Goal: Task Accomplishment & Management: Use online tool/utility

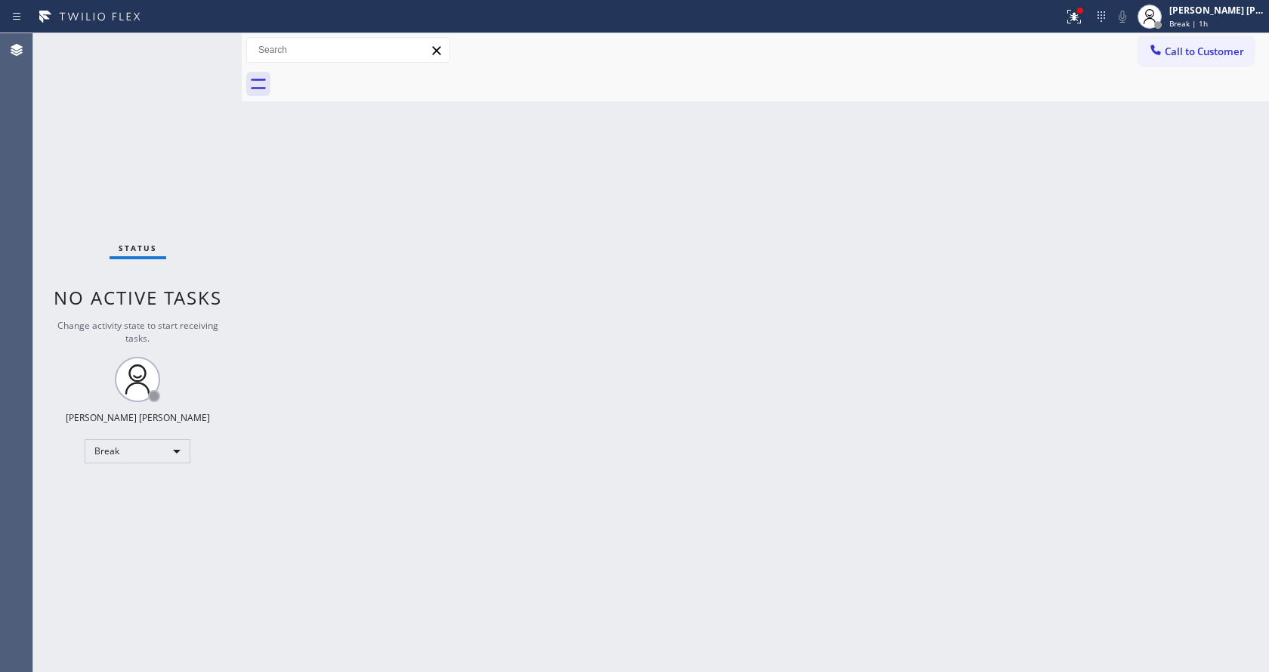
click at [1124, 289] on div "Back to Dashboard Change Sender ID Customers Technicians Select a contact Outbo…" at bounding box center [756, 352] width 1028 height 639
click at [1208, 23] on span "Break | 1h" at bounding box center [1189, 23] width 39 height 11
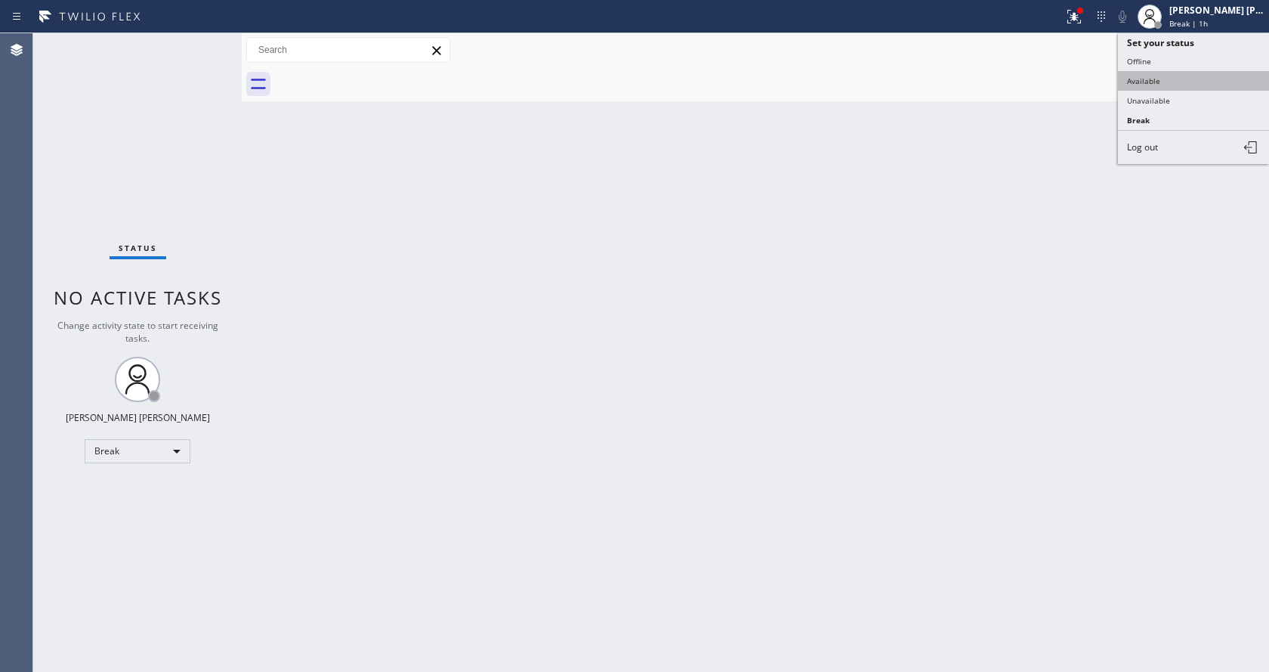
click at [1177, 81] on button "Available" at bounding box center [1193, 81] width 151 height 20
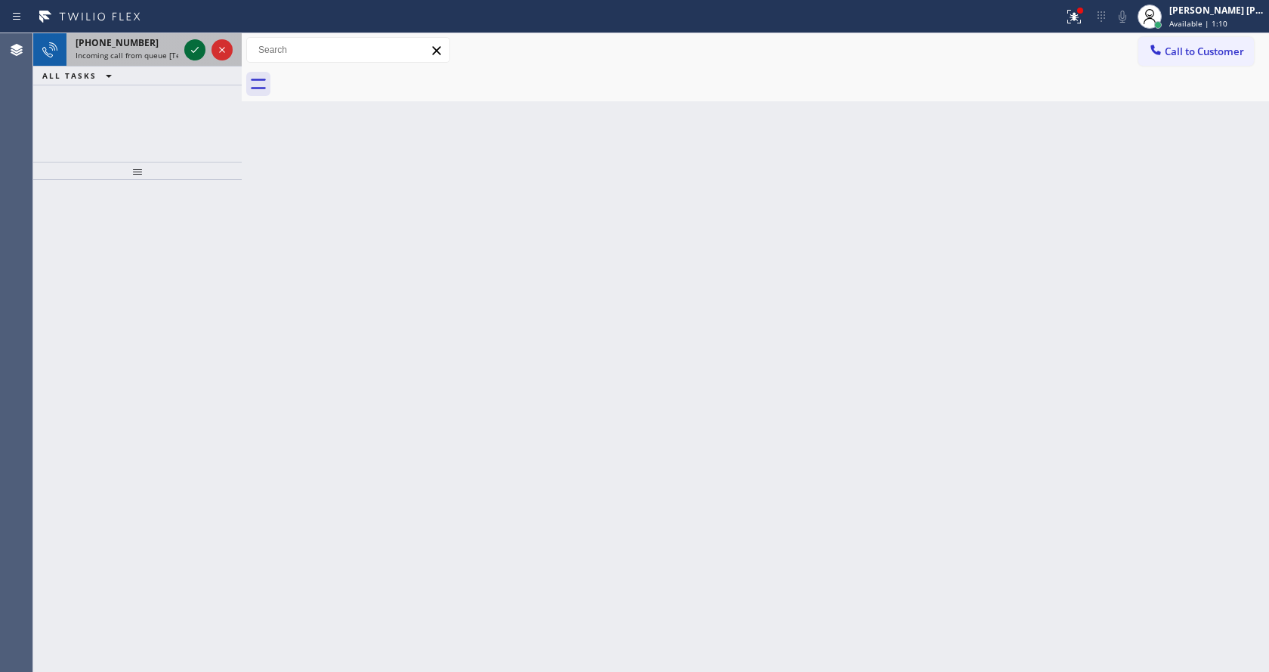
click at [195, 44] on icon at bounding box center [195, 50] width 18 height 18
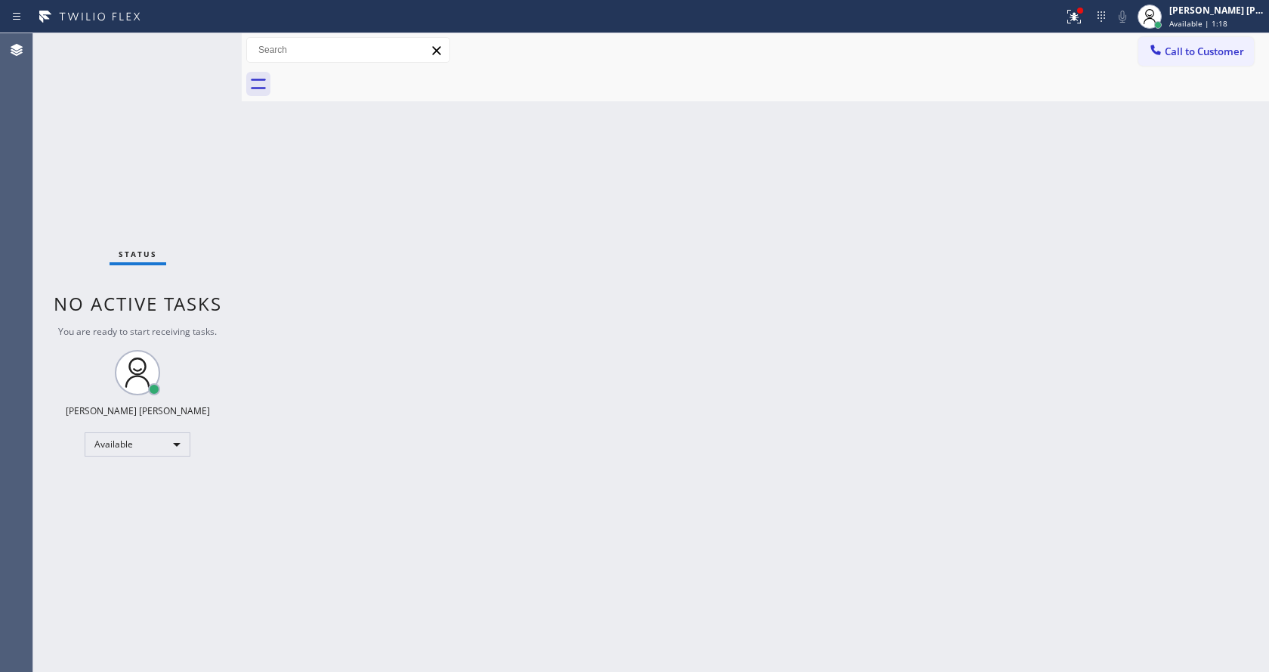
drag, startPoint x: 592, startPoint y: 396, endPoint x: 595, endPoint y: 442, distance: 46.1
click at [592, 396] on div "Back to Dashboard Change Sender ID Customers Technicians Select a contact Outbo…" at bounding box center [756, 352] width 1028 height 639
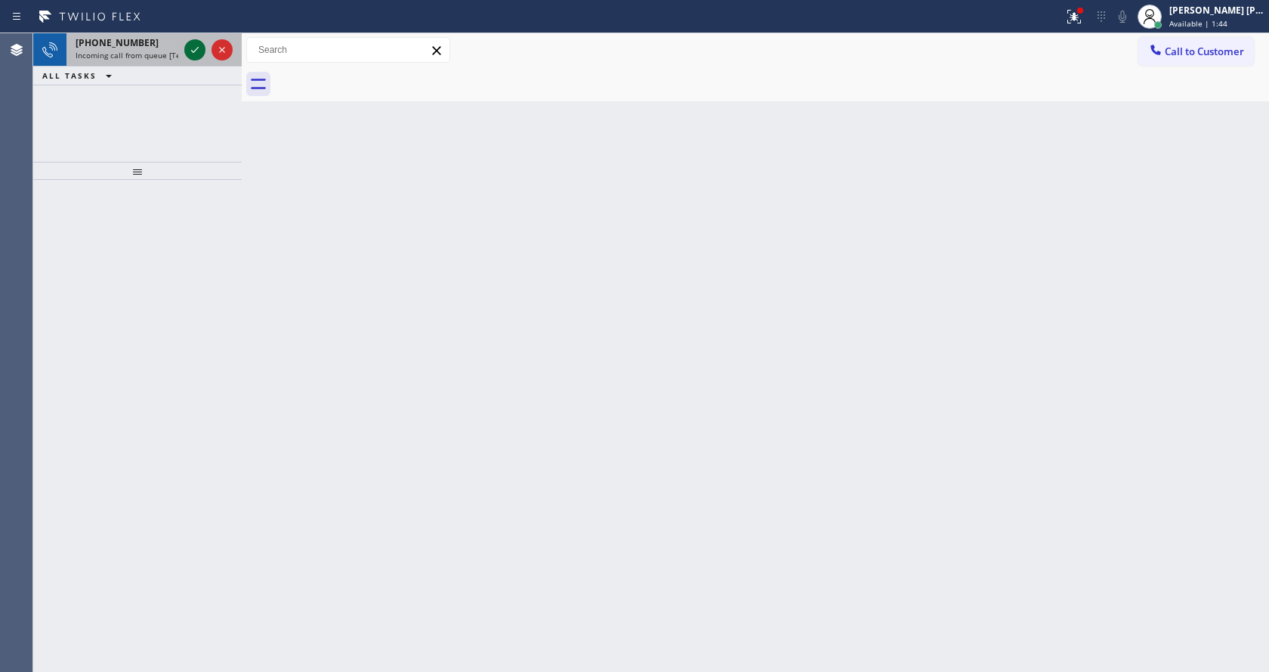
click at [190, 48] on icon at bounding box center [195, 50] width 18 height 18
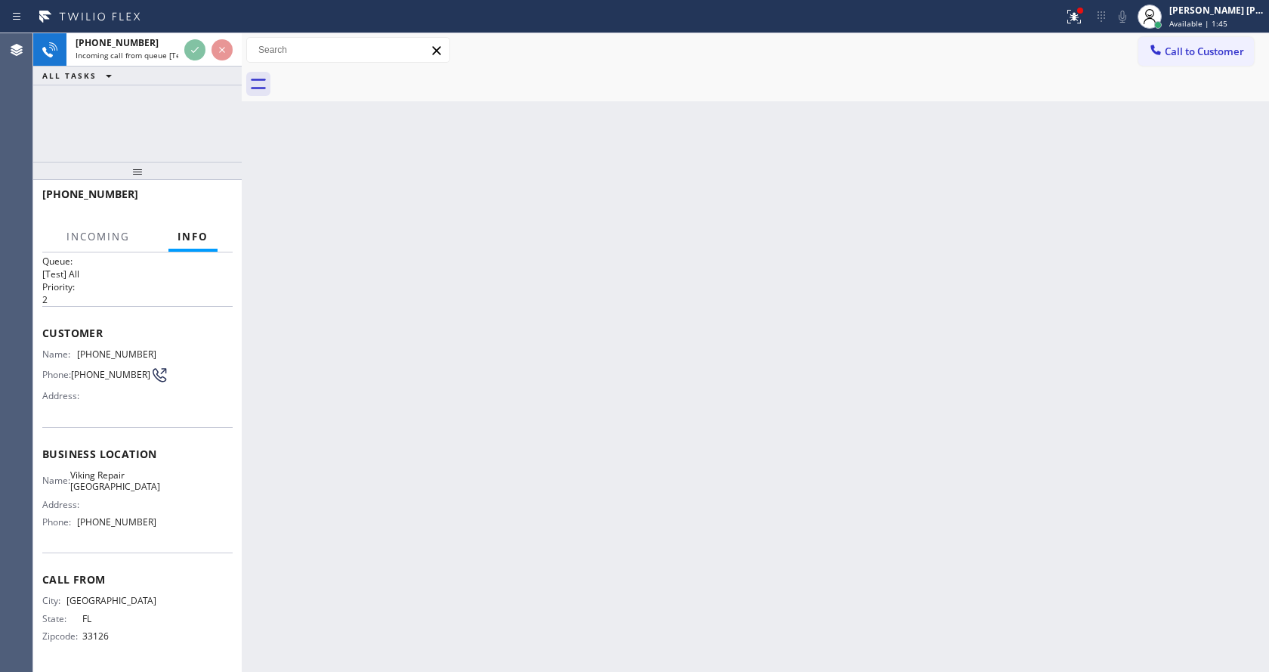
scroll to position [20, 0]
click at [566, 439] on div "Back to Dashboard Change Sender ID Customers Technicians Select a contact Outbo…" at bounding box center [756, 352] width 1028 height 639
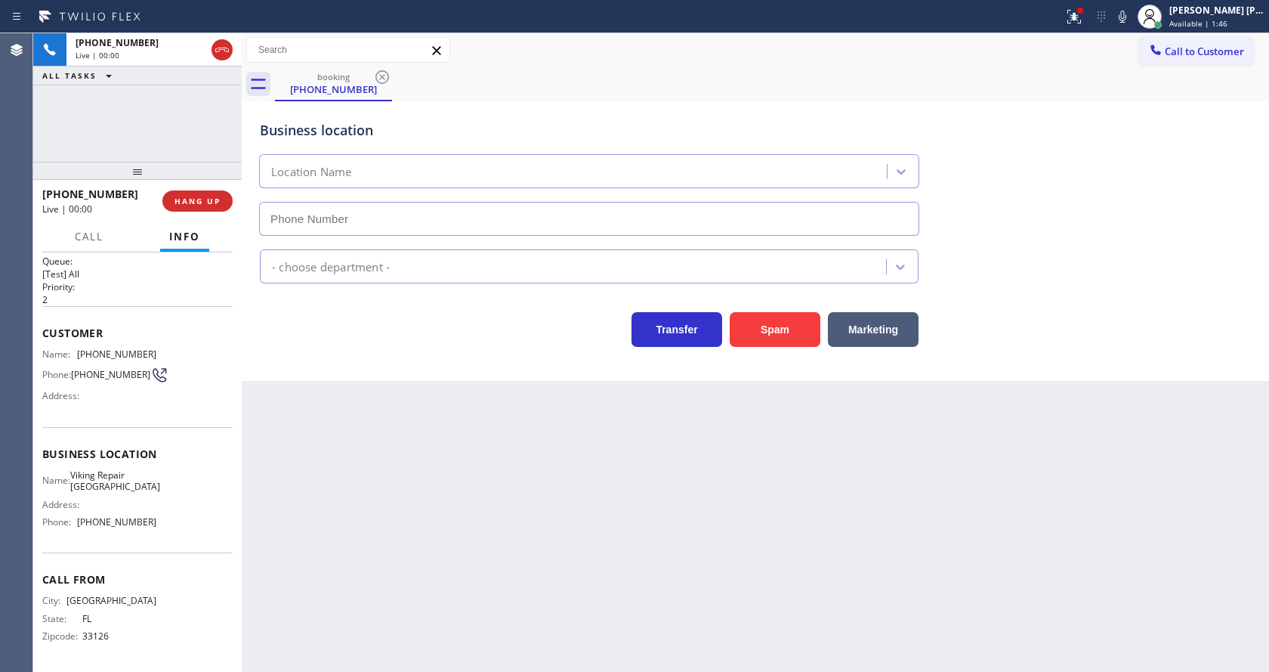
type input "[PHONE_NUMBER]"
click at [391, 526] on div "Back to Dashboard Change Sender ID Customers Technicians Select a contact Outbo…" at bounding box center [756, 352] width 1028 height 639
click at [1096, 150] on div "Business location Viking Repair [GEOGRAPHIC_DATA] [PHONE_NUMBER]" at bounding box center [755, 167] width 997 height 137
click at [1084, 10] on div at bounding box center [1081, 11] width 6 height 6
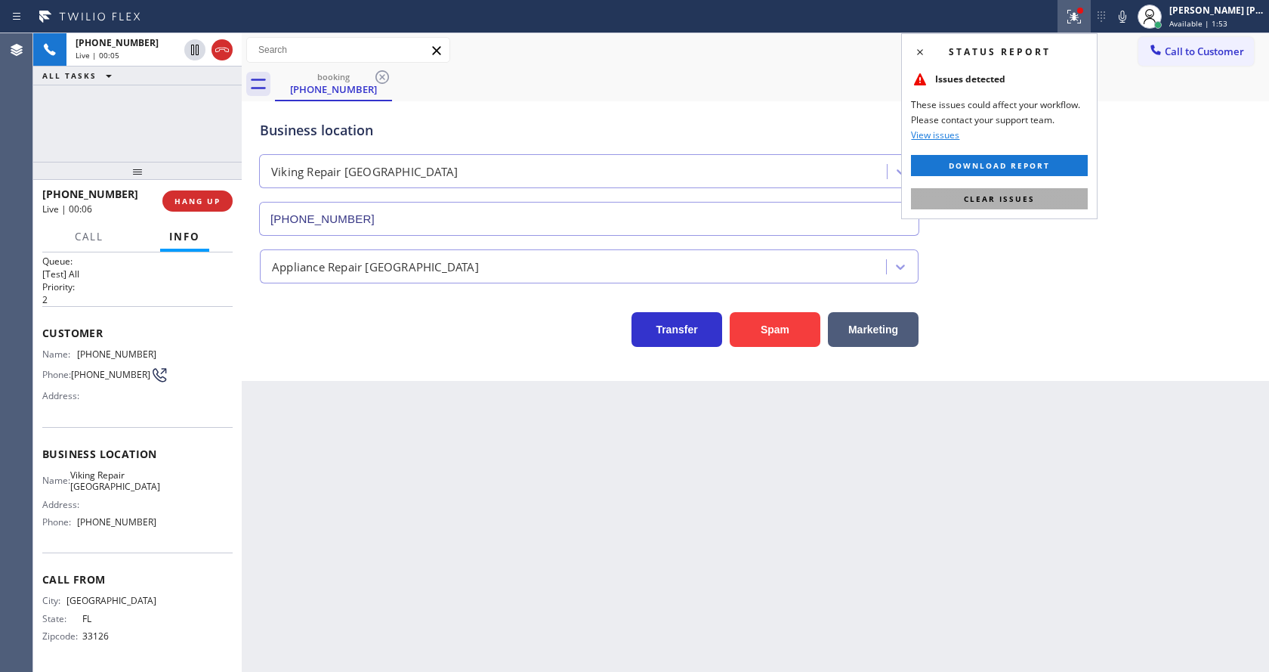
click at [1067, 196] on button "Clear issues" at bounding box center [999, 198] width 177 height 21
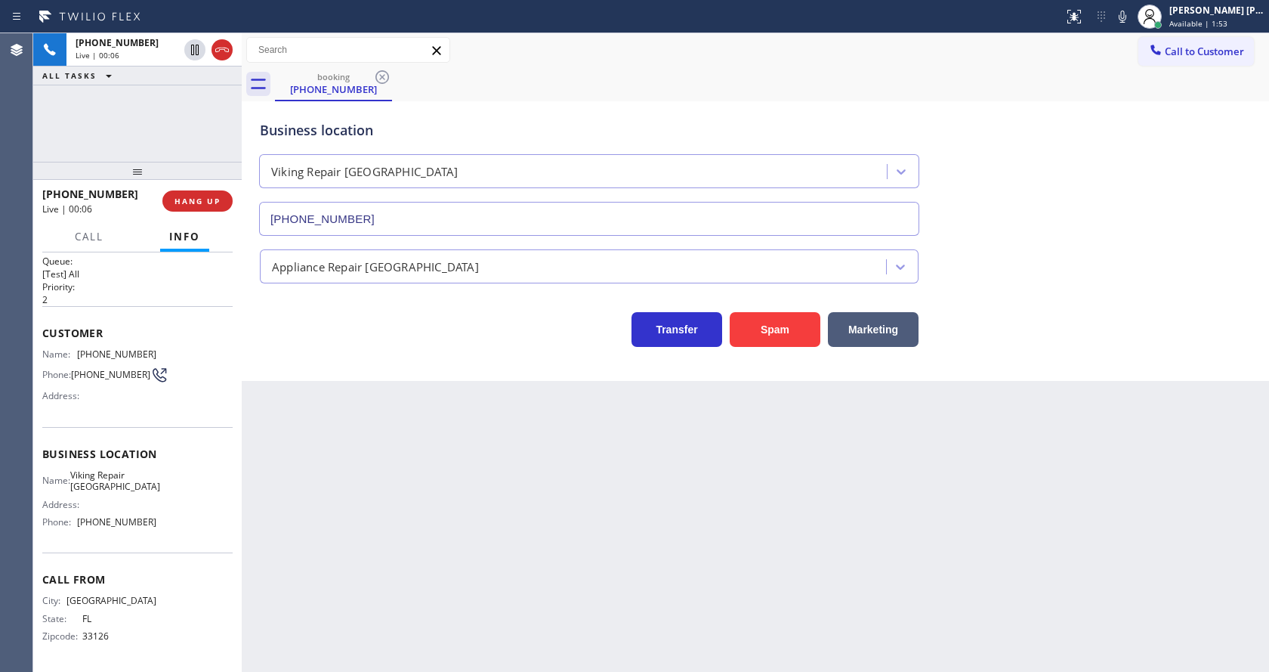
click at [1112, 210] on div "Business location Viking Repair [GEOGRAPHIC_DATA] [PHONE_NUMBER]" at bounding box center [755, 167] width 997 height 137
click at [404, 581] on div "Back to Dashboard Change Sender ID Customers Technicians Select a contact Outbo…" at bounding box center [756, 352] width 1028 height 639
click at [718, 515] on div "Back to Dashboard Change Sender ID Customers Technicians Select a contact Outbo…" at bounding box center [756, 352] width 1028 height 639
click at [767, 336] on button "Spam" at bounding box center [775, 329] width 91 height 35
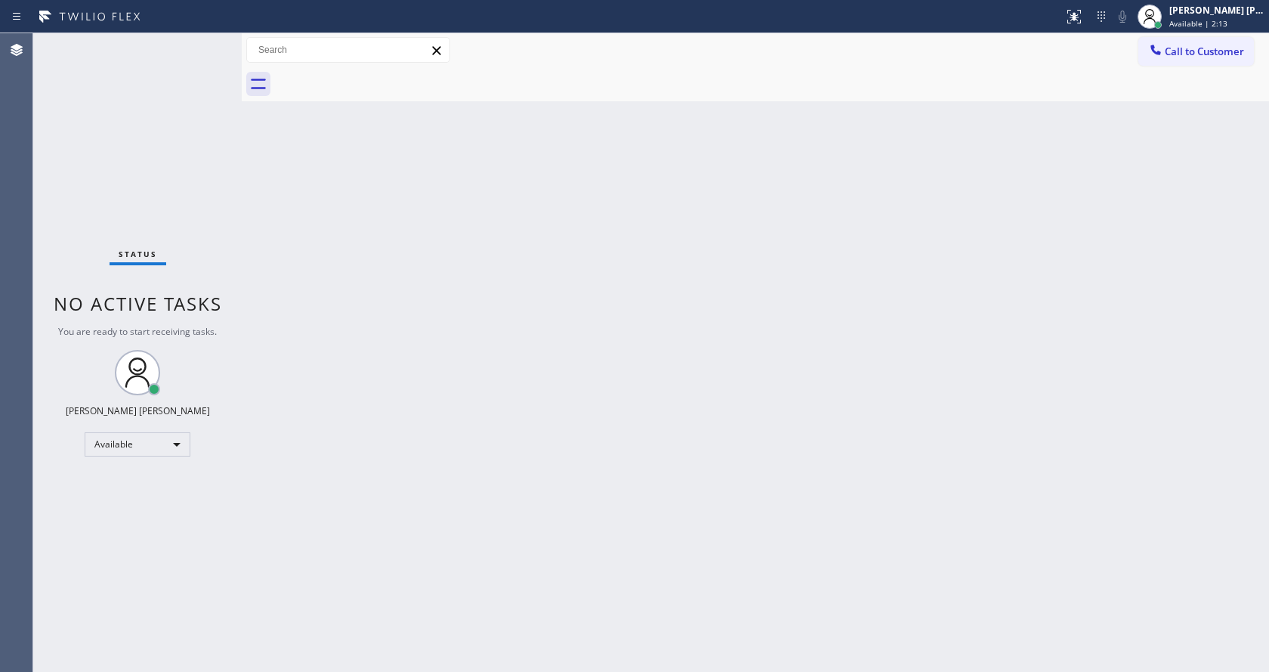
click at [391, 298] on div "Back to Dashboard Change Sender ID Customers Technicians Select a contact Outbo…" at bounding box center [756, 352] width 1028 height 639
click at [397, 308] on div "Back to Dashboard Change Sender ID Customers Technicians Select a contact Outbo…" at bounding box center [756, 352] width 1028 height 639
click at [676, 471] on div "Back to Dashboard Change Sender ID Customers Technicians Select a contact Outbo…" at bounding box center [756, 352] width 1028 height 639
click at [808, 373] on div "Back to Dashboard Change Sender ID Customers Technicians Select a contact Outbo…" at bounding box center [756, 352] width 1028 height 639
click at [526, 459] on div "Back to Dashboard Change Sender ID Customers Technicians Select a contact Outbo…" at bounding box center [756, 352] width 1028 height 639
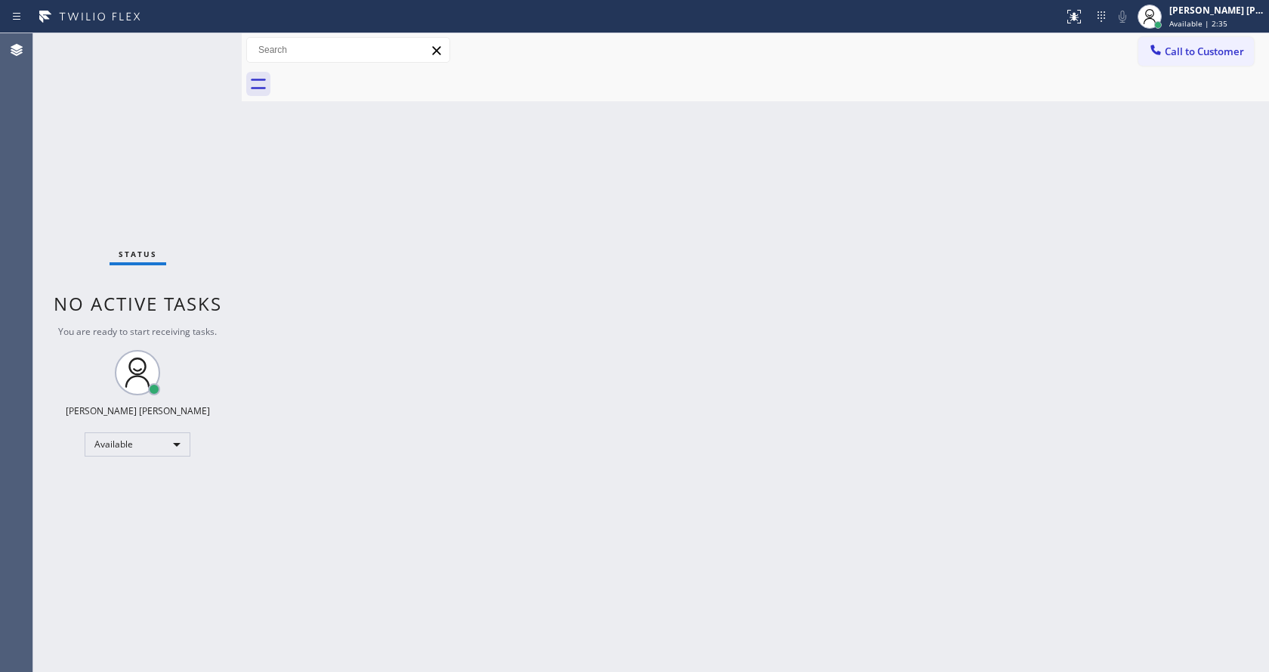
click at [384, 279] on div "Back to Dashboard Change Sender ID Customers Technicians Select a contact Outbo…" at bounding box center [756, 352] width 1028 height 639
click at [203, 39] on div "Status No active tasks You are ready to start receiving tasks. [PERSON_NAME] [P…" at bounding box center [137, 352] width 209 height 639
click at [206, 41] on div "Status No active tasks You are ready to start receiving tasks. [PERSON_NAME] [P…" at bounding box center [137, 352] width 209 height 639
click at [561, 388] on div "Back to Dashboard Change Sender ID Customers Technicians Select a contact Outbo…" at bounding box center [756, 352] width 1028 height 639
click at [199, 43] on div "Status No active tasks You are ready to start receiving tasks. [PERSON_NAME] [P…" at bounding box center [137, 352] width 209 height 639
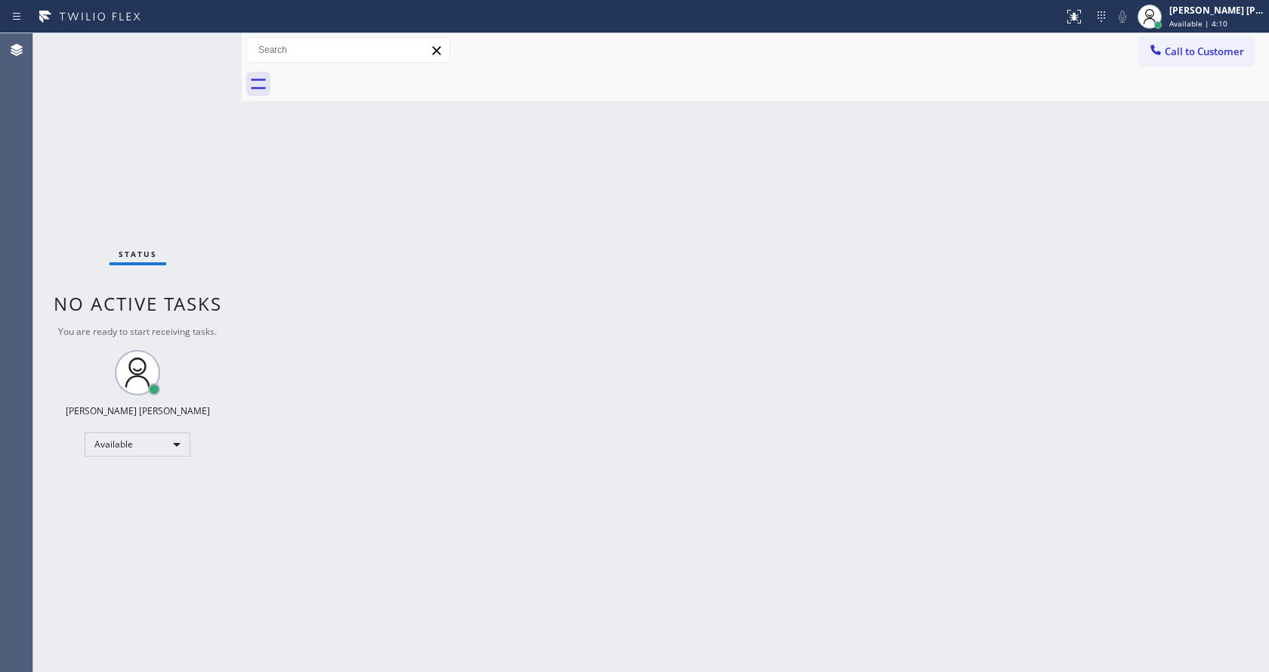
click at [534, 506] on div "Back to Dashboard Change Sender ID Customers Technicians Select a contact Outbo…" at bounding box center [756, 352] width 1028 height 639
click at [314, 226] on div "Back to Dashboard Change Sender ID Customers Technicians Select a contact Outbo…" at bounding box center [756, 352] width 1028 height 639
click at [205, 42] on div "Status No active tasks You are ready to start receiving tasks. [PERSON_NAME] [P…" at bounding box center [137, 352] width 209 height 639
click at [283, 209] on div "Back to Dashboard Change Sender ID Customers Technicians Select a contact Outbo…" at bounding box center [756, 352] width 1028 height 639
click at [210, 40] on div "Status No active tasks You are ready to start receiving tasks. [PERSON_NAME] [P…" at bounding box center [137, 352] width 209 height 639
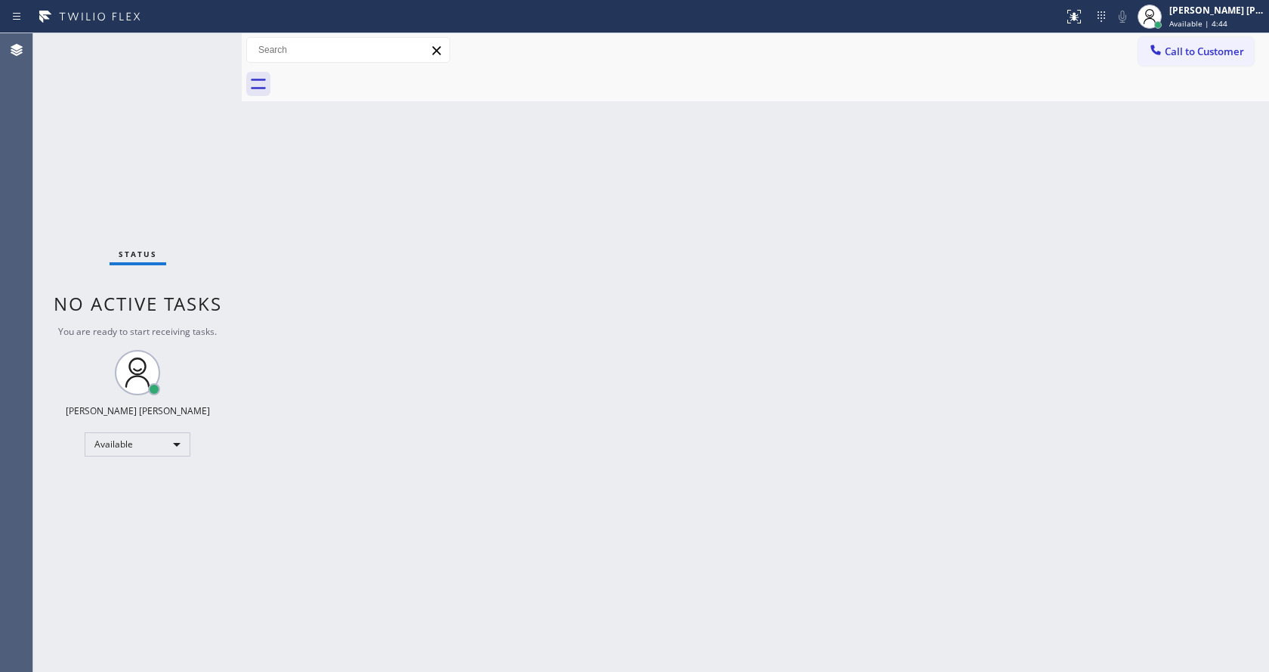
drag, startPoint x: 205, startPoint y: 147, endPoint x: 205, endPoint y: 110, distance: 37.0
click at [205, 147] on div "Status No active tasks You are ready to start receiving tasks. [PERSON_NAME] [P…" at bounding box center [137, 352] width 209 height 639
click at [703, 347] on div "Back to Dashboard Change Sender ID Customers Technicians Select a contact Outbo…" at bounding box center [756, 352] width 1028 height 639
click at [196, 51] on div "Status No active tasks You are ready to start receiving tasks. [PERSON_NAME] [P…" at bounding box center [137, 352] width 209 height 639
click at [206, 44] on div "Status No active tasks You are ready to start receiving tasks. [PERSON_NAME] [P…" at bounding box center [137, 352] width 209 height 639
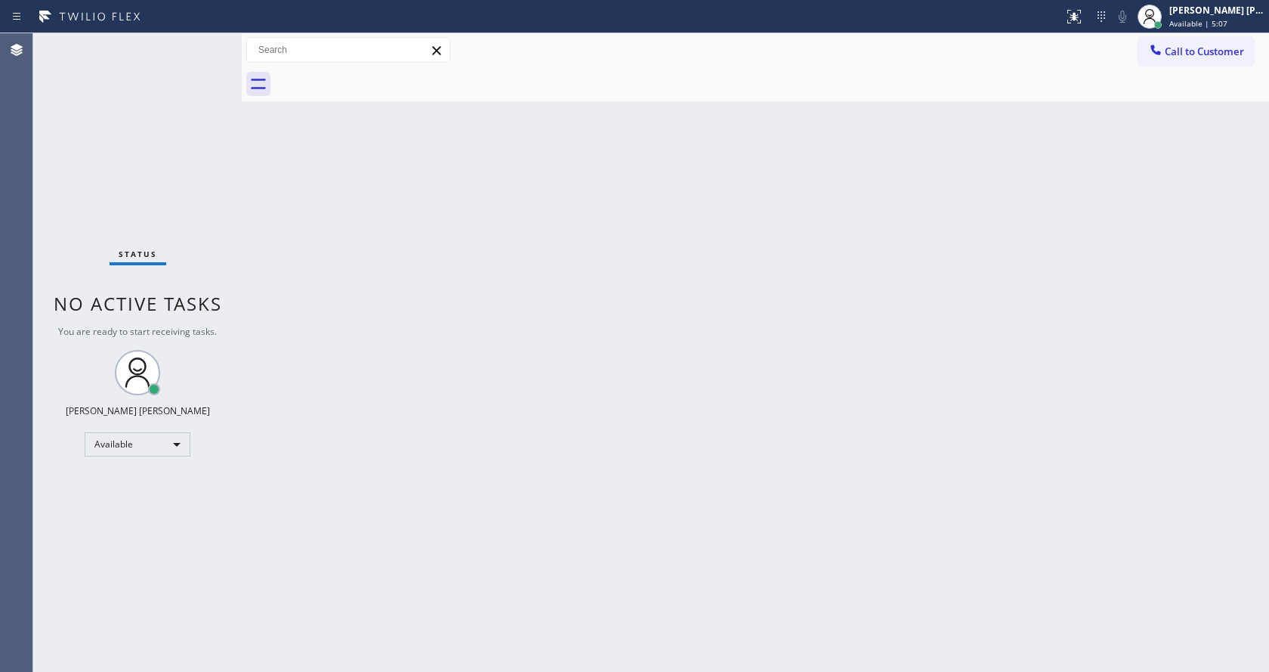
click at [196, 51] on div "Status No active tasks You are ready to start receiving tasks. [PERSON_NAME] [P…" at bounding box center [137, 352] width 209 height 639
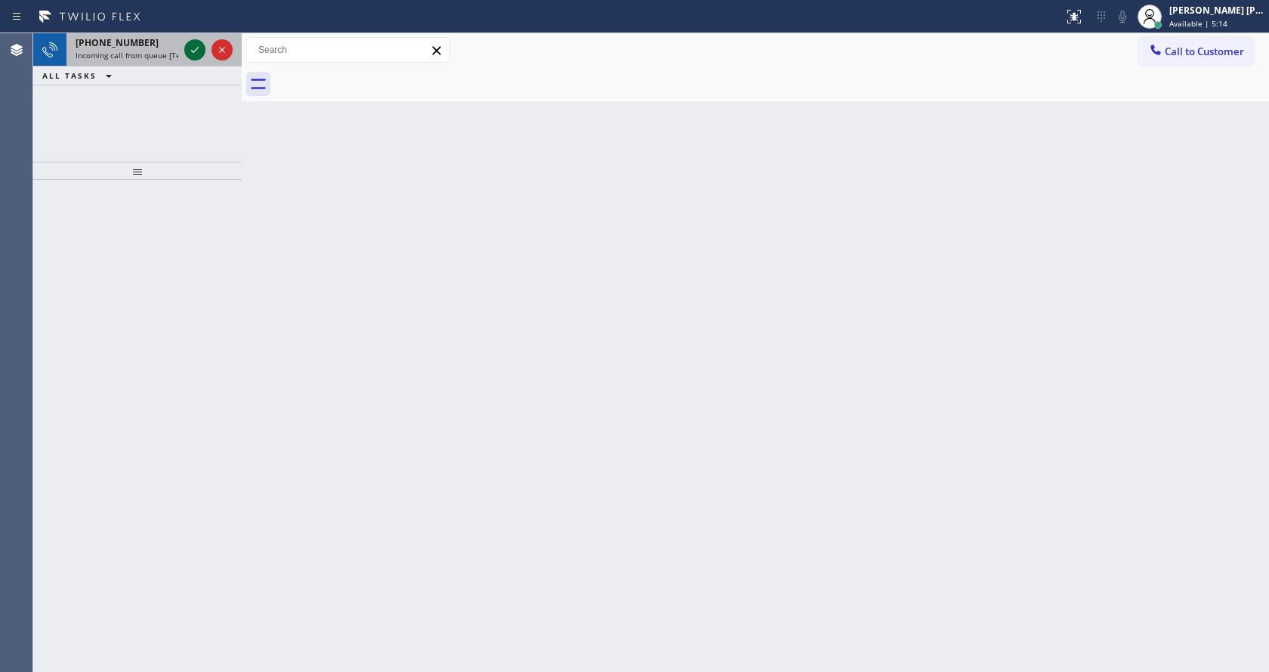
drag, startPoint x: 184, startPoint y: 53, endPoint x: 196, endPoint y: 51, distance: 12.3
click at [196, 51] on icon at bounding box center [195, 50] width 8 height 6
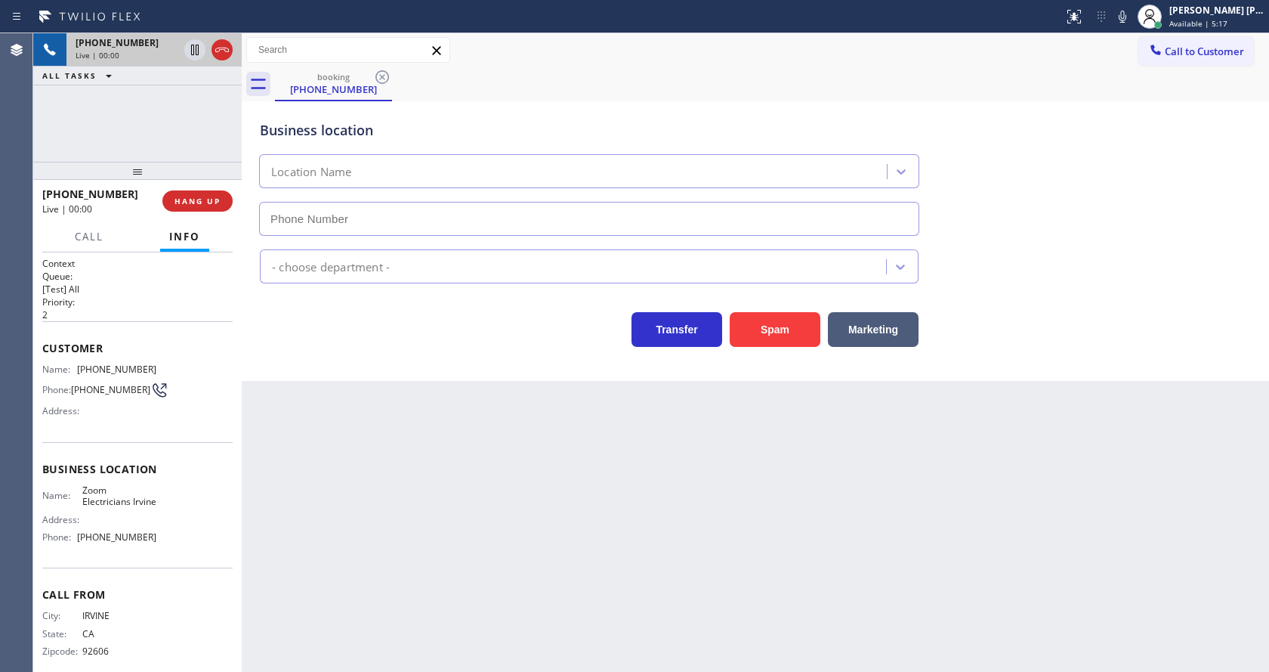
type input "[PHONE_NUMBER]"
click at [486, 438] on div "Back to Dashboard Change Sender ID Customers Technicians Select a contact Outbo…" at bounding box center [756, 352] width 1028 height 639
click at [463, 400] on div "Back to Dashboard Change Sender ID Customers Technicians Select a contact Outbo…" at bounding box center [756, 352] width 1028 height 639
click at [345, 457] on div "Back to Dashboard Change Sender ID Customers Technicians Select a contact Outbo…" at bounding box center [756, 352] width 1028 height 639
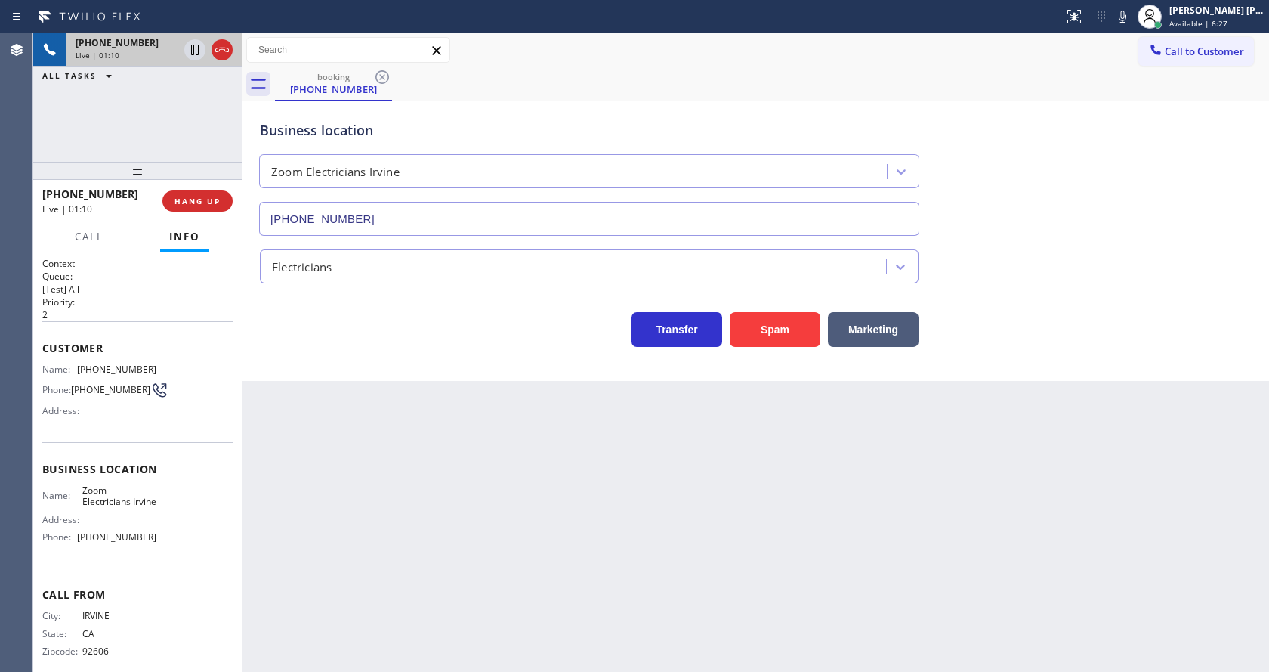
click at [122, 363] on span "[PHONE_NUMBER]" at bounding box center [116, 368] width 79 height 11
drag, startPoint x: 75, startPoint y: 367, endPoint x: 174, endPoint y: 366, distance: 99.0
click at [174, 366] on div "Name: [PHONE_NUMBER] Phone: [PHONE_NUMBER] Address:" at bounding box center [137, 393] width 190 height 60
copy div "[PHONE_NUMBER]"
click at [405, 441] on div "Back to Dashboard Change Sender ID Customers Technicians Select a contact Outbo…" at bounding box center [756, 352] width 1028 height 639
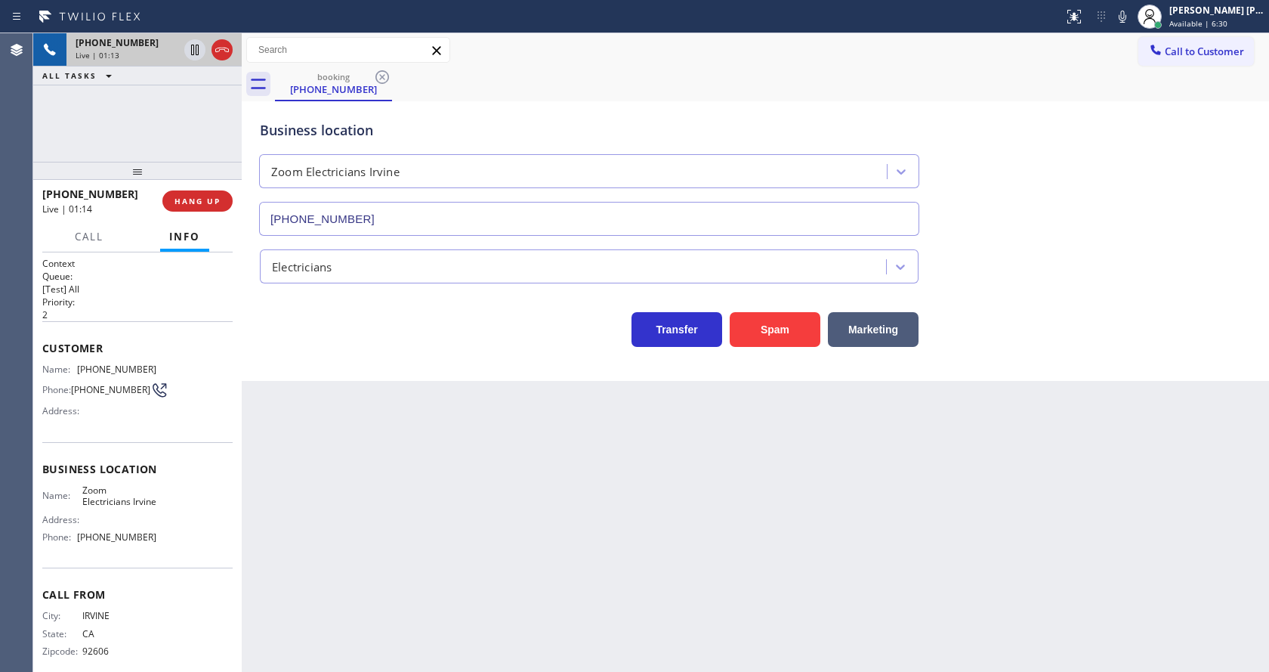
drag, startPoint x: 139, startPoint y: 432, endPoint x: 107, endPoint y: 429, distance: 31.9
click at [139, 432] on div "Customer Name: [PHONE_NUMBER] Phone: [PHONE_NUMBER] Address:" at bounding box center [137, 381] width 190 height 121
drag, startPoint x: 76, startPoint y: 488, endPoint x: 113, endPoint y: 519, distance: 47.7
click at [113, 519] on div "Business location Name: Zoom Electricians Irvine Address: Phone: [PHONE_NUMBER]" at bounding box center [137, 505] width 190 height 126
copy span "Zoom Electricians Irvine"
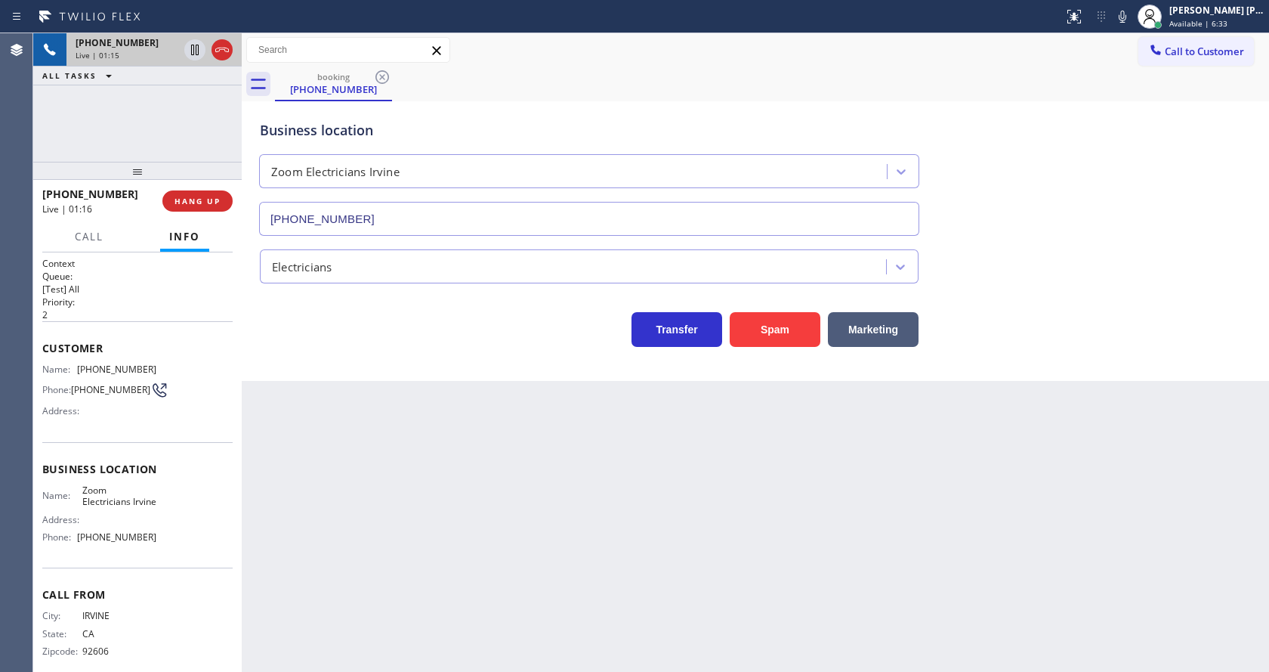
click at [433, 531] on div "Back to Dashboard Change Sender ID Customers Technicians Select a contact Outbo…" at bounding box center [756, 352] width 1028 height 639
drag, startPoint x: 218, startPoint y: 510, endPoint x: 200, endPoint y: 535, distance: 30.4
click at [218, 510] on div "Name: Zoom Electricians Irvine Address: Phone: [PHONE_NUMBER]" at bounding box center [137, 516] width 190 height 65
drag, startPoint x: 75, startPoint y: 554, endPoint x: 161, endPoint y: 552, distance: 86.2
click at [161, 549] on div "Name: Zoom Electricians Irvine Address: Phone: [PHONE_NUMBER]" at bounding box center [137, 516] width 190 height 65
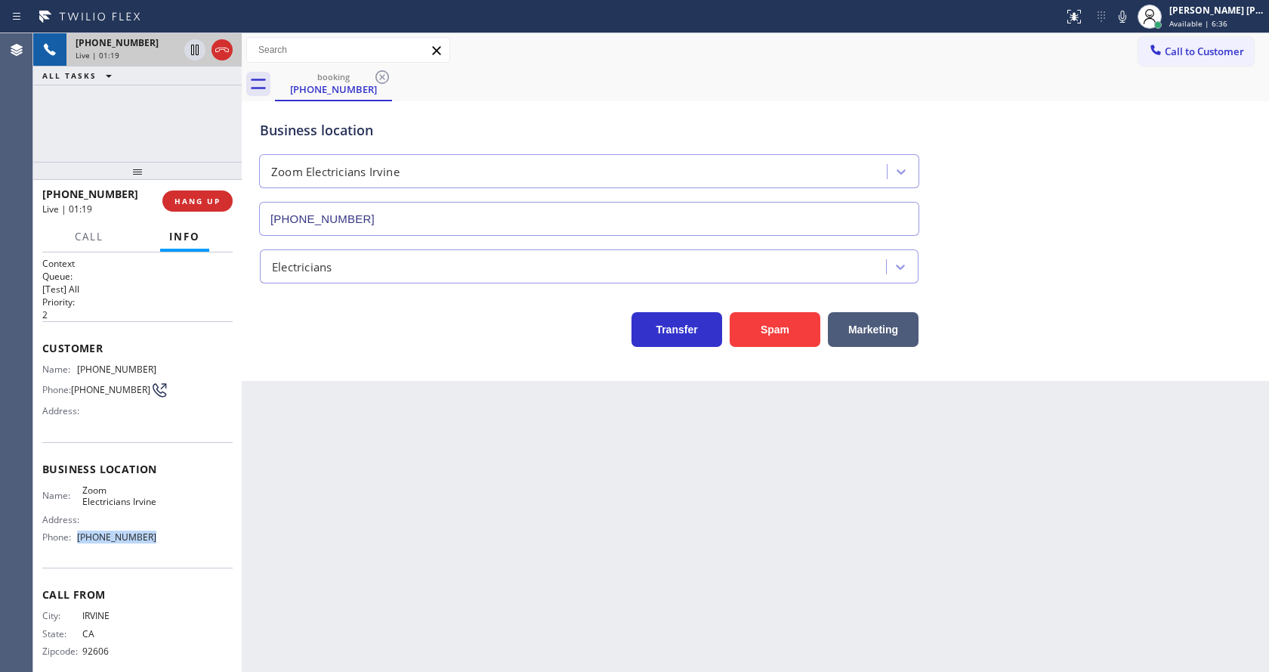
copy div "[PHONE_NUMBER]"
click at [365, 499] on div "Back to Dashboard Change Sender ID Customers Technicians Select a contact Outbo…" at bounding box center [756, 352] width 1028 height 639
click at [587, 530] on div "Back to Dashboard Change Sender ID Customers Technicians Select a contact Outbo…" at bounding box center [756, 352] width 1028 height 639
click at [351, 430] on div "Back to Dashboard Change Sender ID Customers Technicians Select a contact Outbo…" at bounding box center [756, 352] width 1028 height 639
click at [632, 512] on div "Back to Dashboard Change Sender ID Customers Technicians Select a contact Outbo…" at bounding box center [756, 352] width 1028 height 639
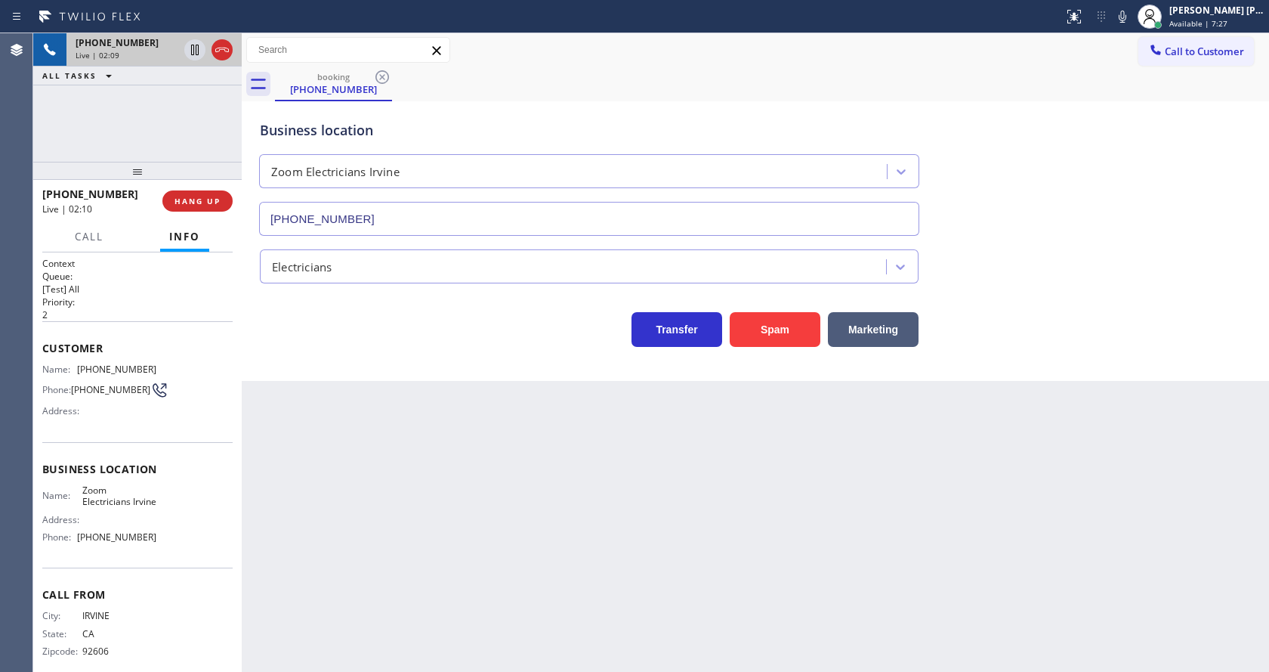
click at [531, 547] on div "Back to Dashboard Change Sender ID Customers Technicians Select a contact Outbo…" at bounding box center [756, 352] width 1028 height 639
click at [621, 521] on div "Back to Dashboard Change Sender ID Customers Technicians Select a contact Outbo…" at bounding box center [756, 352] width 1028 height 639
click at [398, 464] on div "Back to Dashboard Change Sender ID Customers Technicians Select a contact Outbo…" at bounding box center [756, 352] width 1028 height 639
click at [616, 485] on div "Back to Dashboard Change Sender ID Customers Technicians Select a contact Outbo…" at bounding box center [756, 352] width 1028 height 639
click at [1132, 23] on icon at bounding box center [1123, 17] width 18 height 18
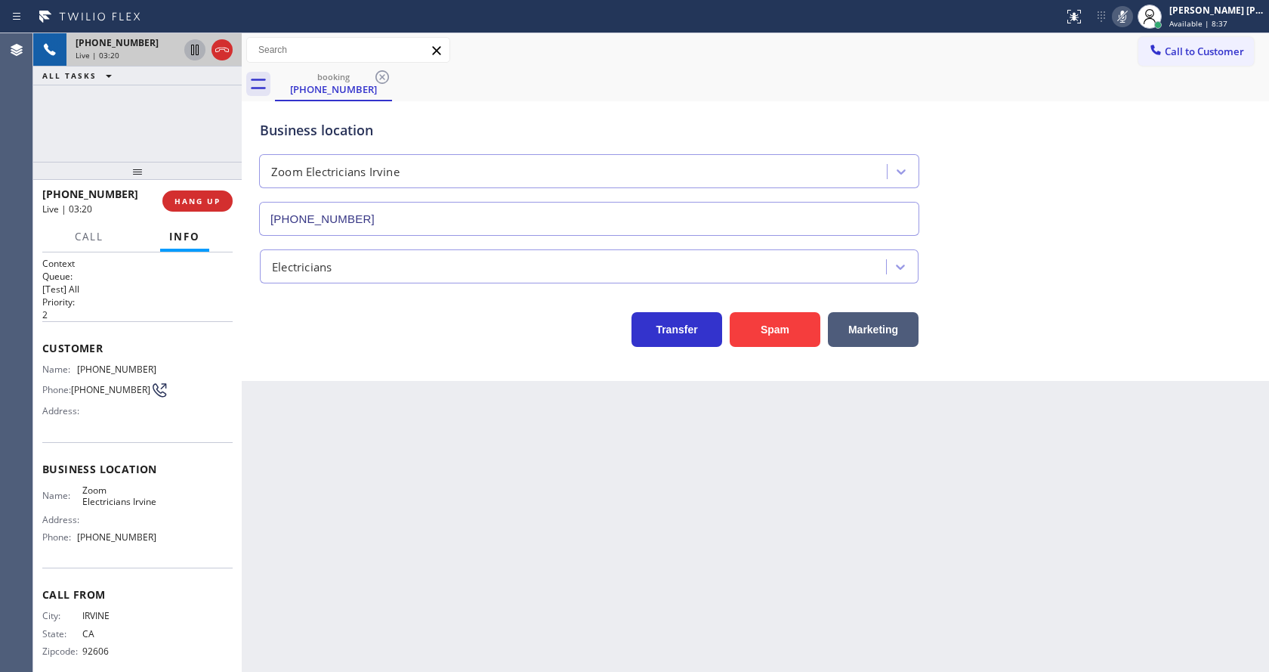
click at [193, 45] on icon at bounding box center [195, 50] width 8 height 11
click at [323, 345] on div "Transfer Spam Marketing" at bounding box center [589, 326] width 665 height 42
click at [382, 475] on div "Back to Dashboard Change Sender ID Customers Technicians Select a contact Outbo…" at bounding box center [756, 352] width 1028 height 639
click at [193, 51] on icon at bounding box center [195, 50] width 18 height 18
click at [1123, 22] on icon at bounding box center [1123, 17] width 18 height 18
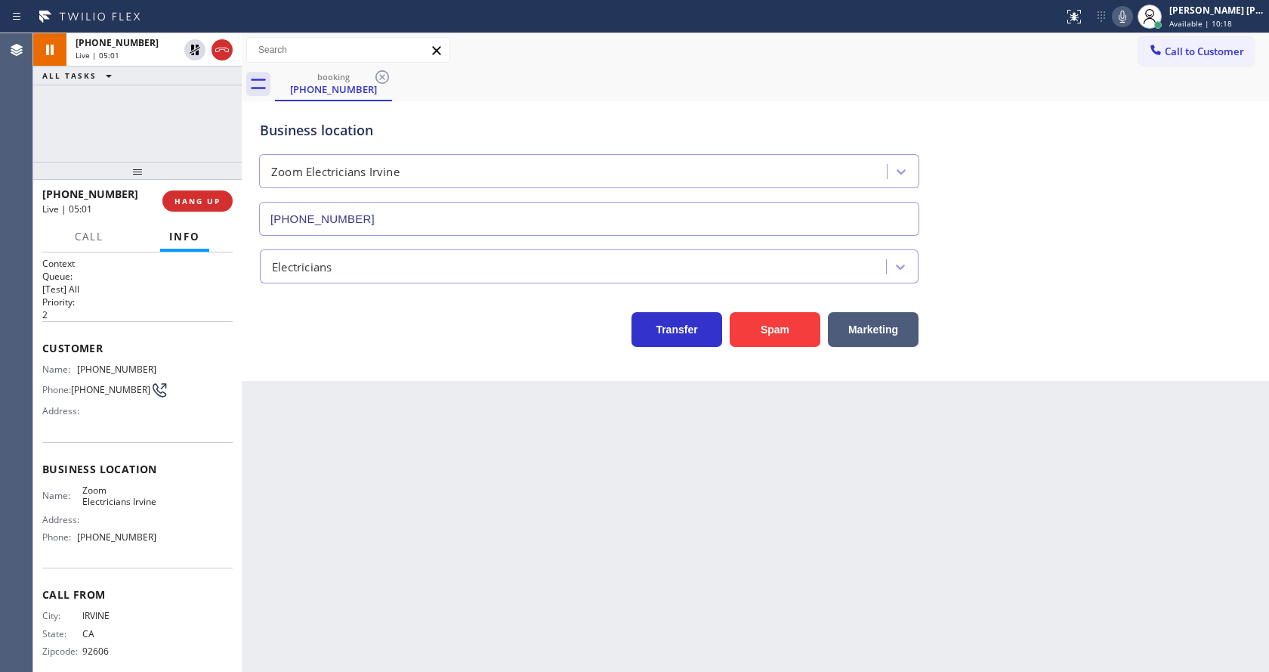
click at [1142, 172] on div "Business location Zoom Electricians [GEOGRAPHIC_DATA] [PHONE_NUMBER]" at bounding box center [755, 167] width 997 height 137
click at [373, 635] on div "Back to Dashboard Change Sender ID Customers Technicians Select a contact Outbo…" at bounding box center [756, 352] width 1028 height 639
drag, startPoint x: 688, startPoint y: 538, endPoint x: 577, endPoint y: 568, distance: 115.8
click at [685, 535] on div "Back to Dashboard Change Sender ID Customers Technicians Select a contact Outbo…" at bounding box center [756, 352] width 1028 height 639
click at [401, 511] on div "Back to Dashboard Change Sender ID Customers Technicians Select a contact Outbo…" at bounding box center [756, 352] width 1028 height 639
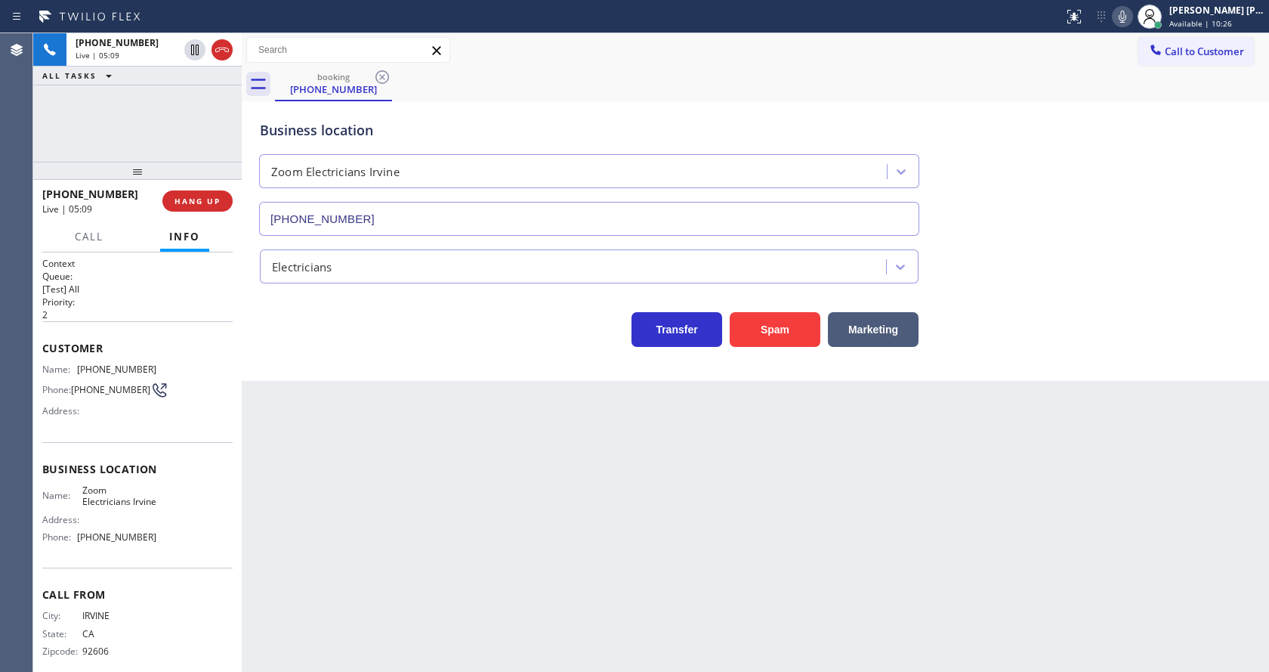
click at [565, 566] on div "Back to Dashboard Change Sender ID Customers Technicians Select a contact Outbo…" at bounding box center [756, 352] width 1028 height 639
click at [379, 564] on div "Back to Dashboard Change Sender ID Customers Technicians Select a contact Outbo…" at bounding box center [756, 352] width 1028 height 639
click at [707, 549] on div "Back to Dashboard Change Sender ID Customers Technicians Select a contact Outbo…" at bounding box center [756, 352] width 1028 height 639
click at [453, 543] on div "Back to Dashboard Change Sender ID Customers Technicians Select a contact Outbo…" at bounding box center [756, 352] width 1028 height 639
click at [501, 527] on div "Back to Dashboard Change Sender ID Customers Technicians Select a contact Outbo…" at bounding box center [756, 352] width 1028 height 639
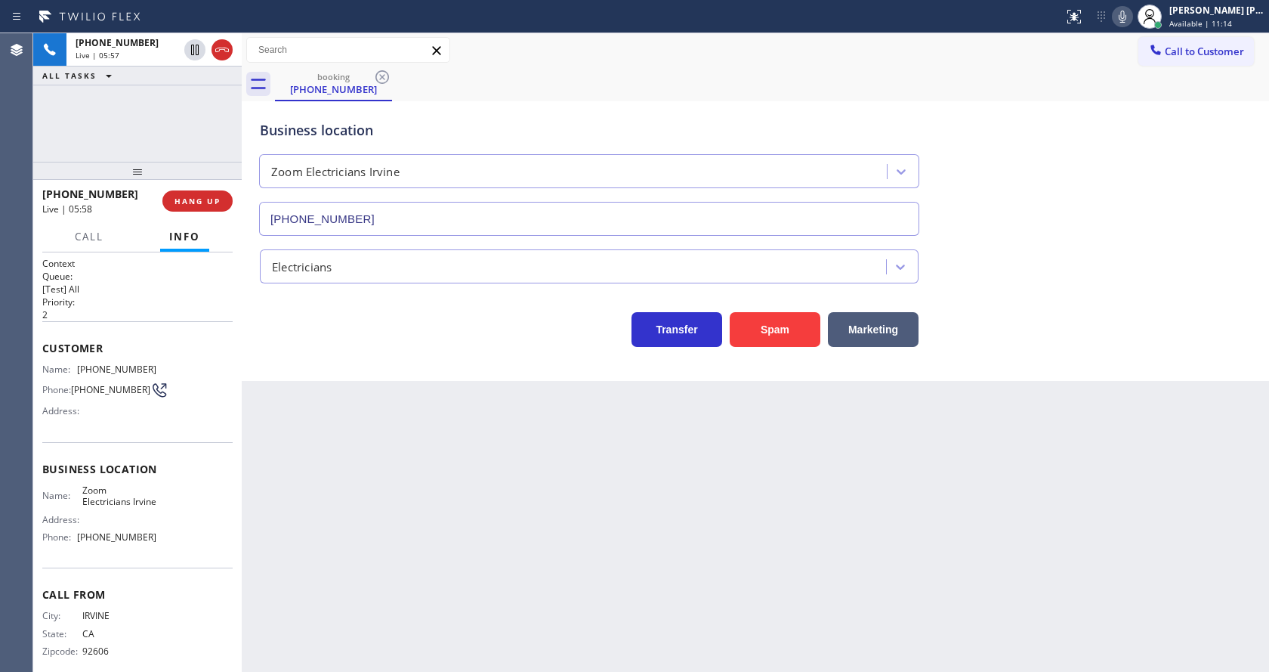
click at [557, 551] on div "Back to Dashboard Change Sender ID Customers Technicians Select a contact Outbo…" at bounding box center [756, 352] width 1028 height 639
click at [463, 549] on div "Back to Dashboard Change Sender ID Customers Technicians Select a contact Outbo…" at bounding box center [756, 352] width 1028 height 639
click at [521, 496] on div "Back to Dashboard Change Sender ID Customers Technicians Select a contact Outbo…" at bounding box center [756, 352] width 1028 height 639
click at [397, 533] on div "Back to Dashboard Change Sender ID Customers Technicians Select a contact Outbo…" at bounding box center [756, 352] width 1028 height 639
click at [625, 571] on div "Back to Dashboard Change Sender ID Customers Technicians Select a contact Outbo…" at bounding box center [756, 352] width 1028 height 639
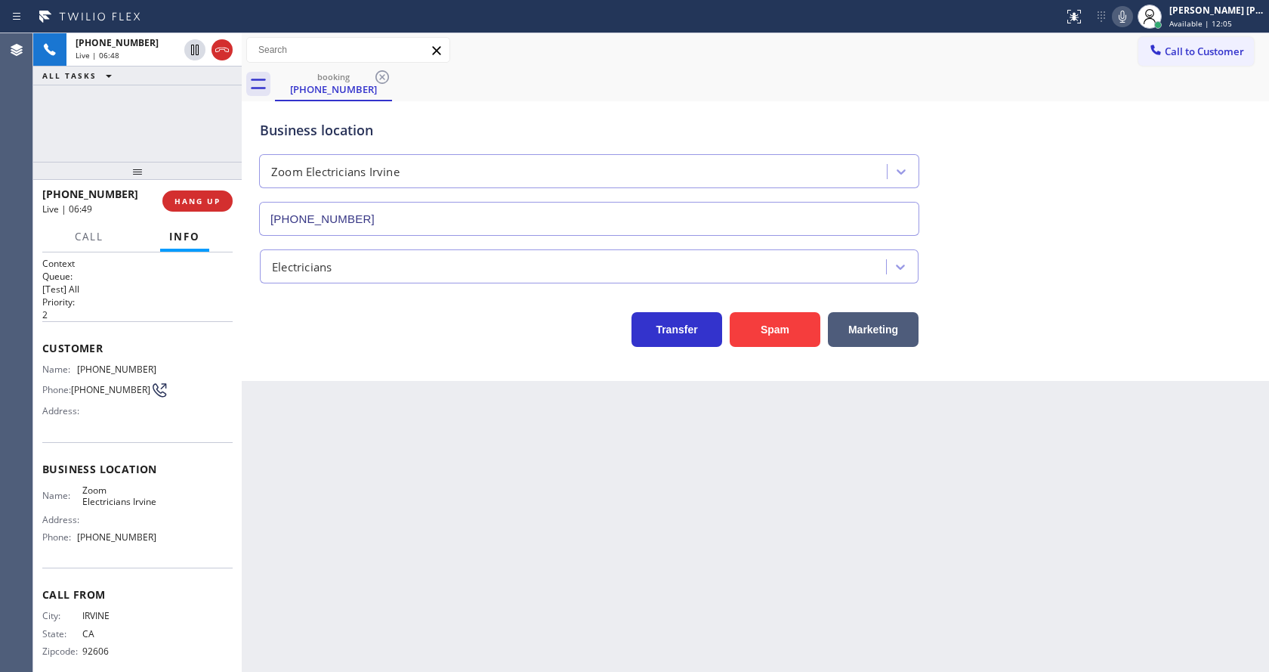
click at [471, 467] on div "Back to Dashboard Change Sender ID Customers Technicians Select a contact Outbo…" at bounding box center [756, 352] width 1028 height 639
click at [571, 490] on div "Back to Dashboard Change Sender ID Customers Technicians Select a contact Outbo…" at bounding box center [756, 352] width 1028 height 639
drag, startPoint x: 441, startPoint y: 555, endPoint x: 394, endPoint y: 609, distance: 71.8
click at [441, 555] on div "Back to Dashboard Change Sender ID Customers Technicians Select a contact Outbo…" at bounding box center [756, 352] width 1028 height 639
click at [611, 505] on div "Back to Dashboard Change Sender ID Customers Technicians Select a contact Outbo…" at bounding box center [756, 352] width 1028 height 639
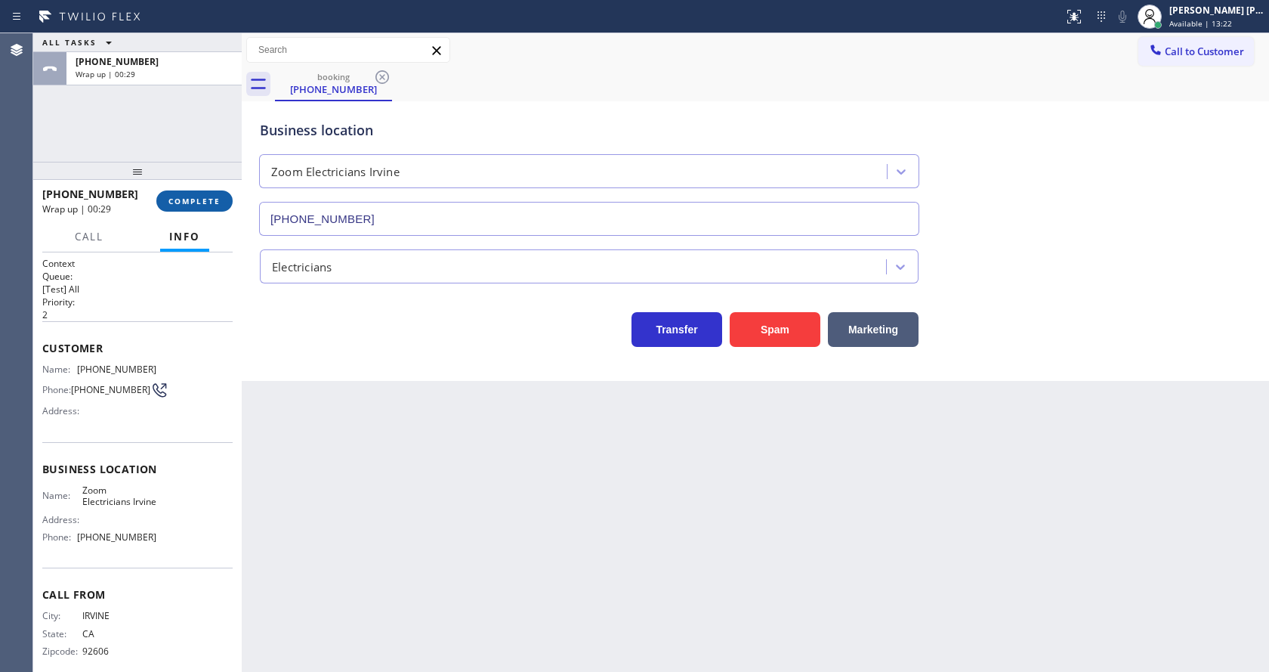
click at [198, 196] on span "COMPLETE" at bounding box center [195, 201] width 52 height 11
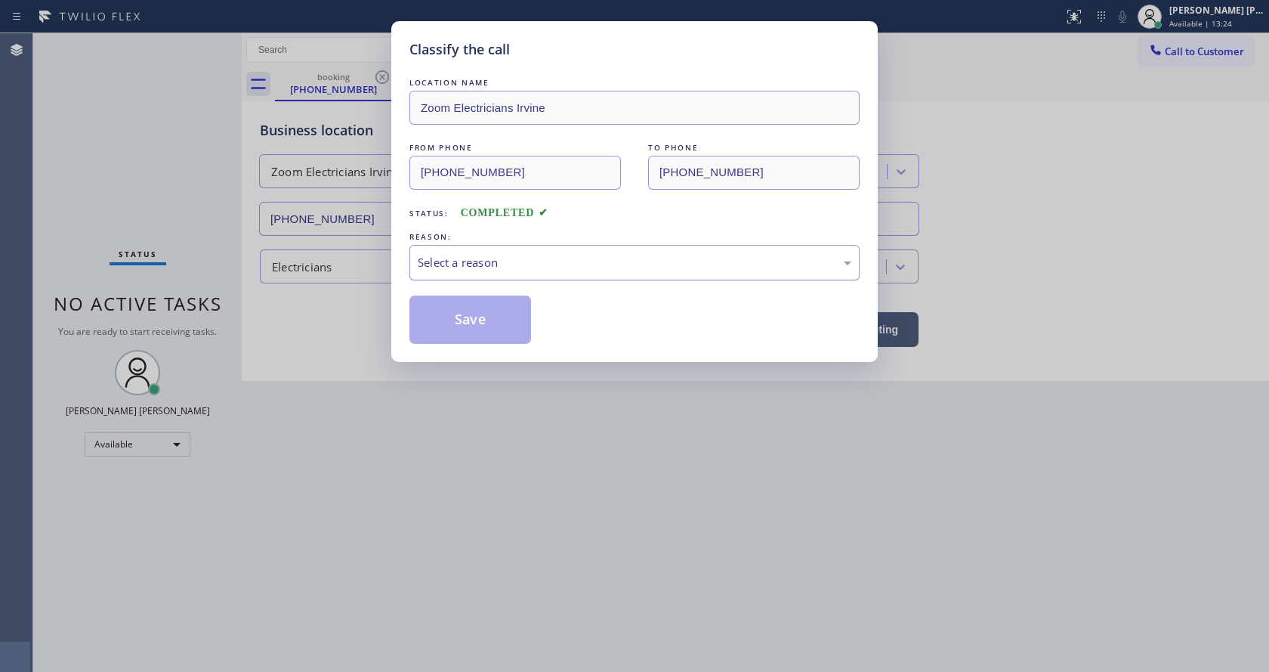
click at [463, 261] on div "Select a reason" at bounding box center [635, 262] width 434 height 17
click at [455, 317] on button "Save" at bounding box center [471, 319] width 122 height 48
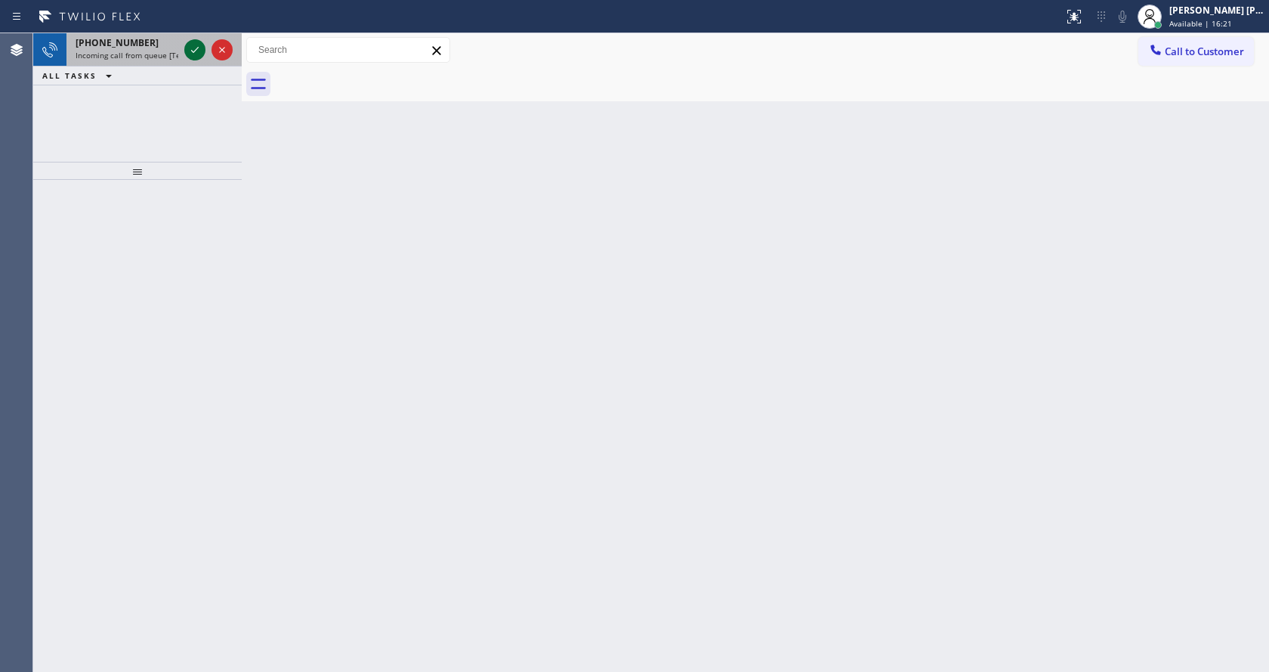
click at [193, 48] on icon at bounding box center [195, 50] width 18 height 18
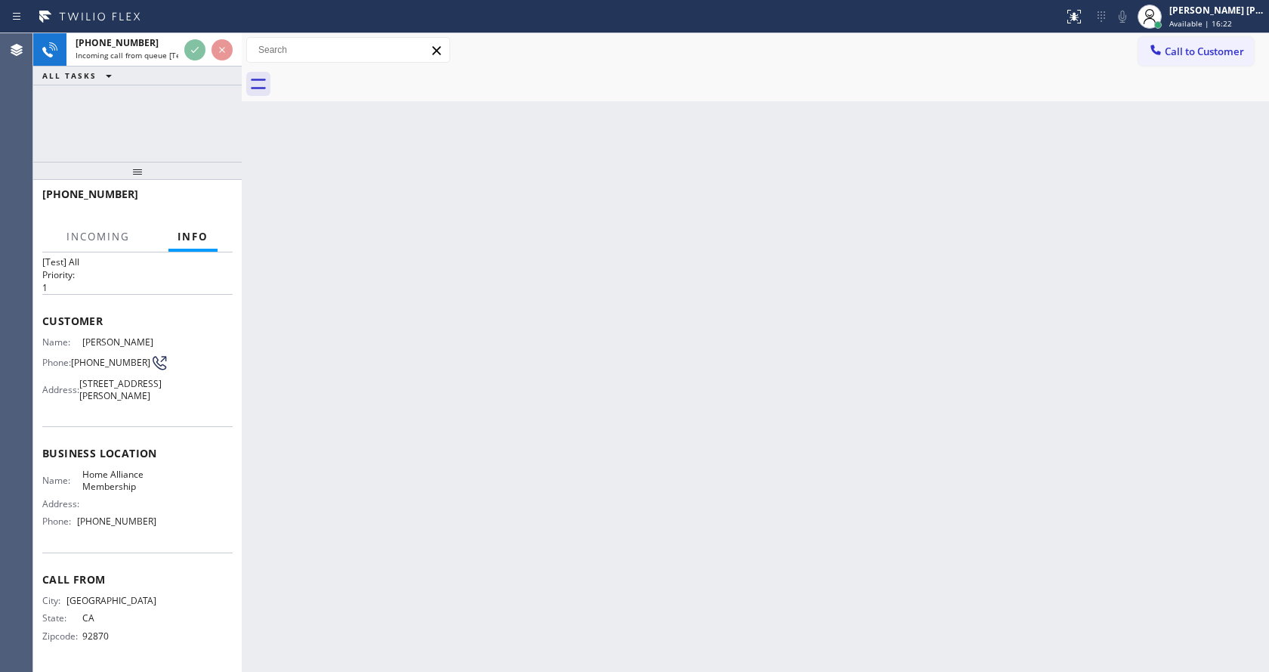
scroll to position [44, 0]
click at [468, 431] on div "Back to Dashboard Change Sender ID Customers Technicians Select a contact Outbo…" at bounding box center [756, 352] width 1028 height 639
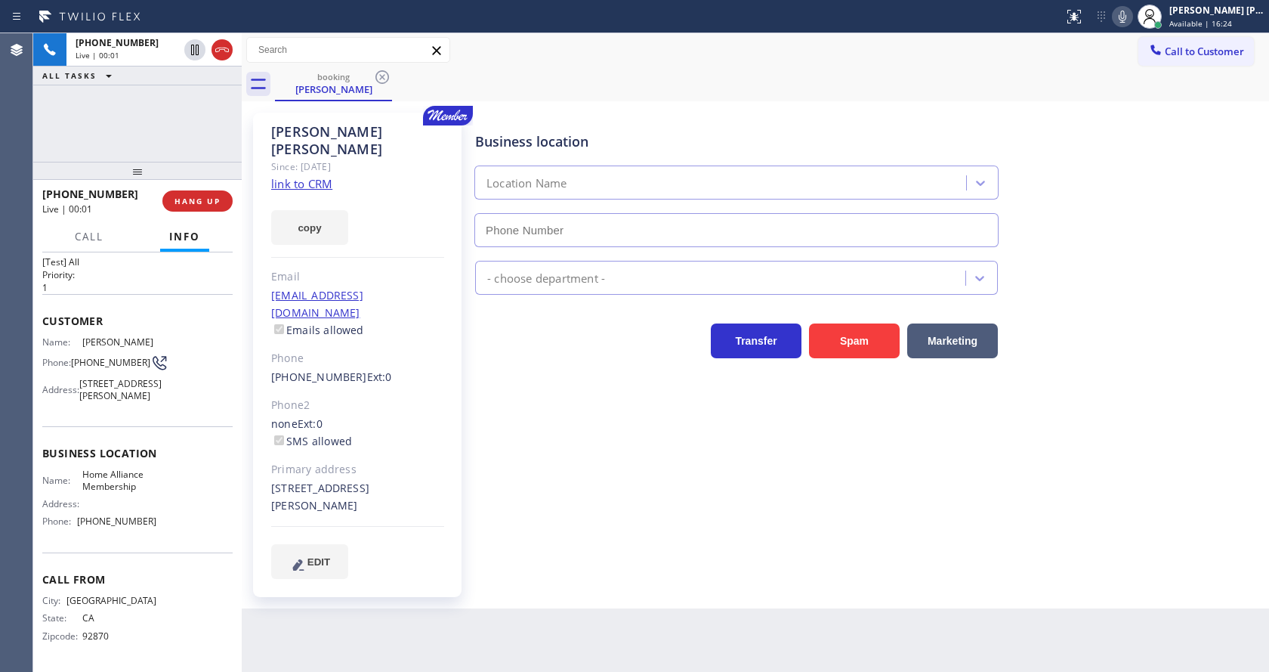
type input "[PHONE_NUMBER]"
click at [548, 512] on div "Business location Home Alliance Membership [PHONE_NUMBER] Appliance Repair Regu…" at bounding box center [868, 345] width 793 height 458
drag, startPoint x: 636, startPoint y: 555, endPoint x: 519, endPoint y: 502, distance: 128.5
click at [636, 555] on div "Business location Home Alliance Membership [PHONE_NUMBER] Appliance Repair Regu…" at bounding box center [868, 360] width 793 height 488
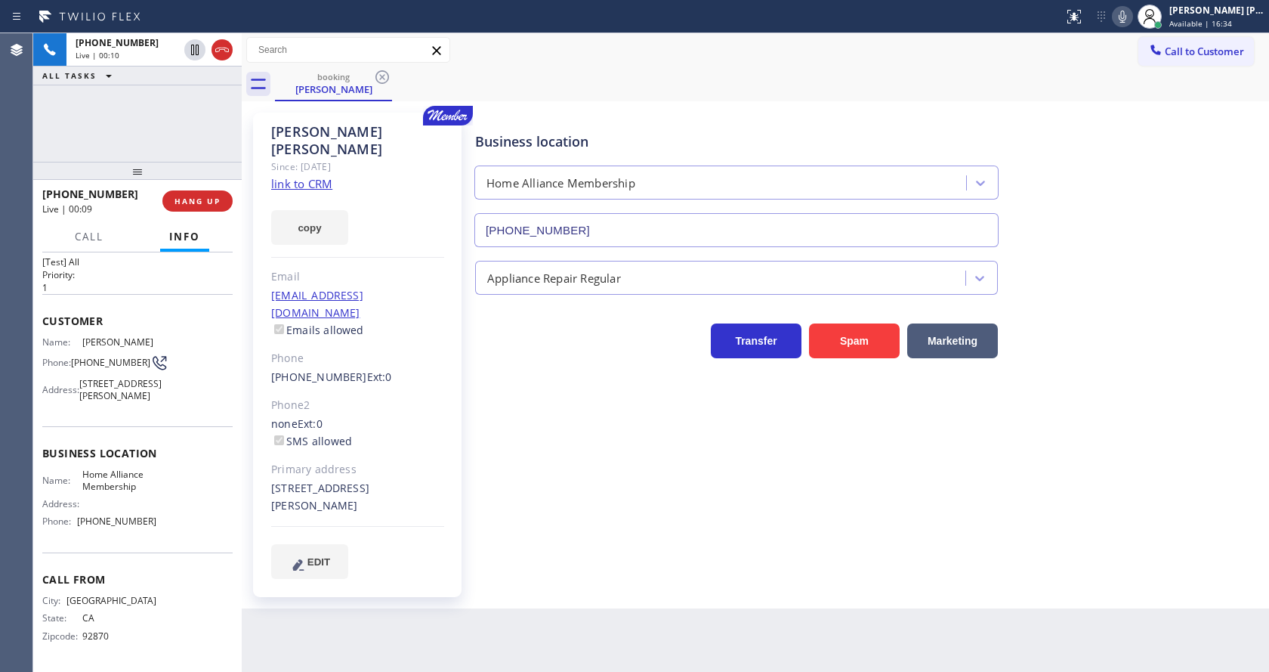
click at [320, 176] on link "link to CRM" at bounding box center [301, 183] width 61 height 15
click at [190, 51] on icon at bounding box center [195, 50] width 18 height 18
click at [1127, 15] on icon at bounding box center [1123, 17] width 8 height 12
click at [542, 505] on div "Business location Home Alliance Membership [PHONE_NUMBER] Appliance Repair Regu…" at bounding box center [868, 345] width 793 height 458
drag, startPoint x: 651, startPoint y: 553, endPoint x: 526, endPoint y: 569, distance: 126.4
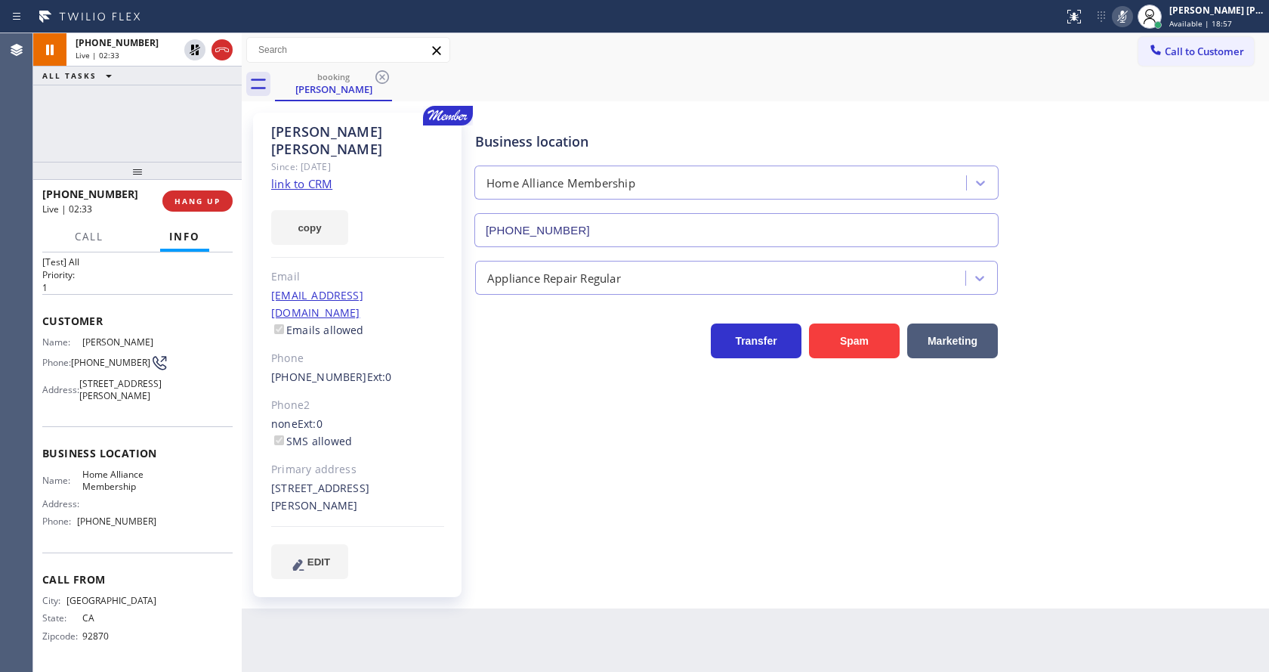
click at [651, 553] on div "Business location Home Alliance Membership [PHONE_NUMBER] Appliance Repair Regu…" at bounding box center [868, 360] width 793 height 488
click at [776, 561] on div "Business location Home Alliance Membership [PHONE_NUMBER] Appliance Repair Regu…" at bounding box center [868, 360] width 793 height 488
click at [195, 50] on icon at bounding box center [195, 50] width 11 height 11
click at [1127, 14] on icon at bounding box center [1123, 17] width 8 height 12
click at [1130, 88] on div "booking [PERSON_NAME]" at bounding box center [772, 84] width 994 height 34
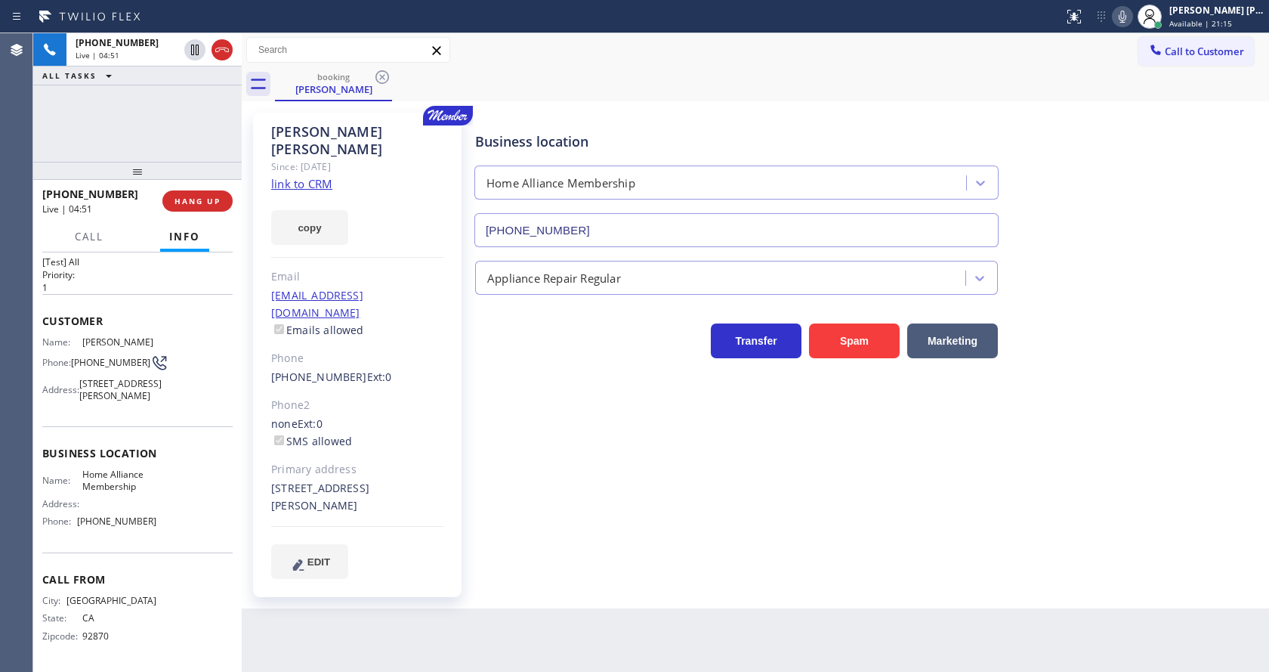
click at [634, 424] on div "Business location Home Alliance Membership [PHONE_NUMBER] Appliance Repair Regu…" at bounding box center [868, 345] width 793 height 458
click at [413, 314] on div "[PERSON_NAME] Since: [DATE] link to CRM copy Email [EMAIL_ADDRESS][DOMAIN_NAME]…" at bounding box center [357, 355] width 209 height 484
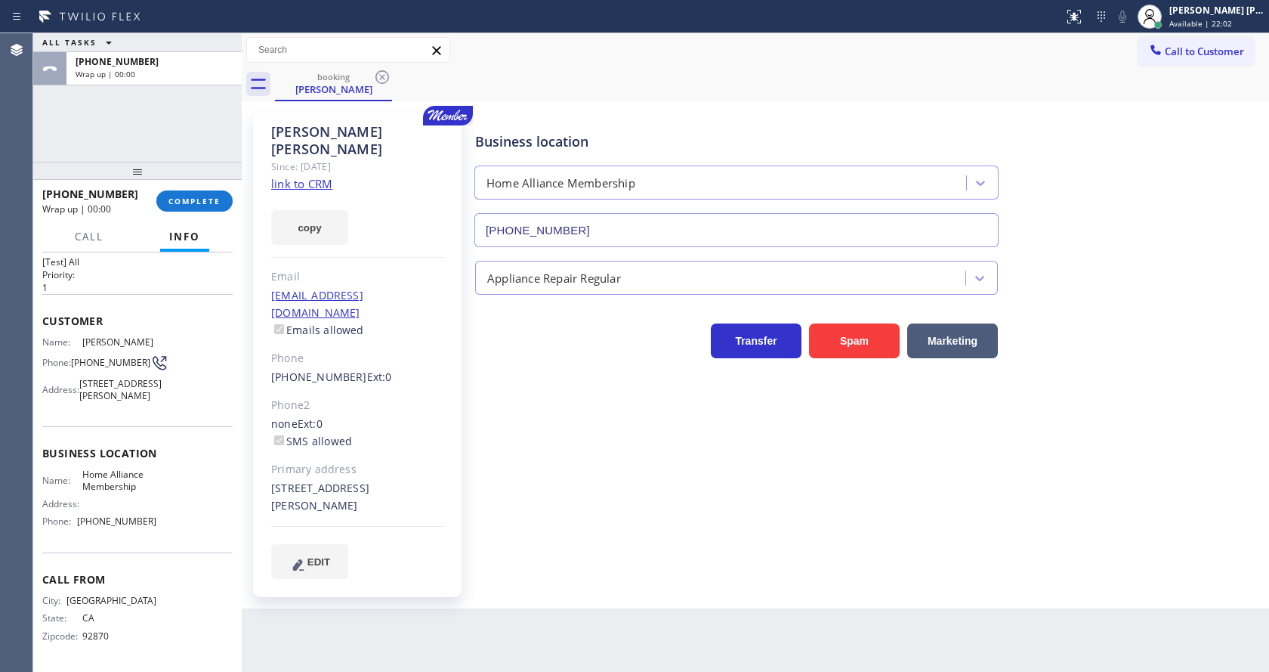
click at [181, 190] on div "[PHONE_NUMBER] Wrap up | 00:00 COMPLETE" at bounding box center [137, 200] width 190 height 39
click at [180, 203] on span "COMPLETE" at bounding box center [195, 201] width 52 height 11
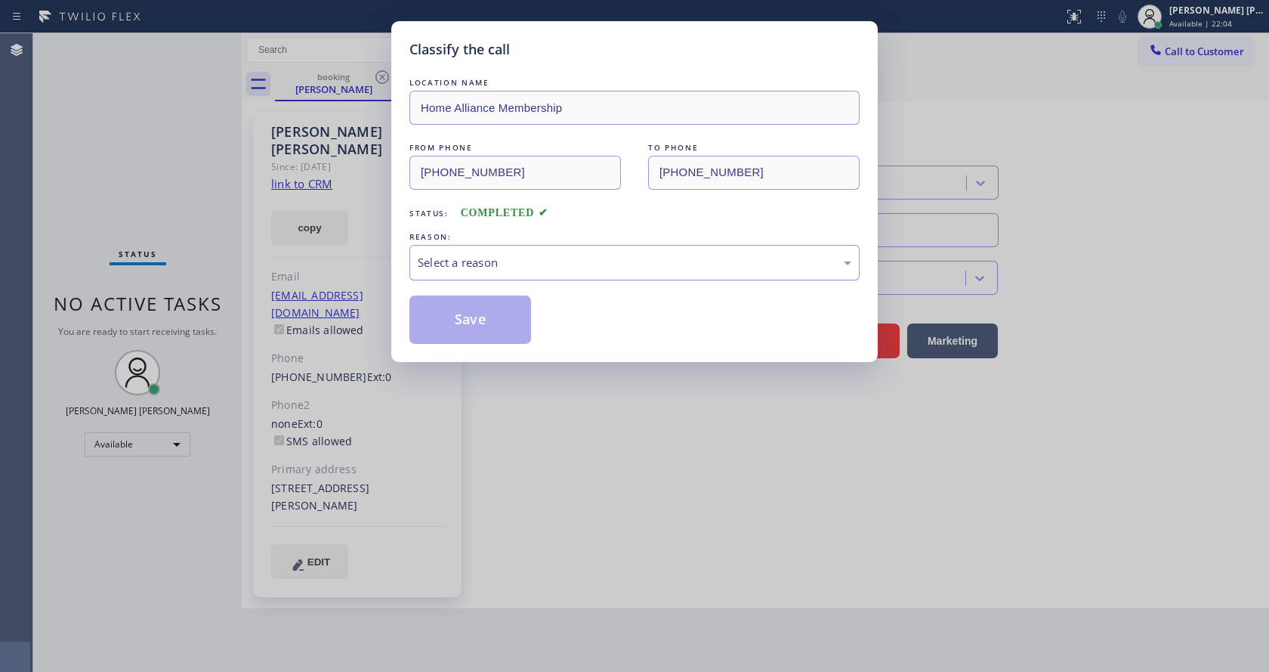
click at [549, 267] on div "Select a reason" at bounding box center [635, 262] width 434 height 17
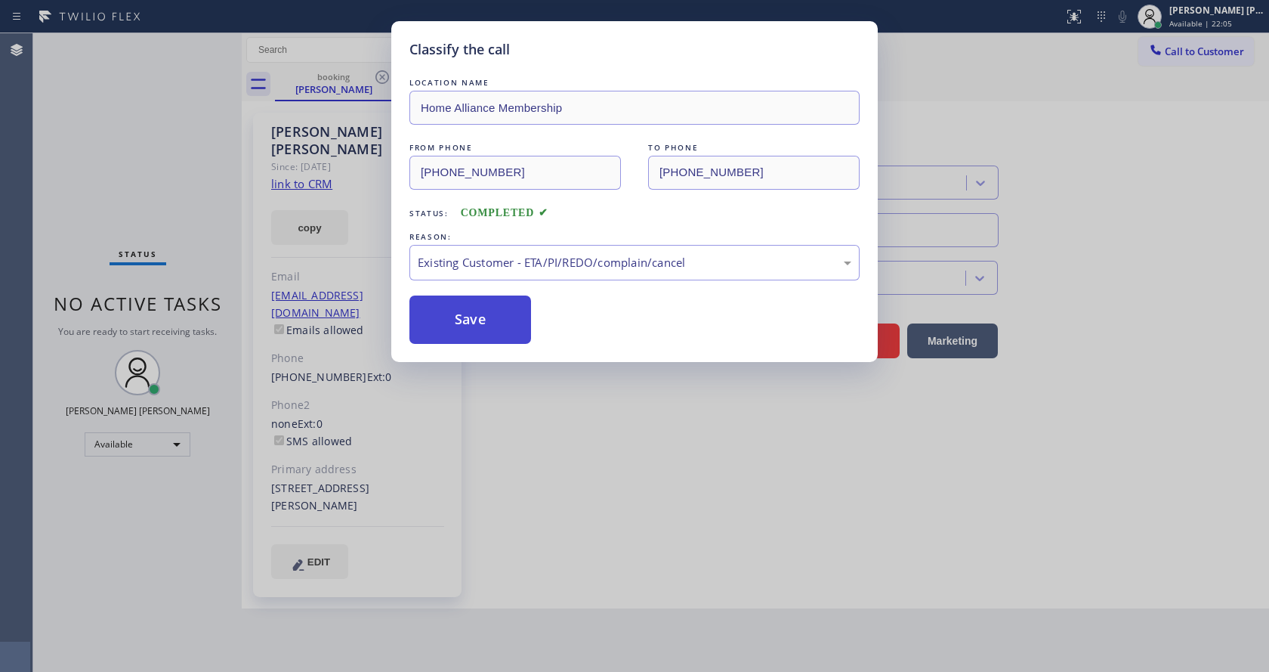
click at [458, 317] on button "Save" at bounding box center [471, 319] width 122 height 48
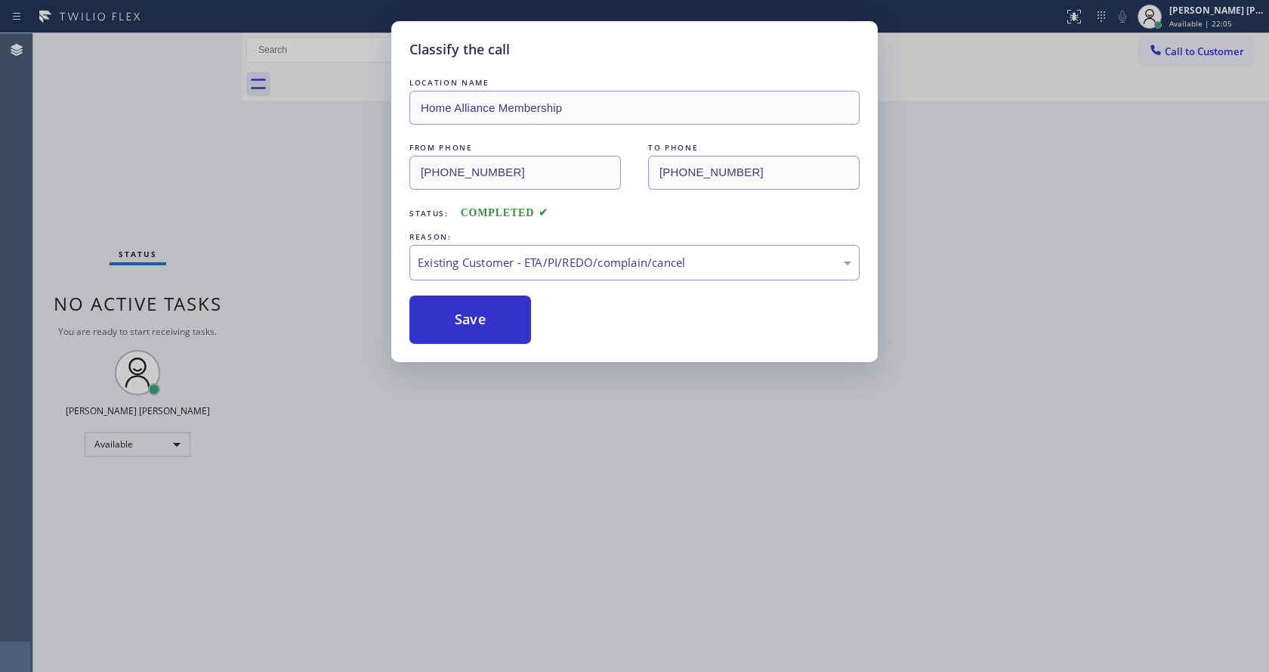
click at [527, 508] on div "Classify the call LOCATION NAME Home Alliance Membership FROM PHONE [PHONE_NUMB…" at bounding box center [634, 336] width 1269 height 672
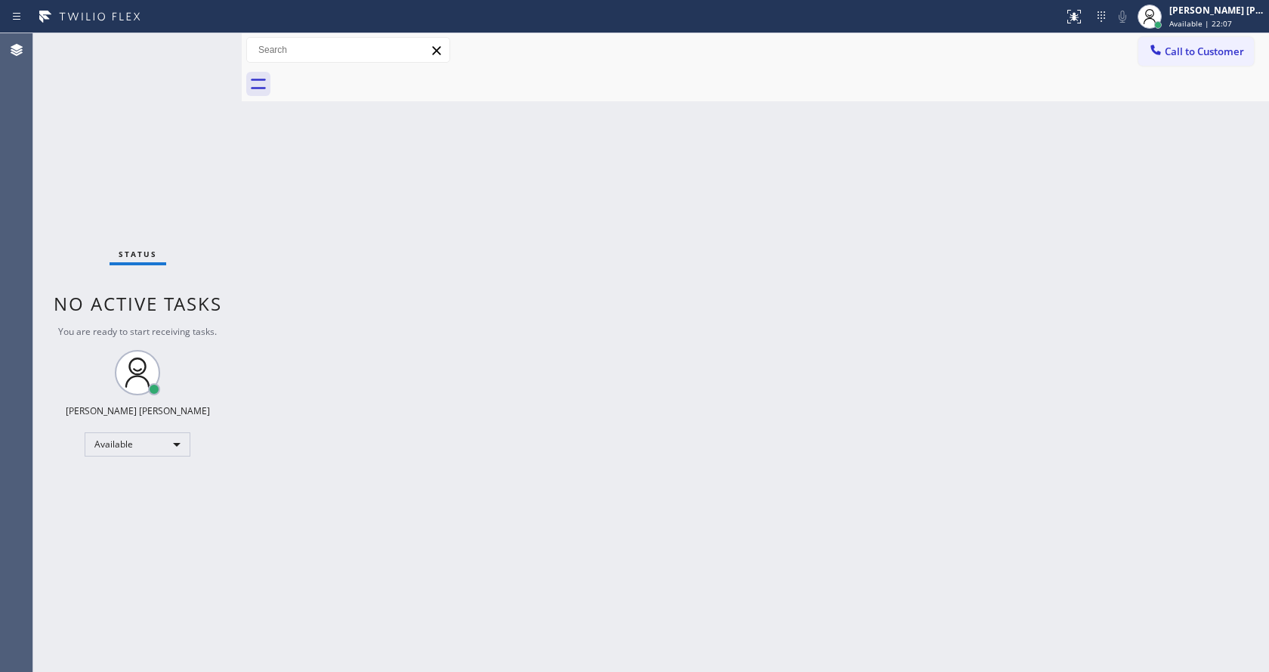
drag, startPoint x: 725, startPoint y: 375, endPoint x: 342, endPoint y: 246, distance: 403.6
click at [715, 372] on div "Back to Dashboard Change Sender ID Customers Technicians Select a contact Outbo…" at bounding box center [756, 352] width 1028 height 639
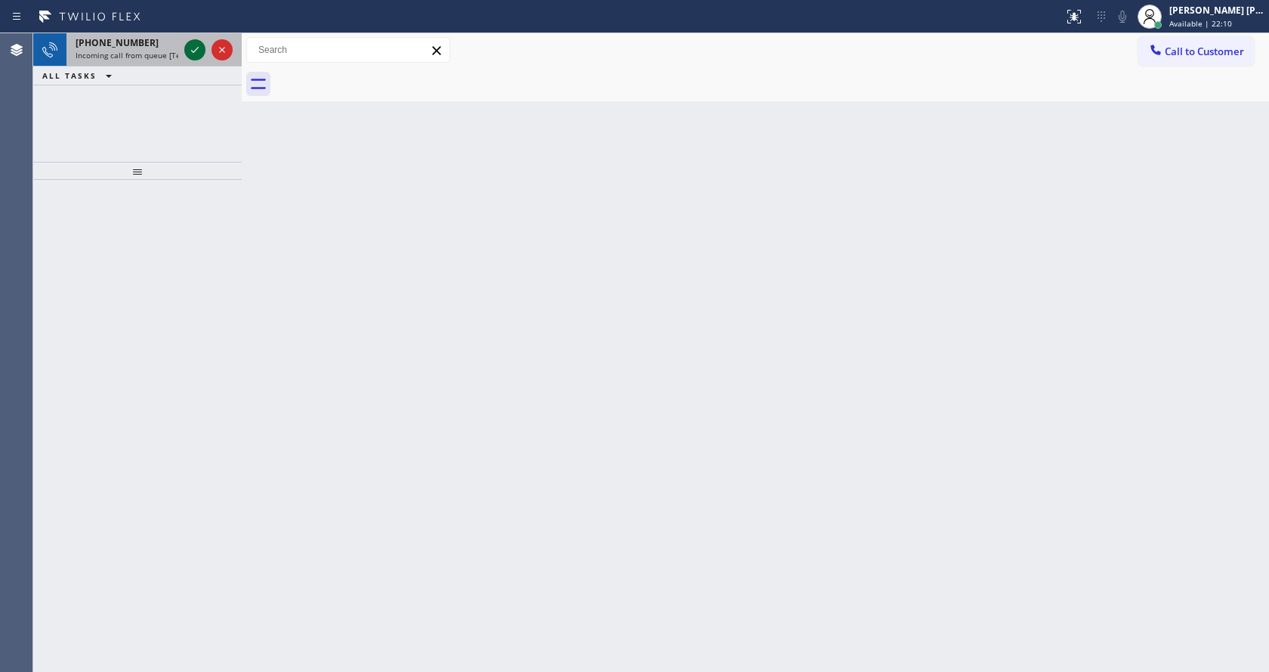
click at [187, 48] on icon at bounding box center [195, 50] width 18 height 18
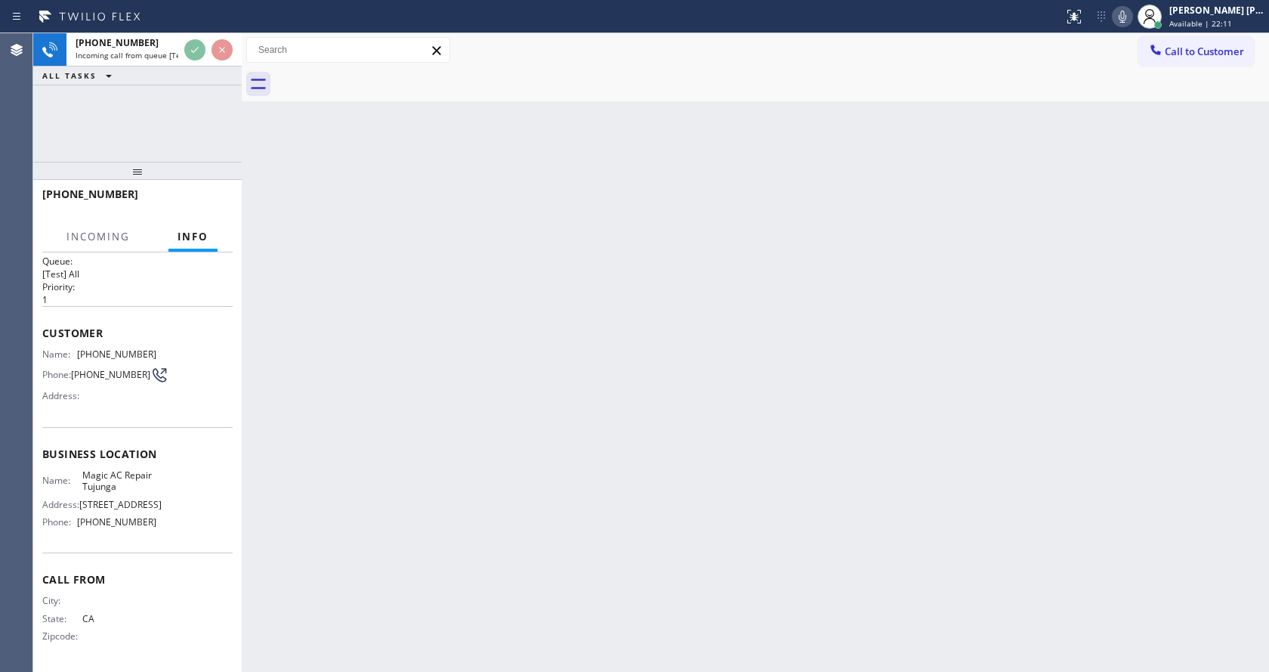
scroll to position [32, 0]
click at [523, 506] on div "Back to Dashboard Change Sender ID Customers Technicians Select a contact Outbo…" at bounding box center [756, 352] width 1028 height 639
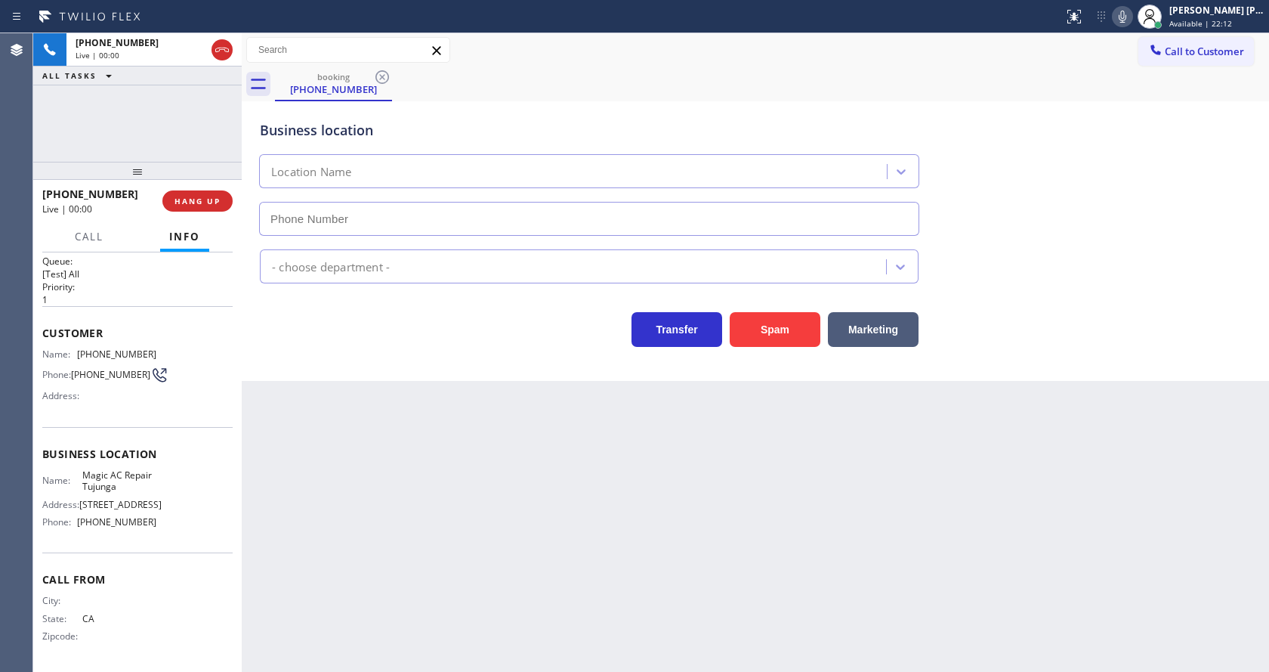
type input "[PHONE_NUMBER]"
click at [385, 360] on div "Business location Magic AC Repair [GEOGRAPHIC_DATA] [PHONE_NUMBER] HVAC Transfe…" at bounding box center [756, 241] width 1028 height 280
click at [751, 558] on div "Back to Dashboard Change Sender ID Customers Technicians Select a contact Outbo…" at bounding box center [756, 352] width 1028 height 639
click at [431, 557] on div "Back to Dashboard Change Sender ID Customers Technicians Select a contact Outbo…" at bounding box center [756, 352] width 1028 height 639
click at [373, 503] on div "Back to Dashboard Change Sender ID Customers Technicians Select a contact Outbo…" at bounding box center [756, 352] width 1028 height 639
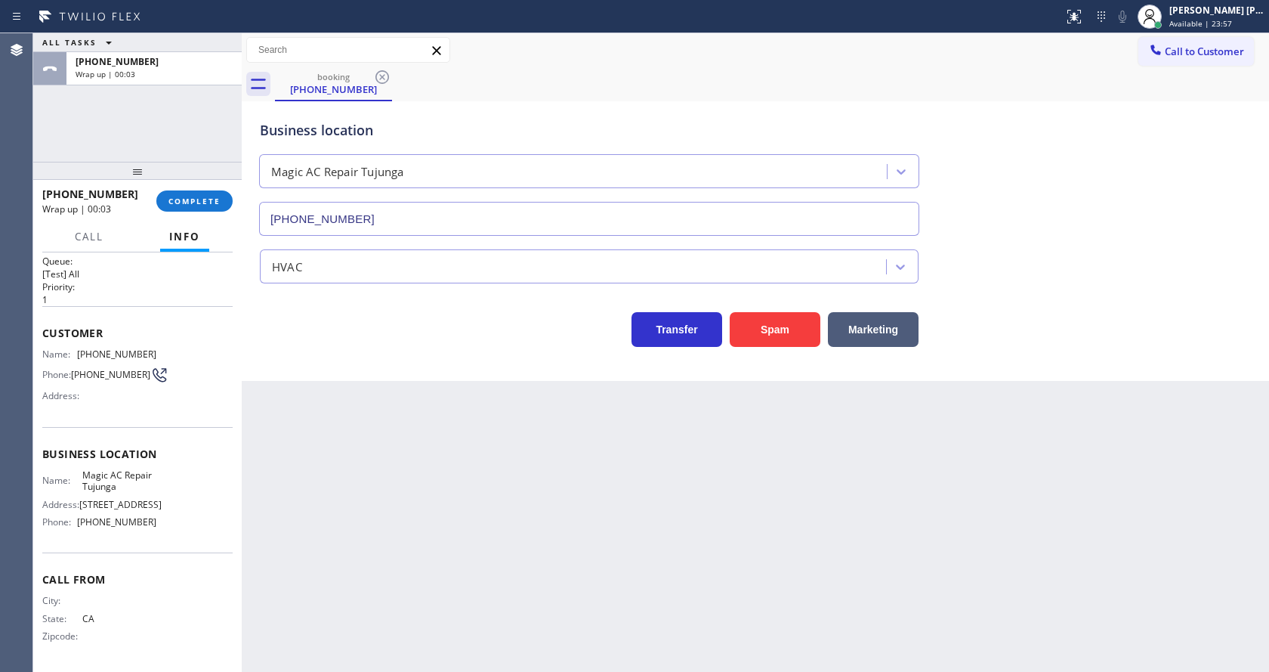
click at [197, 360] on div "Name: [PHONE_NUMBER] Phone: [PHONE_NUMBER] Address:" at bounding box center [137, 378] width 190 height 60
click at [164, 200] on button "COMPLETE" at bounding box center [194, 200] width 76 height 21
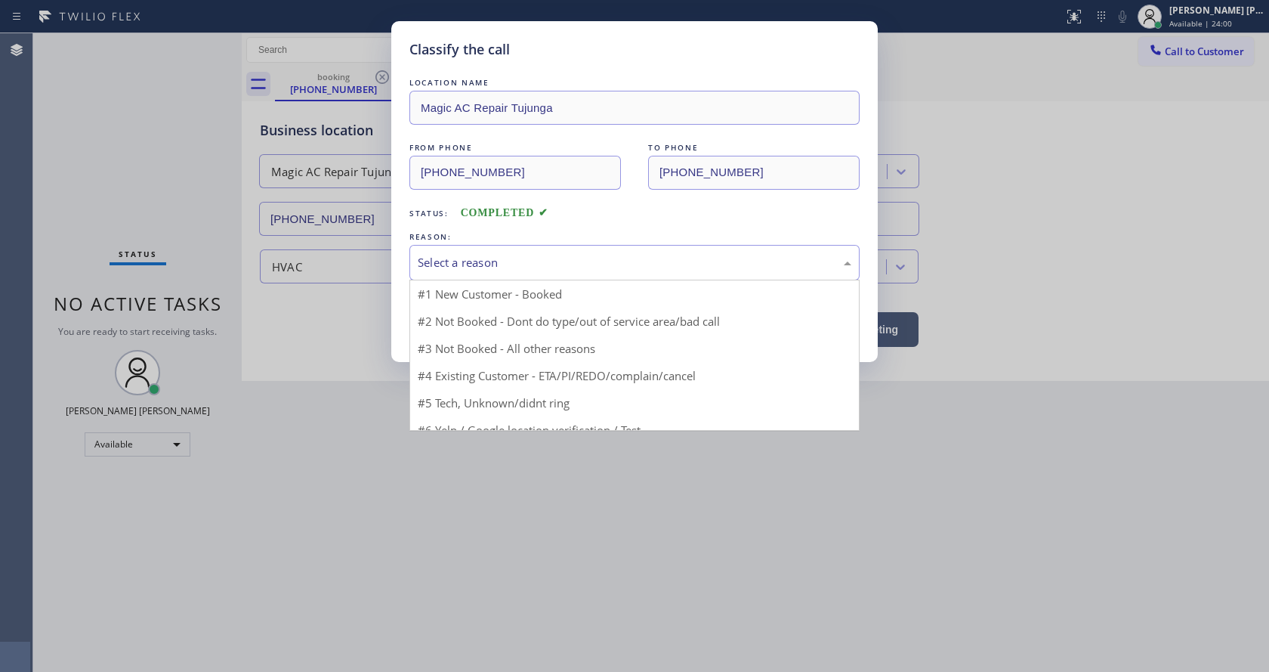
click at [447, 249] on div "Select a reason" at bounding box center [635, 263] width 450 height 36
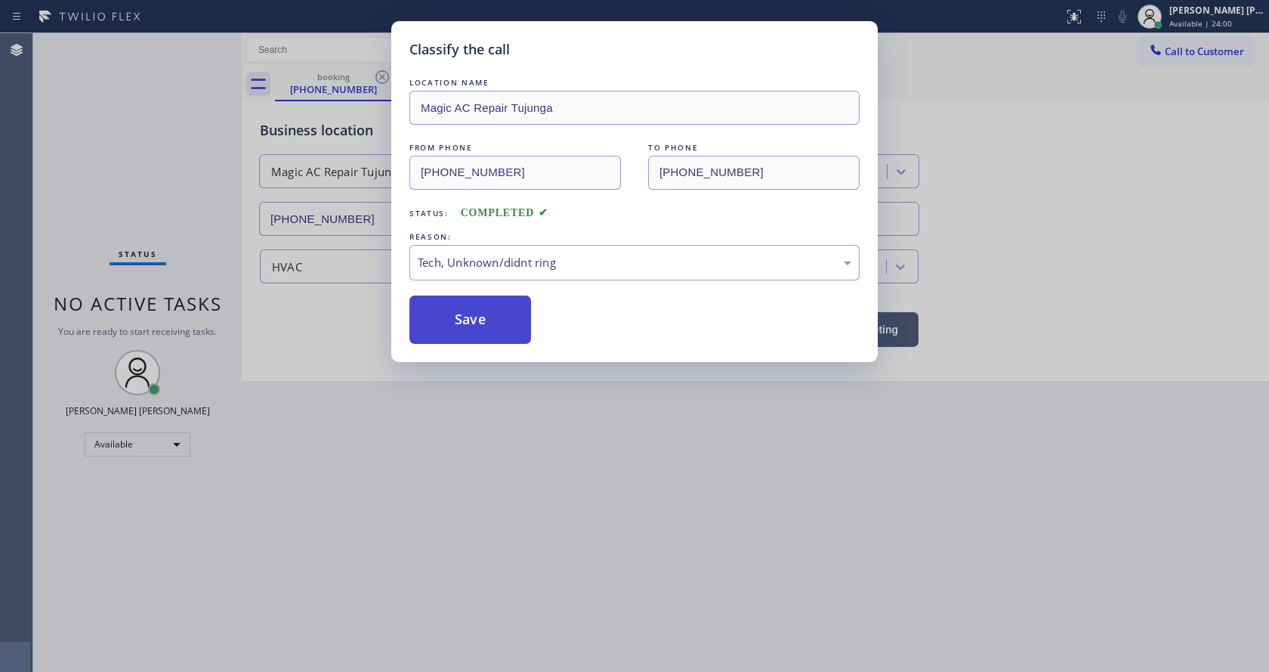
click at [466, 318] on button "Save" at bounding box center [471, 319] width 122 height 48
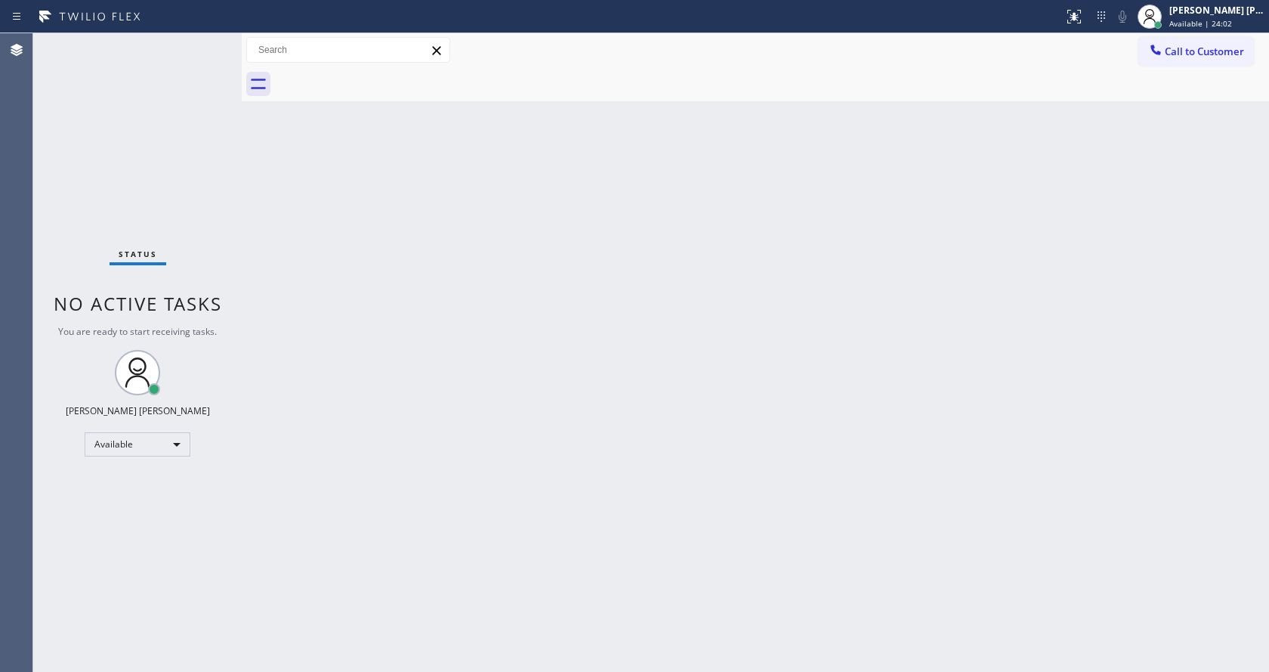
click at [604, 500] on div "Back to Dashboard Change Sender ID Customers Technicians Select a contact Outbo…" at bounding box center [756, 352] width 1028 height 639
click at [354, 207] on div "Back to Dashboard Change Sender ID Customers Technicians Select a contact Outbo…" at bounding box center [756, 352] width 1028 height 639
click at [409, 351] on div "Back to Dashboard Change Sender ID Customers Technicians Select a contact Outbo…" at bounding box center [756, 352] width 1028 height 639
drag, startPoint x: 726, startPoint y: 444, endPoint x: 719, endPoint y: 443, distance: 7.6
click at [726, 444] on div "Back to Dashboard Change Sender ID Customers Technicians Select a contact Outbo…" at bounding box center [756, 352] width 1028 height 639
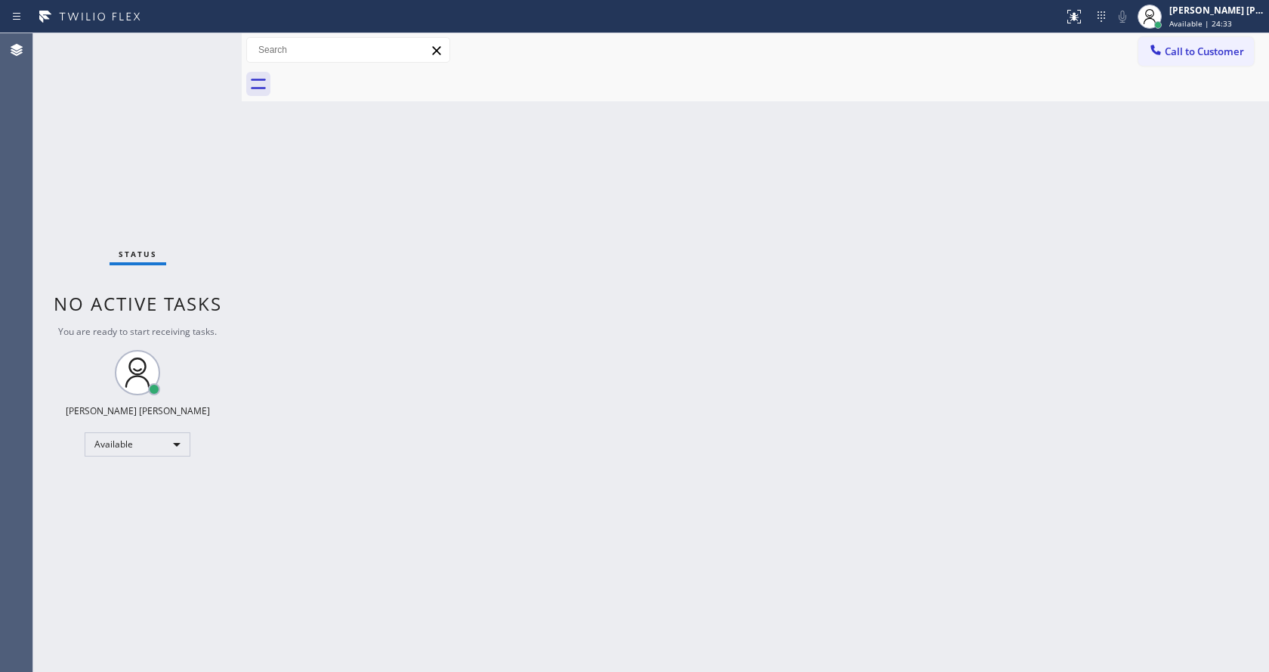
click at [414, 248] on div "Back to Dashboard Change Sender ID Customers Technicians Select a contact Outbo…" at bounding box center [756, 352] width 1028 height 639
click at [208, 40] on div "Status No active tasks You are ready to start receiving tasks. [PERSON_NAME] [P…" at bounding box center [137, 352] width 209 height 639
click at [206, 40] on div "Status No active tasks You are ready to start receiving tasks. [PERSON_NAME] [P…" at bounding box center [137, 352] width 209 height 639
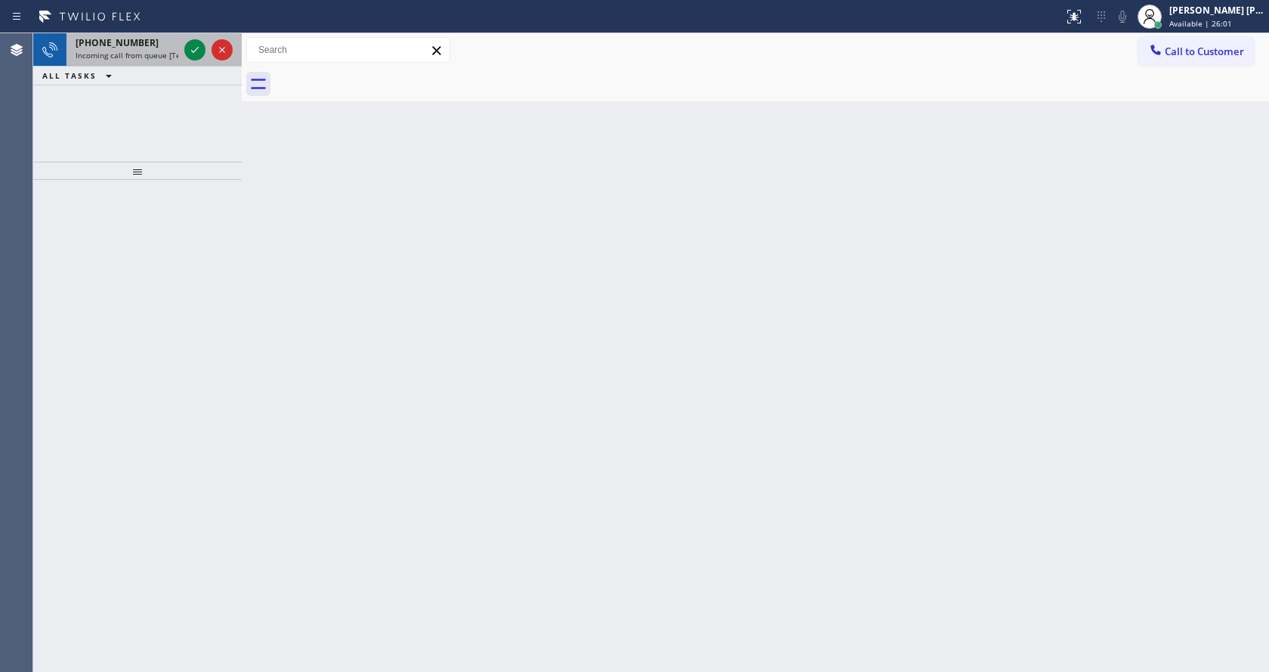
click at [143, 60] on div "[PHONE_NUMBER] Incoming call from queue [Test] All" at bounding box center [123, 49] width 115 height 33
click at [158, 59] on span "Incoming call from queue [Test] All" at bounding box center [138, 55] width 125 height 11
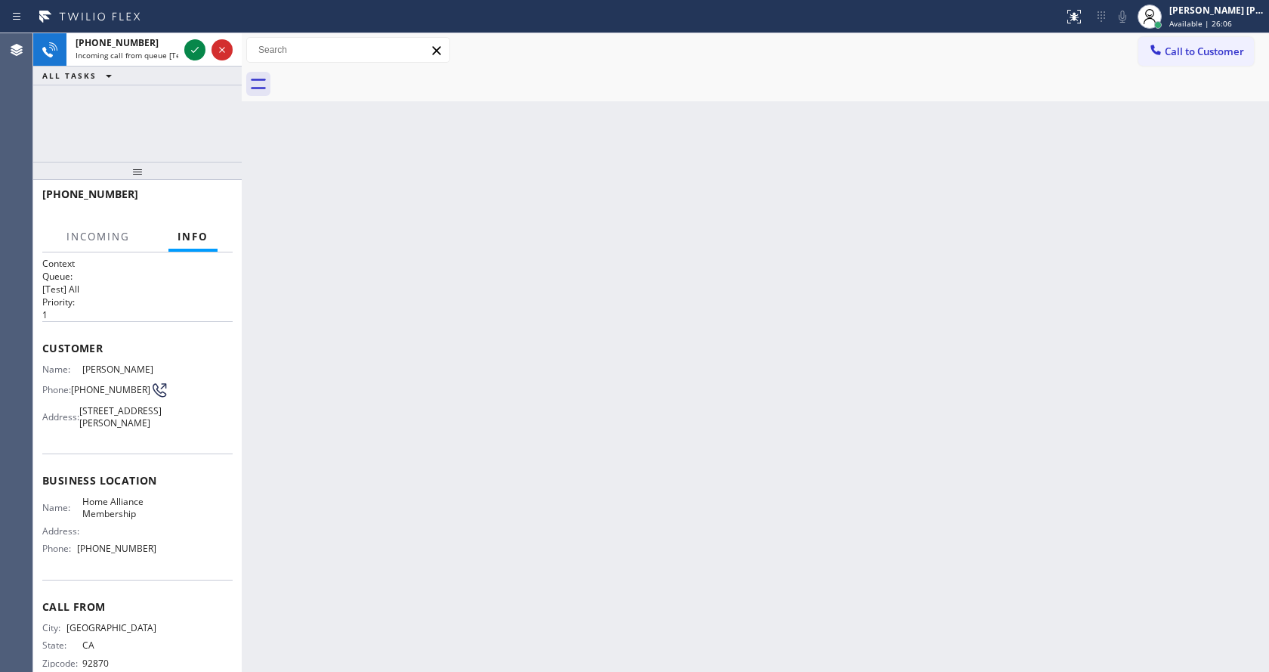
click at [414, 368] on div "Back to Dashboard Change Sender ID Customers Technicians Select a contact Outbo…" at bounding box center [756, 352] width 1028 height 639
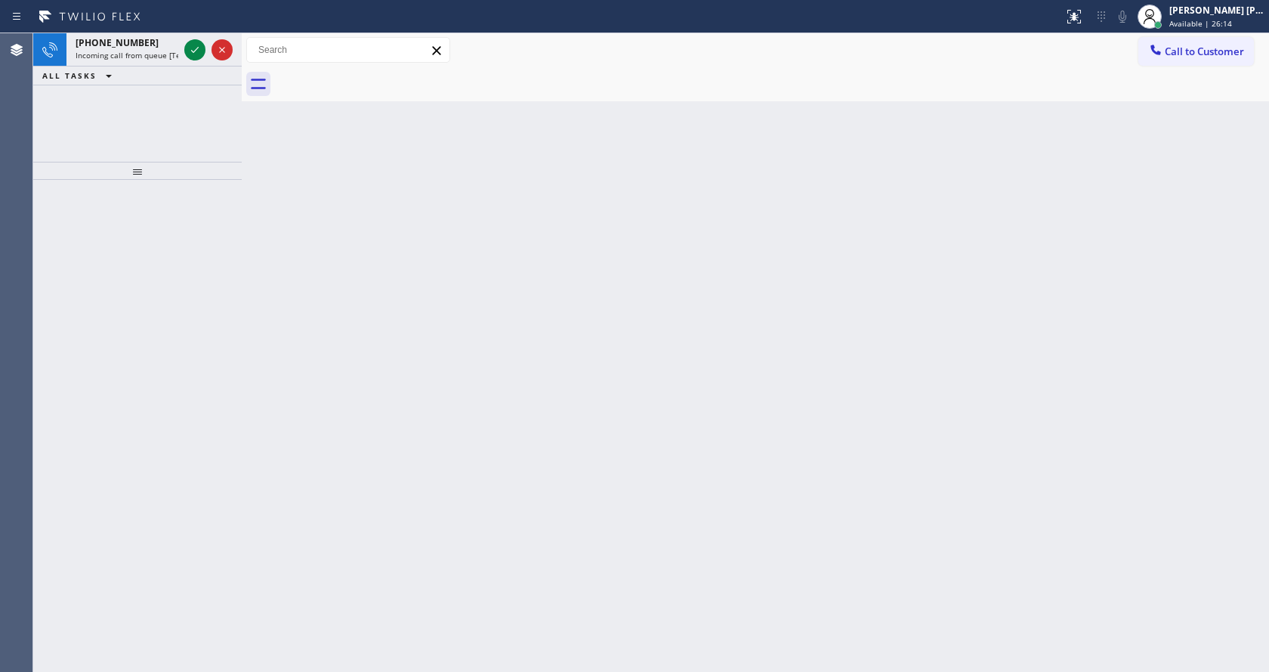
click at [342, 262] on div "Back to Dashboard Change Sender ID Customers Technicians Select a contact Outbo…" at bounding box center [756, 352] width 1028 height 639
click at [177, 52] on span "Incoming call from queue [Test] All" at bounding box center [138, 55] width 125 height 11
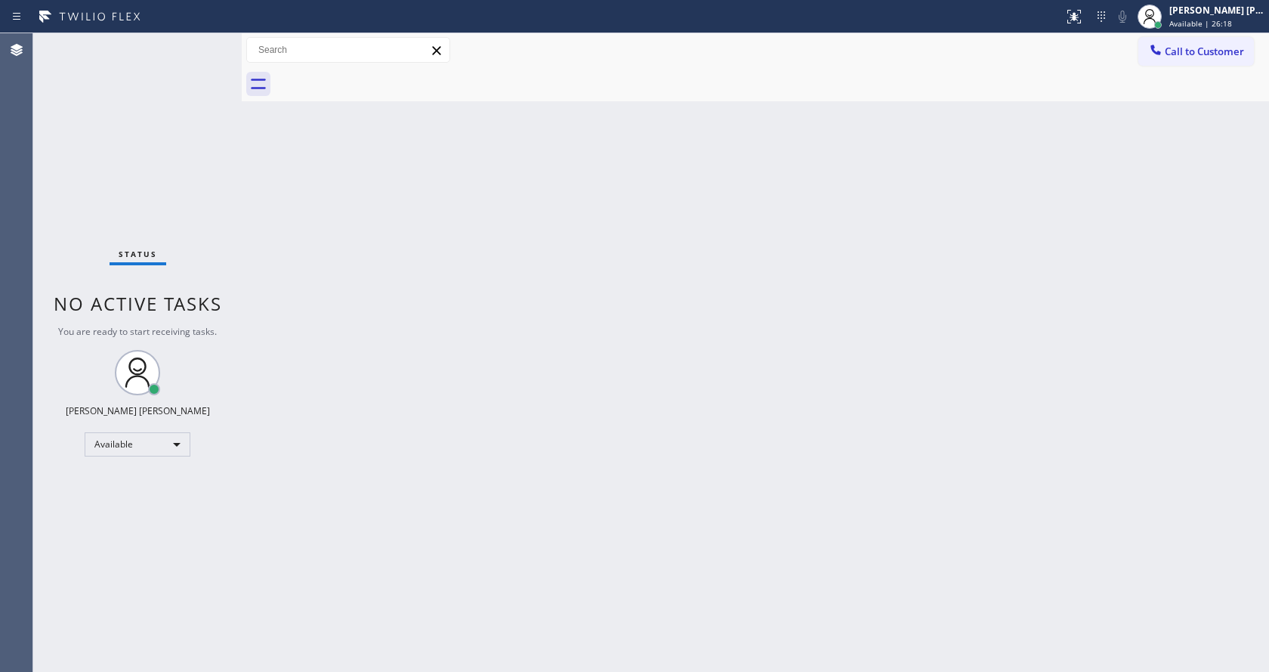
click at [401, 254] on div "Back to Dashboard Change Sender ID Customers Technicians Select a contact Outbo…" at bounding box center [756, 352] width 1028 height 639
drag, startPoint x: 364, startPoint y: 259, endPoint x: 364, endPoint y: 247, distance: 12.1
click at [364, 247] on div "Back to Dashboard Change Sender ID Customers Technicians Select a contact Outbo…" at bounding box center [756, 352] width 1028 height 639
click at [199, 40] on div "Status No active tasks You are ready to start receiving tasks. [PERSON_NAME] [P…" at bounding box center [137, 352] width 209 height 639
click at [200, 44] on div "Status No active tasks You are ready to start receiving tasks. [PERSON_NAME] [P…" at bounding box center [137, 352] width 209 height 639
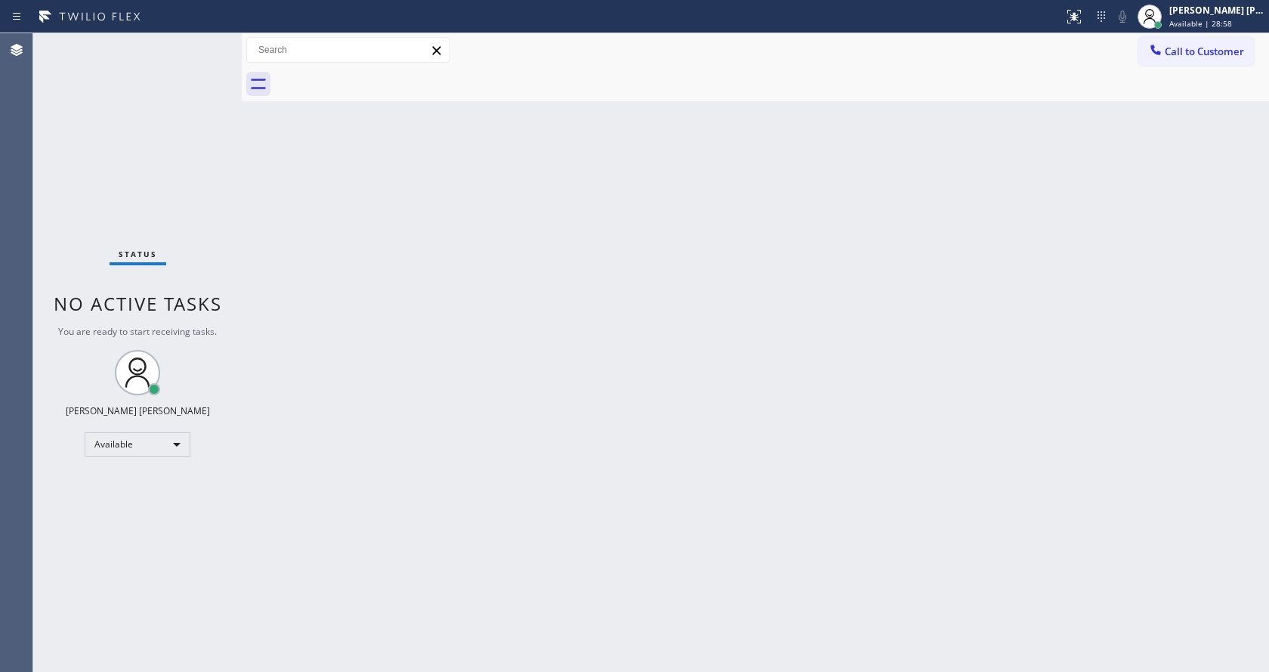
click at [221, 116] on div "Status No active tasks You are ready to start receiving tasks. [PERSON_NAME] [P…" at bounding box center [137, 352] width 209 height 639
click at [352, 227] on div "Back to Dashboard Change Sender ID Customers Technicians Select a contact Outbo…" at bounding box center [756, 352] width 1028 height 639
click at [188, 42] on div "Status No active tasks You are ready to start receiving tasks. [PERSON_NAME] [P…" at bounding box center [137, 352] width 209 height 639
click at [493, 360] on div "Back to Dashboard Change Sender ID Customers Technicians Select a contact Outbo…" at bounding box center [756, 352] width 1028 height 639
click at [201, 44] on div "Status No active tasks You are ready to start receiving tasks. [PERSON_NAME] [P…" at bounding box center [137, 352] width 209 height 639
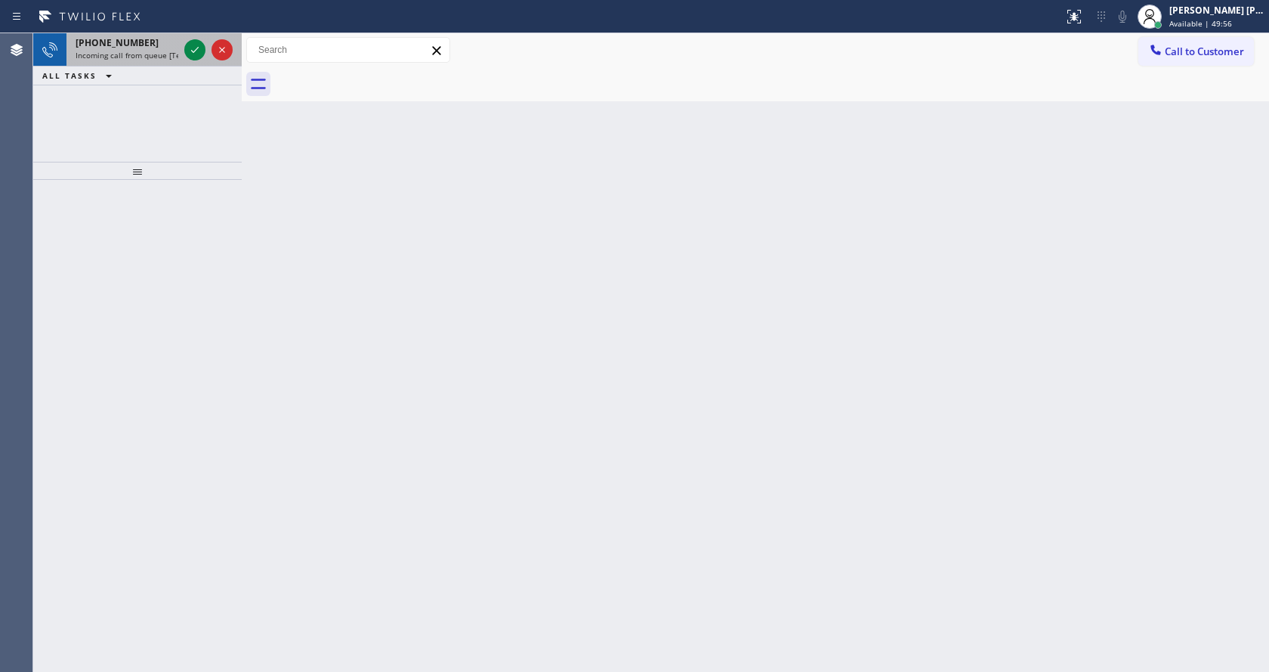
click at [168, 48] on div "[PHONE_NUMBER]" at bounding box center [127, 42] width 103 height 13
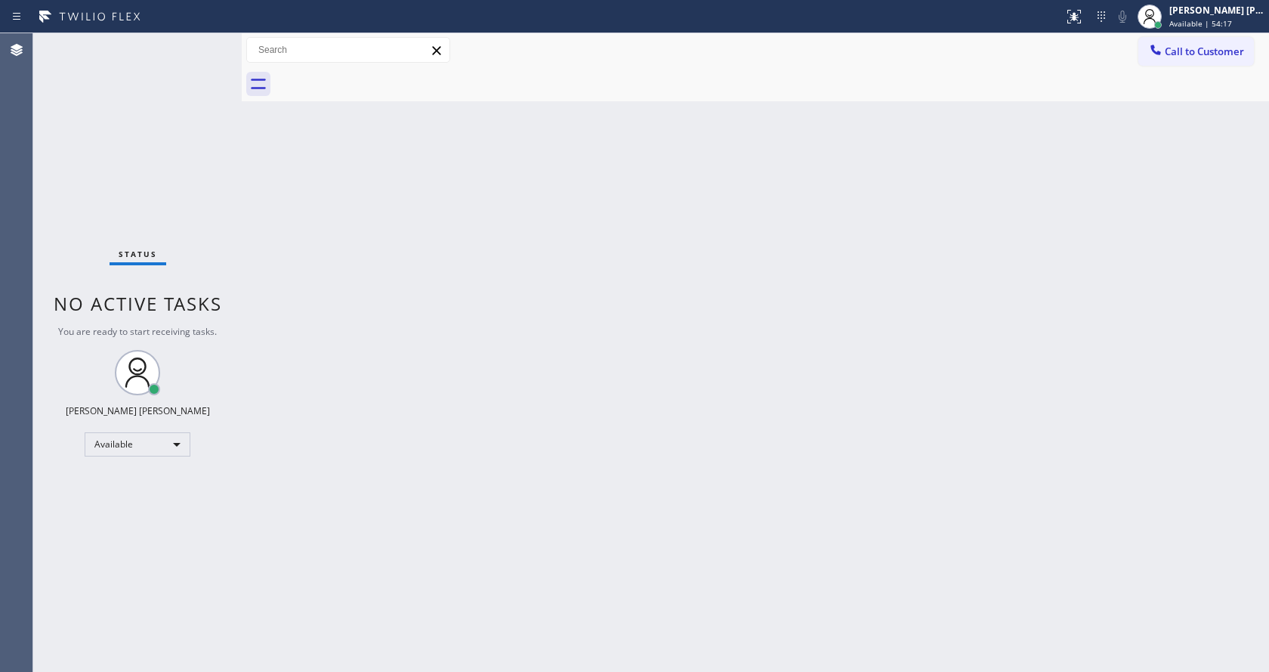
click at [410, 499] on div "Back to Dashboard Change Sender ID Customers Technicians Select a contact Outbo…" at bounding box center [756, 352] width 1028 height 639
click at [155, 138] on div "Status No active tasks You are ready to start receiving tasks. [PERSON_NAME] [P…" at bounding box center [137, 352] width 209 height 639
click at [215, 196] on div "Status No active tasks You are ready to start receiving tasks. [PERSON_NAME] [P…" at bounding box center [137, 352] width 209 height 639
click at [213, 244] on div "Status No active tasks You are ready to start receiving tasks. [PERSON_NAME] [P…" at bounding box center [137, 352] width 209 height 639
drag, startPoint x: 337, startPoint y: 85, endPoint x: 262, endPoint y: 80, distance: 74.9
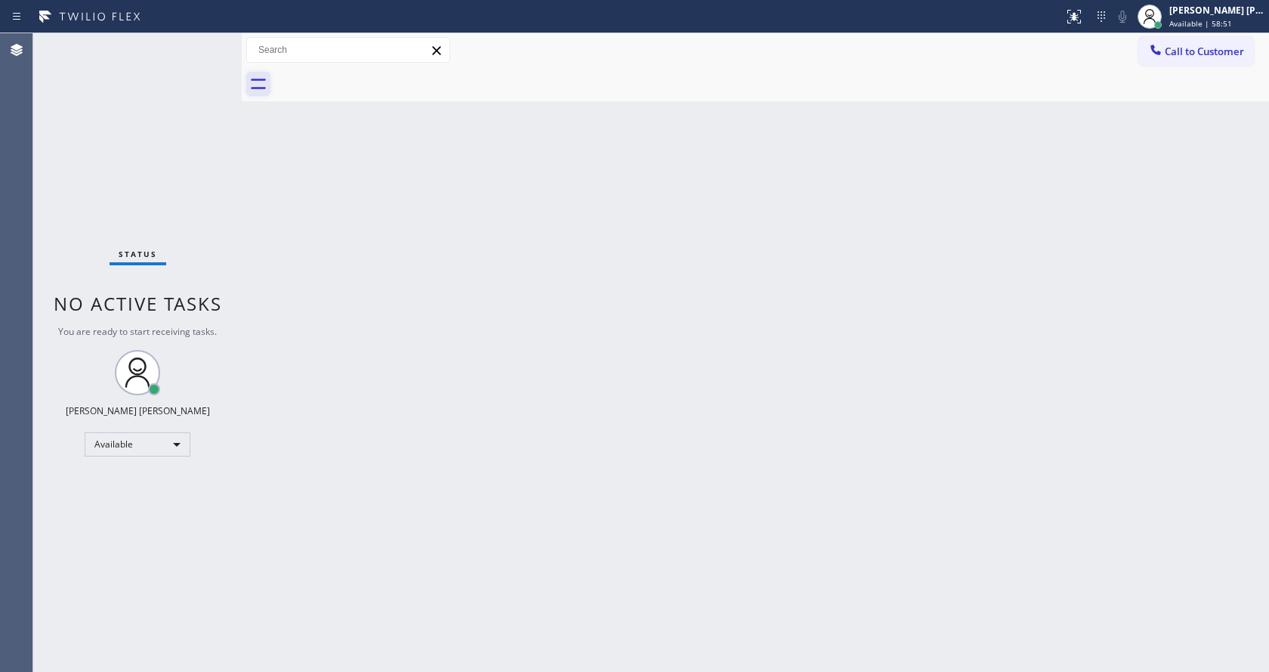
click at [337, 85] on div at bounding box center [772, 84] width 994 height 34
click at [354, 255] on div "Back to Dashboard Change Sender ID Customers Technicians Select a contact Outbo…" at bounding box center [756, 352] width 1028 height 639
click at [454, 248] on div "Back to Dashboard Change Sender ID Customers Technicians Select a contact Outbo…" at bounding box center [756, 352] width 1028 height 639
click at [284, 163] on div "Back to Dashboard Change Sender ID Customers Technicians Select a contact Outbo…" at bounding box center [756, 352] width 1028 height 639
click at [329, 246] on div "Back to Dashboard Change Sender ID Customers Technicians Select a contact Outbo…" at bounding box center [756, 352] width 1028 height 639
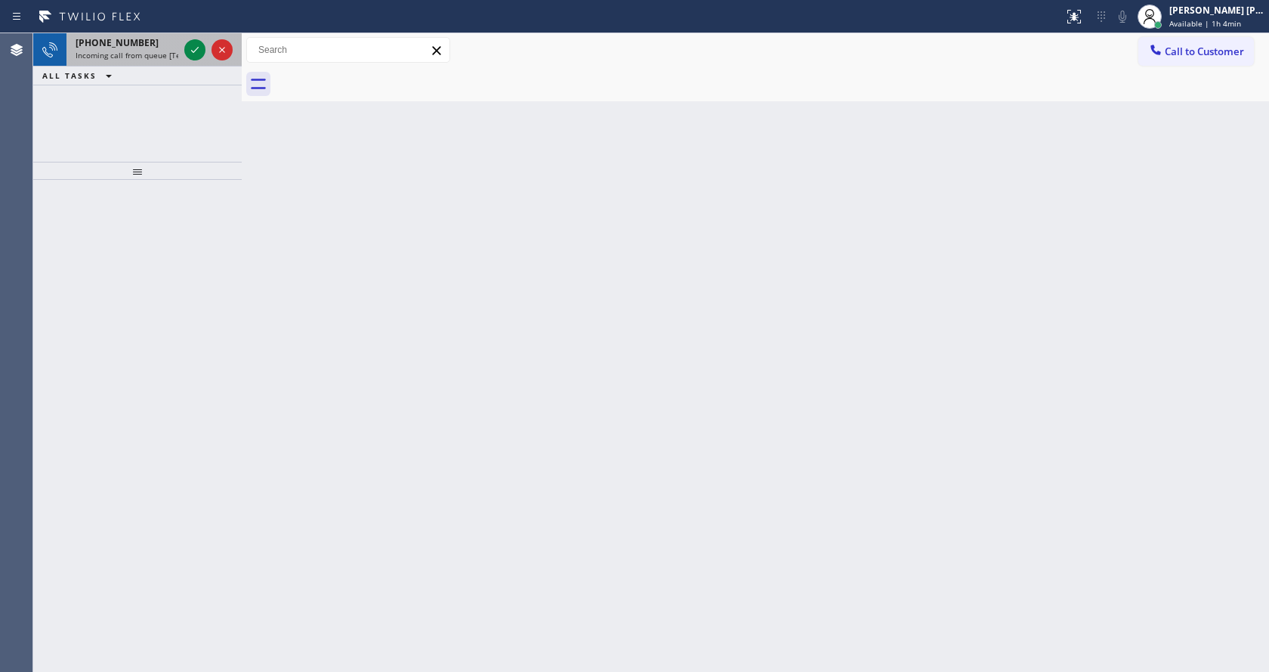
click at [162, 57] on span "Incoming call from queue [Test] All" at bounding box center [138, 55] width 125 height 11
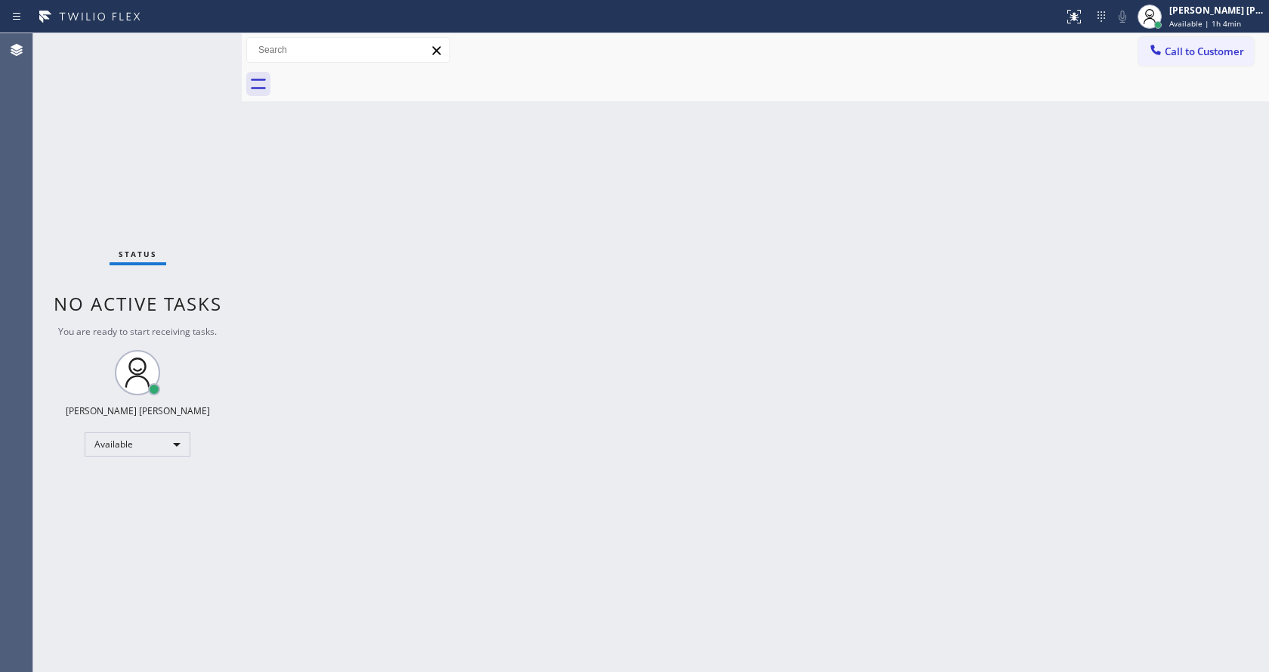
click at [506, 376] on div "Back to Dashboard Change Sender ID Customers Technicians Select a contact Outbo…" at bounding box center [756, 352] width 1028 height 639
click at [263, 190] on div "Back to Dashboard Change Sender ID Customers Technicians Select a contact Outbo…" at bounding box center [756, 352] width 1028 height 639
click at [204, 47] on div "Status No active tasks You are ready to start receiving tasks. [PERSON_NAME] [P…" at bounding box center [137, 352] width 209 height 639
drag, startPoint x: 73, startPoint y: 209, endPoint x: 0, endPoint y: 176, distance: 79.5
click at [73, 209] on div "Status No active tasks You are ready to start receiving tasks. [PERSON_NAME] [P…" at bounding box center [137, 352] width 209 height 639
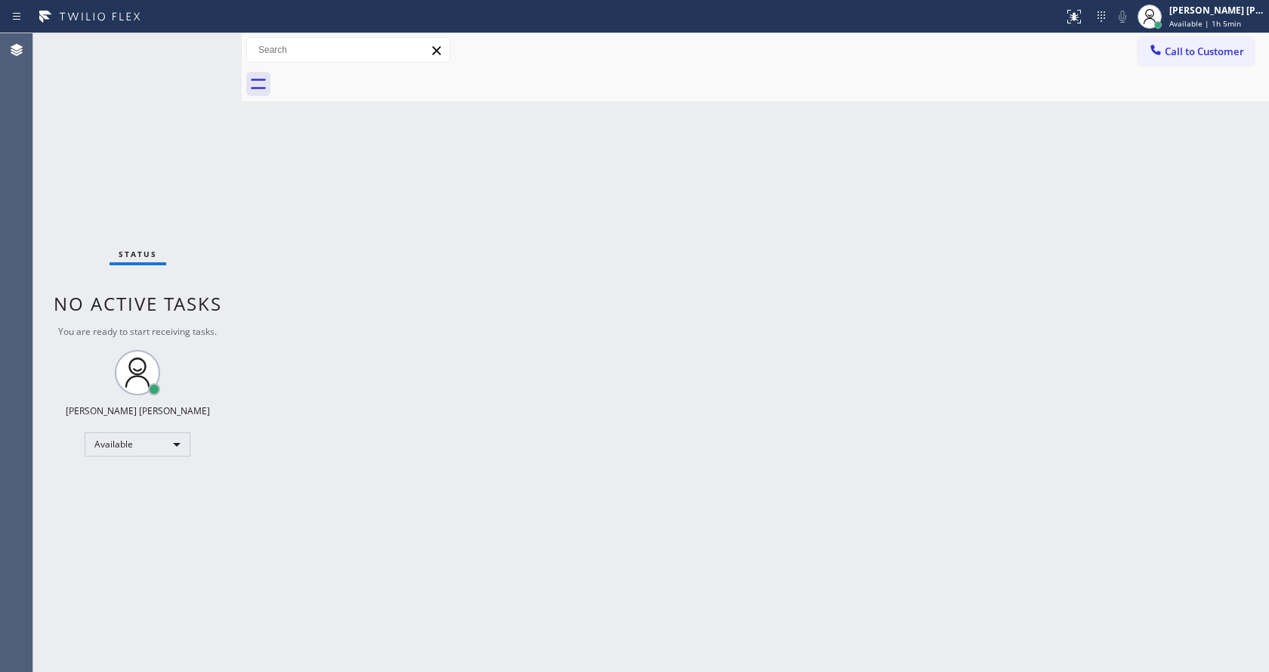
click at [381, 342] on div "Back to Dashboard Change Sender ID Customers Technicians Select a contact Outbo…" at bounding box center [756, 352] width 1028 height 639
click at [208, 41] on div "Status No active tasks You are ready to start receiving tasks. [PERSON_NAME] [P…" at bounding box center [137, 352] width 209 height 639
click at [364, 116] on div "Back to Dashboard Change Sender ID Customers Technicians Select a contact Outbo…" at bounding box center [756, 352] width 1028 height 639
click at [510, 400] on div "Back to Dashboard Change Sender ID Customers Technicians Select a contact Outbo…" at bounding box center [756, 352] width 1028 height 639
click at [278, 240] on div "Back to Dashboard Change Sender ID Customers Technicians Select a contact Outbo…" at bounding box center [756, 352] width 1028 height 639
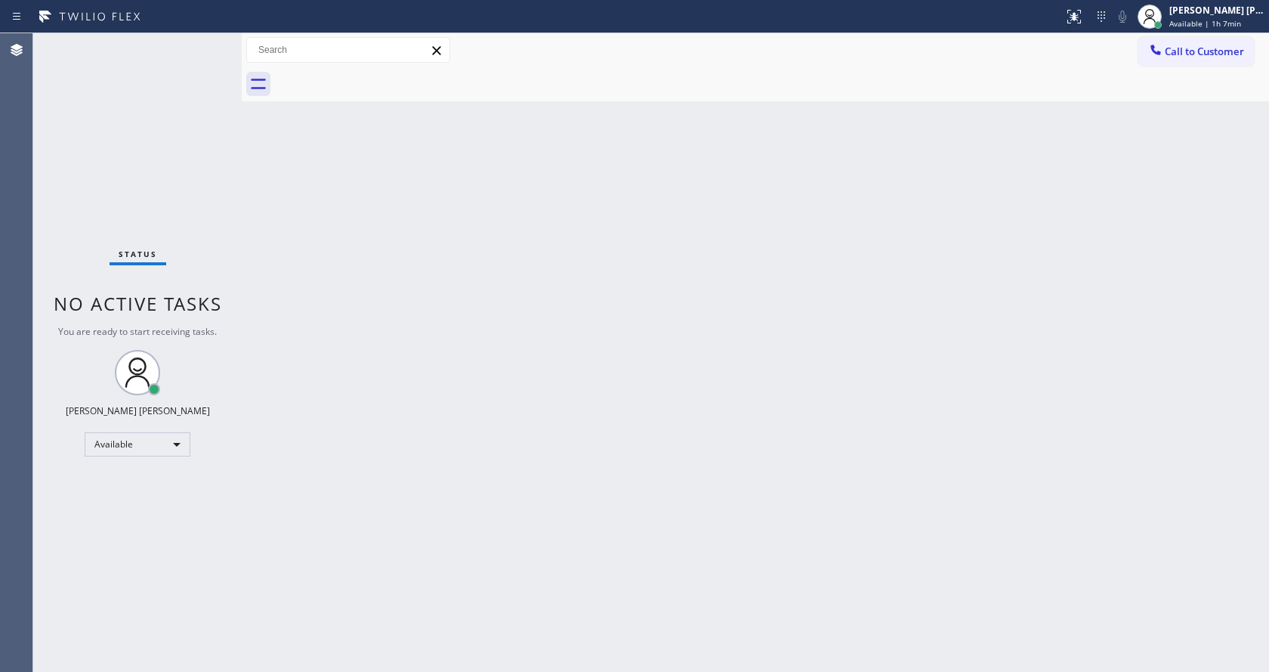
click at [557, 305] on div "Back to Dashboard Change Sender ID Customers Technicians Select a contact Outbo…" at bounding box center [756, 352] width 1028 height 639
click at [225, 158] on div "Status No active tasks You are ready to start receiving tasks. [PERSON_NAME] [P…" at bounding box center [137, 352] width 209 height 639
click at [210, 42] on div "Status No active tasks You are ready to start receiving tasks. [PERSON_NAME] [P…" at bounding box center [137, 352] width 209 height 639
click at [602, 623] on div "Back to Dashboard Change Sender ID Customers Technicians Select a contact Outbo…" at bounding box center [756, 352] width 1028 height 639
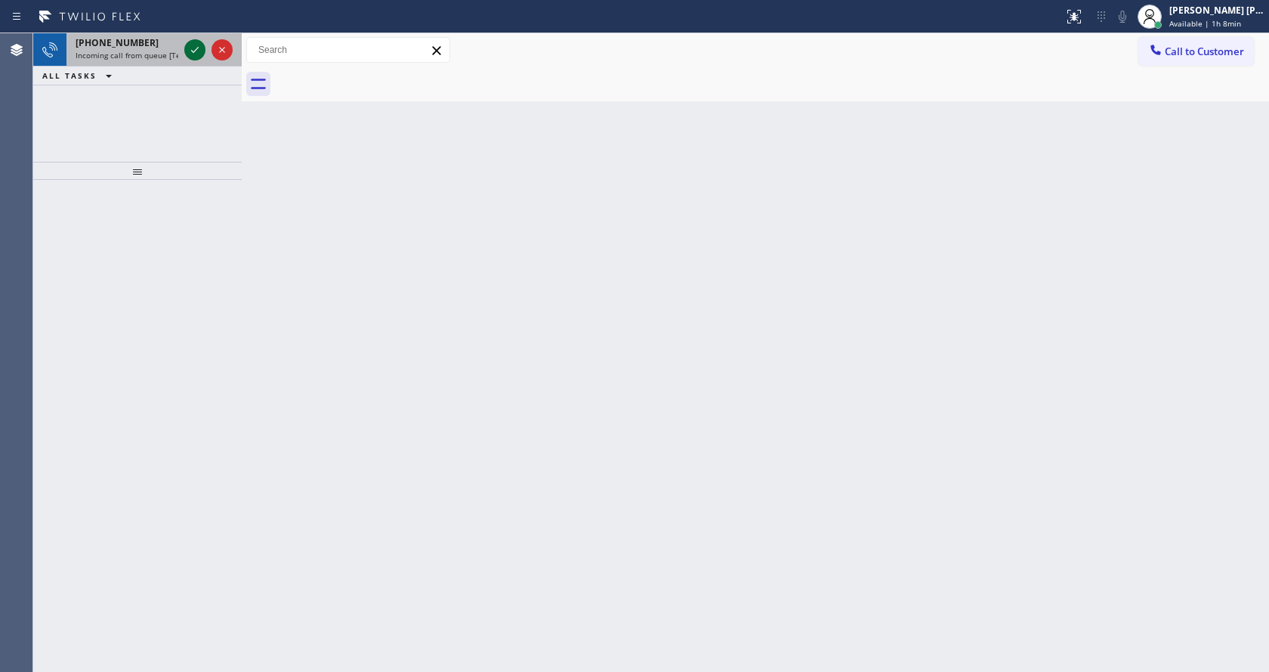
click at [200, 51] on icon at bounding box center [195, 50] width 18 height 18
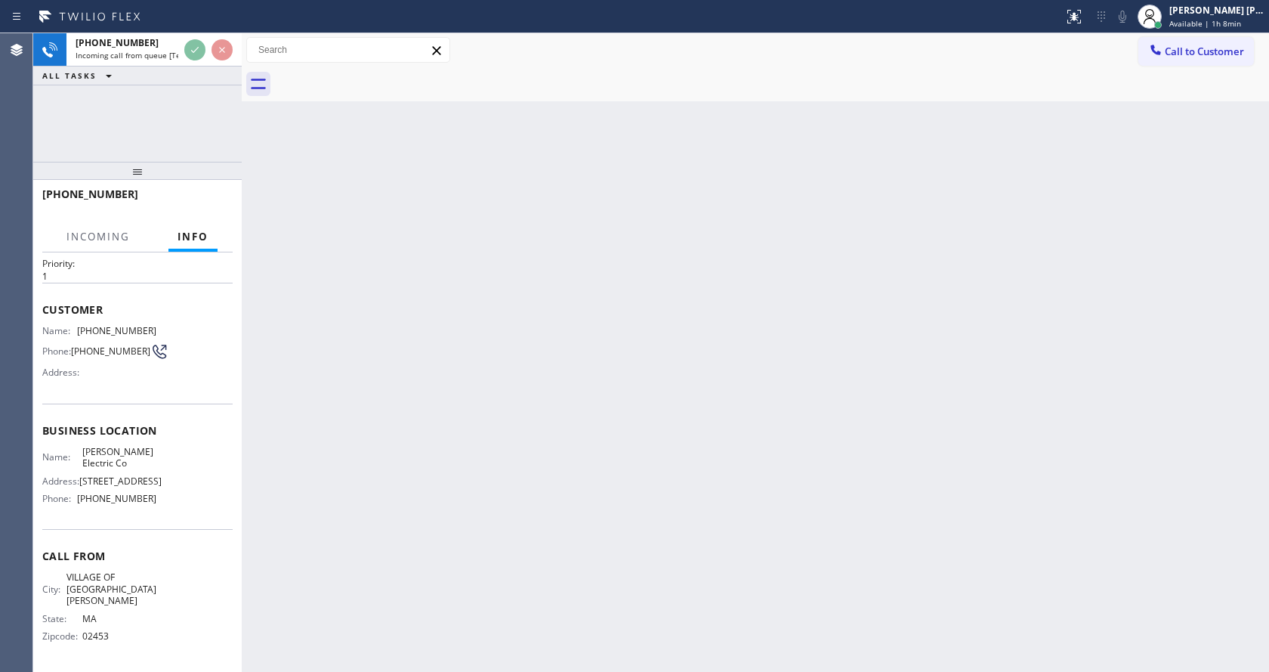
scroll to position [67, 0]
click at [620, 379] on div "Back to Dashboard Change Sender ID Customers Technicians Select a contact Outbo…" at bounding box center [756, 352] width 1028 height 639
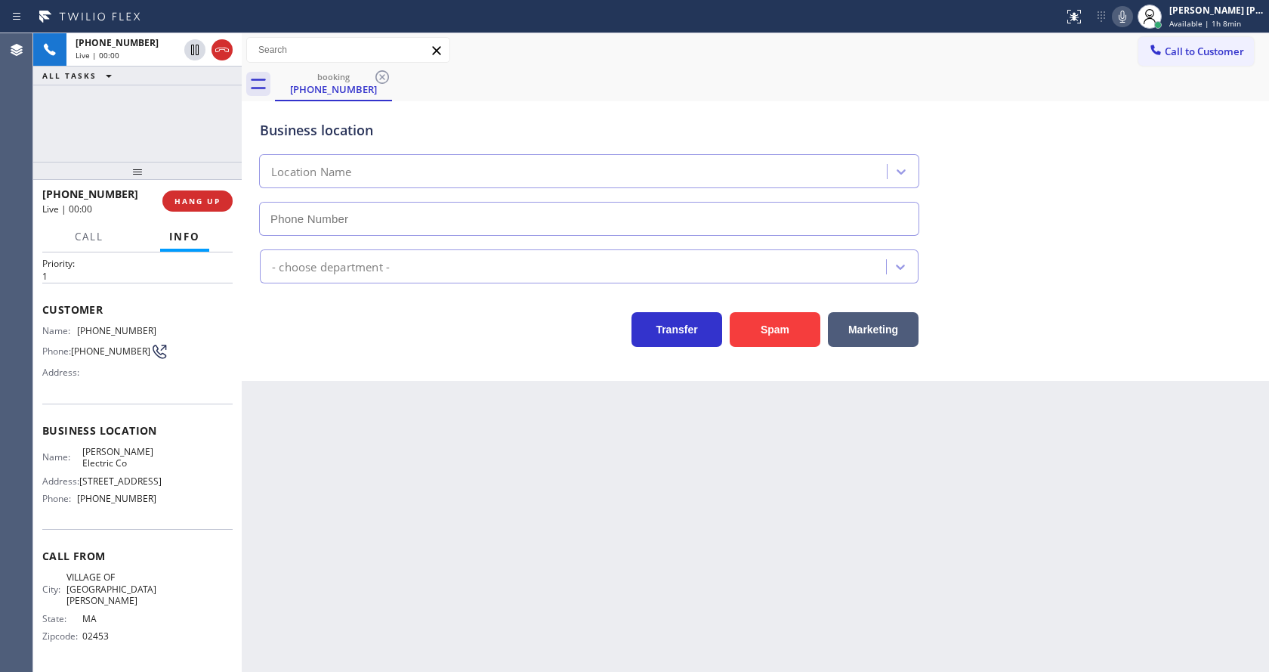
type input "[PHONE_NUMBER]"
click at [365, 434] on div "Back to Dashboard Change Sender ID Customers Technicians Select a contact Outbo…" at bounding box center [756, 352] width 1028 height 639
click at [134, 404] on div "Business location Name: [PERSON_NAME] Electric Co Address: [STREET_ADDRESS] Pho…" at bounding box center [137, 467] width 190 height 126
drag, startPoint x: 76, startPoint y: 301, endPoint x: 154, endPoint y: 299, distance: 77.9
click at [154, 325] on div "Name: [PHONE_NUMBER] Phone: [PHONE_NUMBER] Address:" at bounding box center [137, 355] width 190 height 60
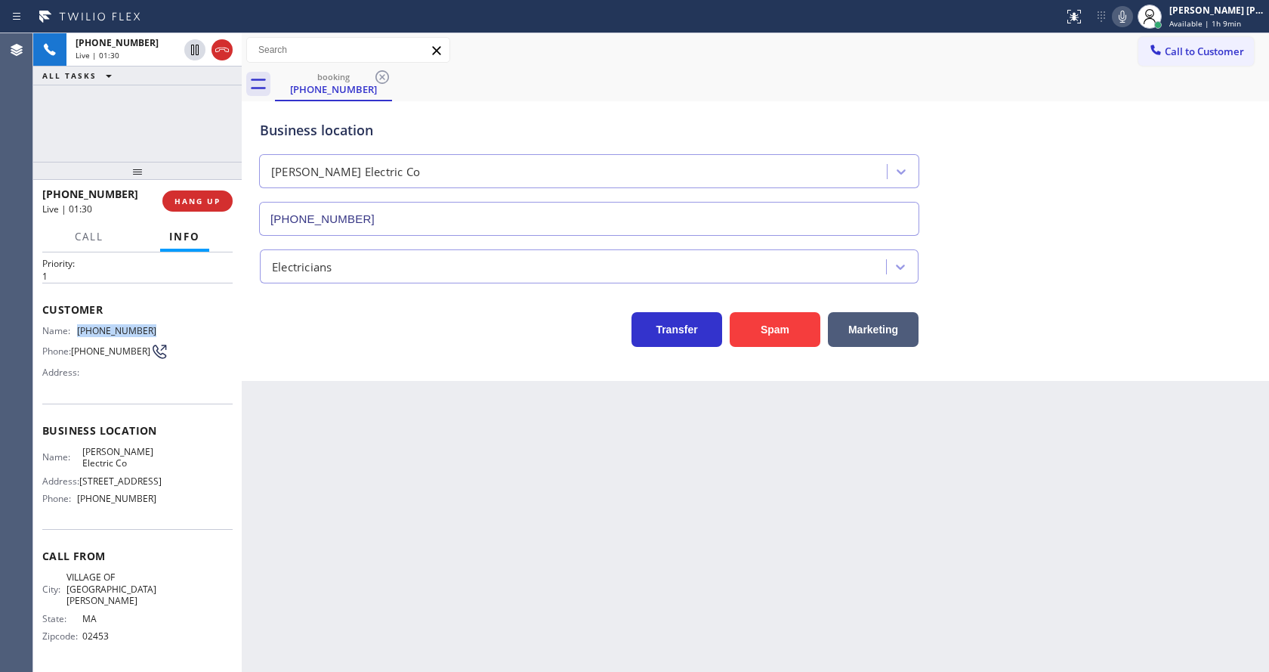
copy div "[PHONE_NUMBER]"
click at [454, 494] on div "Back to Dashboard Change Sender ID Customers Technicians Select a contact Outbo…" at bounding box center [756, 352] width 1028 height 639
click at [242, 485] on div at bounding box center [242, 352] width 0 height 639
drag, startPoint x: 187, startPoint y: 491, endPoint x: 159, endPoint y: 492, distance: 27.2
click at [187, 491] on div "Name: [PERSON_NAME] Electric Co Address: [STREET_ADDRESS] Phone: [PHONE_NUMBER]" at bounding box center [137, 478] width 190 height 65
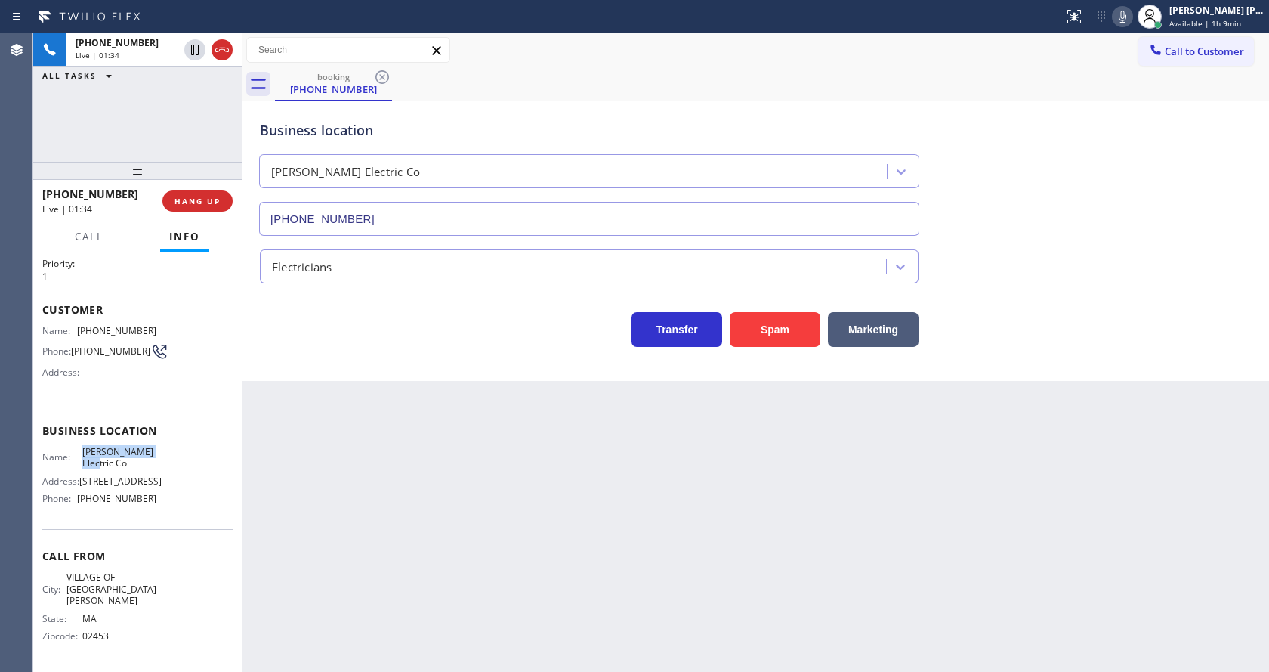
drag, startPoint x: 74, startPoint y: 428, endPoint x: 113, endPoint y: 446, distance: 43.0
click at [113, 446] on div "Name: [PERSON_NAME] Electric Co Address: [STREET_ADDRESS] Phone: [PHONE_NUMBER]" at bounding box center [99, 478] width 114 height 65
copy div "[PERSON_NAME] Electric Co"
click at [242, 506] on div at bounding box center [242, 352] width 0 height 639
click at [574, 524] on div "Back to Dashboard Change Sender ID Customers Technicians Select a contact Outbo…" at bounding box center [756, 352] width 1028 height 639
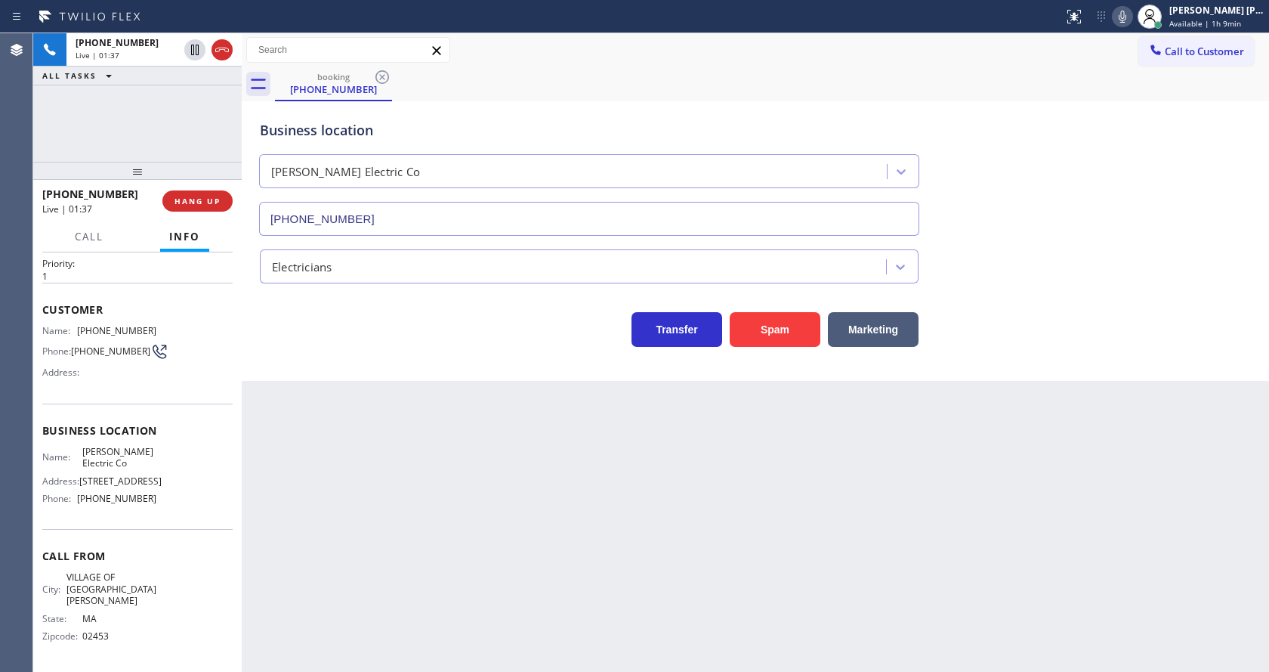
click at [1125, 26] on button at bounding box center [1122, 16] width 21 height 21
click at [196, 42] on icon at bounding box center [195, 50] width 18 height 18
click at [158, 453] on div "Name: [PERSON_NAME] Electric Co Address: [STREET_ADDRESS] Phone: [PHONE_NUMBER]" at bounding box center [137, 478] width 190 height 65
drag, startPoint x: 72, startPoint y: 506, endPoint x: 147, endPoint y: 512, distance: 75.1
click at [147, 504] on div "Phone: [PHONE_NUMBER]" at bounding box center [99, 498] width 114 height 11
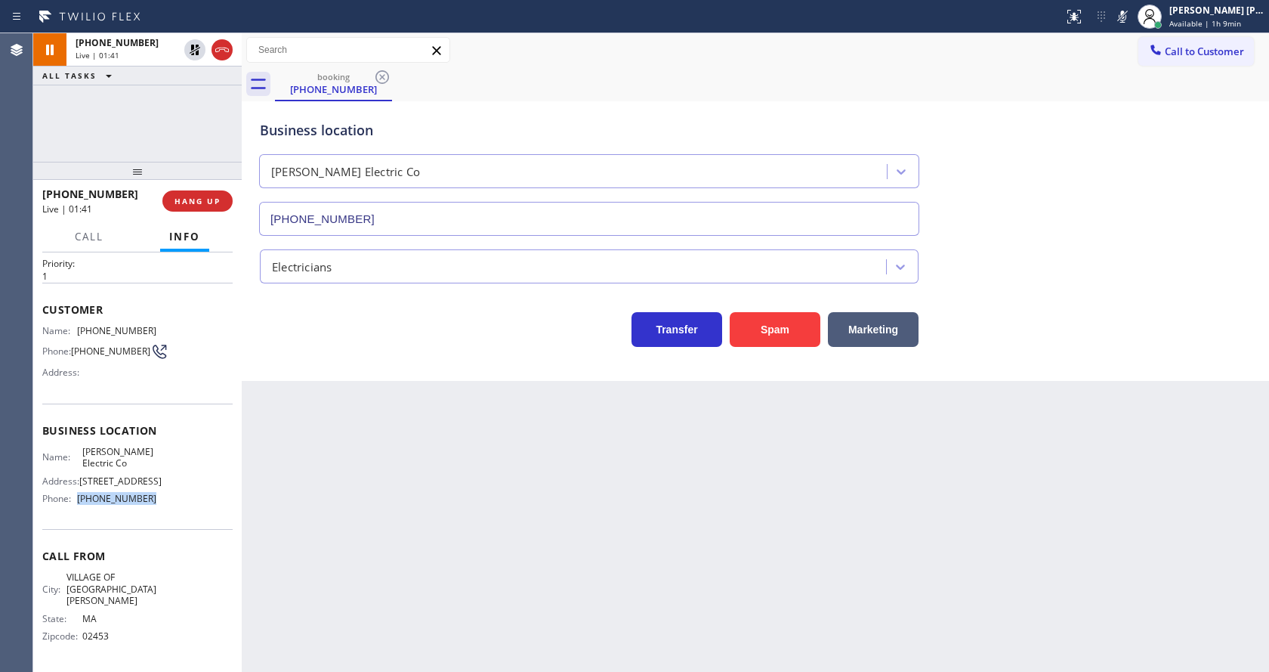
copy div "[PHONE_NUMBER]"
click at [354, 527] on div "Back to Dashboard Change Sender ID Customers Technicians Select a contact Outbo…" at bounding box center [756, 352] width 1028 height 639
click at [664, 595] on div "Back to Dashboard Change Sender ID Customers Technicians Select a contact Outbo…" at bounding box center [756, 352] width 1028 height 639
click at [504, 438] on div "Back to Dashboard Change Sender ID Customers Technicians Select a contact Outbo…" at bounding box center [756, 352] width 1028 height 639
click at [764, 445] on div "Back to Dashboard Change Sender ID Customers Technicians Select a contact Outbo…" at bounding box center [756, 352] width 1028 height 639
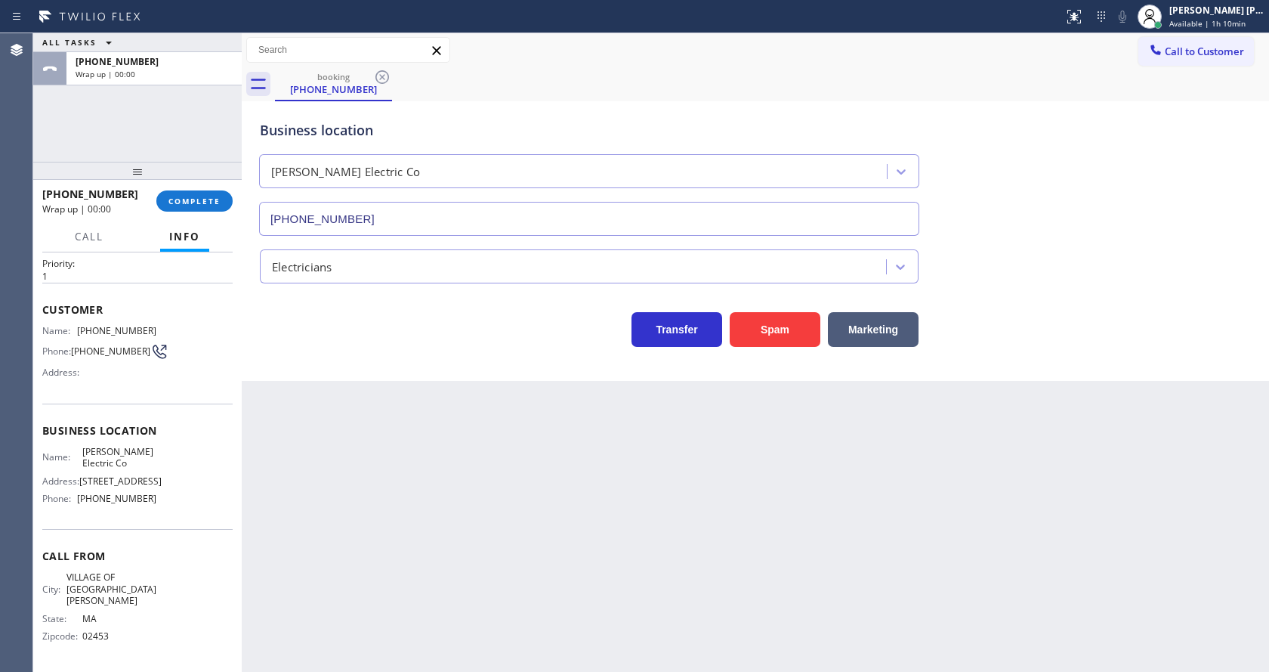
click at [429, 417] on div "Back to Dashboard Change Sender ID Customers Technicians Select a contact Outbo…" at bounding box center [756, 352] width 1028 height 639
click at [167, 195] on button "COMPLETE" at bounding box center [194, 200] width 76 height 21
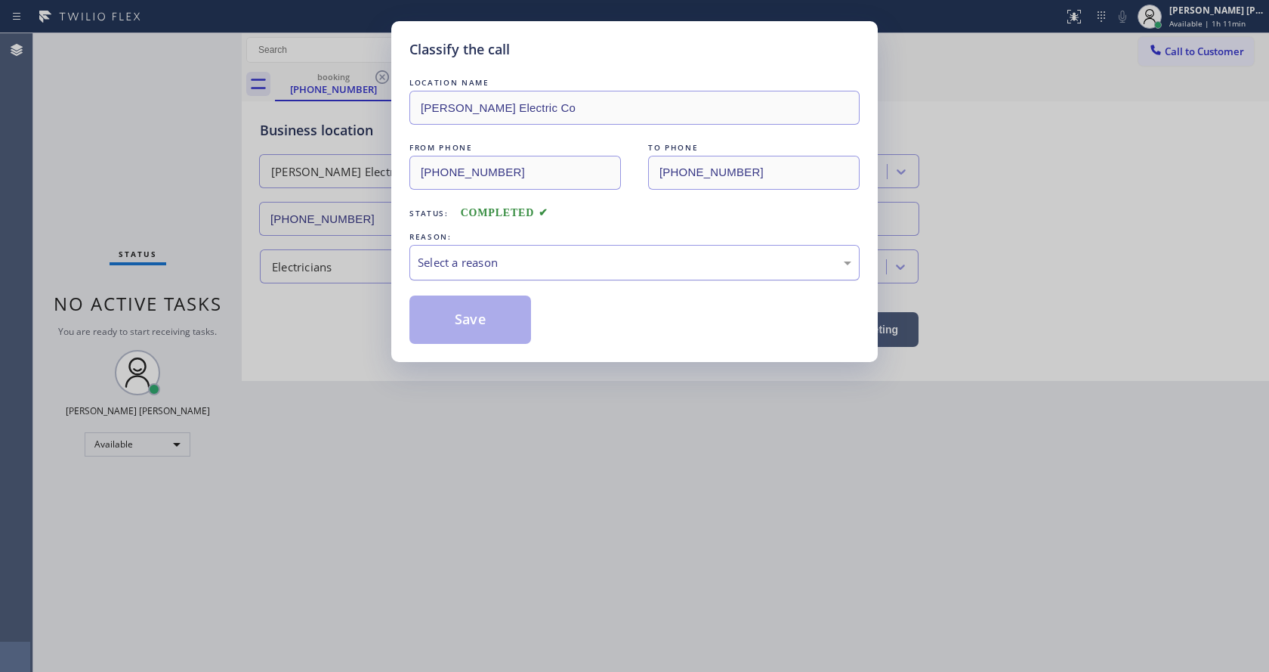
click at [434, 268] on div "Select a reason" at bounding box center [635, 262] width 434 height 17
click at [444, 316] on button "Save" at bounding box center [471, 319] width 122 height 48
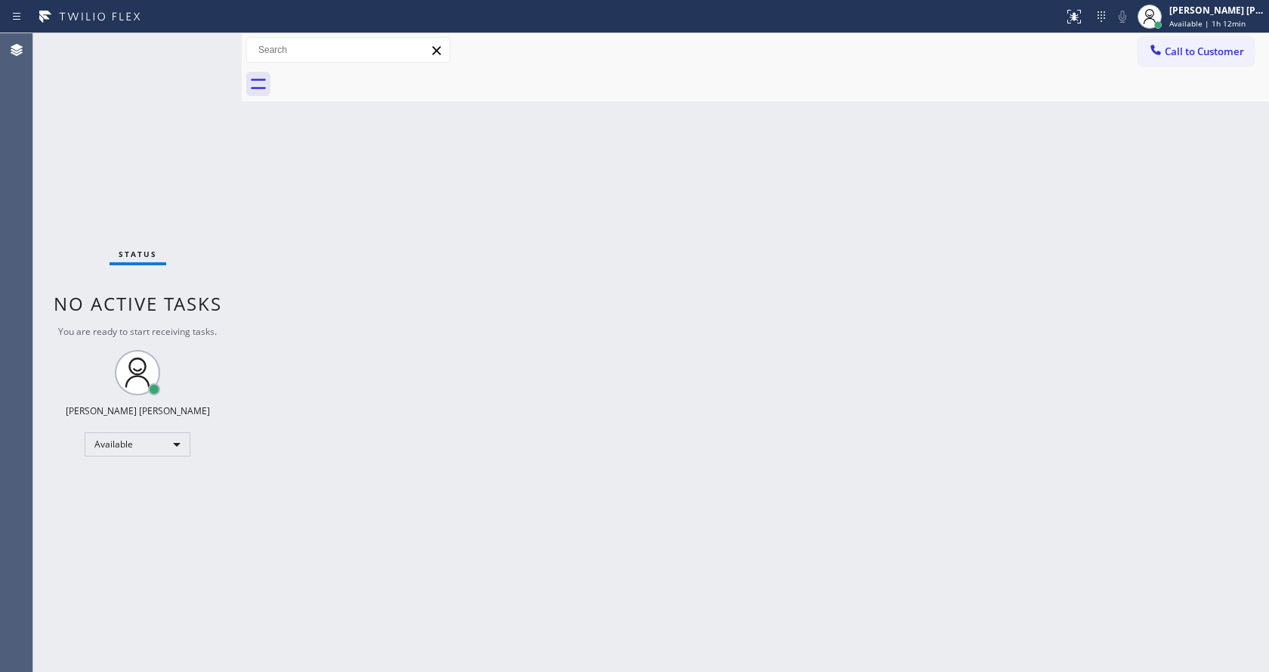
drag, startPoint x: 335, startPoint y: 199, endPoint x: 192, endPoint y: 95, distance: 176.4
click at [335, 198] on div "Back to Dashboard Change Sender ID Customers Technicians Select a contact Outbo…" at bounding box center [756, 352] width 1028 height 639
click at [499, 304] on div "Back to Dashboard Change Sender ID Customers Technicians Select a contact Outbo…" at bounding box center [756, 352] width 1028 height 639
click at [369, 222] on div "Back to Dashboard Change Sender ID Customers Technicians Select a contact Outbo…" at bounding box center [756, 352] width 1028 height 639
click at [320, 382] on div "Back to Dashboard Change Sender ID Customers Technicians Select a contact Outbo…" at bounding box center [756, 352] width 1028 height 639
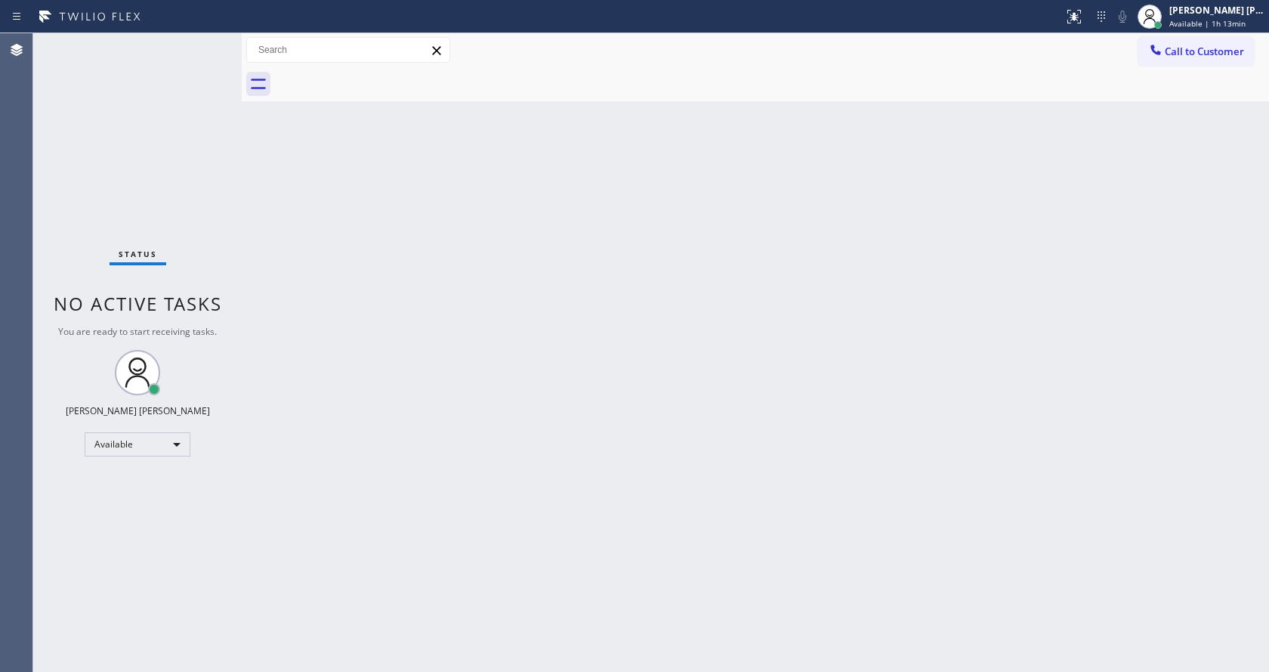
click at [790, 445] on div "Back to Dashboard Change Sender ID Customers Technicians Select a contact Outbo…" at bounding box center [756, 352] width 1028 height 639
click at [1008, 437] on div "Back to Dashboard Change Sender ID Customers Technicians Select a contact Outbo…" at bounding box center [756, 352] width 1028 height 639
drag, startPoint x: 570, startPoint y: 380, endPoint x: 529, endPoint y: 383, distance: 40.9
click at [570, 385] on div "Back to Dashboard Change Sender ID Customers Technicians Select a contact Outbo…" at bounding box center [756, 352] width 1028 height 639
click at [285, 298] on div "Back to Dashboard Change Sender ID Customers Technicians Select a contact Outbo…" at bounding box center [756, 352] width 1028 height 639
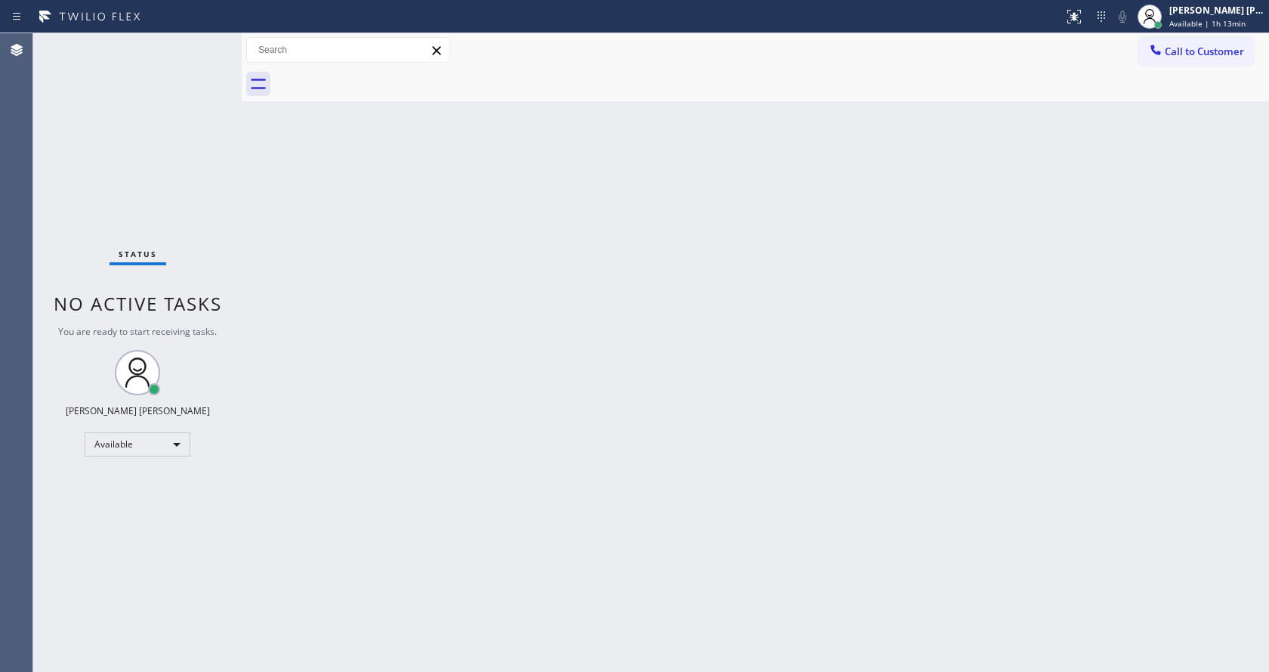
click at [197, 108] on div "Status No active tasks You are ready to start receiving tasks. [PERSON_NAME] [P…" at bounding box center [137, 352] width 209 height 639
drag, startPoint x: 239, startPoint y: 57, endPoint x: 212, endPoint y: 49, distance: 27.5
click at [216, 52] on div "Status No active tasks You are ready to start receiving tasks. [PERSON_NAME] [P…" at bounding box center [651, 352] width 1236 height 639
click at [207, 42] on div "Status No active tasks You are ready to start receiving tasks. [PERSON_NAME] [P…" at bounding box center [137, 352] width 209 height 639
click at [280, 210] on div "Back to Dashboard Change Sender ID Customers Technicians Select a contact Outbo…" at bounding box center [756, 352] width 1028 height 639
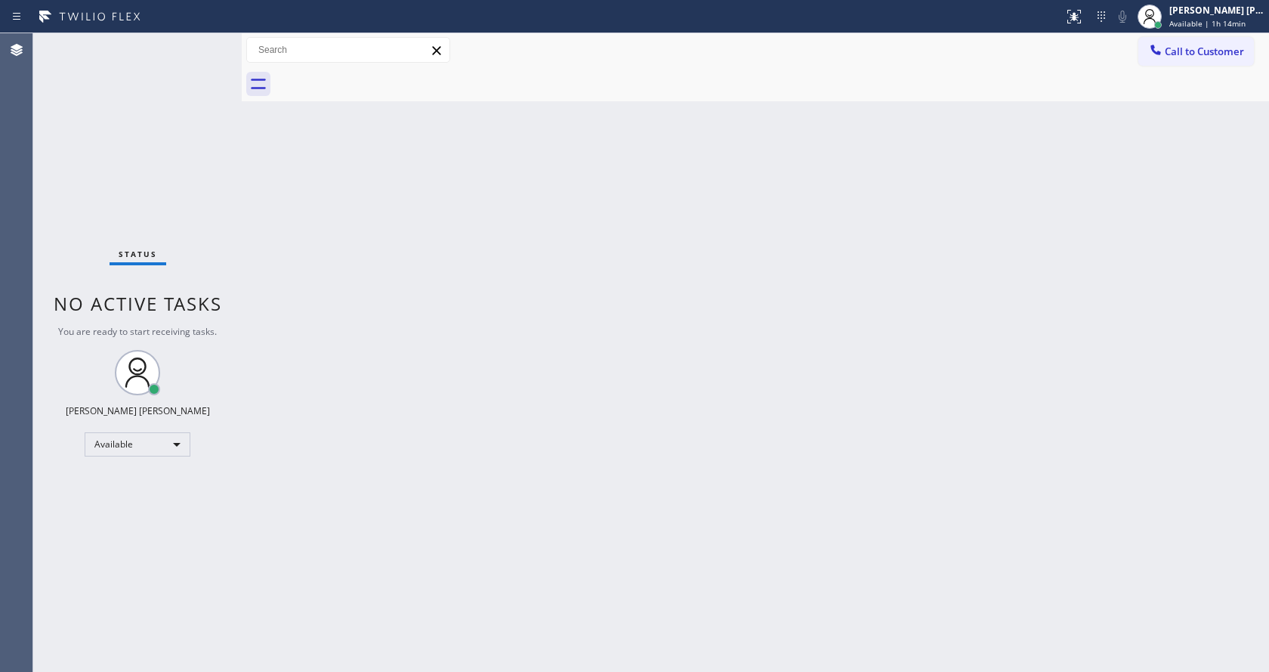
click at [221, 184] on div "Status No active tasks You are ready to start receiving tasks. [PERSON_NAME] [P…" at bounding box center [137, 352] width 209 height 639
drag, startPoint x: 241, startPoint y: 62, endPoint x: 208, endPoint y: 63, distance: 33.3
click at [208, 63] on div "Status No active tasks You are ready to start receiving tasks. [PERSON_NAME] [P…" at bounding box center [651, 352] width 1236 height 639
click at [204, 42] on div "Status No active tasks You are ready to start receiving tasks. [PERSON_NAME] [P…" at bounding box center [137, 352] width 209 height 639
drag, startPoint x: 370, startPoint y: 262, endPoint x: 261, endPoint y: 138, distance: 165.5
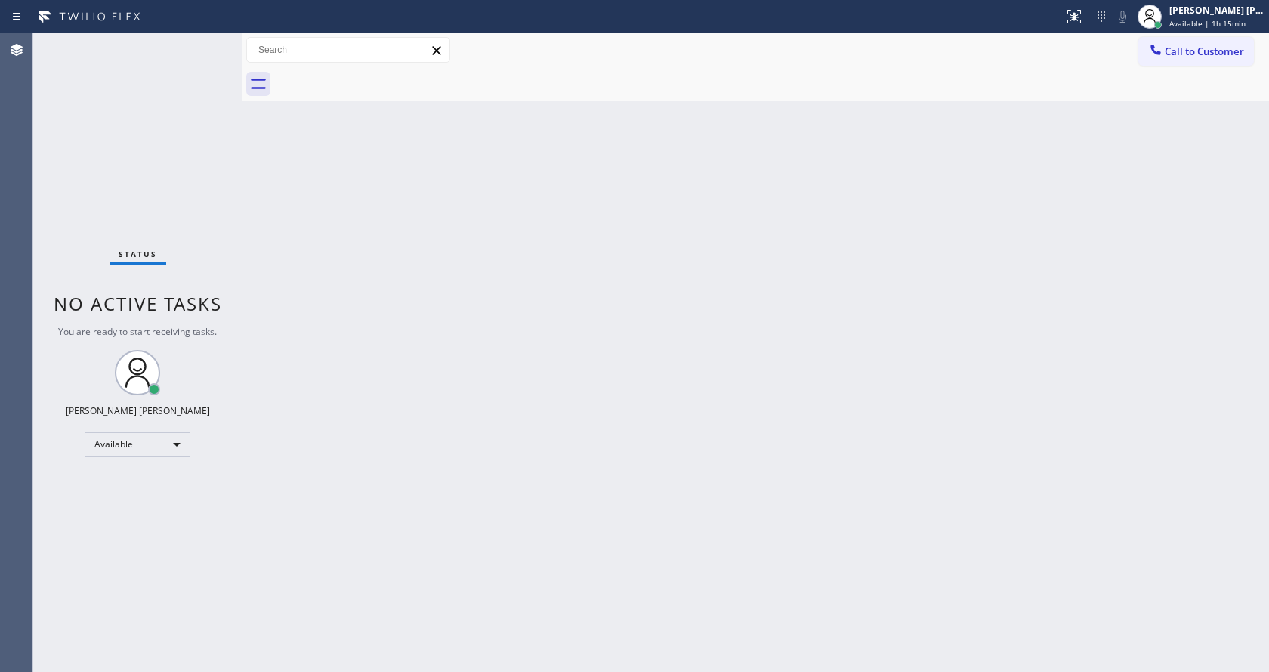
click at [363, 264] on div "Back to Dashboard Change Sender ID Customers Technicians Select a contact Outbo…" at bounding box center [756, 352] width 1028 height 639
click at [614, 243] on div "Back to Dashboard Change Sender ID Customers Technicians Select a contact Outbo…" at bounding box center [756, 352] width 1028 height 639
click at [435, 340] on div "Back to Dashboard Change Sender ID Customers Technicians Select a contact Outbo…" at bounding box center [756, 352] width 1028 height 639
drag, startPoint x: 346, startPoint y: 211, endPoint x: 305, endPoint y: 165, distance: 62.1
click at [351, 207] on div "Back to Dashboard Change Sender ID Customers Technicians Select a contact Outbo…" at bounding box center [756, 352] width 1028 height 639
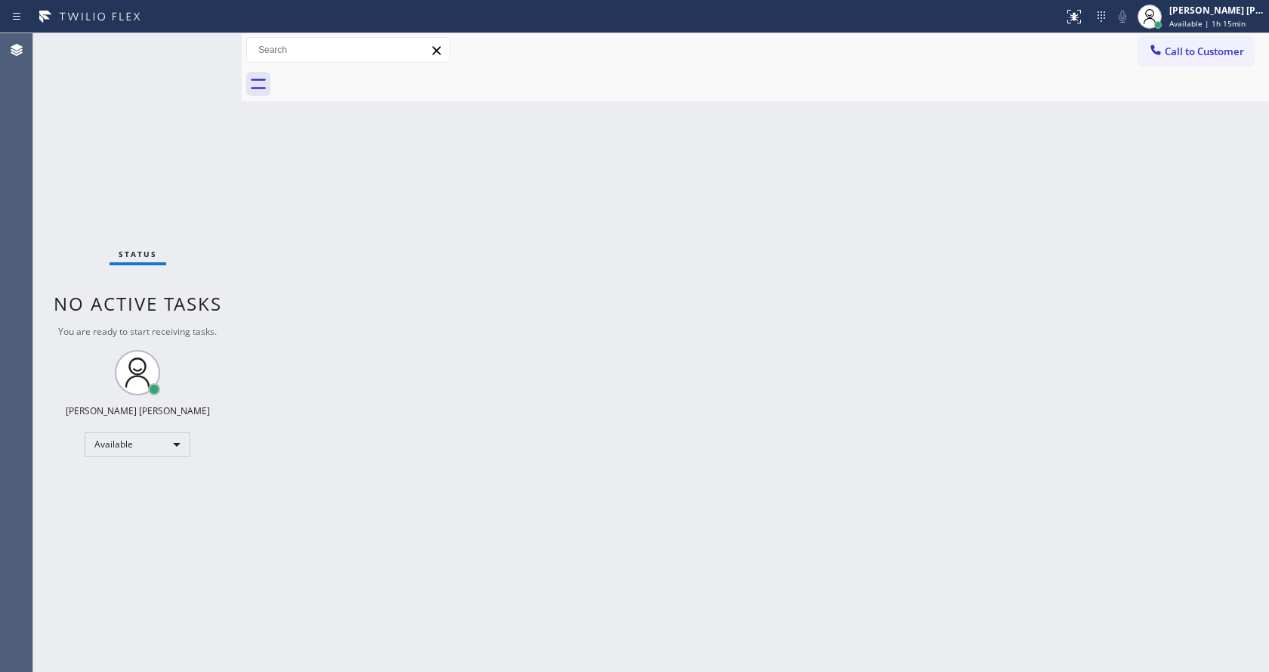
click at [204, 38] on div "Status No active tasks You are ready to start receiving tasks. [PERSON_NAME] [P…" at bounding box center [137, 352] width 209 height 639
click at [205, 39] on div "Status No active tasks You are ready to start receiving tasks. [PERSON_NAME] [P…" at bounding box center [137, 352] width 209 height 639
click at [206, 41] on div "Status No active tasks You are ready to start receiving tasks. [PERSON_NAME] [P…" at bounding box center [137, 352] width 209 height 639
click at [311, 168] on div "Back to Dashboard Change Sender ID Customers Technicians Select a contact Outbo…" at bounding box center [756, 352] width 1028 height 639
click at [206, 39] on div "Status No active tasks You are ready to start receiving tasks. [PERSON_NAME] [P…" at bounding box center [137, 352] width 209 height 639
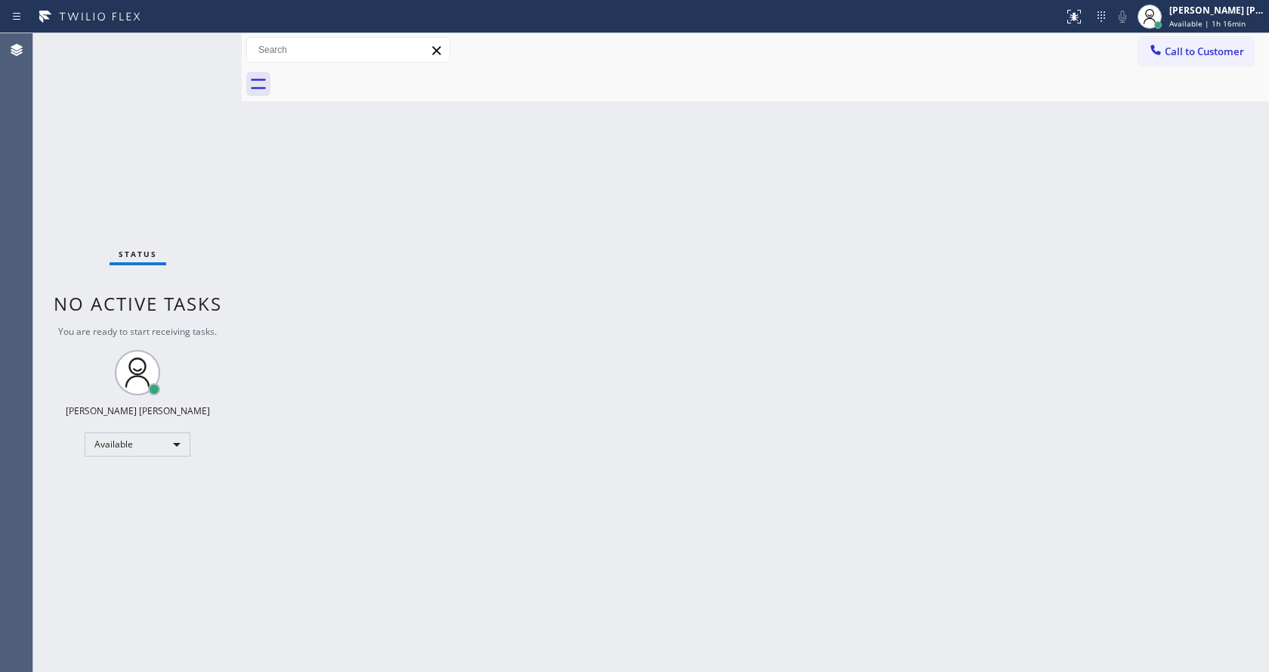
click at [205, 42] on div "Status No active tasks You are ready to start receiving tasks. [PERSON_NAME] [P…" at bounding box center [137, 352] width 209 height 639
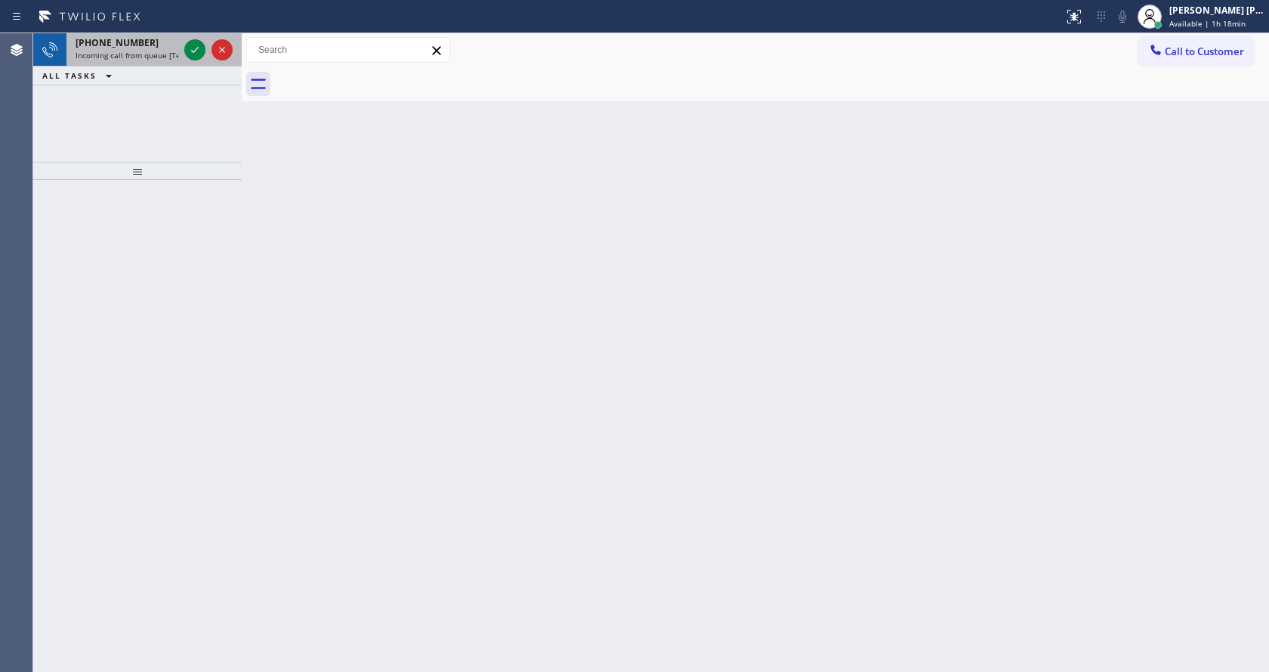
click at [138, 55] on span "Incoming call from queue [Test] All" at bounding box center [138, 55] width 125 height 11
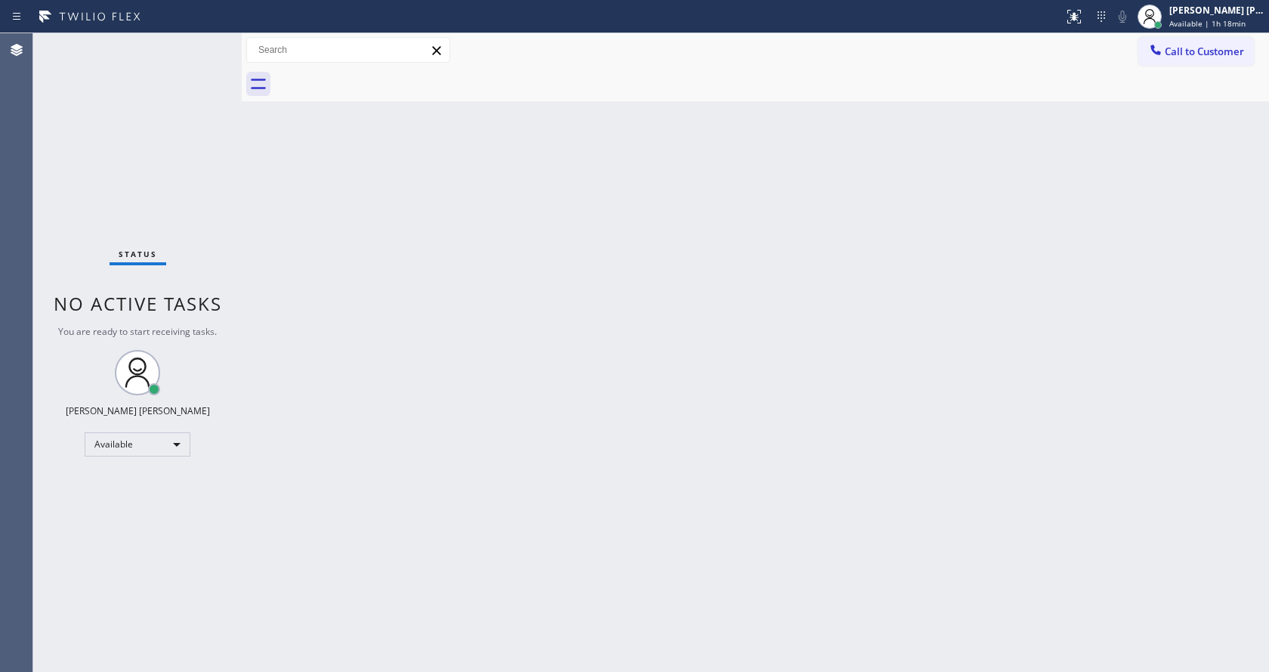
click at [472, 295] on div "Back to Dashboard Change Sender ID Customers Technicians Select a contact Outbo…" at bounding box center [756, 352] width 1028 height 639
click at [354, 204] on div "Back to Dashboard Change Sender ID Customers Technicians Select a contact Outbo…" at bounding box center [756, 352] width 1028 height 639
click at [413, 373] on div "Back to Dashboard Change Sender ID Customers Technicians Select a contact Outbo…" at bounding box center [756, 352] width 1028 height 639
click at [298, 221] on div "Back to Dashboard Change Sender ID Customers Technicians Select a contact Outbo…" at bounding box center [756, 352] width 1028 height 639
click at [396, 243] on div "Back to Dashboard Change Sender ID Customers Technicians Select a contact Outbo…" at bounding box center [756, 352] width 1028 height 639
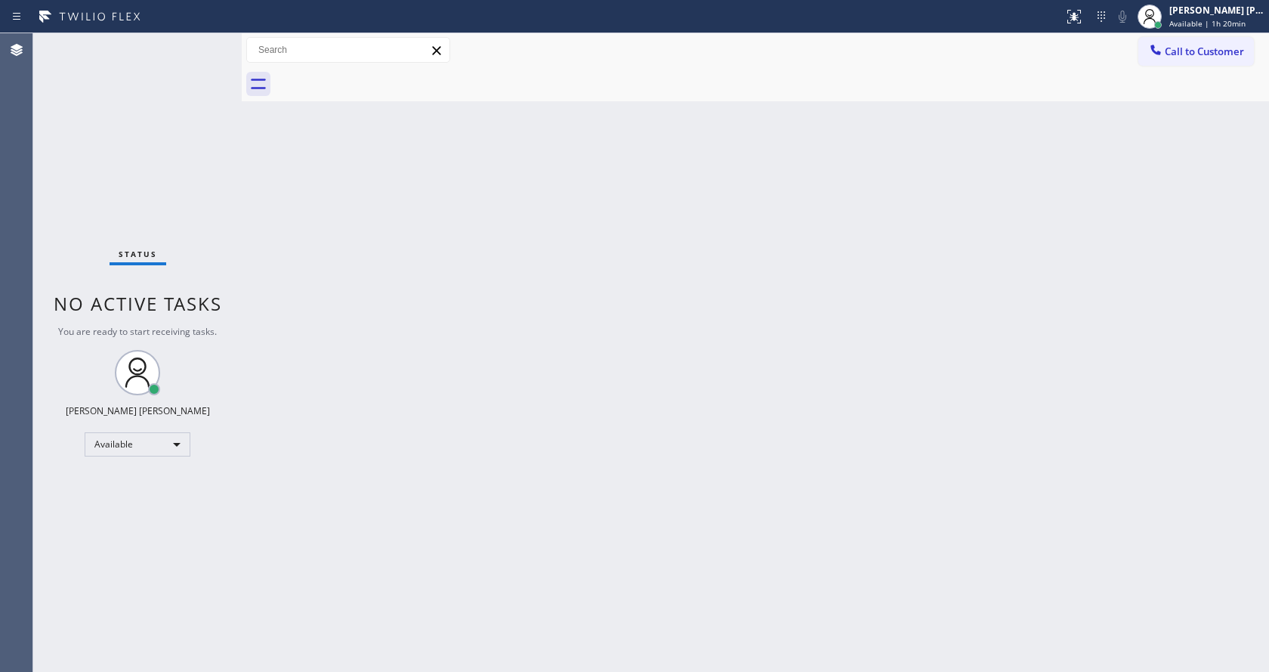
click at [360, 227] on div "Back to Dashboard Change Sender ID Customers Technicians Select a contact Outbo…" at bounding box center [756, 352] width 1028 height 639
click at [203, 42] on div "Status No active tasks You are ready to start receiving tasks. [PERSON_NAME] [P…" at bounding box center [137, 352] width 209 height 639
click at [185, 242] on div "Status No active tasks You are ready to start receiving tasks. [PERSON_NAME] [P…" at bounding box center [137, 352] width 209 height 639
click at [340, 218] on div "Back to Dashboard Change Sender ID Customers Technicians Select a contact Outbo…" at bounding box center [756, 352] width 1028 height 639
drag, startPoint x: 239, startPoint y: 48, endPoint x: 227, endPoint y: 46, distance: 12.3
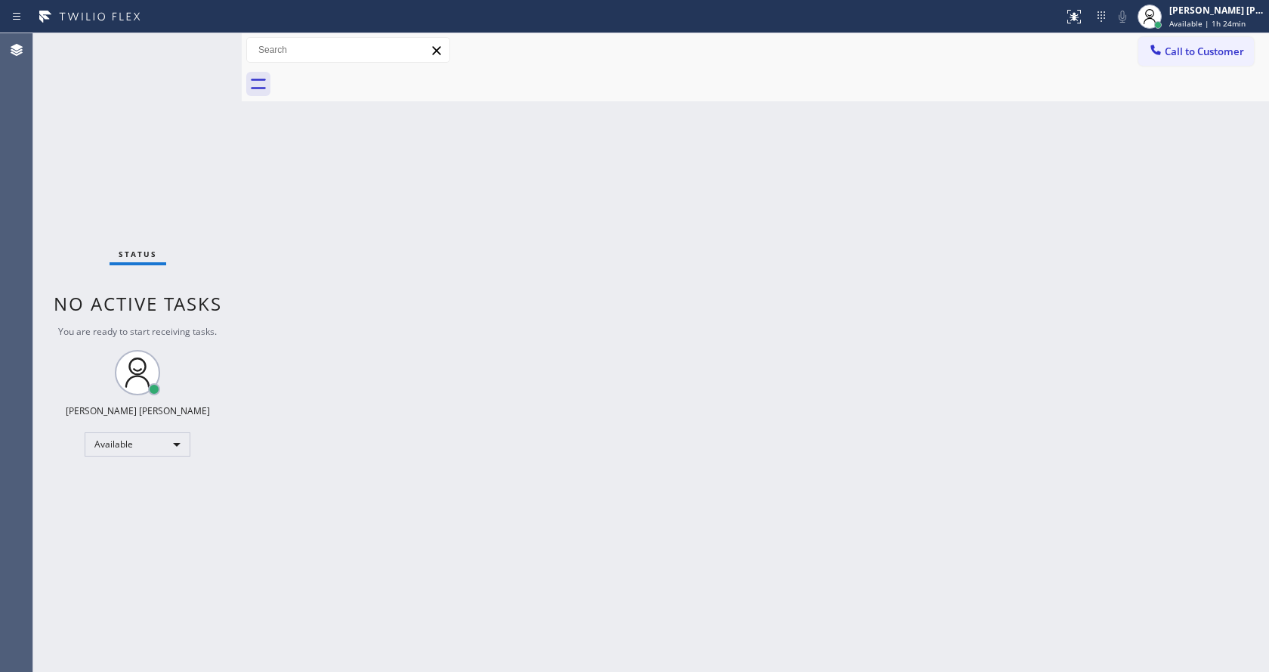
click at [227, 46] on div "Status No active tasks You are ready to start receiving tasks. [PERSON_NAME] [P…" at bounding box center [651, 352] width 1236 height 639
click at [209, 42] on div "Status No active tasks You are ready to start receiving tasks. [PERSON_NAME] [P…" at bounding box center [137, 352] width 209 height 639
click at [929, 240] on div "Back to Dashboard Change Sender ID Customers Technicians Select a contact Outbo…" at bounding box center [756, 352] width 1028 height 639
click at [465, 515] on div "Back to Dashboard Change Sender ID Customers Technicians Select a contact Outbo…" at bounding box center [756, 352] width 1028 height 639
click at [374, 256] on div "Back to Dashboard Change Sender ID Customers Technicians Select a contact Outbo…" at bounding box center [756, 352] width 1028 height 639
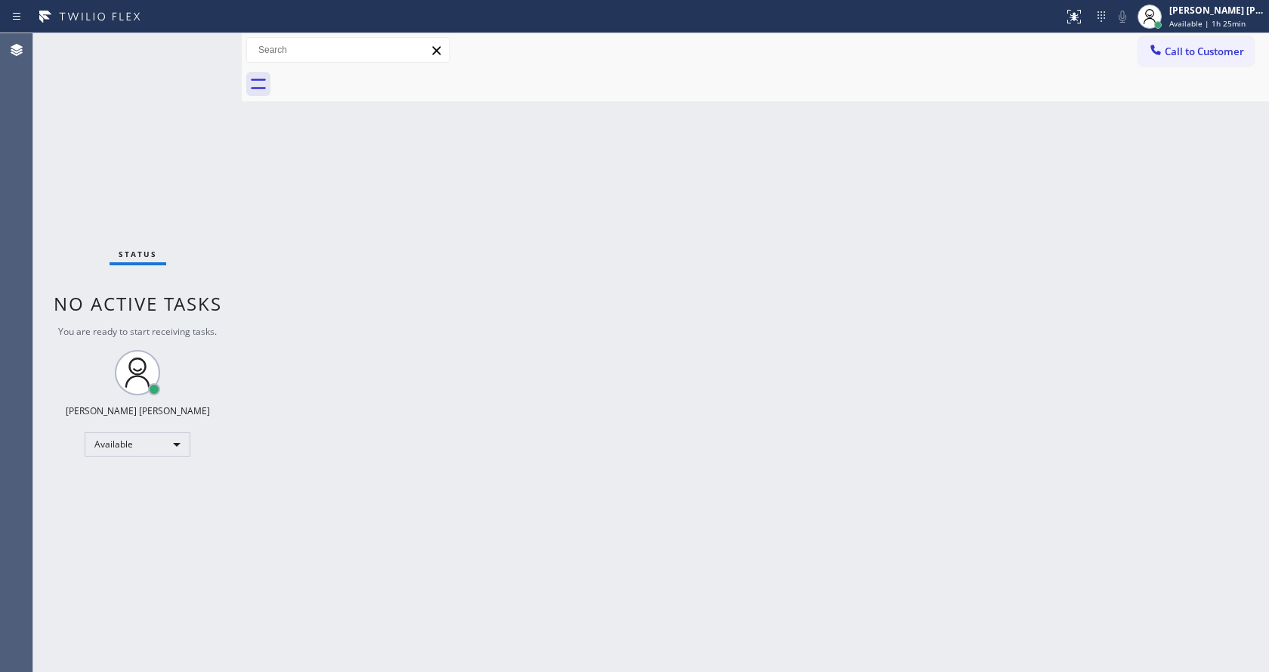
click at [208, 39] on div "Status No active tasks You are ready to start receiving tasks. [PERSON_NAME] [P…" at bounding box center [137, 352] width 209 height 639
click at [203, 43] on div "Status No active tasks You are ready to start receiving tasks. [PERSON_NAME] [P…" at bounding box center [137, 352] width 209 height 639
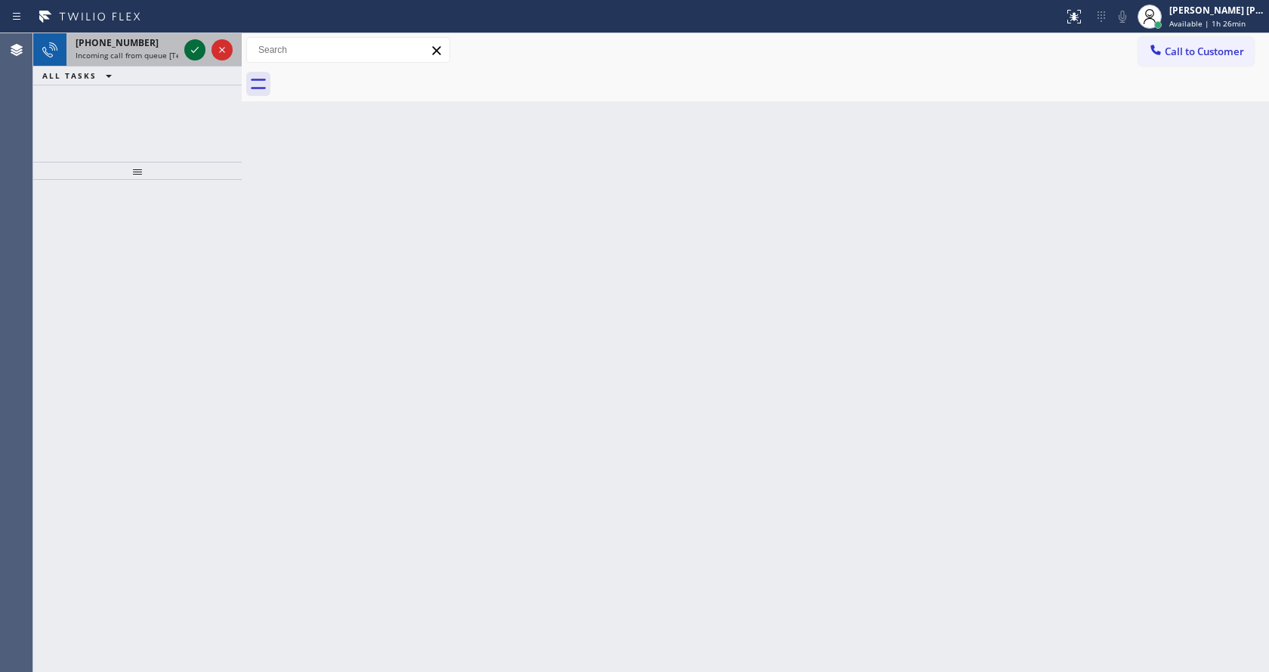
click at [198, 47] on icon at bounding box center [195, 50] width 18 height 18
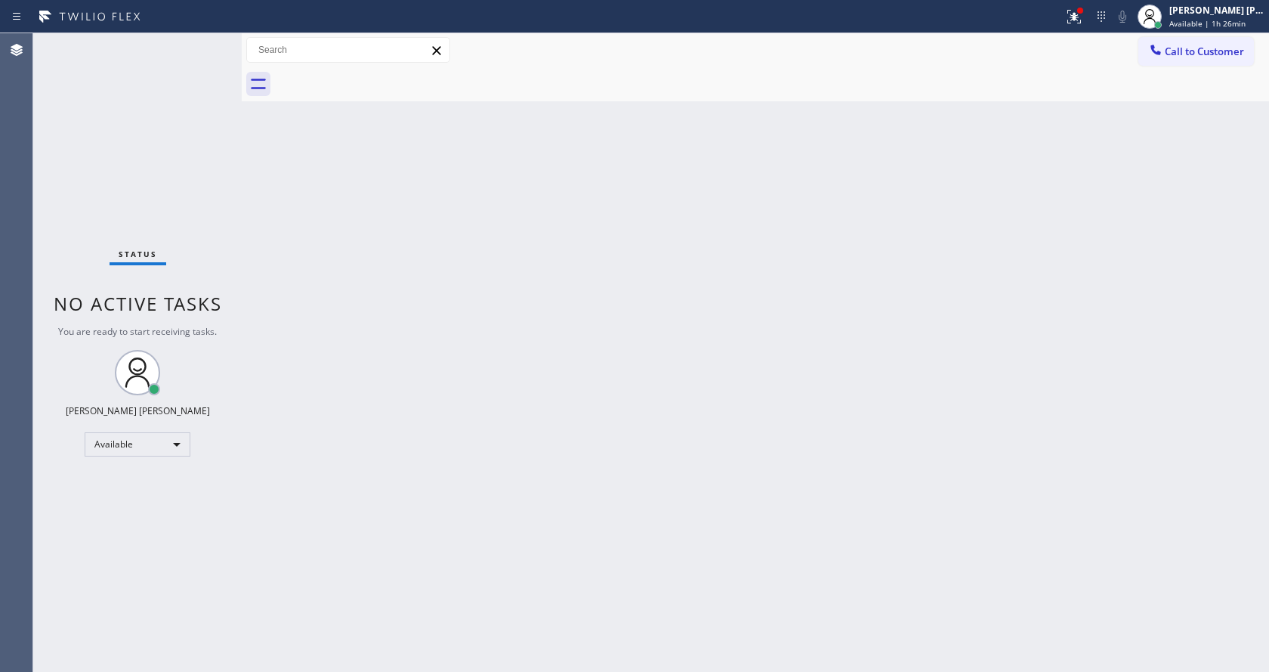
click at [351, 468] on div "Back to Dashboard Change Sender ID Customers Technicians Select a contact Outbo…" at bounding box center [756, 352] width 1028 height 639
click at [277, 277] on div "Back to Dashboard Change Sender ID Customers Technicians Select a contact Outbo…" at bounding box center [756, 352] width 1028 height 639
click at [286, 349] on div "Back to Dashboard Change Sender ID Customers Technicians Select a contact Outbo…" at bounding box center [756, 352] width 1028 height 639
click at [652, 409] on div "Back to Dashboard Change Sender ID Customers Technicians Select a contact Outbo…" at bounding box center [756, 352] width 1028 height 639
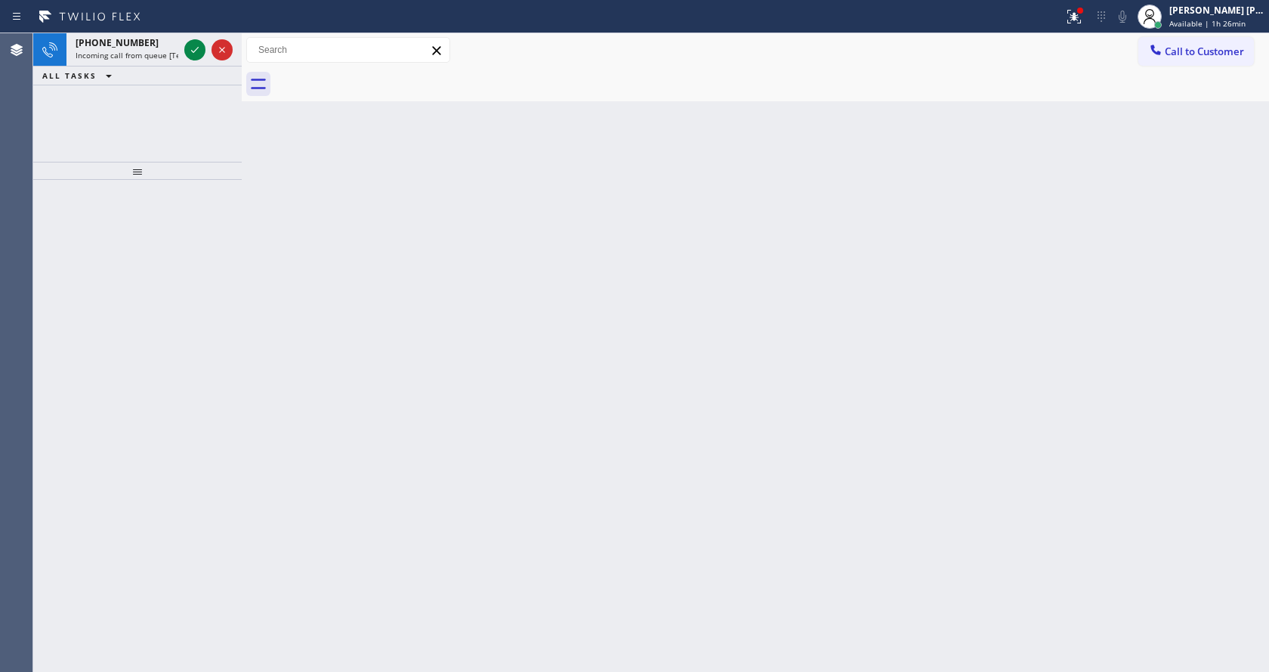
click at [242, 138] on div at bounding box center [242, 352] width 0 height 639
click at [170, 69] on div "ALL TASKS ALL TASKS ACTIVE TASKS TASKS IN WRAP UP" at bounding box center [137, 75] width 209 height 19
click at [199, 39] on div at bounding box center [208, 49] width 54 height 33
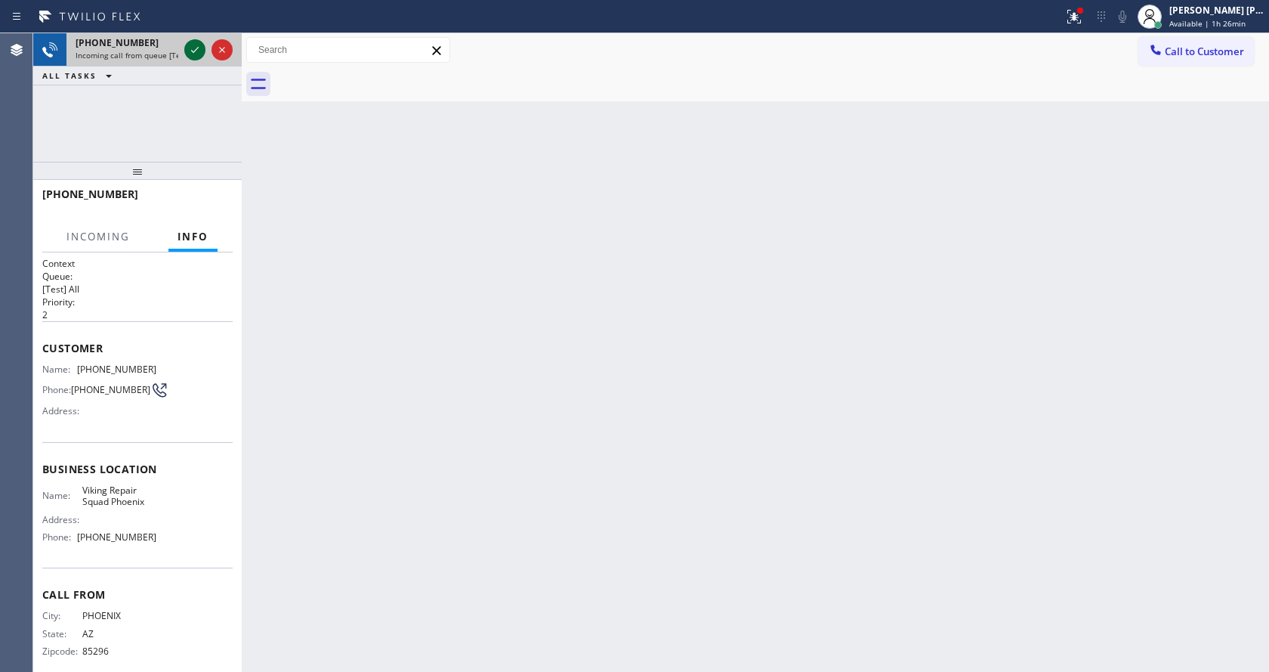
click at [195, 45] on icon at bounding box center [195, 50] width 18 height 18
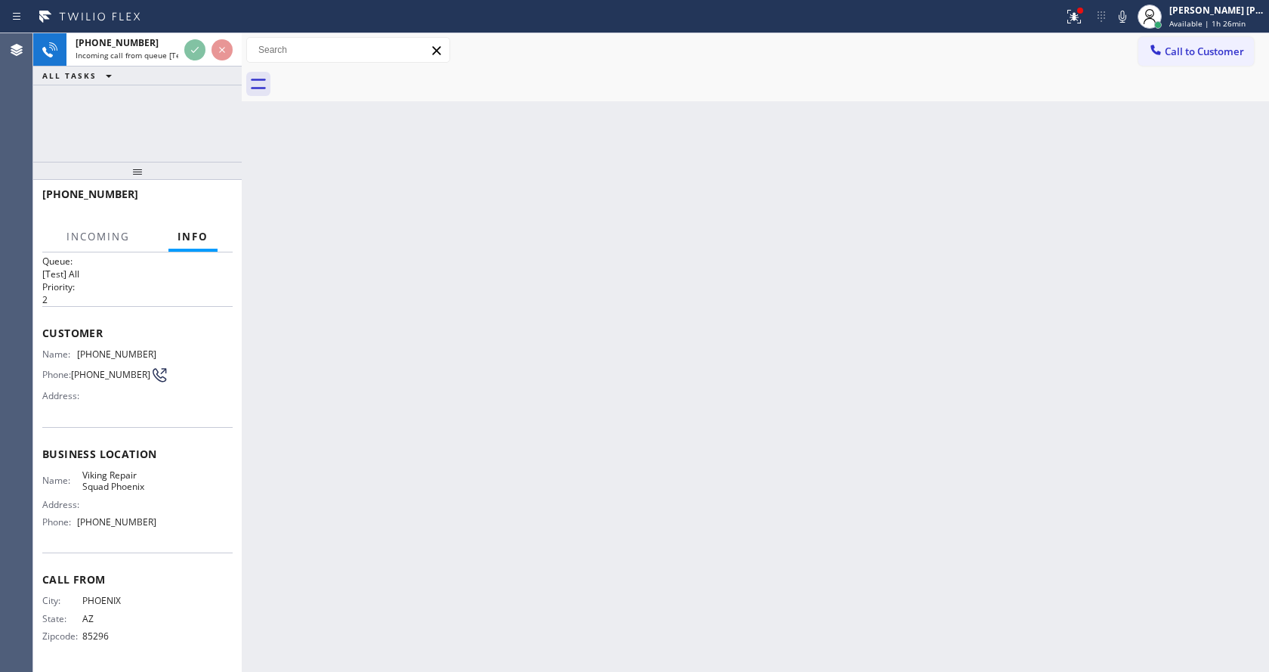
scroll to position [20, 0]
click at [535, 490] on div "Back to Dashboard Change Sender ID Customers Technicians Select a contact Outbo…" at bounding box center [756, 352] width 1028 height 639
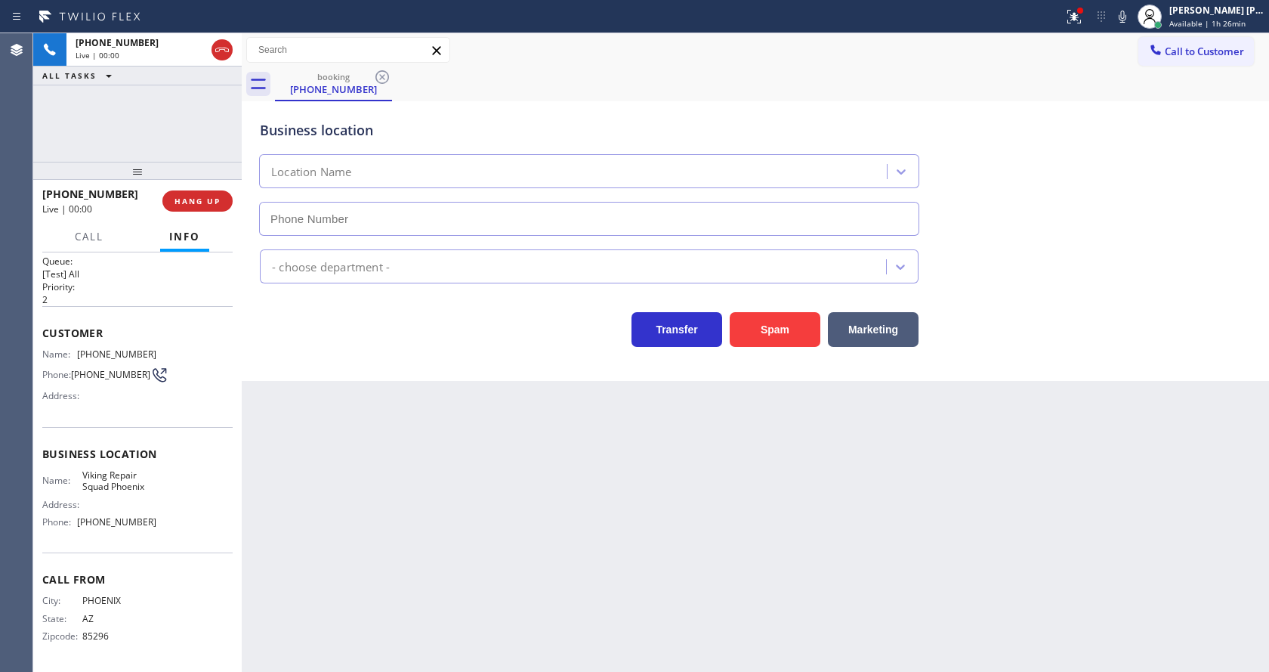
type input "[PHONE_NUMBER]"
click at [475, 514] on div "Back to Dashboard Change Sender ID Customers Technicians Select a contact Outbo…" at bounding box center [756, 352] width 1028 height 639
click at [458, 419] on div "Back to Dashboard Change Sender ID Customers Technicians Select a contact Outbo…" at bounding box center [756, 352] width 1028 height 639
click at [1073, 17] on icon at bounding box center [1074, 17] width 18 height 18
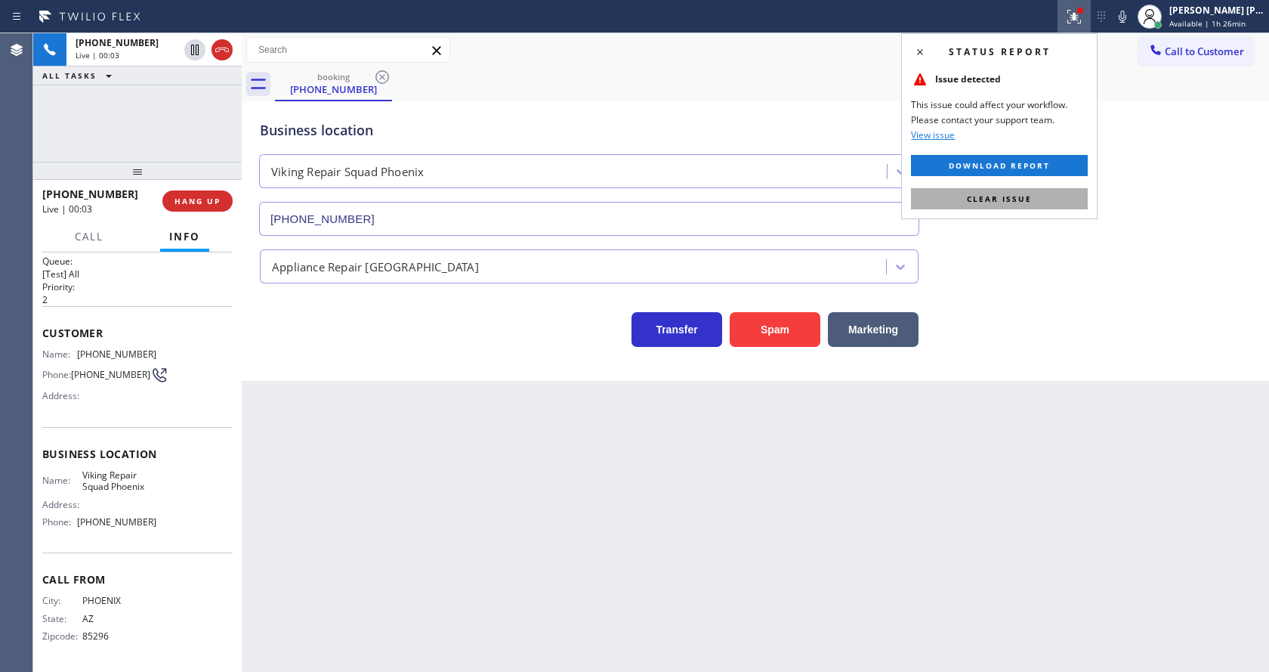
click at [1043, 196] on button "Clear issue" at bounding box center [999, 198] width 177 height 21
click at [1078, 207] on div "Business location Viking Repair Squad [GEOGRAPHIC_DATA] [PHONE_NUMBER]" at bounding box center [755, 167] width 997 height 137
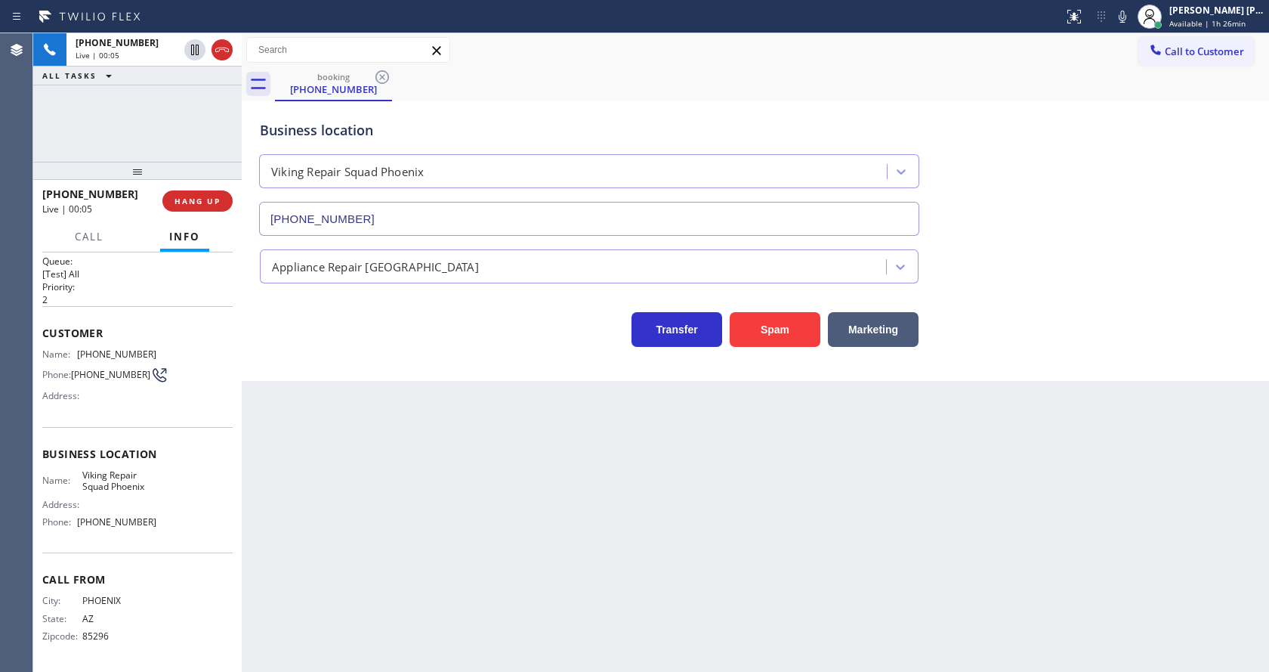
click at [455, 530] on div "Back to Dashboard Change Sender ID Customers Technicians Select a contact Outbo…" at bounding box center [756, 352] width 1028 height 639
click at [775, 332] on button "Spam" at bounding box center [775, 329] width 91 height 35
click at [200, 196] on span "COMPLETE" at bounding box center [195, 201] width 52 height 11
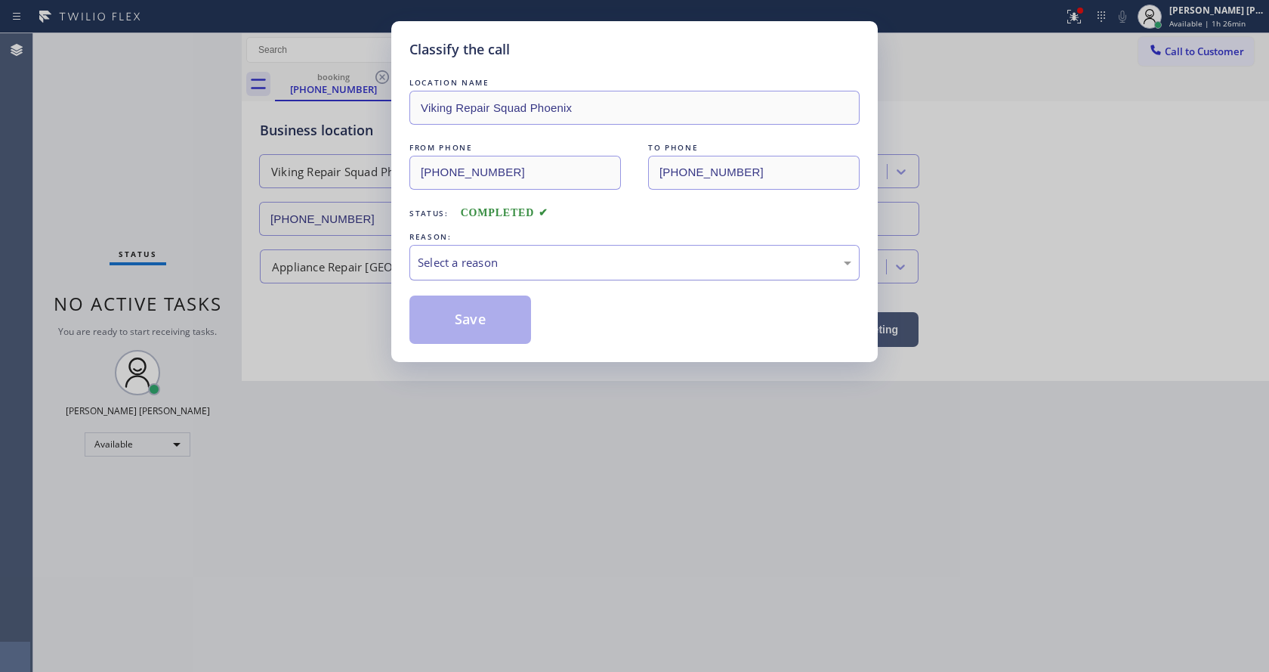
click at [508, 255] on div "Select a reason" at bounding box center [635, 262] width 434 height 17
click at [471, 327] on button "Save" at bounding box center [471, 319] width 122 height 48
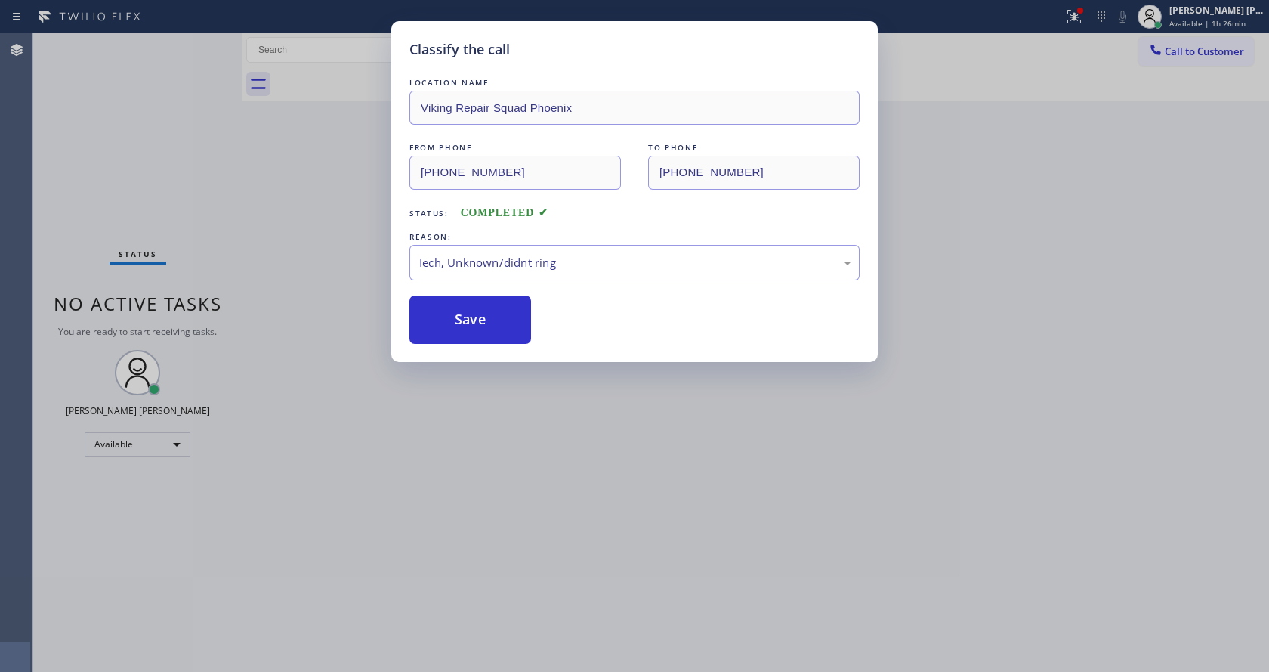
click at [533, 523] on div "Classify the call LOCATION NAME Viking Repair Squad Phoenix FROM PHONE [PHONE_N…" at bounding box center [634, 336] width 1269 height 672
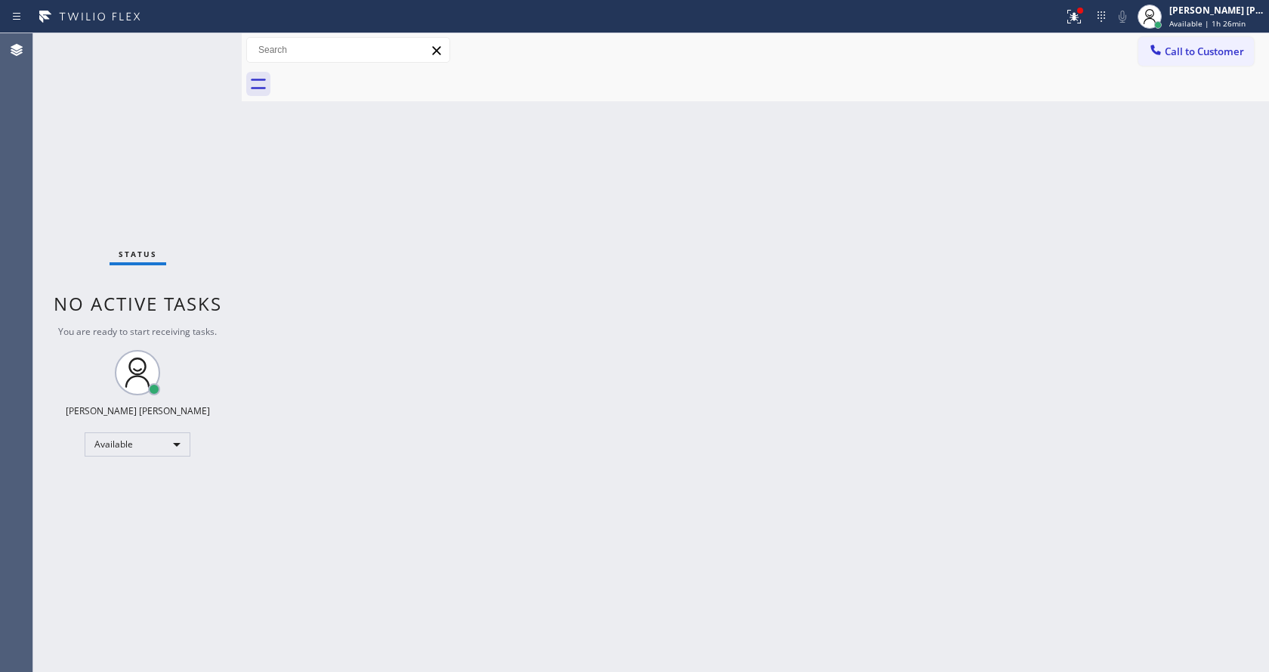
click at [345, 283] on div "Back to Dashboard Change Sender ID Customers Technicians Select a contact Outbo…" at bounding box center [756, 352] width 1028 height 639
click at [291, 220] on div "Back to Dashboard Change Sender ID Customers Technicians Select a contact Outbo…" at bounding box center [756, 352] width 1028 height 639
click at [249, 238] on div "Back to Dashboard Change Sender ID Customers Technicians Select a contact Outbo…" at bounding box center [756, 352] width 1028 height 639
click at [207, 45] on div "Status No active tasks You are ready to start receiving tasks. [PERSON_NAME] [P…" at bounding box center [137, 352] width 209 height 639
click at [207, 41] on div "Status No active tasks You are ready to start receiving tasks. [PERSON_NAME] [P…" at bounding box center [137, 352] width 209 height 639
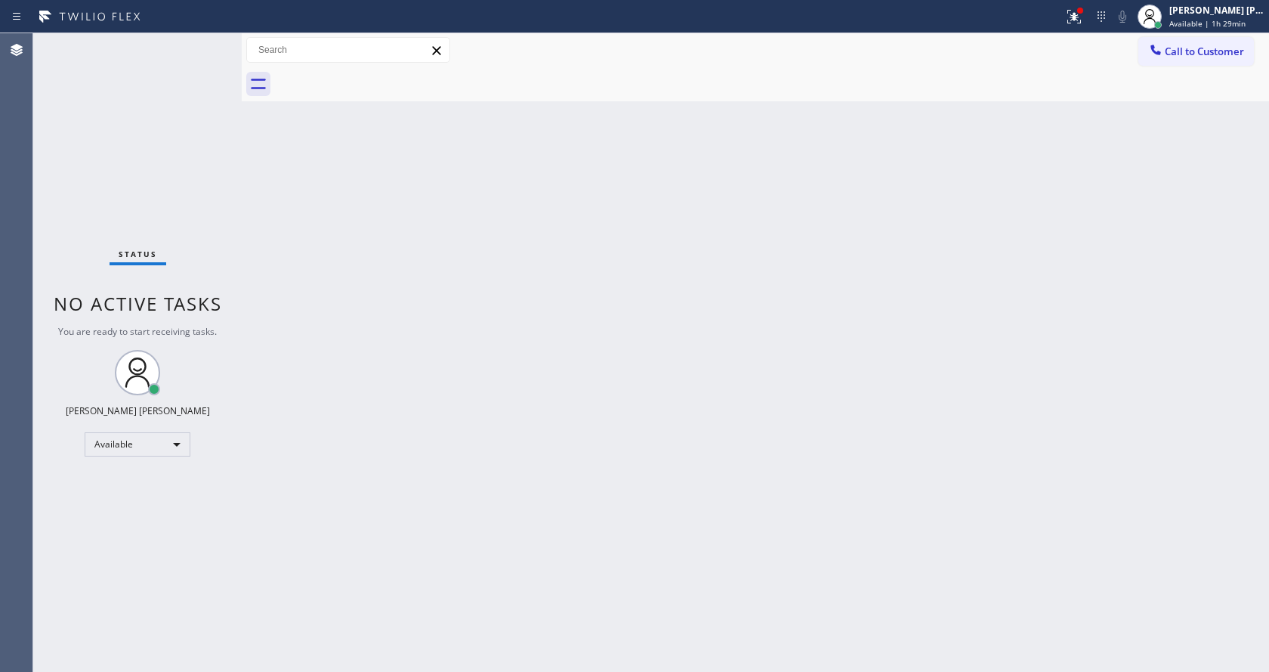
click at [160, 53] on div "Status No active tasks You are ready to start receiving tasks. [PERSON_NAME] [P…" at bounding box center [137, 352] width 209 height 639
click at [361, 479] on div "Back to Dashboard Change Sender ID Customers Technicians Select a contact Outbo…" at bounding box center [756, 352] width 1028 height 639
click at [496, 279] on div "Back to Dashboard Change Sender ID Customers Technicians Select a contact Outbo…" at bounding box center [756, 352] width 1028 height 639
click at [635, 252] on div "Back to Dashboard Change Sender ID Customers Technicians Select a contact Outbo…" at bounding box center [756, 352] width 1028 height 639
click at [1079, 13] on icon at bounding box center [1074, 14] width 9 height 5
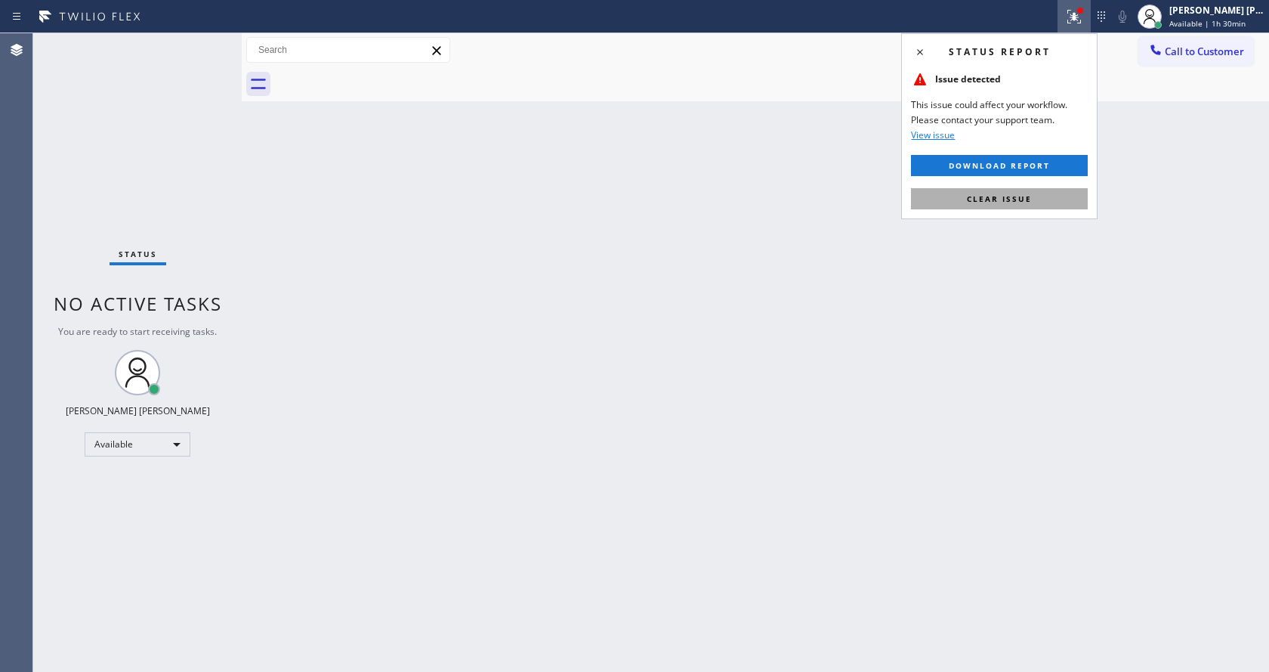
click at [1010, 196] on span "Clear issue" at bounding box center [999, 198] width 65 height 11
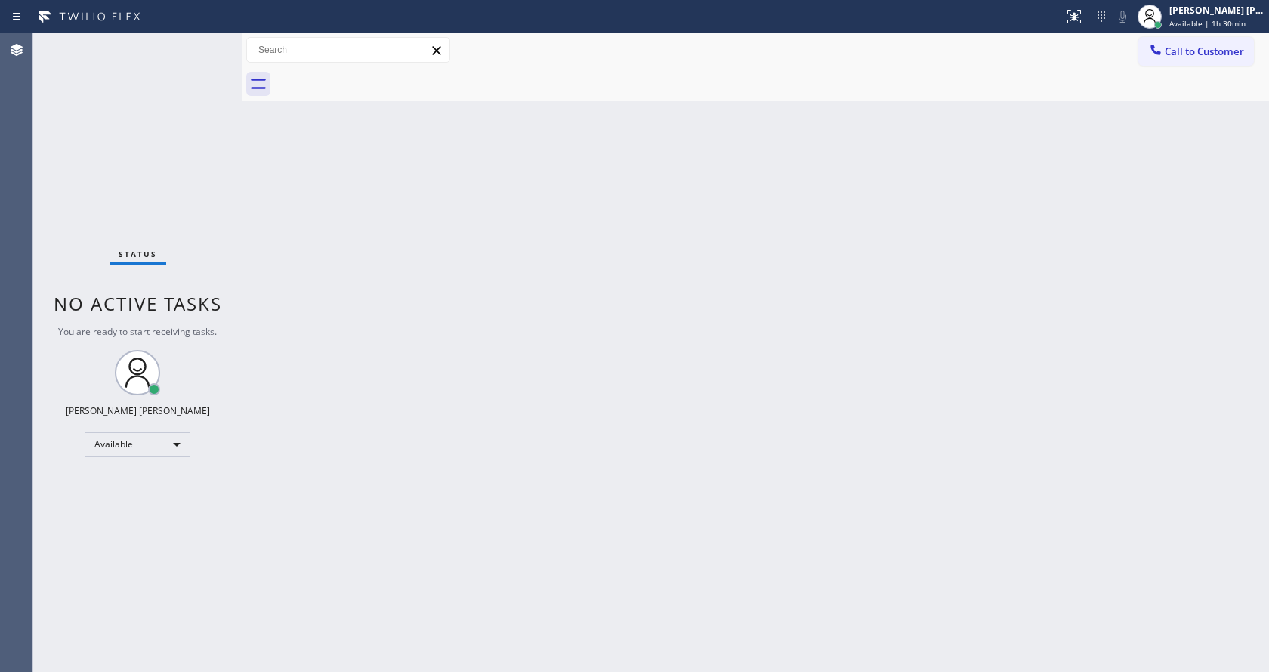
click at [1028, 213] on div "Back to Dashboard Change Sender ID Customers Technicians Select a contact Outbo…" at bounding box center [756, 352] width 1028 height 639
drag, startPoint x: 343, startPoint y: 174, endPoint x: 289, endPoint y: 121, distance: 75.9
click at [343, 174] on div "Back to Dashboard Change Sender ID Customers Technicians Select a contact Outbo…" at bounding box center [756, 352] width 1028 height 639
click at [210, 39] on div "Status No active tasks You are ready to start receiving tasks. [PERSON_NAME] [P…" at bounding box center [137, 352] width 209 height 639
click at [302, 277] on div "Back to Dashboard Change Sender ID Customers Technicians Select a contact Outbo…" at bounding box center [756, 352] width 1028 height 639
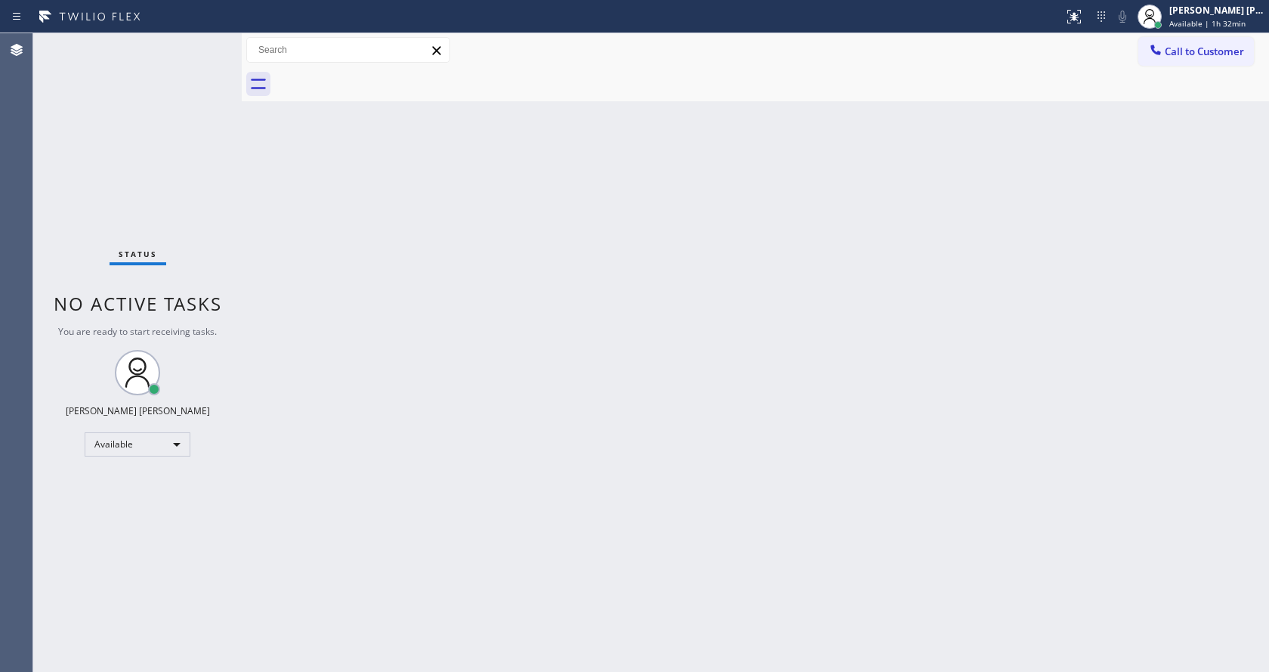
click at [734, 374] on div "Back to Dashboard Change Sender ID Customers Technicians Select a contact Outbo…" at bounding box center [756, 352] width 1028 height 639
click at [855, 425] on div "Back to Dashboard Change Sender ID Customers Technicians Select a contact Outbo…" at bounding box center [756, 352] width 1028 height 639
click at [544, 560] on div "Back to Dashboard Change Sender ID Customers Technicians Select a contact Outbo…" at bounding box center [756, 352] width 1028 height 639
click at [363, 157] on div "Back to Dashboard Change Sender ID Customers Technicians Select a contact Outbo…" at bounding box center [756, 352] width 1028 height 639
click at [994, 283] on div "Back to Dashboard Change Sender ID Customers Technicians Select a contact Outbo…" at bounding box center [756, 352] width 1028 height 639
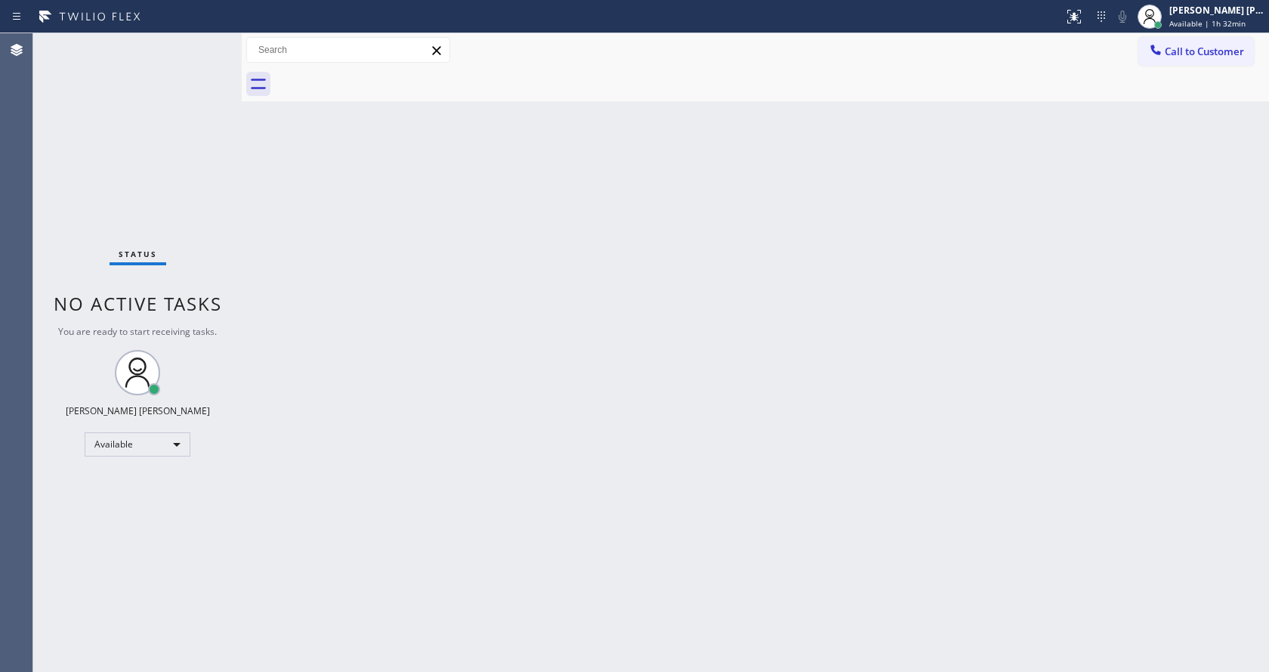
click at [291, 217] on div "Back to Dashboard Change Sender ID Customers Technicians Select a contact Outbo…" at bounding box center [756, 352] width 1028 height 639
click at [201, 42] on div "Status No active tasks You are ready to start receiving tasks. [PERSON_NAME] [P…" at bounding box center [137, 352] width 209 height 639
click at [205, 39] on div "Status No active tasks You are ready to start receiving tasks. [PERSON_NAME] [P…" at bounding box center [137, 352] width 209 height 639
click at [984, 265] on div "Back to Dashboard Change Sender ID Customers Technicians Select a contact Outbo…" at bounding box center [756, 352] width 1028 height 639
click at [175, 175] on div "Status No active tasks You are ready to start receiving tasks. [PERSON_NAME] [P…" at bounding box center [137, 352] width 209 height 639
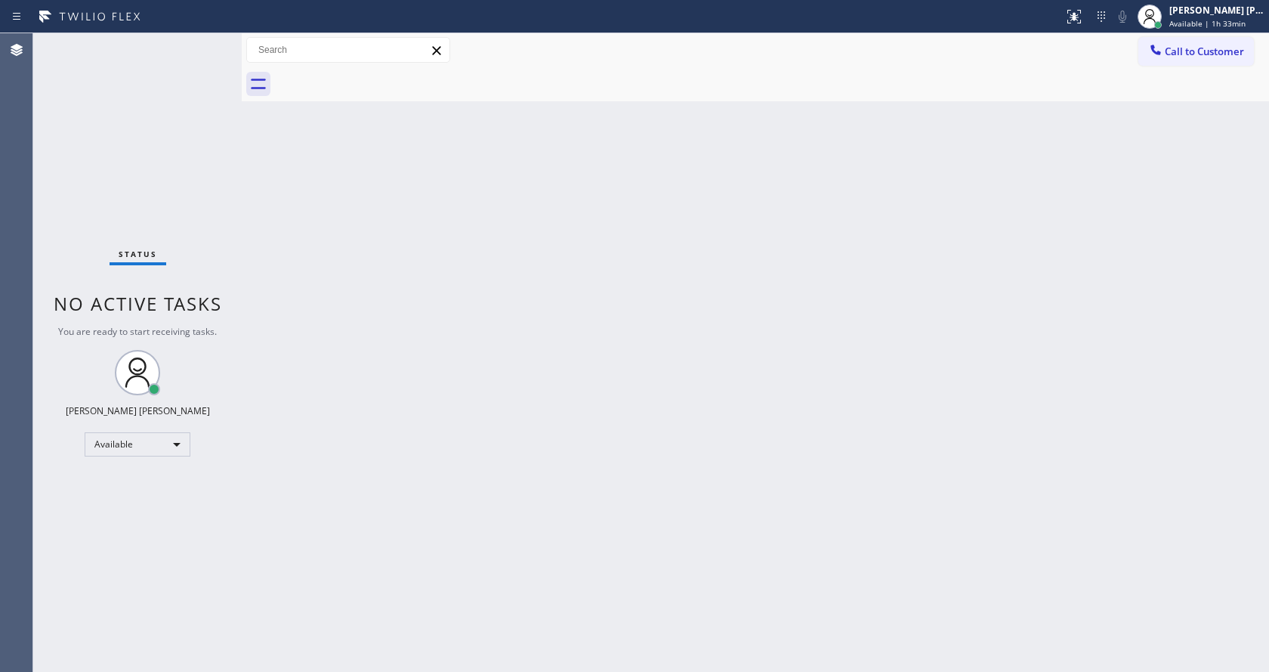
click at [370, 394] on div "Back to Dashboard Change Sender ID Customers Technicians Select a contact Outbo…" at bounding box center [756, 352] width 1028 height 639
click at [636, 534] on div "Back to Dashboard Change Sender ID Customers Technicians Select a contact Outbo…" at bounding box center [756, 352] width 1028 height 639
click at [517, 516] on div "Back to Dashboard Change Sender ID Customers Technicians Select a contact Outbo…" at bounding box center [756, 352] width 1028 height 639
click at [409, 318] on div "Back to Dashboard Change Sender ID Customers Technicians Select a contact Outbo…" at bounding box center [756, 352] width 1028 height 639
click at [203, 43] on div "Status No active tasks You are ready to start receiving tasks. [PERSON_NAME] [P…" at bounding box center [137, 352] width 209 height 639
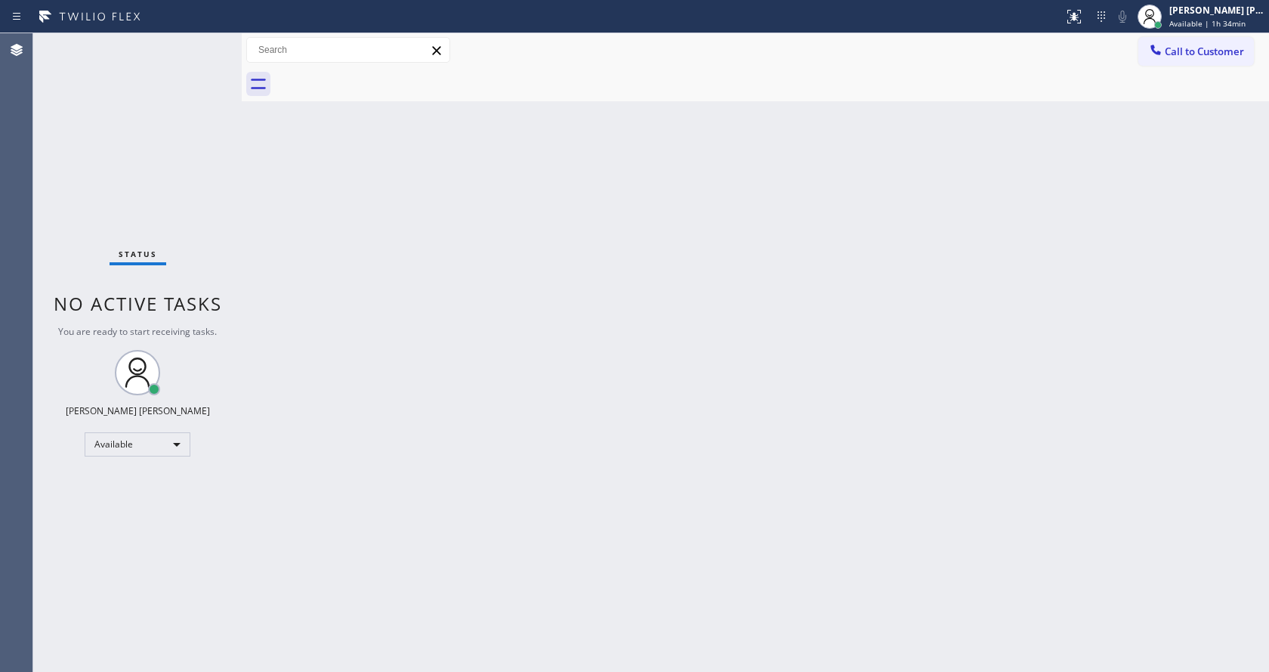
click at [204, 39] on div "Status No active tasks You are ready to start receiving tasks. [PERSON_NAME] [P…" at bounding box center [137, 352] width 209 height 639
click at [215, 206] on div "Status No active tasks You are ready to start receiving tasks. [PERSON_NAME] [P…" at bounding box center [137, 352] width 209 height 639
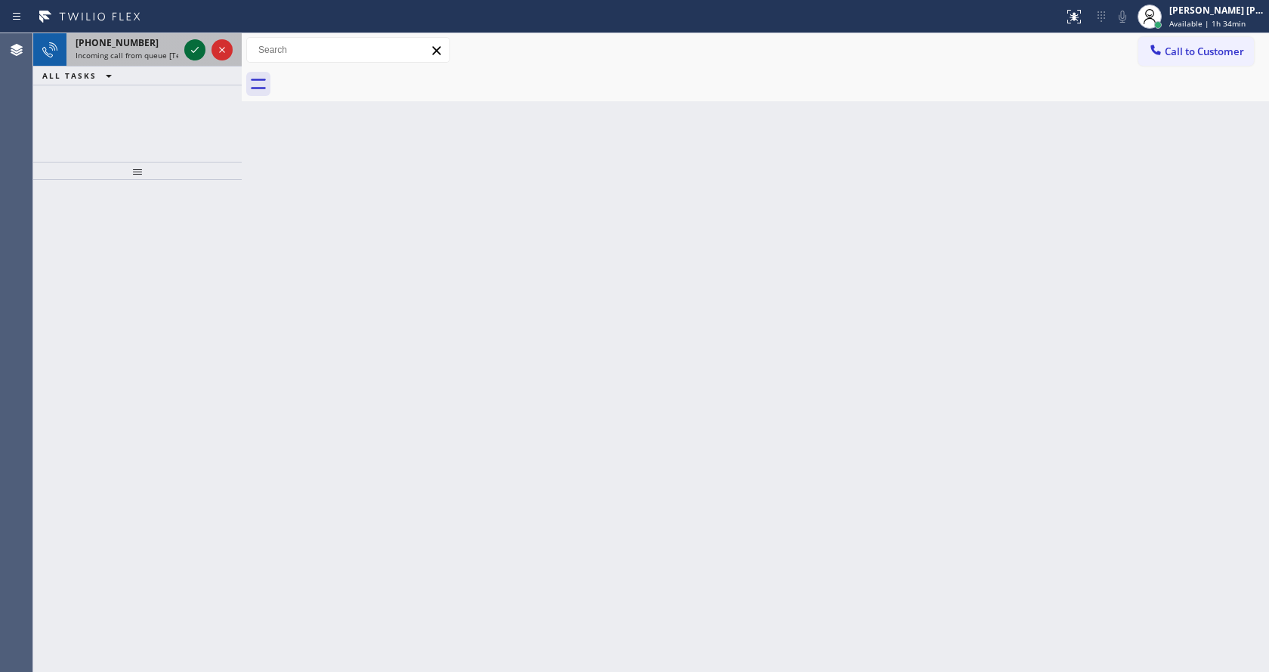
click at [192, 43] on icon at bounding box center [195, 50] width 18 height 18
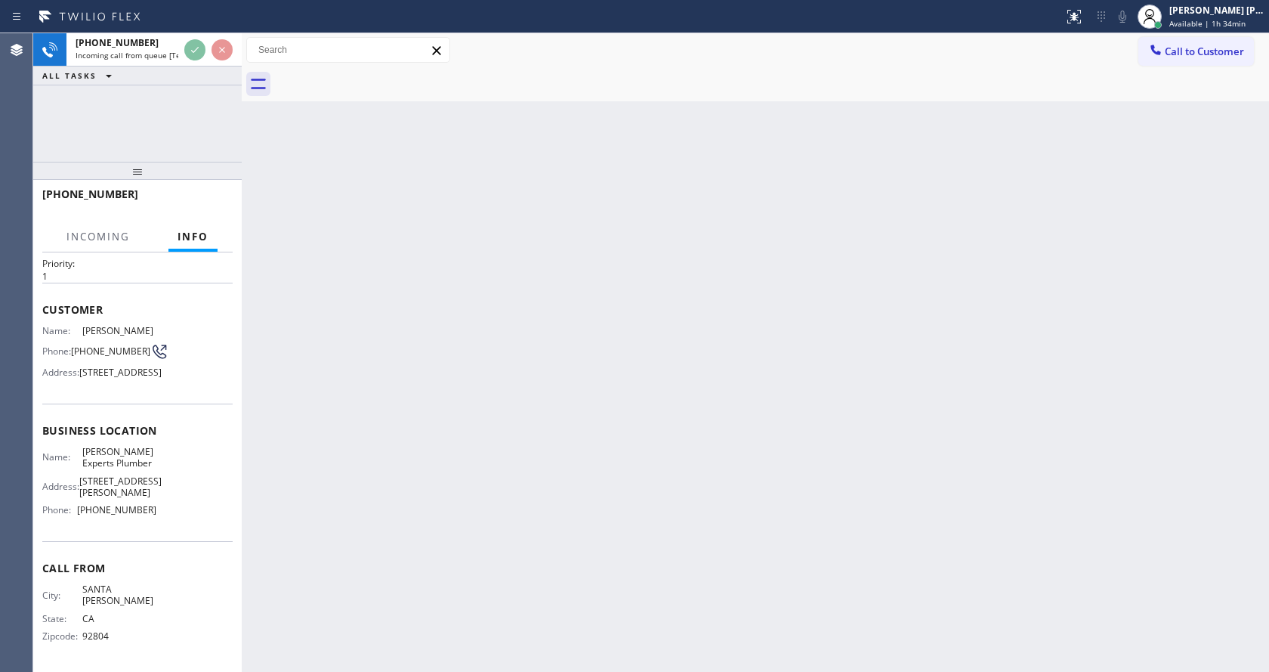
scroll to position [67, 0]
click at [644, 462] on div "Back to Dashboard Change Sender ID Customers Technicians Select a contact Outbo…" at bounding box center [756, 352] width 1028 height 639
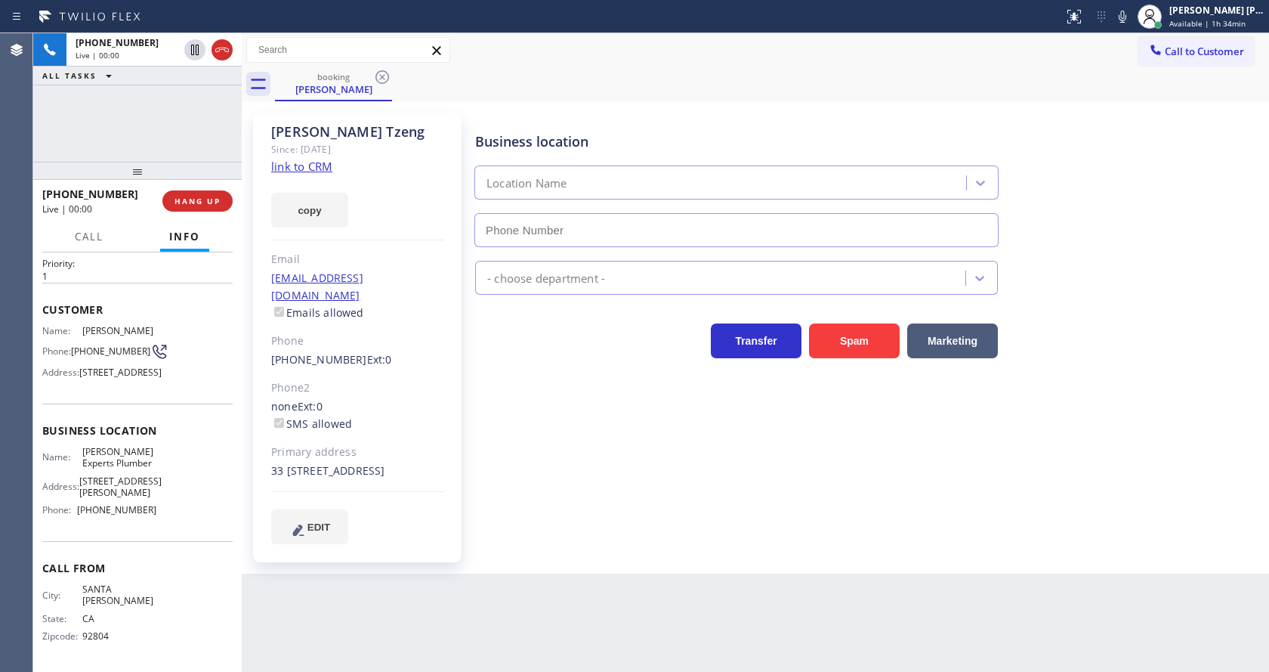
type input "[PHONE_NUMBER]"
click at [562, 481] on div "Business location Location Name [PHONE_NUMBER] - choose department - Transfer S…" at bounding box center [868, 327] width 793 height 423
click at [312, 162] on link "link to CRM" at bounding box center [301, 166] width 61 height 15
click at [385, 518] on div "EDIT" at bounding box center [357, 526] width 173 height 35
click at [601, 525] on div "Business location [PERSON_NAME] Experts Plumber [PHONE_NUMBER] Plumbing Reg Tra…" at bounding box center [868, 327] width 793 height 423
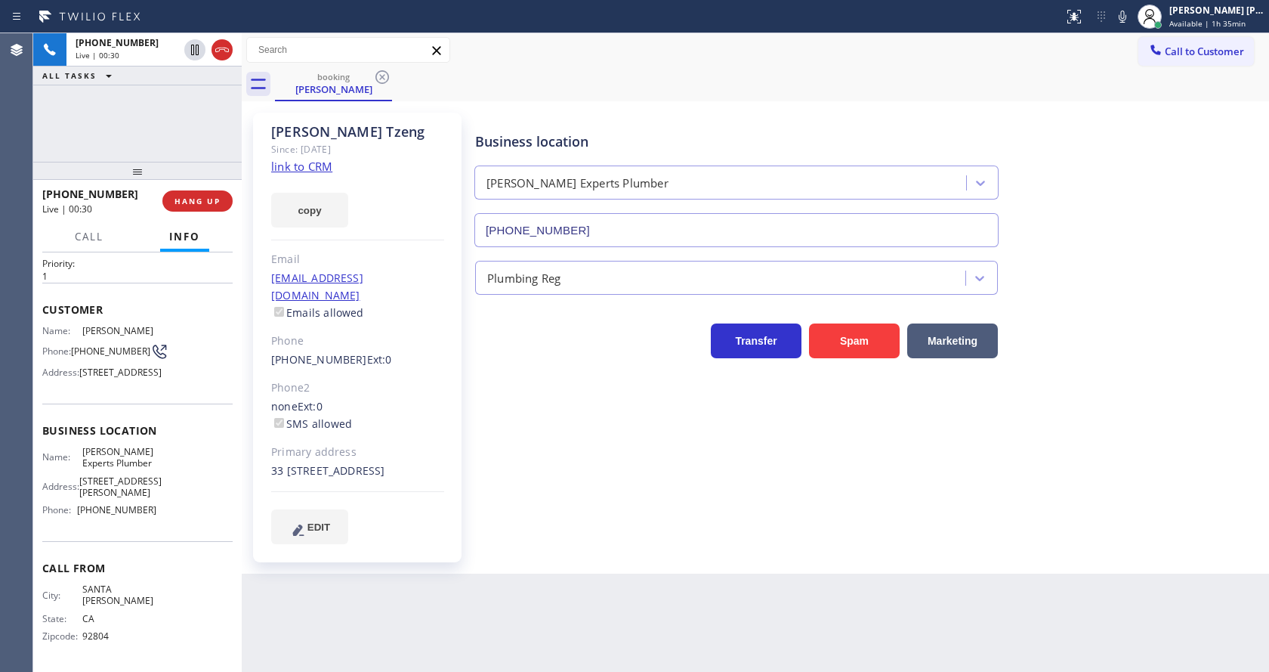
click at [1116, 136] on div "Business location [PERSON_NAME] Experts Plumber [PHONE_NUMBER]" at bounding box center [868, 178] width 793 height 137
click at [194, 52] on icon at bounding box center [195, 50] width 8 height 11
click at [1124, 15] on icon at bounding box center [1123, 17] width 18 height 18
click at [1155, 158] on div "Business location [PERSON_NAME] Experts Plumber [PHONE_NUMBER]" at bounding box center [868, 178] width 793 height 137
click at [530, 510] on div "Business location [PERSON_NAME] Experts Plumber [PHONE_NUMBER] Plumbing Reg Tra…" at bounding box center [868, 327] width 793 height 423
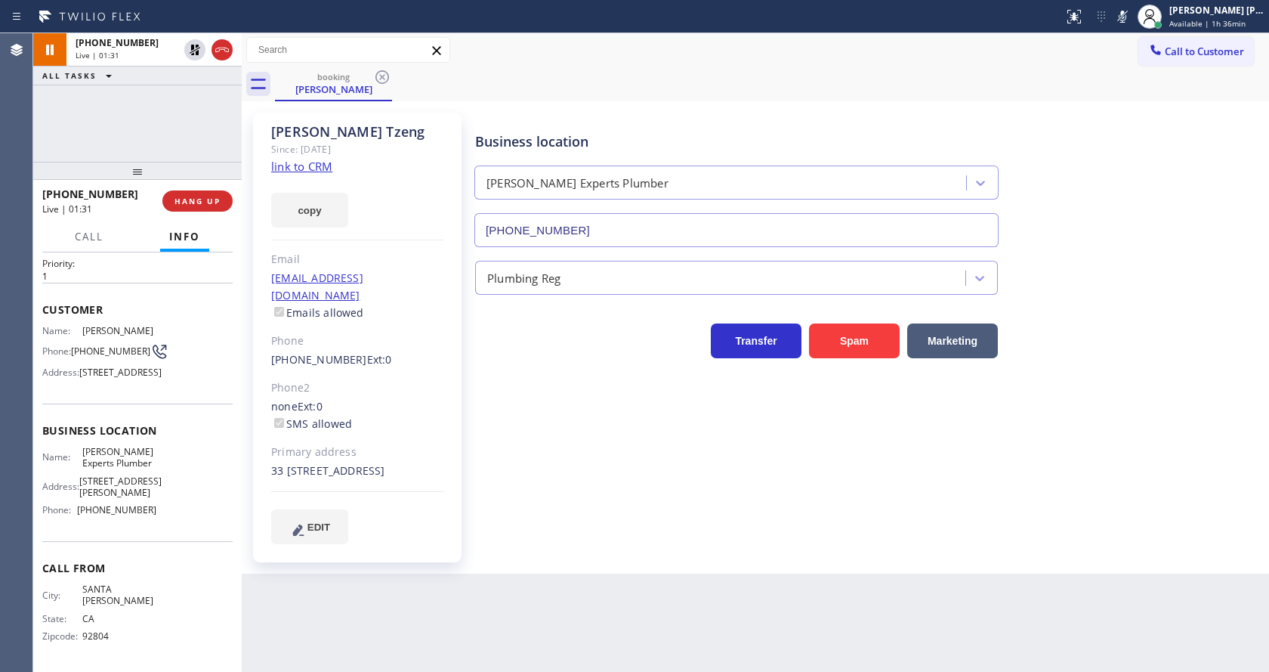
click at [643, 565] on div "Business location [PERSON_NAME] Experts Plumber [PHONE_NUMBER] Plumbing Reg Tra…" at bounding box center [868, 342] width 793 height 453
click at [710, 558] on div "Business location [PERSON_NAME] Experts Plumber [PHONE_NUMBER] Plumbing Reg Tra…" at bounding box center [868, 342] width 793 height 453
click at [191, 52] on icon at bounding box center [195, 50] width 11 height 11
click at [1127, 12] on icon at bounding box center [1123, 17] width 8 height 12
click at [1082, 347] on div "Transfer Spam Marketing" at bounding box center [868, 334] width 793 height 48
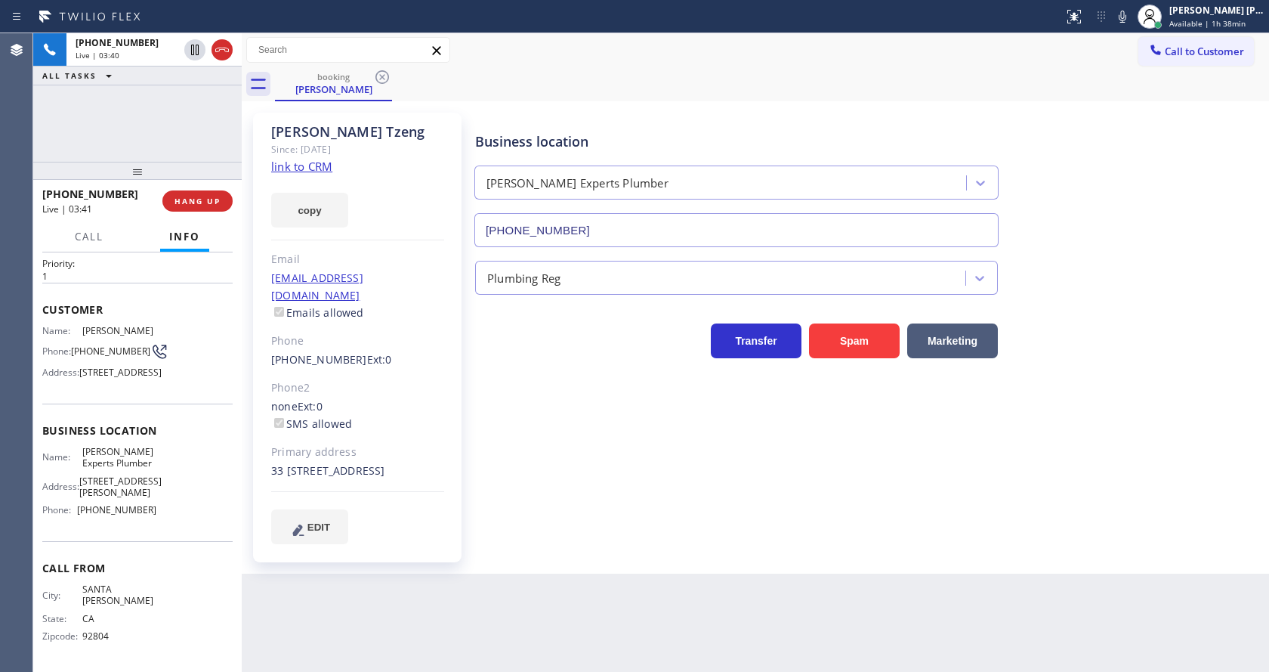
click at [454, 617] on div "Back to Dashboard Change Sender ID Customers Technicians Select a contact Outbo…" at bounding box center [756, 352] width 1028 height 639
click at [425, 351] on div "[PHONE_NUMBER] Ext: 0" at bounding box center [357, 359] width 173 height 17
click at [518, 496] on div "Business location [PERSON_NAME] Experts Plumber [PHONE_NUMBER] Plumbing Reg Tra…" at bounding box center [868, 327] width 793 height 423
click at [619, 563] on div "Business location [PERSON_NAME] Experts Plumber [PHONE_NUMBER] Plumbing Reg Tra…" at bounding box center [868, 342] width 793 height 453
click at [614, 596] on div "Back to Dashboard Change Sender ID Customers Technicians Select a contact Outbo…" at bounding box center [756, 352] width 1028 height 639
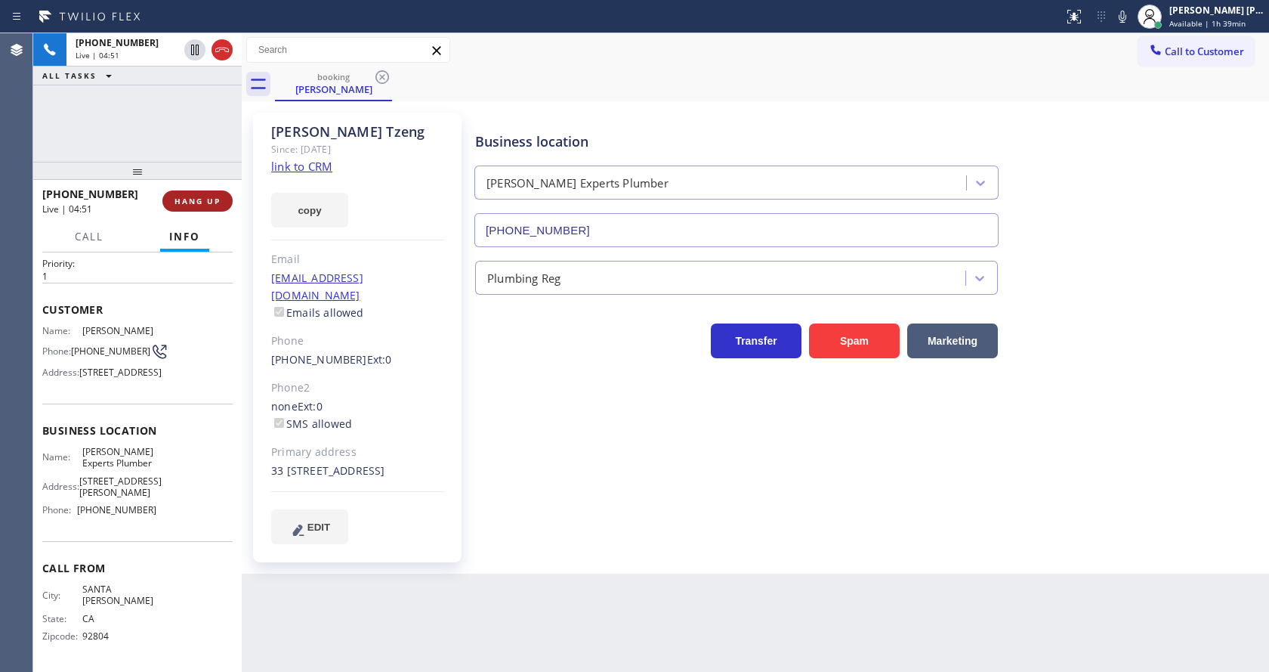
click at [187, 198] on span "HANG UP" at bounding box center [198, 201] width 46 height 11
click at [187, 198] on span "COMPLETE" at bounding box center [195, 201] width 52 height 11
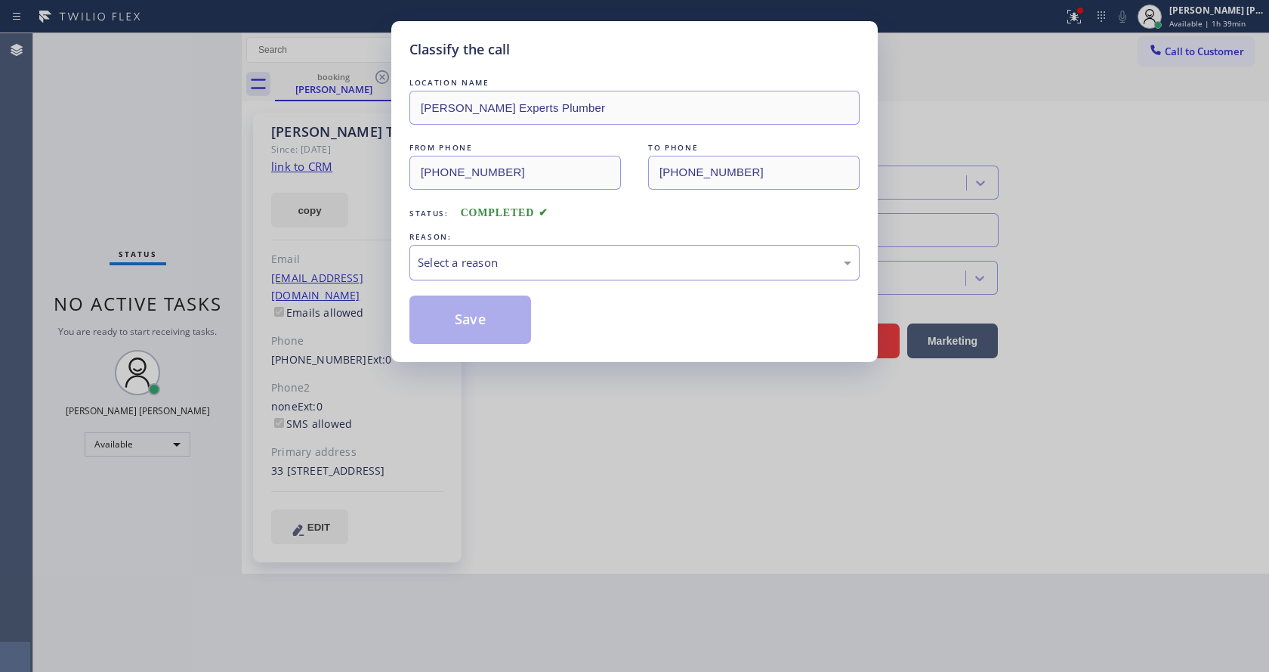
click at [560, 270] on div "Select a reason" at bounding box center [635, 262] width 434 height 17
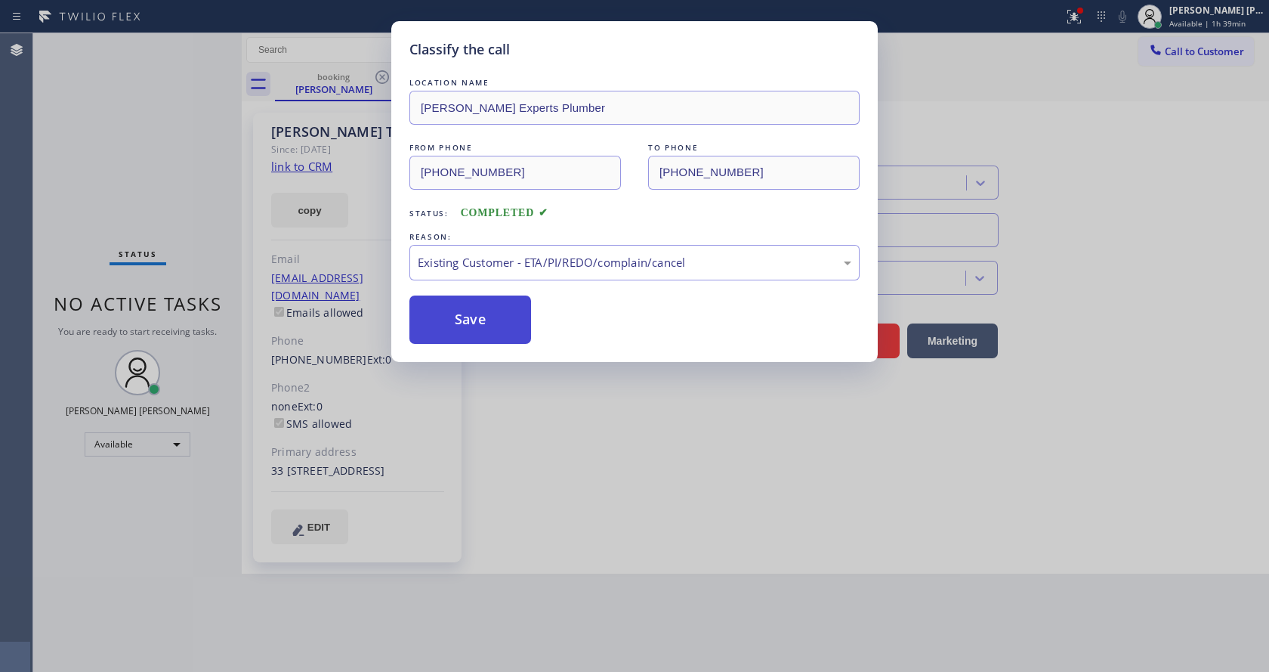
click at [475, 316] on button "Save" at bounding box center [471, 319] width 122 height 48
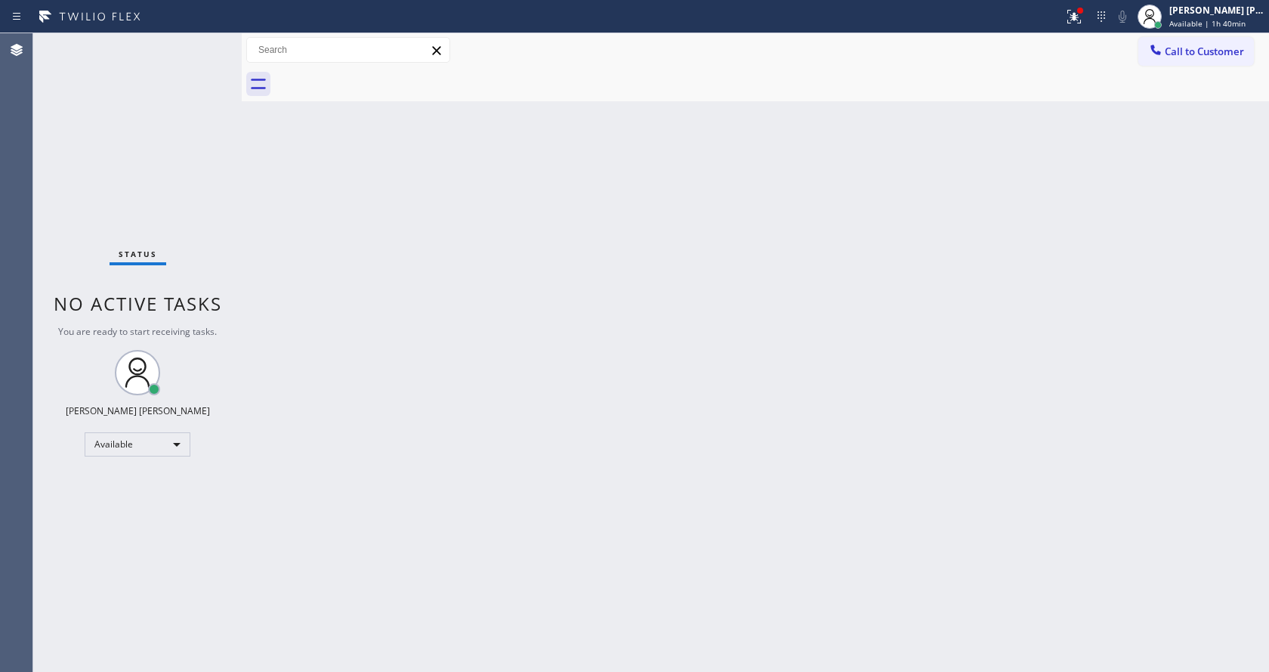
click at [413, 323] on div "Back to Dashboard Change Sender ID Customers Technicians Select a contact Outbo…" at bounding box center [756, 352] width 1028 height 639
click at [1081, 8] on icon at bounding box center [1074, 17] width 18 height 18
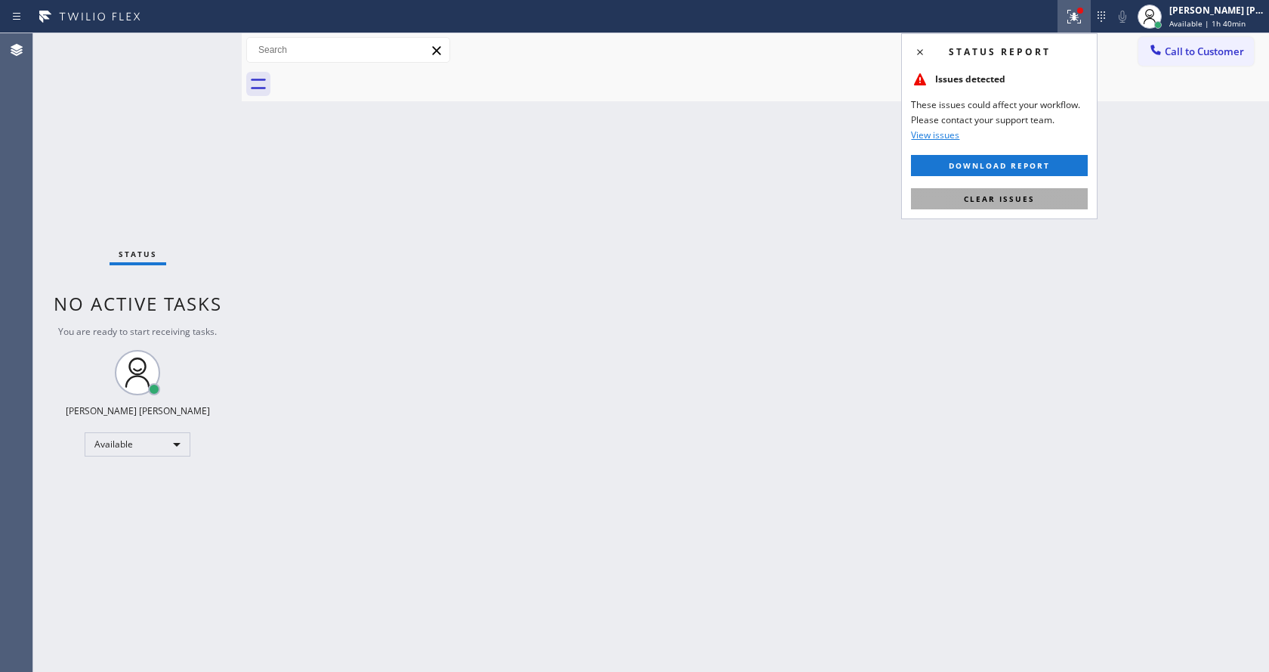
click at [1033, 207] on button "Clear issues" at bounding box center [999, 198] width 177 height 21
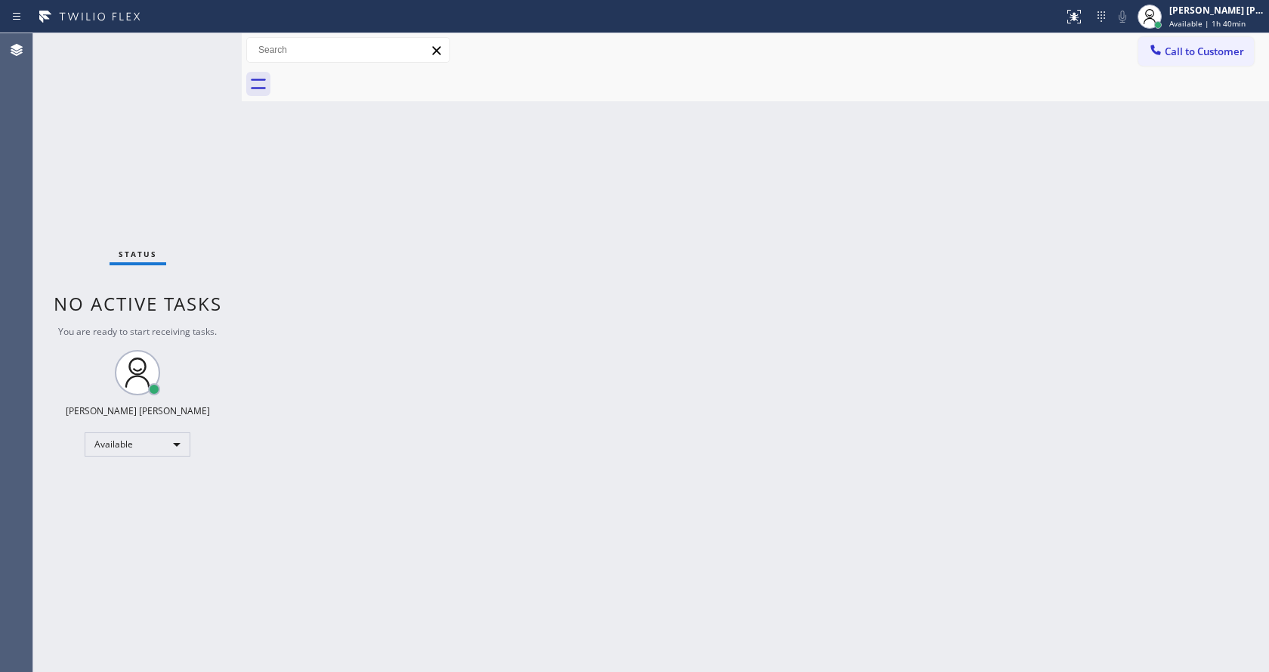
click at [627, 385] on div "Back to Dashboard Change Sender ID Customers Technicians Select a contact Outbo…" at bounding box center [756, 352] width 1028 height 639
click at [450, 323] on div "Back to Dashboard Change Sender ID Customers Technicians Select a contact Outbo…" at bounding box center [756, 352] width 1028 height 639
click at [375, 285] on div "Back to Dashboard Change Sender ID Customers Technicians Select a contact Outbo…" at bounding box center [756, 352] width 1028 height 639
click at [432, 509] on div "Back to Dashboard Change Sender ID Customers Technicians Select a contact Outbo…" at bounding box center [756, 352] width 1028 height 639
click at [725, 493] on div "Back to Dashboard Change Sender ID Customers Technicians Select a contact Outbo…" at bounding box center [756, 352] width 1028 height 639
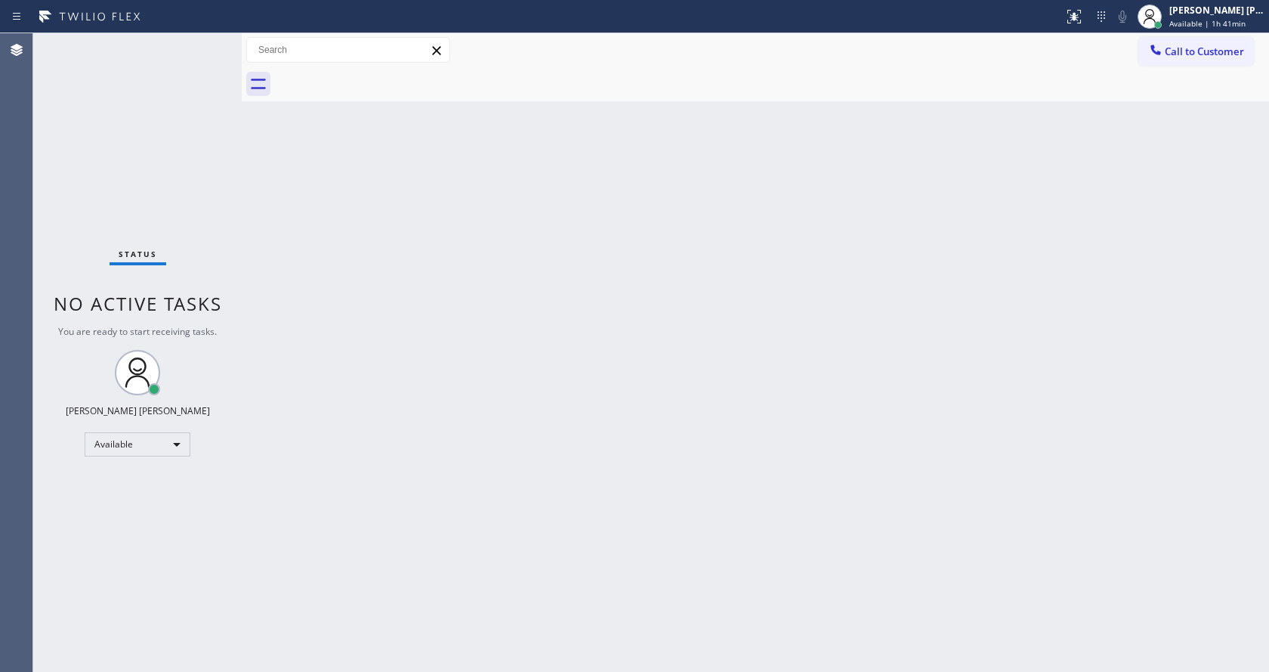
click at [334, 252] on div "Back to Dashboard Change Sender ID Customers Technicians Select a contact Outbo…" at bounding box center [756, 352] width 1028 height 639
click at [201, 41] on div "Status No active tasks You are ready to start receiving tasks. [PERSON_NAME] [P…" at bounding box center [137, 352] width 209 height 639
click at [202, 41] on div "Status No active tasks You are ready to start receiving tasks. [PERSON_NAME] [P…" at bounding box center [137, 352] width 209 height 639
click at [206, 42] on div "Status No active tasks You are ready to start receiving tasks. [PERSON_NAME] [P…" at bounding box center [137, 352] width 209 height 639
click at [515, 505] on div "Back to Dashboard Change Sender ID Customers Technicians Select a contact Outbo…" at bounding box center [756, 352] width 1028 height 639
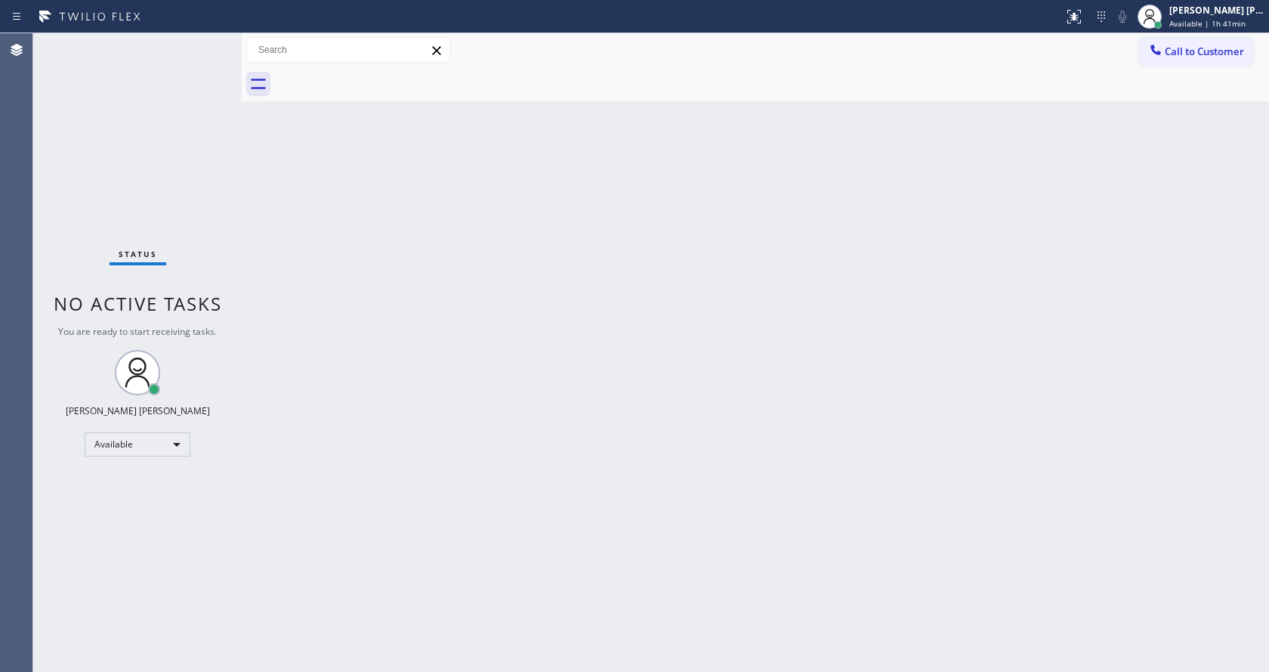
click at [342, 314] on div "Back to Dashboard Change Sender ID Customers Technicians Select a contact Outbo…" at bounding box center [756, 352] width 1028 height 639
click at [202, 40] on div "Status No active tasks You are ready to start receiving tasks. [PERSON_NAME] [P…" at bounding box center [137, 352] width 209 height 639
click at [386, 231] on div "Back to Dashboard Change Sender ID Customers Technicians Select a contact Outbo…" at bounding box center [756, 352] width 1028 height 639
click at [410, 279] on div "Back to Dashboard Change Sender ID Customers Technicians Select a contact Outbo…" at bounding box center [756, 352] width 1028 height 639
click at [208, 37] on div "Status No active tasks You are ready to start receiving tasks. [PERSON_NAME] [P…" at bounding box center [137, 352] width 209 height 639
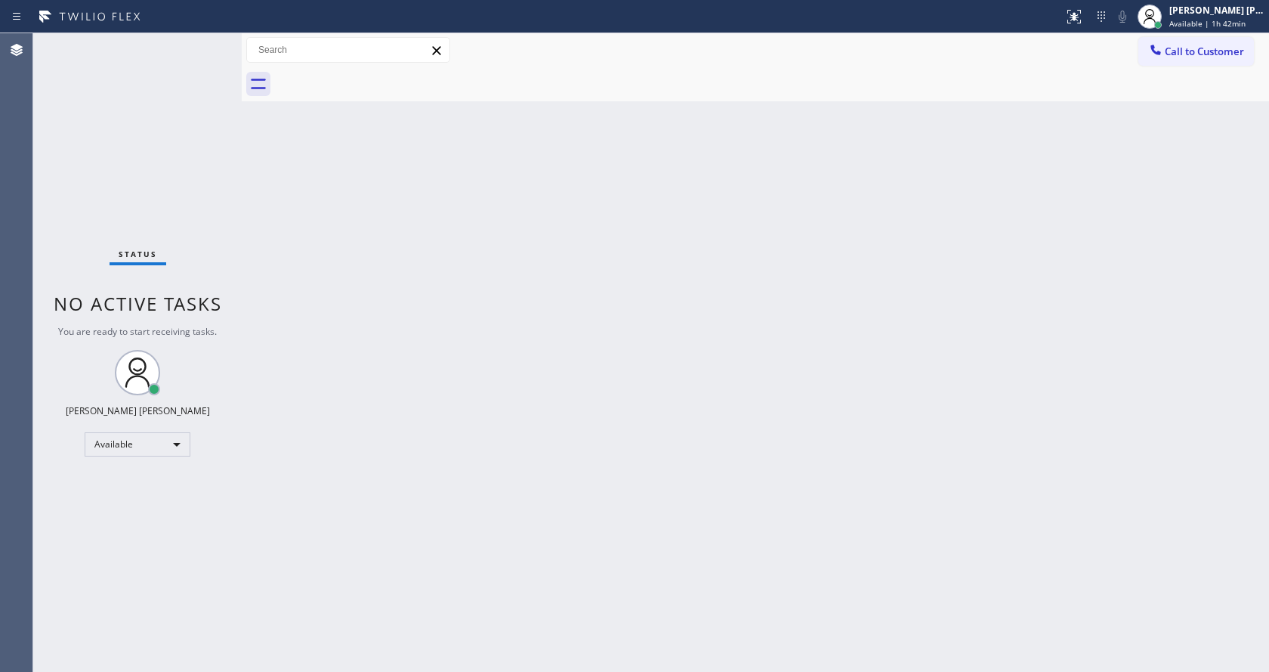
click at [205, 45] on div "Status No active tasks You are ready to start receiving tasks. [PERSON_NAME] [P…" at bounding box center [137, 352] width 209 height 639
click at [455, 646] on div "Back to Dashboard Change Sender ID Customers Technicians Select a contact Outbo…" at bounding box center [756, 352] width 1028 height 639
click at [357, 288] on div "Back to Dashboard Change Sender ID Customers Technicians Select a contact Outbo…" at bounding box center [756, 352] width 1028 height 639
click at [202, 42] on div "Status No active tasks You are ready to start receiving tasks. [PERSON_NAME] [P…" at bounding box center [137, 352] width 209 height 639
click at [206, 41] on div "Status No active tasks You are ready to start receiving tasks. [PERSON_NAME] [P…" at bounding box center [137, 352] width 209 height 639
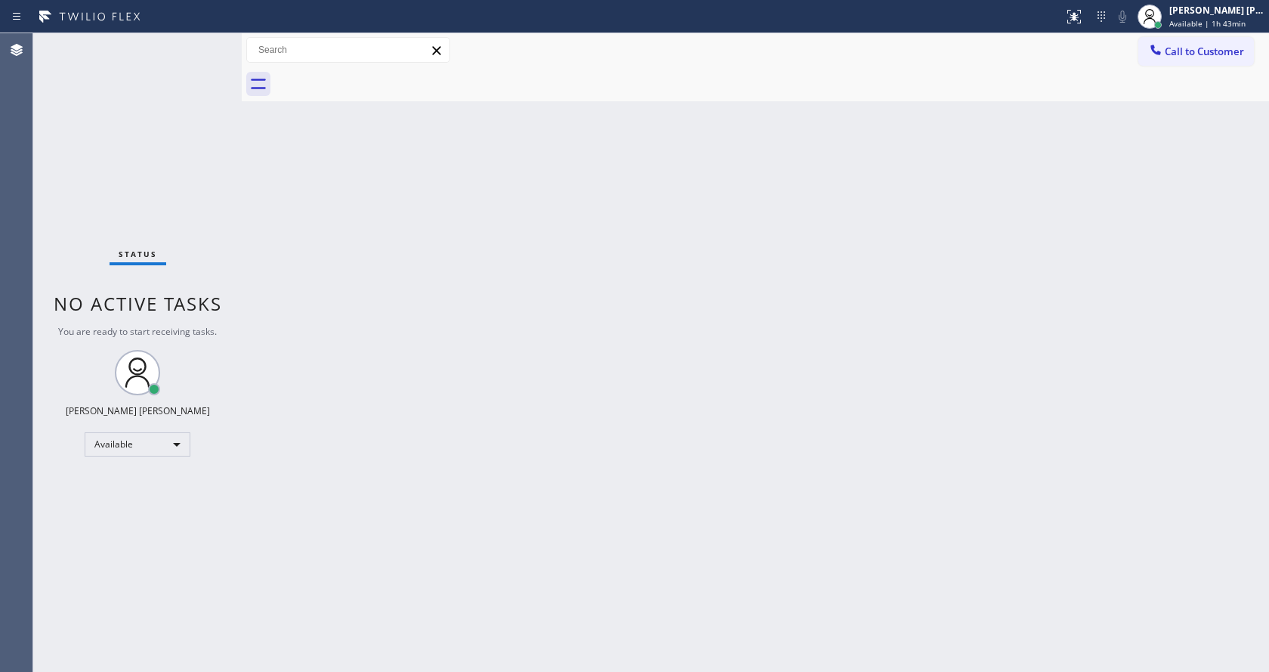
click at [578, 525] on div "Back to Dashboard Change Sender ID Customers Technicians Select a contact Outbo…" at bounding box center [756, 352] width 1028 height 639
click at [331, 224] on div "Back to Dashboard Change Sender ID Customers Technicians Select a contact Outbo…" at bounding box center [756, 352] width 1028 height 639
click at [206, 43] on div "Status No active tasks You are ready to start receiving tasks. [PERSON_NAME] [P…" at bounding box center [137, 352] width 209 height 639
click at [357, 231] on div "Back to Dashboard Change Sender ID Customers Technicians Select a contact Outbo…" at bounding box center [756, 352] width 1028 height 639
click at [317, 269] on div "Back to Dashboard Change Sender ID Customers Technicians Select a contact Outbo…" at bounding box center [756, 352] width 1028 height 639
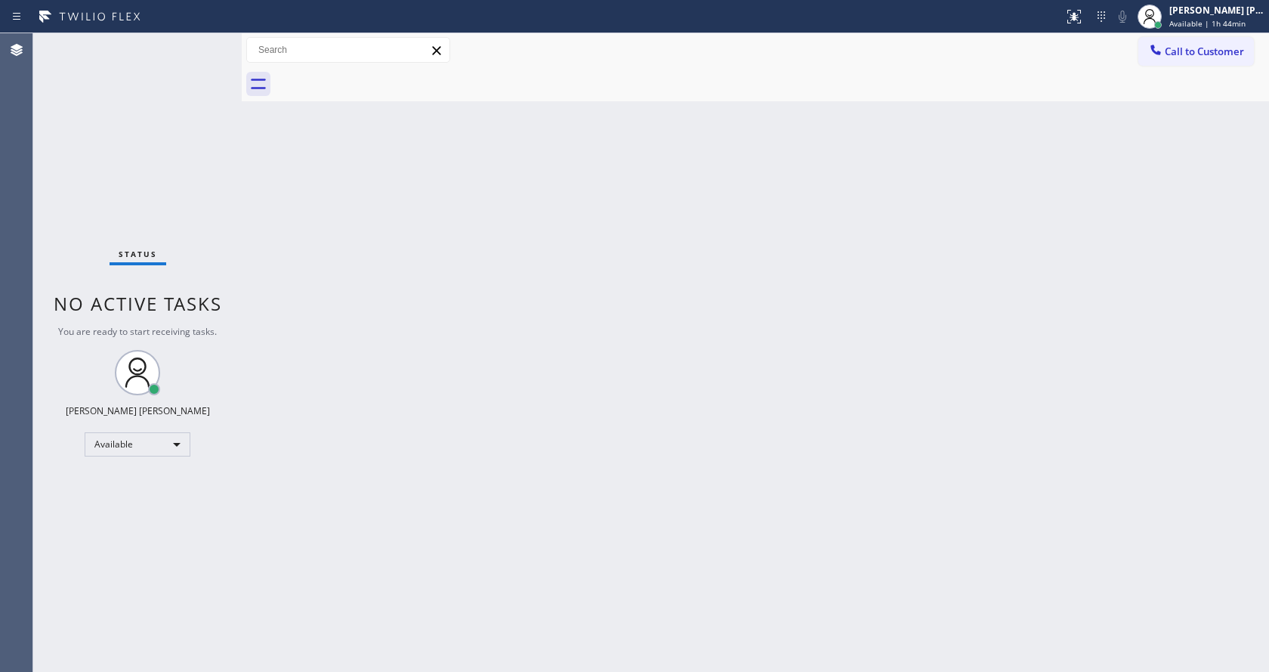
click at [348, 226] on div "Back to Dashboard Change Sender ID Customers Technicians Select a contact Outbo…" at bounding box center [756, 352] width 1028 height 639
click at [376, 379] on div "Back to Dashboard Change Sender ID Customers Technicians Select a contact Outbo…" at bounding box center [756, 352] width 1028 height 639
click at [328, 270] on div "Back to Dashboard Change Sender ID Customers Technicians Select a contact Outbo…" at bounding box center [756, 352] width 1028 height 639
click at [280, 197] on div "Back to Dashboard Change Sender ID Customers Technicians Select a contact Outbo…" at bounding box center [756, 352] width 1028 height 639
click at [205, 44] on div "Status No active tasks You are ready to start receiving tasks. [PERSON_NAME] [P…" at bounding box center [137, 352] width 209 height 639
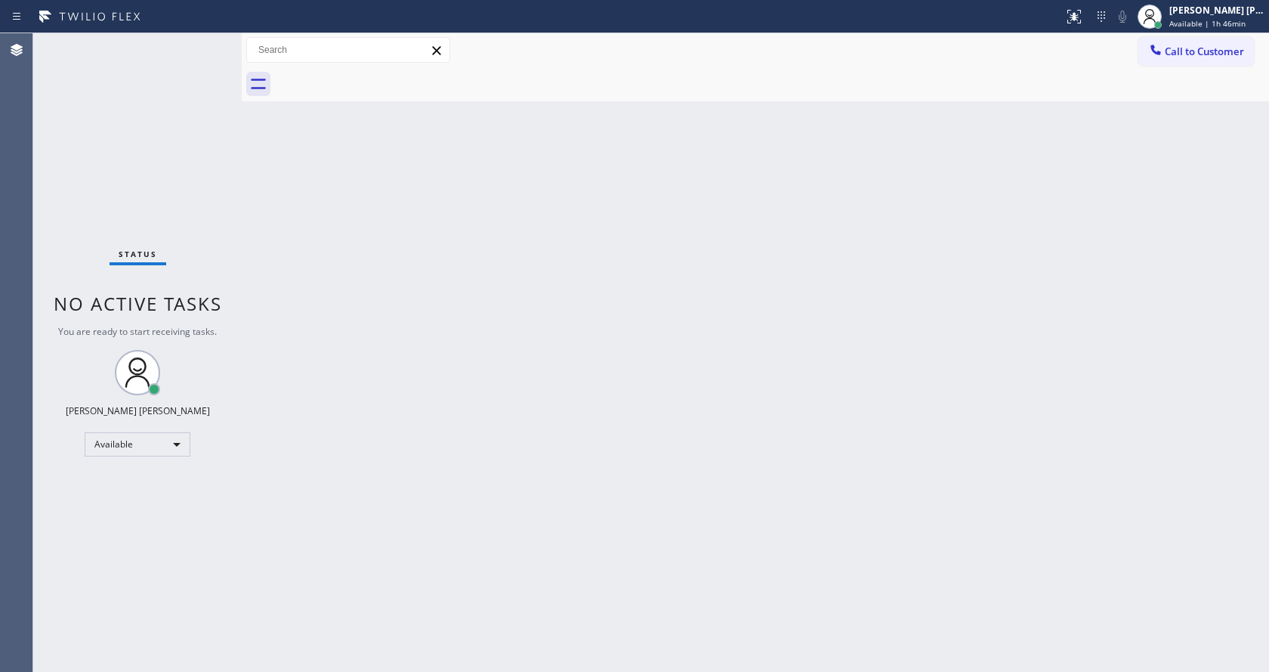
click at [361, 206] on div "Back to Dashboard Change Sender ID Customers Technicians Select a contact Outbo…" at bounding box center [756, 352] width 1028 height 639
click at [255, 191] on div "Back to Dashboard Change Sender ID Customers Technicians Select a contact Outbo…" at bounding box center [756, 352] width 1028 height 639
click at [203, 39] on div "Status No active tasks You are ready to start receiving tasks. [PERSON_NAME] [P…" at bounding box center [137, 352] width 209 height 639
click at [578, 393] on div "Back to Dashboard Change Sender ID Customers Technicians Select a contact Outbo…" at bounding box center [756, 352] width 1028 height 639
click at [394, 268] on div "Back to Dashboard Change Sender ID Customers Technicians Select a contact Outbo…" at bounding box center [756, 352] width 1028 height 639
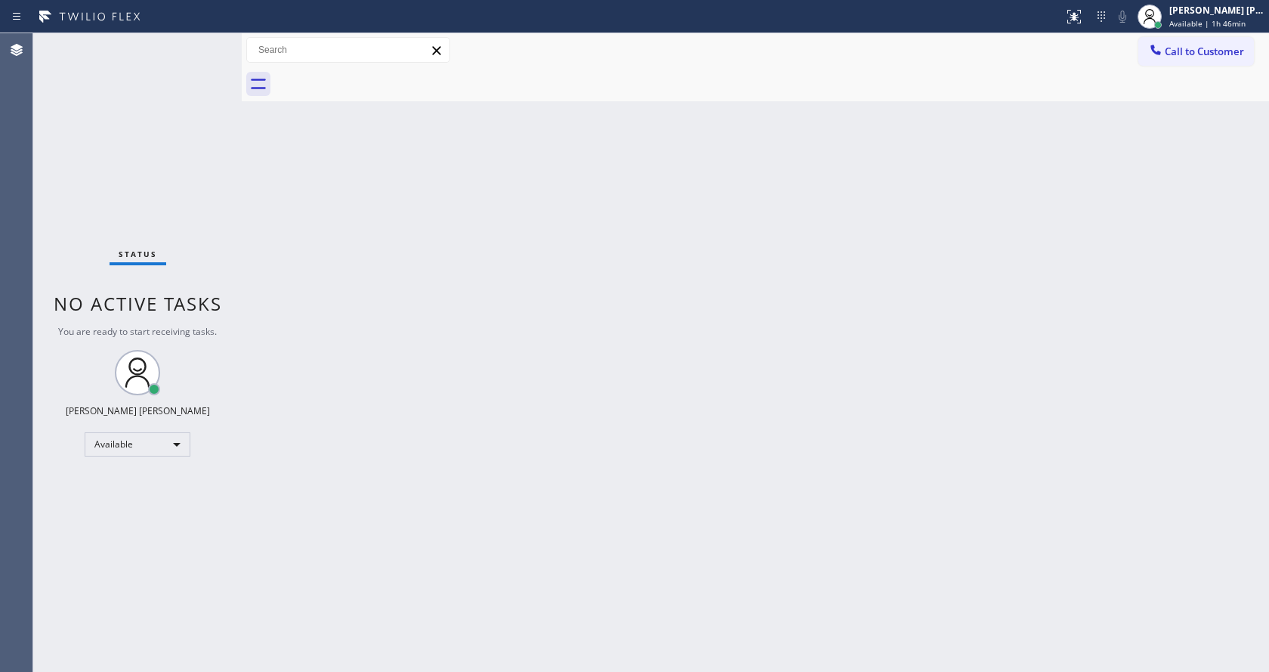
click at [985, 224] on div "Back to Dashboard Change Sender ID Customers Technicians Select a contact Outbo…" at bounding box center [756, 352] width 1028 height 639
click at [478, 390] on div "Back to Dashboard Change Sender ID Customers Technicians Select a contact Outbo…" at bounding box center [756, 352] width 1028 height 639
click at [228, 188] on div "Status No active tasks You are ready to start receiving tasks. [PERSON_NAME] [P…" at bounding box center [137, 352] width 209 height 639
click at [204, 40] on div "Status No active tasks You are ready to start receiving tasks. [PERSON_NAME] [P…" at bounding box center [137, 352] width 209 height 639
drag, startPoint x: 240, startPoint y: 54, endPoint x: 206, endPoint y: 48, distance: 34.5
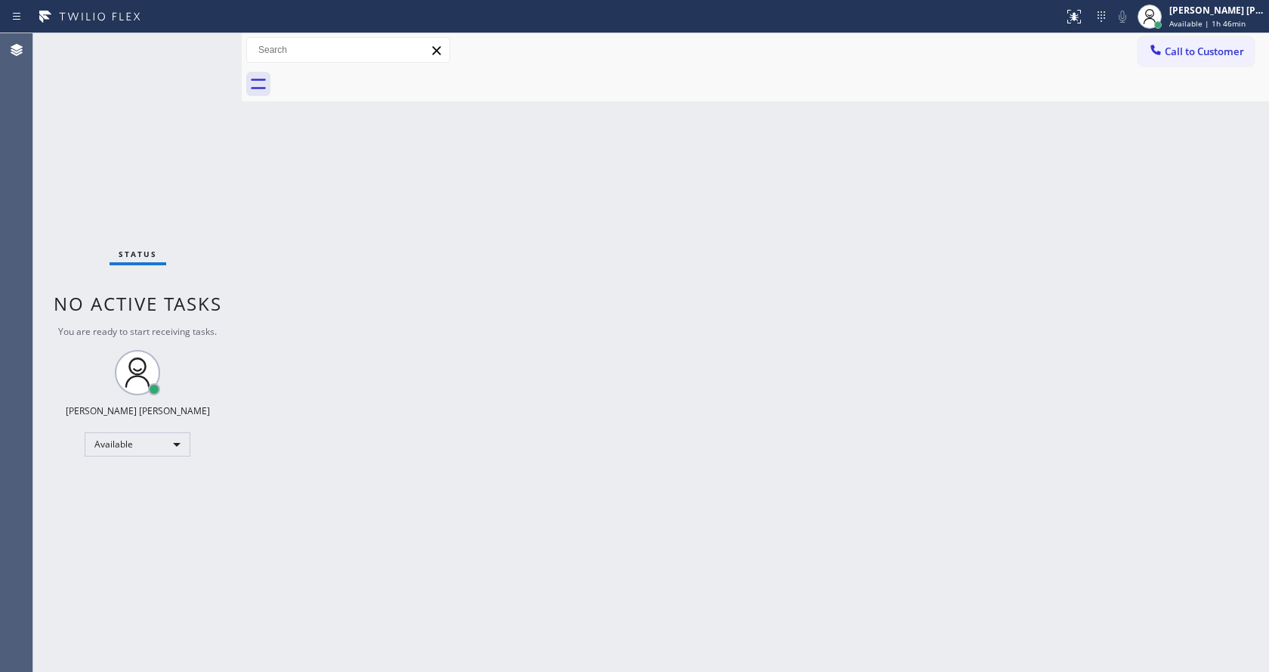
click at [212, 54] on div "Status No active tasks You are ready to start receiving tasks. [PERSON_NAME] [P…" at bounding box center [651, 352] width 1236 height 639
click at [204, 40] on div "Status No active tasks You are ready to start receiving tasks. [PERSON_NAME] [P…" at bounding box center [137, 352] width 209 height 639
click at [354, 182] on div "Back to Dashboard Change Sender ID Customers Technicians Select a contact Outbo…" at bounding box center [756, 352] width 1028 height 639
click at [475, 357] on div "Back to Dashboard Change Sender ID Customers Technicians Select a contact Outbo…" at bounding box center [756, 352] width 1028 height 639
click at [203, 181] on div "Status No active tasks You are ready to start receiving tasks. [PERSON_NAME] [P…" at bounding box center [137, 352] width 209 height 639
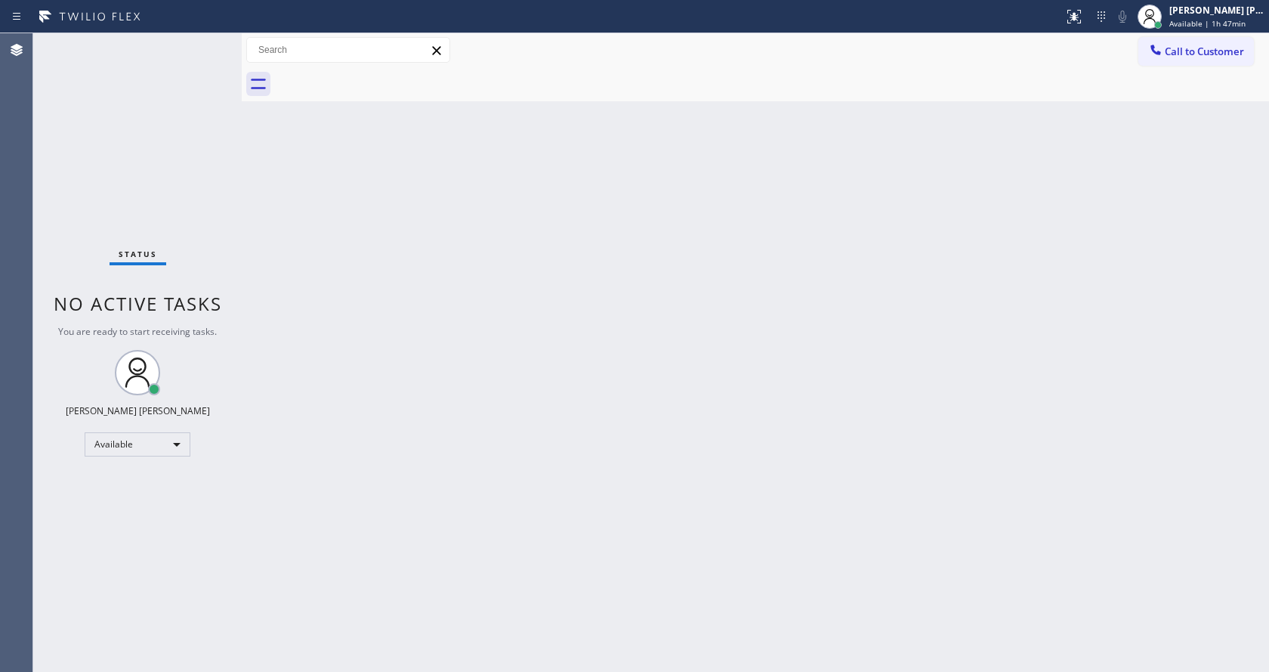
click at [210, 41] on div "Status No active tasks You are ready to start receiving tasks. [PERSON_NAME] [P…" at bounding box center [137, 352] width 209 height 639
click at [228, 116] on div "Status No active tasks You are ready to start receiving tasks. [PERSON_NAME] [P…" at bounding box center [137, 352] width 209 height 639
click at [344, 240] on div "Back to Dashboard Change Sender ID Customers Technicians Select a contact Outbo…" at bounding box center [756, 352] width 1028 height 639
click at [242, 235] on div at bounding box center [242, 352] width 0 height 639
click at [205, 42] on div "Status No active tasks You are ready to start receiving tasks. [PERSON_NAME] [P…" at bounding box center [137, 352] width 209 height 639
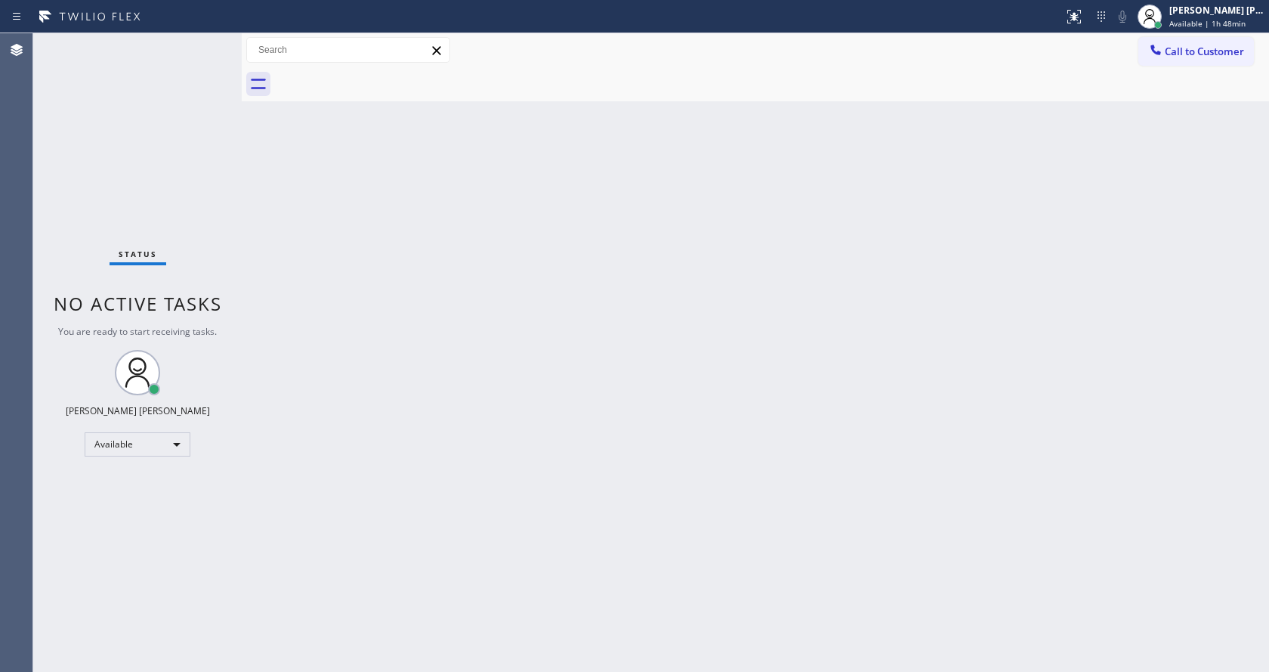
click at [348, 153] on div "Back to Dashboard Change Sender ID Customers Technicians Select a contact Outbo…" at bounding box center [756, 352] width 1028 height 639
click at [570, 459] on div "Back to Dashboard Change Sender ID Customers Technicians Select a contact Outbo…" at bounding box center [756, 352] width 1028 height 639
drag, startPoint x: 287, startPoint y: 172, endPoint x: 258, endPoint y: 106, distance: 72.4
click at [287, 172] on div "Back to Dashboard Change Sender ID Customers Technicians Select a contact Outbo…" at bounding box center [756, 352] width 1028 height 639
click at [204, 41] on div "Status No active tasks You are ready to start receiving tasks. [PERSON_NAME] [P…" at bounding box center [137, 352] width 209 height 639
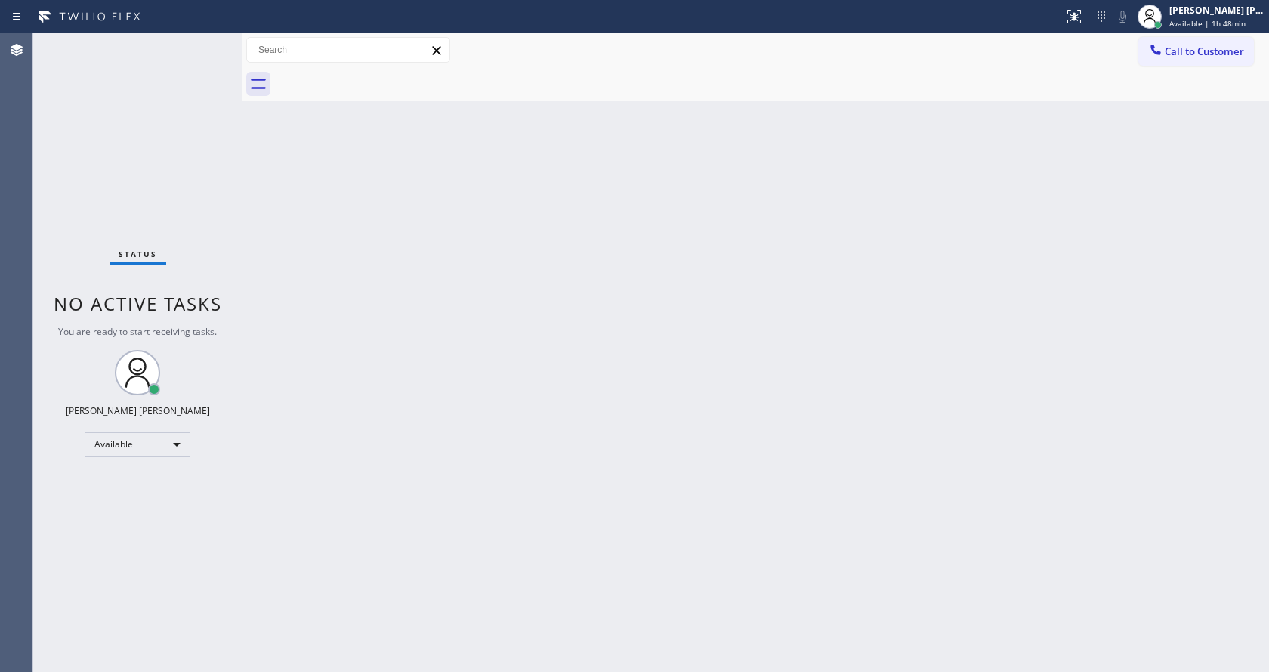
drag, startPoint x: 366, startPoint y: 237, endPoint x: 410, endPoint y: 233, distance: 44.7
click at [366, 237] on div "Back to Dashboard Change Sender ID Customers Technicians Select a contact Outbo…" at bounding box center [756, 352] width 1028 height 639
click at [363, 324] on div "Back to Dashboard Change Sender ID Customers Technicians Select a contact Outbo…" at bounding box center [756, 352] width 1028 height 639
drag, startPoint x: 221, startPoint y: 254, endPoint x: 215, endPoint y: 184, distance: 70.5
click at [221, 254] on div "Status No active tasks You are ready to start receiving tasks. [PERSON_NAME] [P…" at bounding box center [137, 352] width 209 height 639
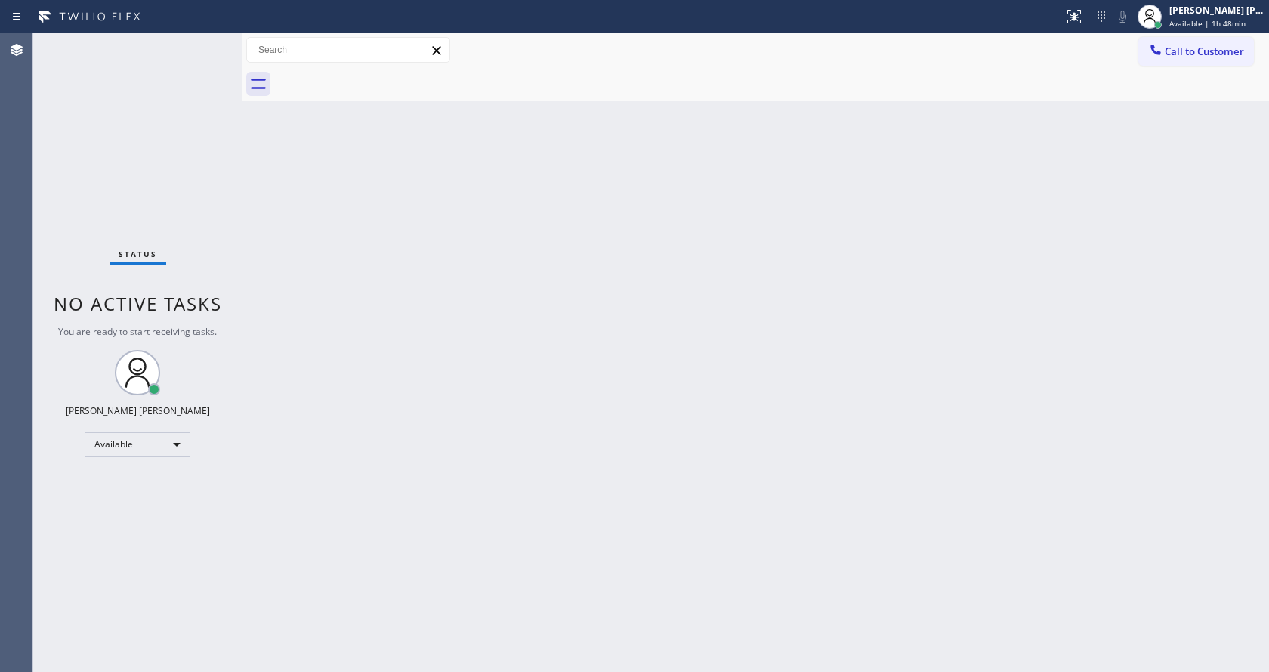
click at [203, 42] on div "Status No active tasks You are ready to start receiving tasks. [PERSON_NAME] [P…" at bounding box center [137, 352] width 209 height 639
click at [506, 307] on div "Back to Dashboard Change Sender ID Customers Technicians Select a contact Outbo…" at bounding box center [756, 352] width 1028 height 639
click at [266, 295] on div "Back to Dashboard Change Sender ID Customers Technicians Select a contact Outbo…" at bounding box center [756, 352] width 1028 height 639
click at [754, 371] on div "Back to Dashboard Change Sender ID Customers Technicians Select a contact Outbo…" at bounding box center [756, 352] width 1028 height 639
click at [208, 41] on div "Status No active tasks You are ready to start receiving tasks. [PERSON_NAME] [P…" at bounding box center [137, 352] width 209 height 639
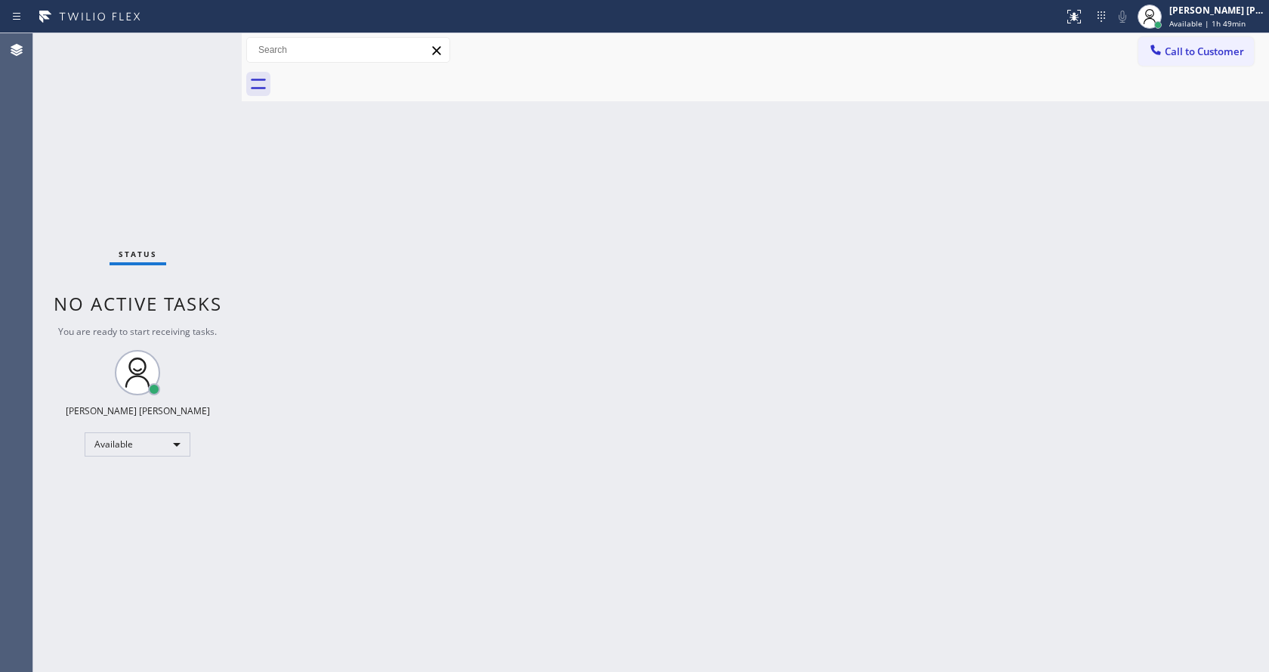
click at [204, 42] on div "Status No active tasks You are ready to start receiving tasks. [PERSON_NAME] [P…" at bounding box center [137, 352] width 209 height 639
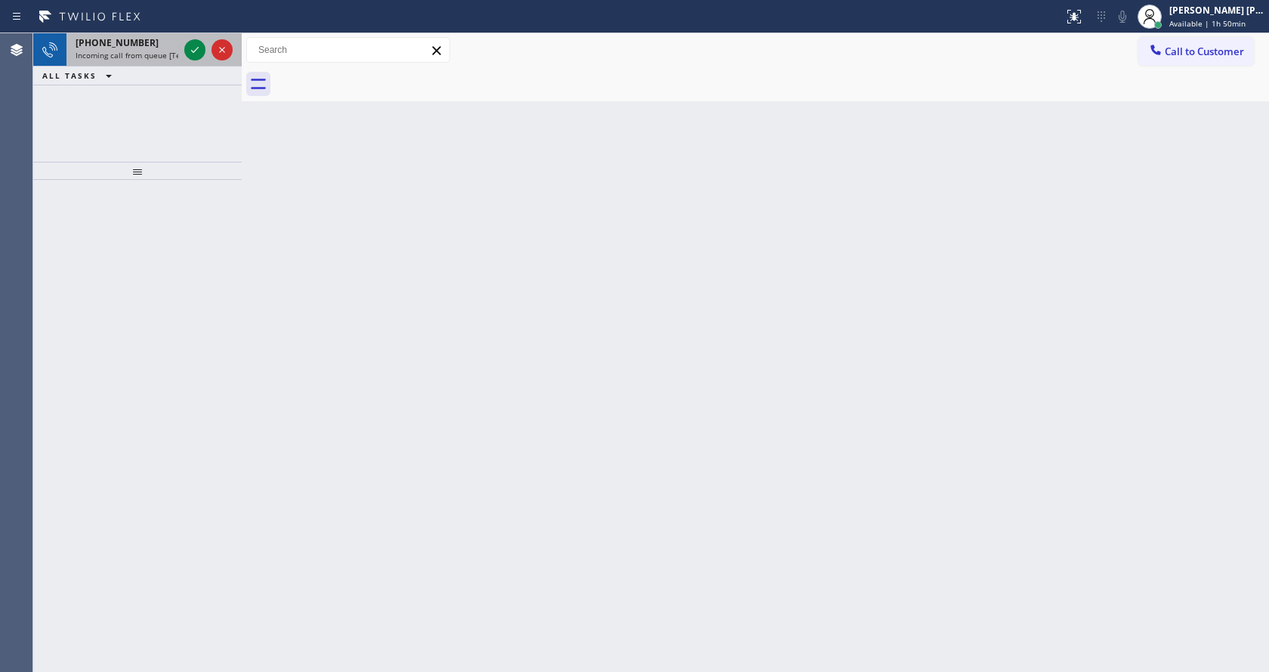
click at [155, 51] on span "Incoming call from queue [Test] All" at bounding box center [138, 55] width 125 height 11
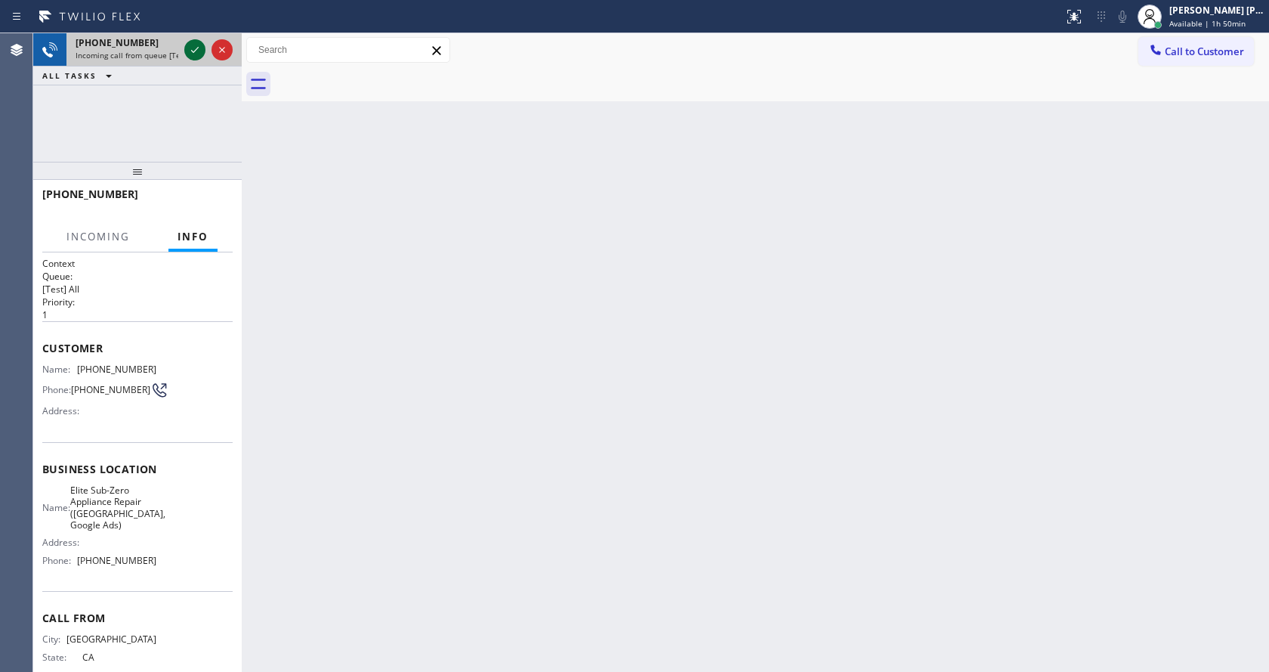
click at [193, 53] on icon at bounding box center [195, 50] width 18 height 18
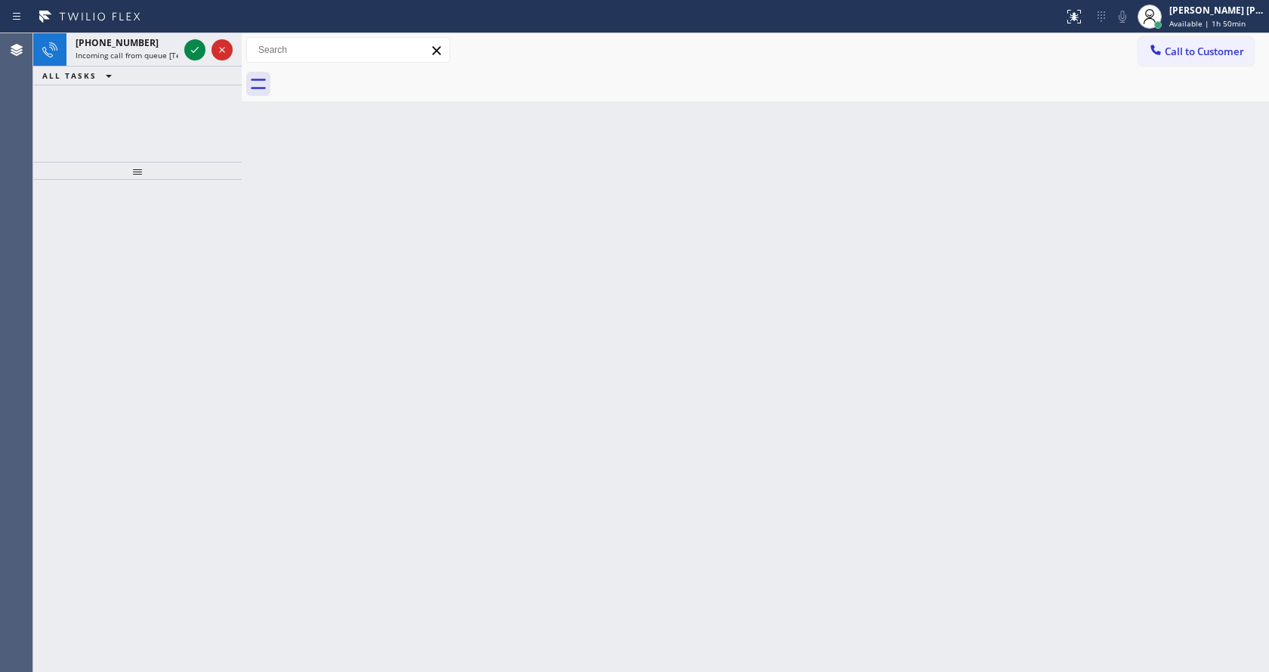
click at [193, 53] on icon at bounding box center [195, 50] width 18 height 18
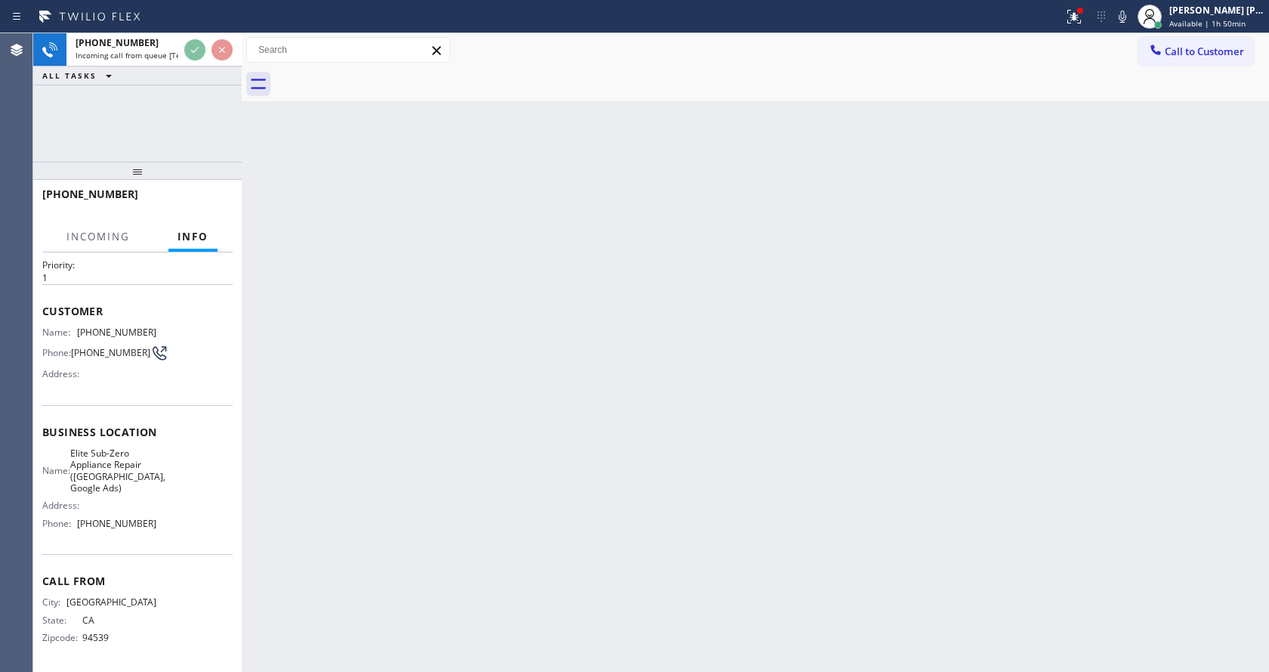
scroll to position [55, 0]
click at [515, 462] on div "Back to Dashboard Change Sender ID Customers Technicians Select a contact Outbo…" at bounding box center [756, 352] width 1028 height 639
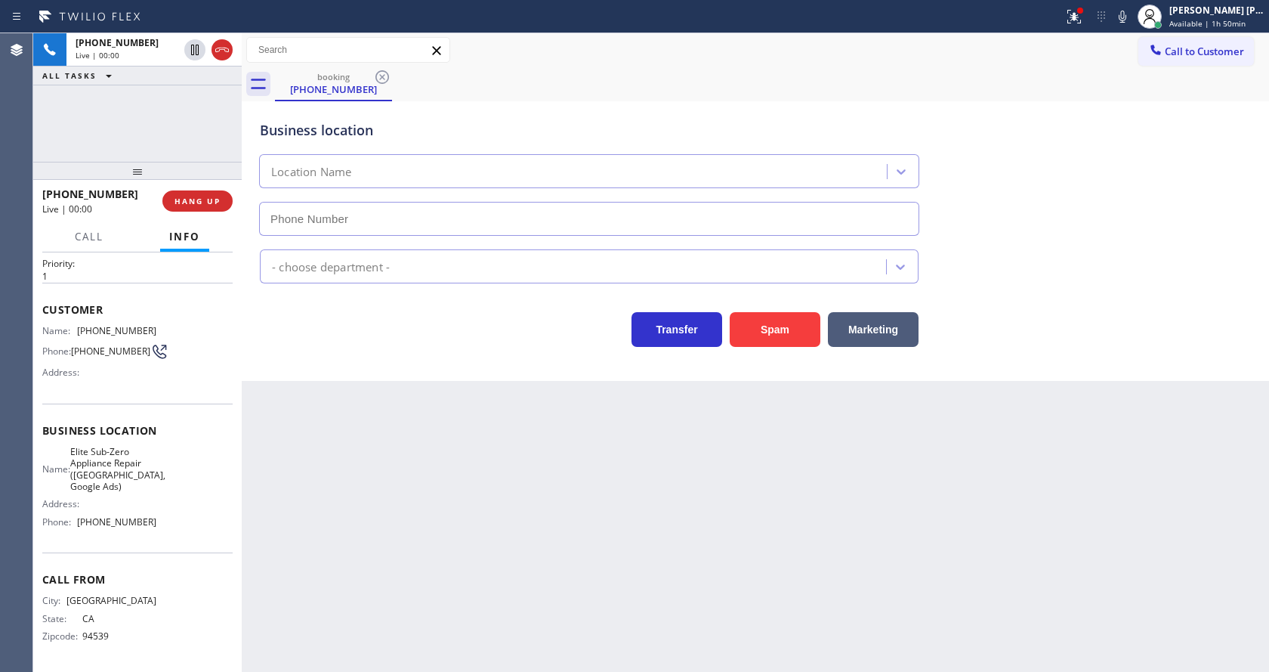
type input "[PHONE_NUMBER]"
click at [509, 484] on div "Back to Dashboard Change Sender ID Customers Technicians Select a contact Outbo…" at bounding box center [756, 352] width 1028 height 639
click at [389, 414] on div "Back to Dashboard Change Sender ID Customers Technicians Select a contact Outbo…" at bounding box center [756, 352] width 1028 height 639
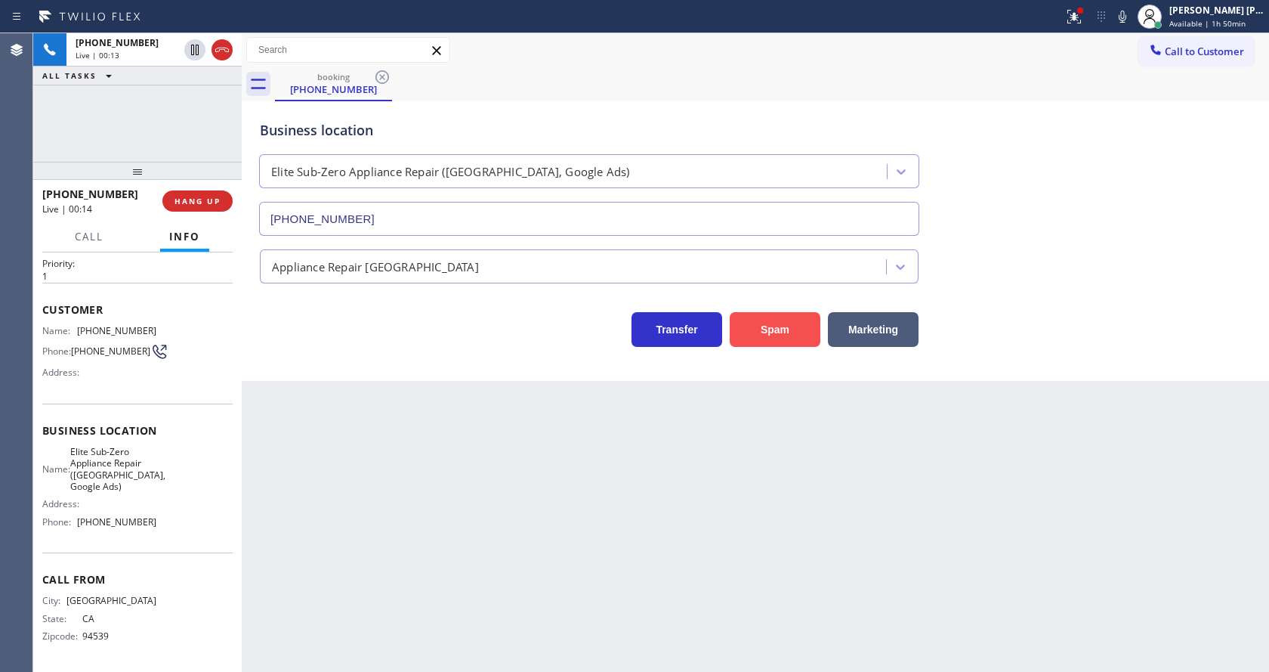
click at [785, 337] on button "Spam" at bounding box center [775, 329] width 91 height 35
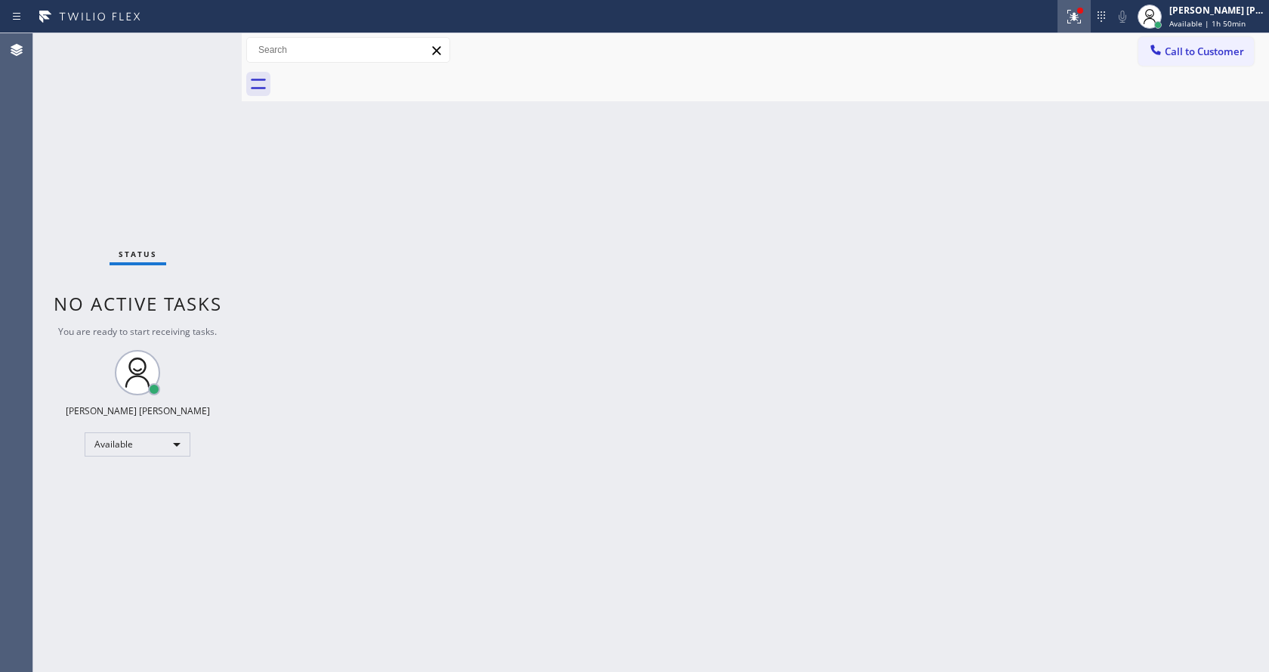
click at [1068, 14] on div at bounding box center [1074, 17] width 33 height 18
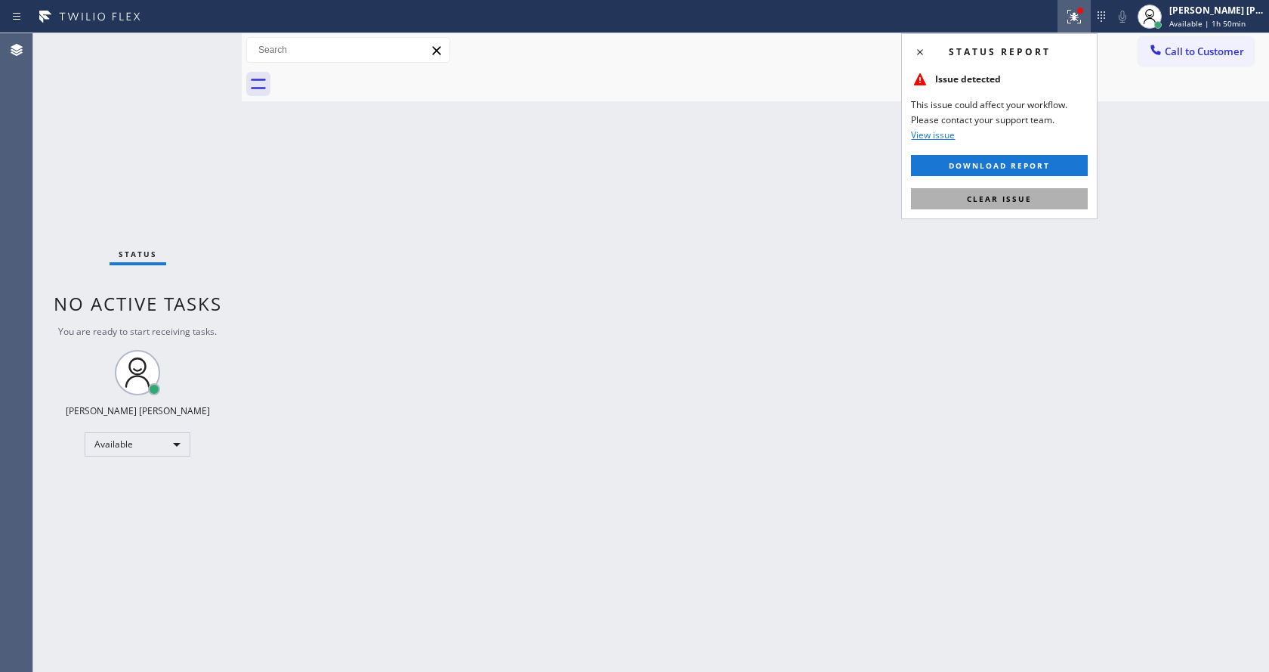
click at [1037, 195] on button "Clear issue" at bounding box center [999, 198] width 177 height 21
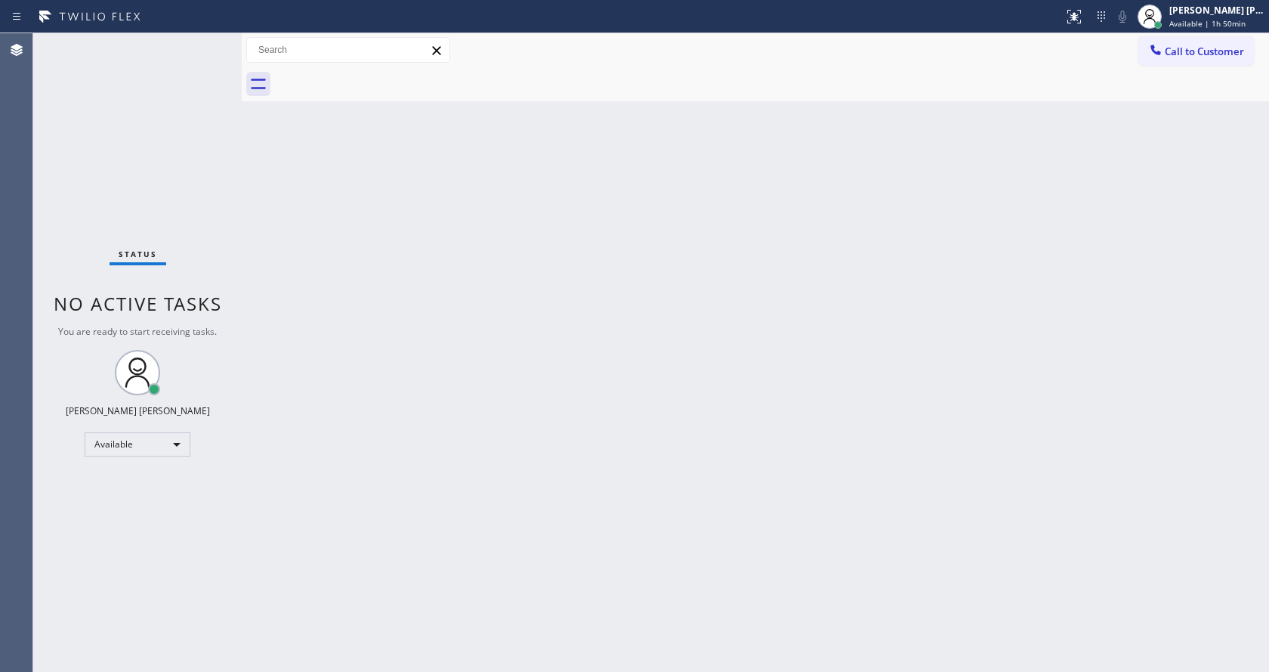
click at [698, 392] on div "Back to Dashboard Change Sender ID Customers Technicians Select a contact Outbo…" at bounding box center [756, 352] width 1028 height 639
click at [366, 205] on div "Back to Dashboard Change Sender ID Customers Technicians Select a contact Outbo…" at bounding box center [756, 352] width 1028 height 639
click at [639, 372] on div "Back to Dashboard Change Sender ID Customers Technicians Select a contact Outbo…" at bounding box center [756, 352] width 1028 height 639
click at [268, 203] on div "Back to Dashboard Change Sender ID Customers Technicians Select a contact Outbo…" at bounding box center [756, 352] width 1028 height 639
click at [297, 255] on div "Back to Dashboard Change Sender ID Customers Technicians Select a contact Outbo…" at bounding box center [756, 352] width 1028 height 639
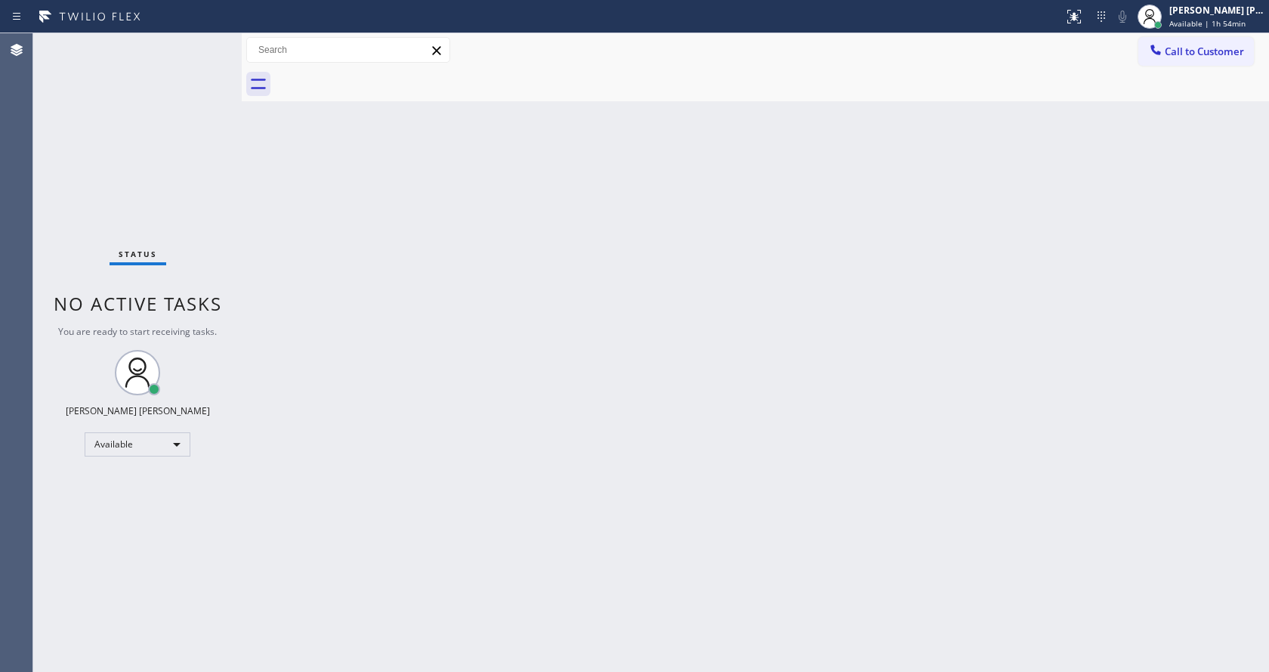
click at [169, 54] on div "Status No active tasks You are ready to start receiving tasks. [PERSON_NAME] [P…" at bounding box center [137, 352] width 209 height 639
click at [676, 364] on div "Back to Dashboard Change Sender ID Customers Technicians Select a contact Outbo…" at bounding box center [756, 352] width 1028 height 639
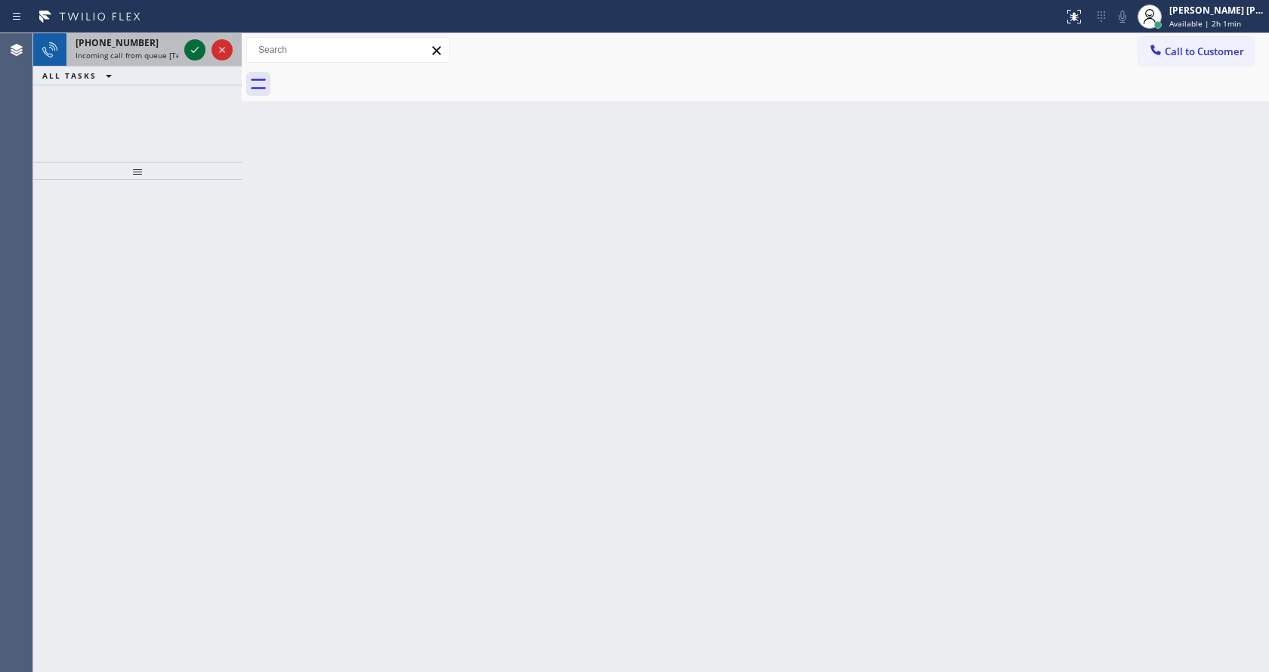
click at [190, 49] on icon at bounding box center [195, 50] width 18 height 18
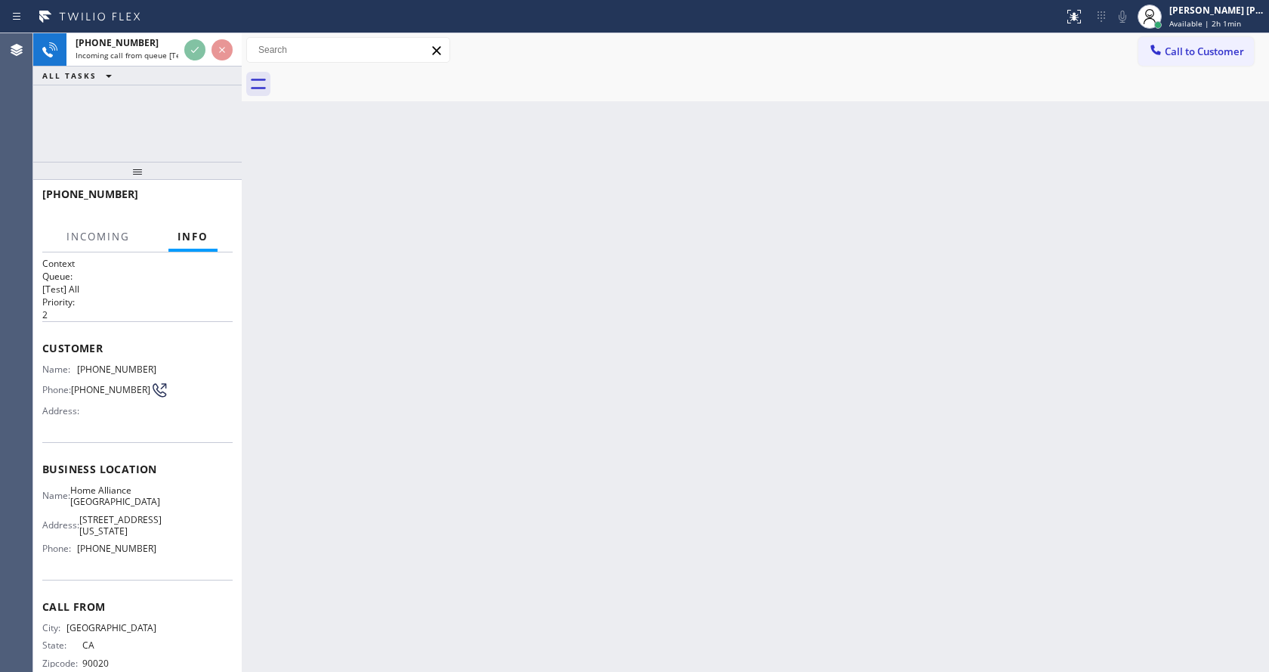
scroll to position [32, 0]
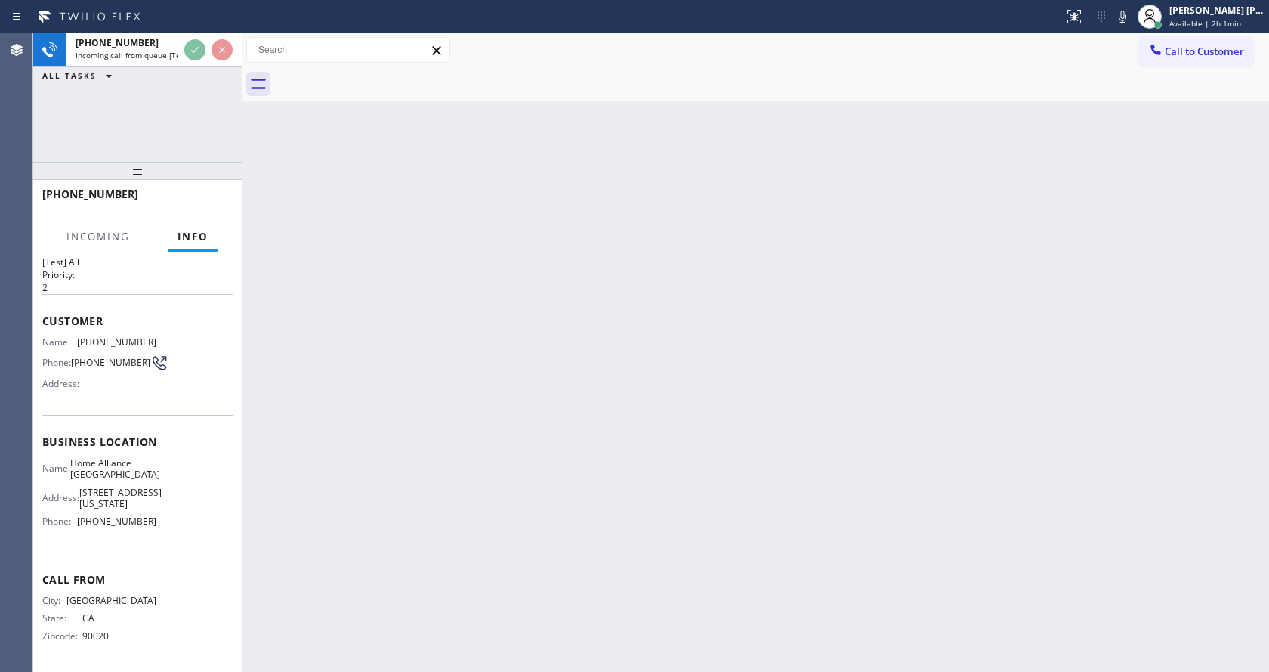
click at [635, 438] on div "Back to Dashboard Change Sender ID Customers Technicians Select a contact Outbo…" at bounding box center [756, 352] width 1028 height 639
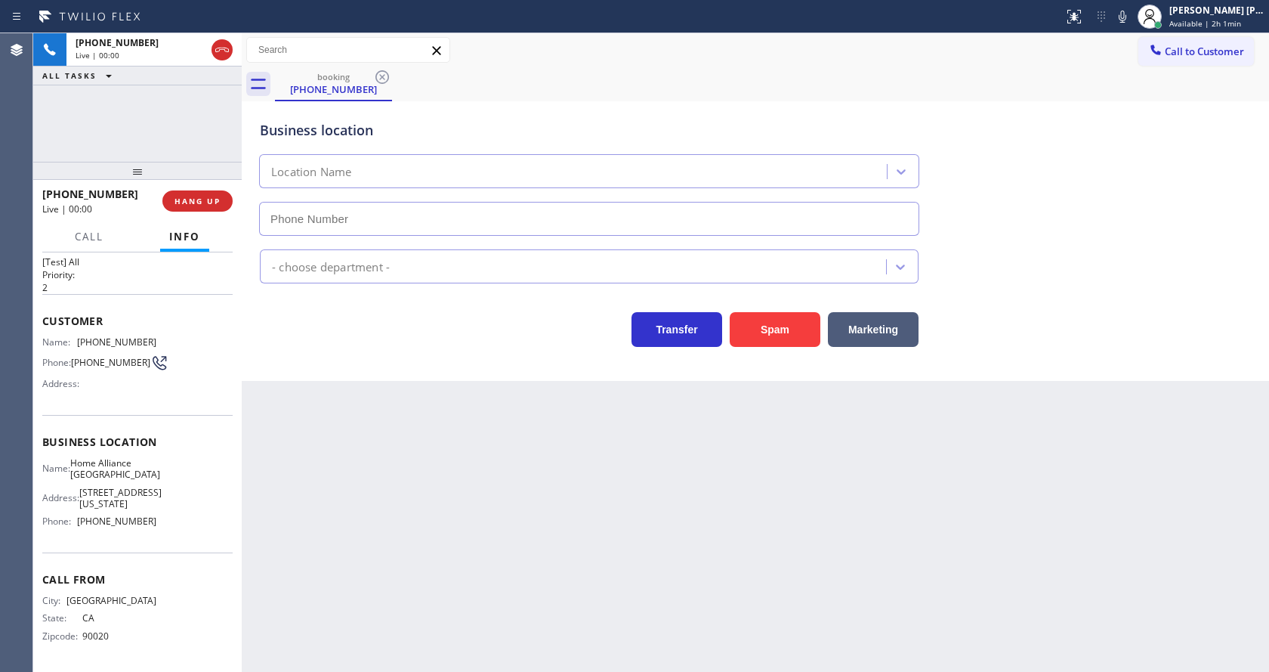
type input "[PHONE_NUMBER]"
click at [566, 459] on div "Back to Dashboard Change Sender ID Customers Technicians Select a contact Outbo…" at bounding box center [756, 352] width 1028 height 639
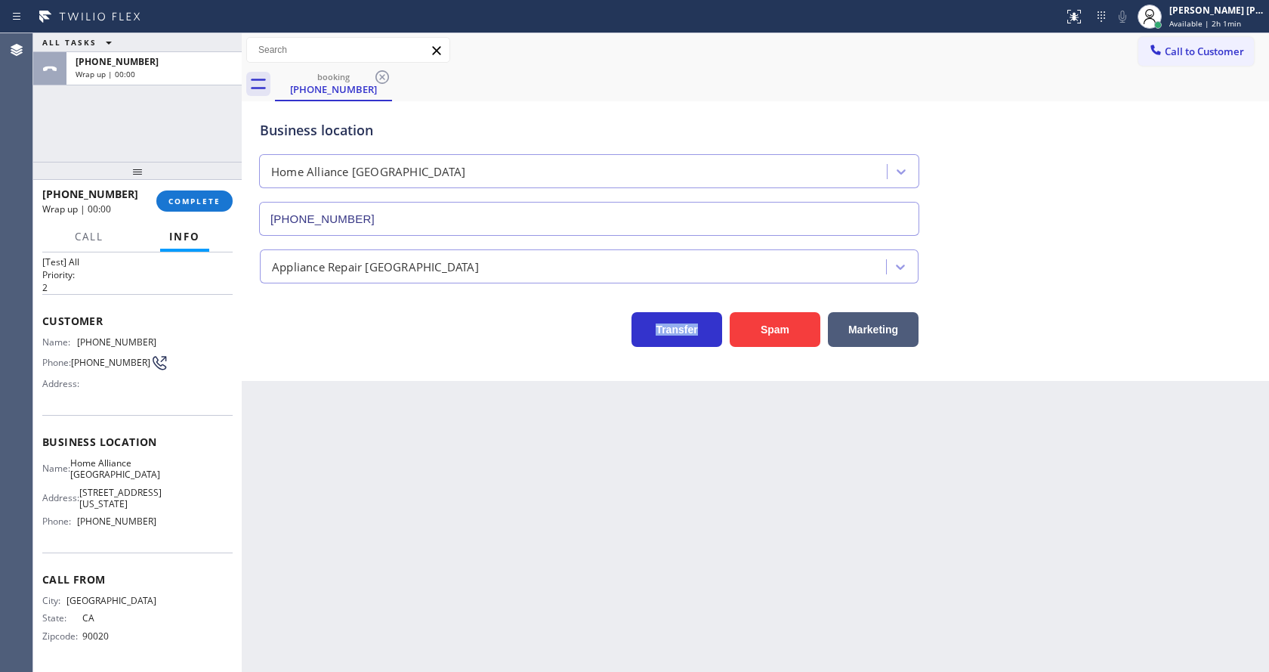
drag, startPoint x: 394, startPoint y: 475, endPoint x: 293, endPoint y: 361, distance: 152.6
click at [394, 475] on div "Back to Dashboard Change Sender ID Customers Technicians Select a contact Outbo…" at bounding box center [756, 352] width 1028 height 639
click at [193, 203] on span "COMPLETE" at bounding box center [195, 201] width 52 height 11
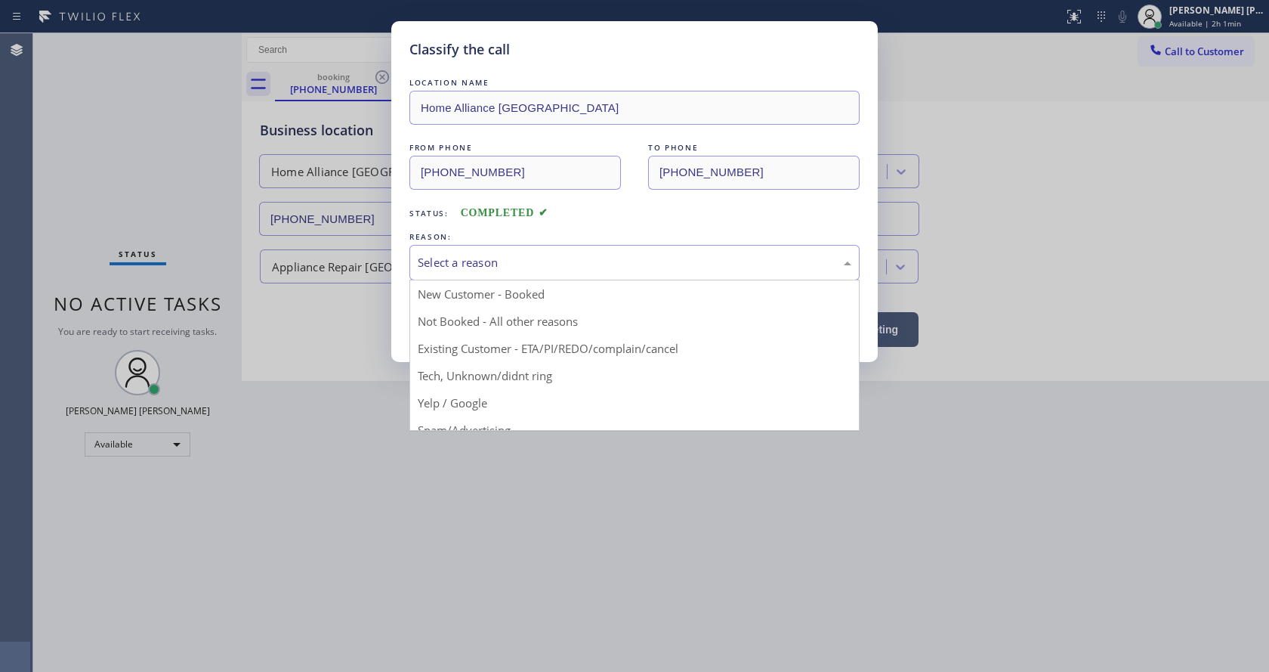
click at [410, 268] on div "Select a reason" at bounding box center [635, 263] width 450 height 36
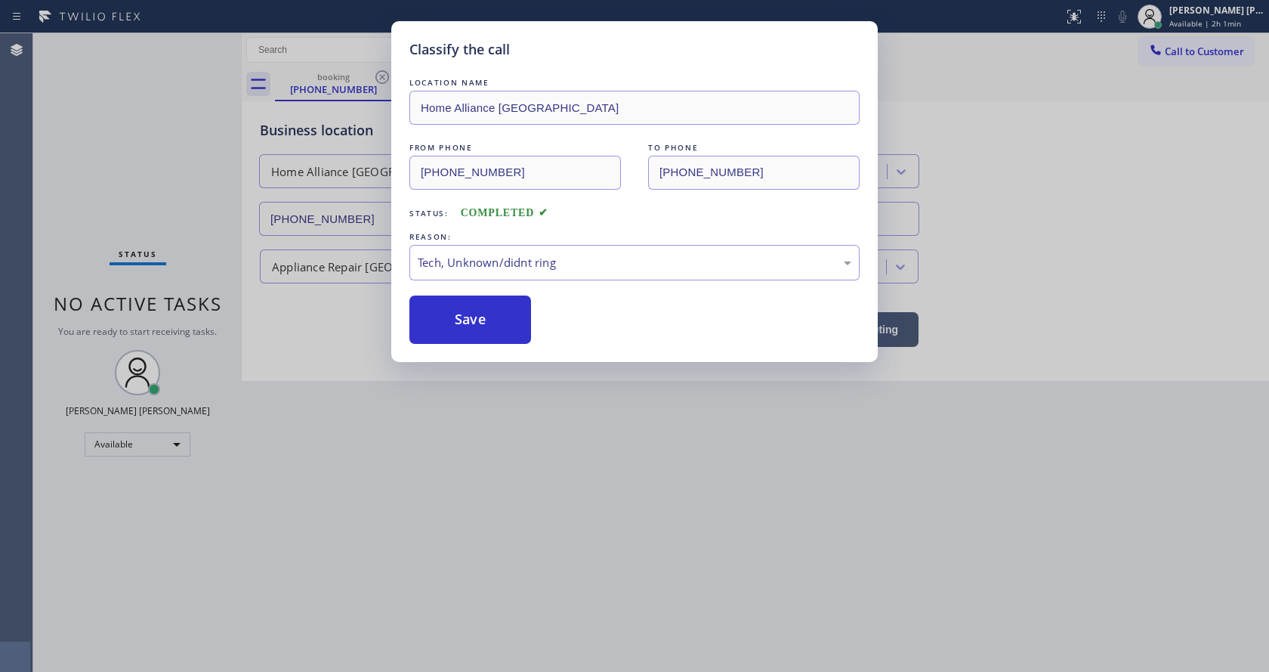
click at [475, 289] on div "LOCATION NAME Home Alliance [GEOGRAPHIC_DATA] FROM PHONE [PHONE_NUMBER] TO PHON…" at bounding box center [635, 209] width 450 height 269
click at [482, 317] on button "Save" at bounding box center [471, 319] width 122 height 48
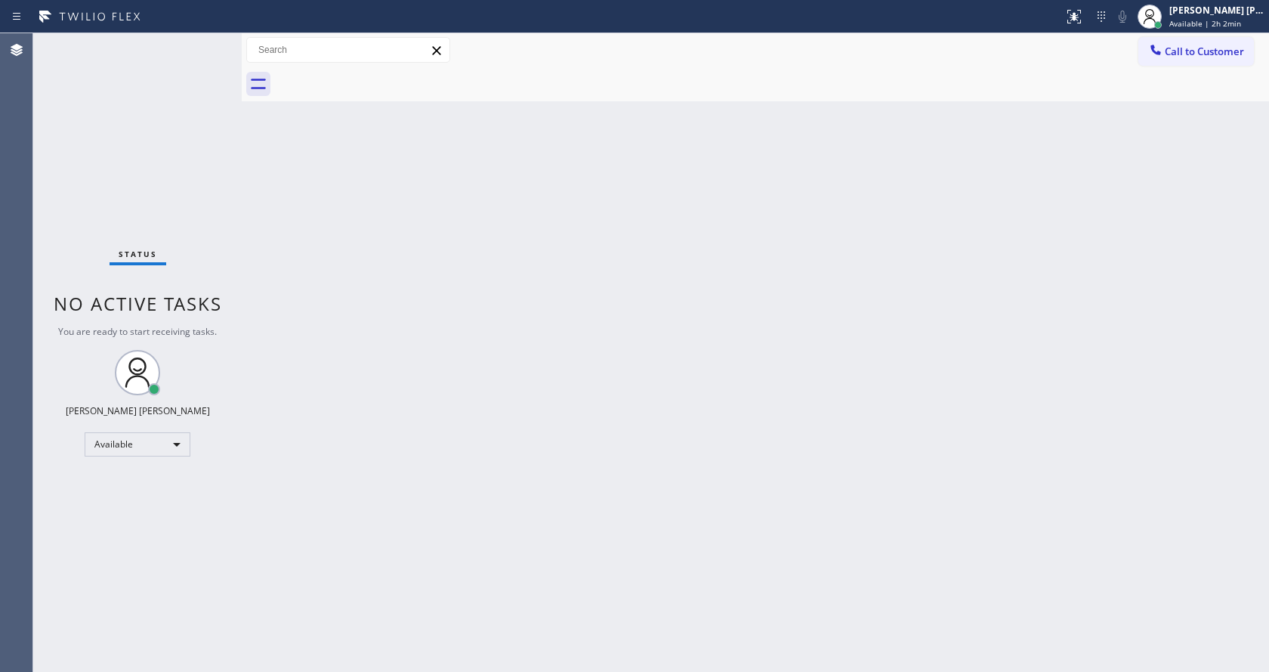
click at [490, 481] on div "Back to Dashboard Change Sender ID Customers Technicians Select a contact Outbo…" at bounding box center [756, 352] width 1028 height 639
click at [755, 482] on div "Back to Dashboard Change Sender ID Customers Technicians Select a contact Outbo…" at bounding box center [756, 352] width 1028 height 639
drag, startPoint x: 424, startPoint y: 327, endPoint x: 682, endPoint y: 227, distance: 276.6
click at [424, 327] on div "Back to Dashboard Change Sender ID Customers Technicians Select a contact Outbo…" at bounding box center [756, 352] width 1028 height 639
click at [475, 546] on div "Back to Dashboard Change Sender ID Customers Technicians Select a contact Outbo…" at bounding box center [756, 352] width 1028 height 639
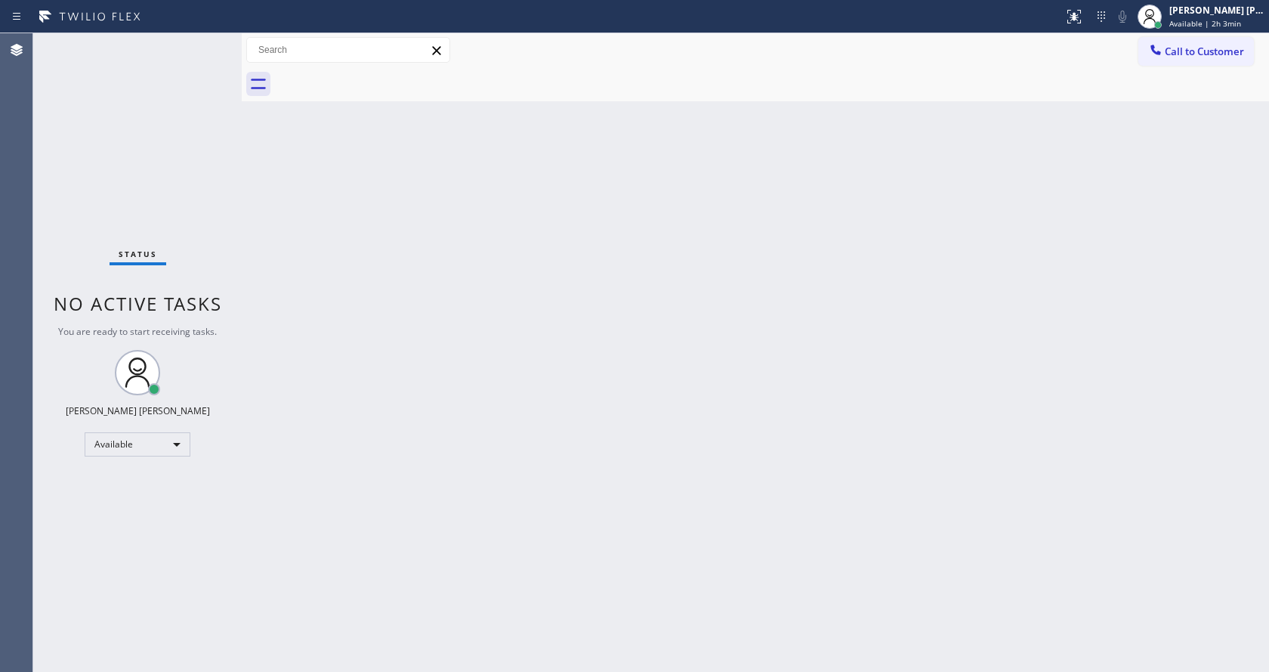
click at [492, 367] on div "Back to Dashboard Change Sender ID Customers Technicians Select a contact Outbo…" at bounding box center [756, 352] width 1028 height 639
click at [198, 115] on div "Status No active tasks You are ready to start receiving tasks. [PERSON_NAME] [P…" at bounding box center [137, 352] width 209 height 639
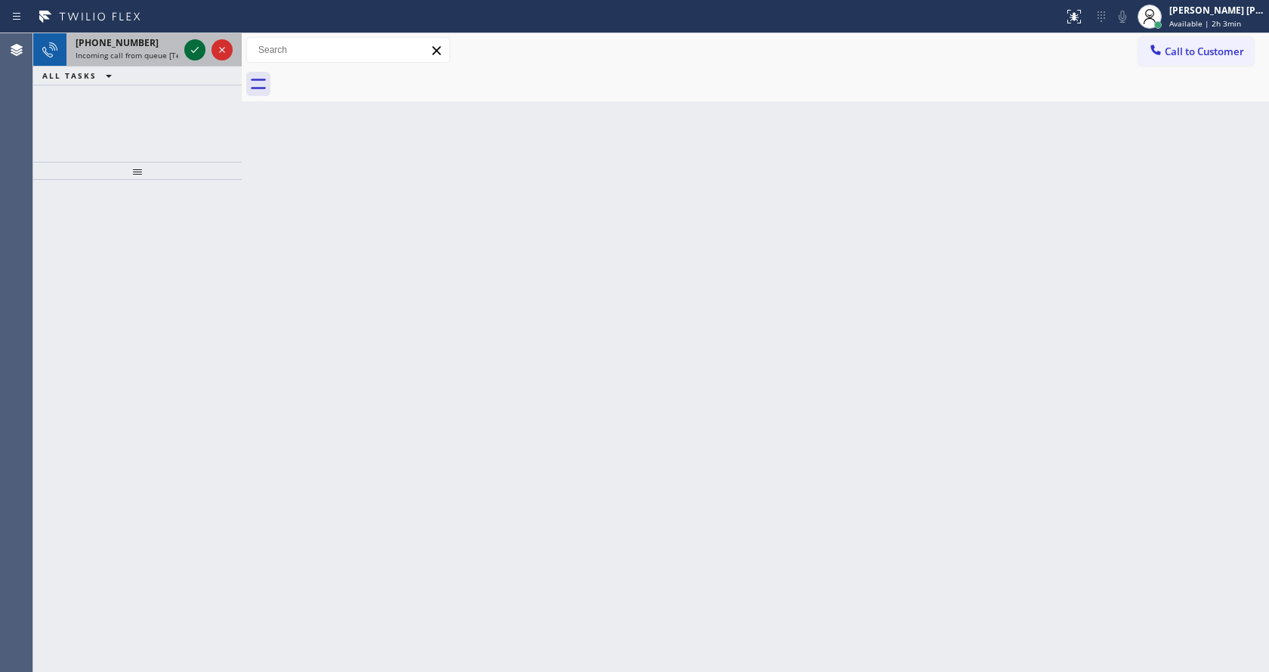
click at [193, 45] on icon at bounding box center [195, 50] width 18 height 18
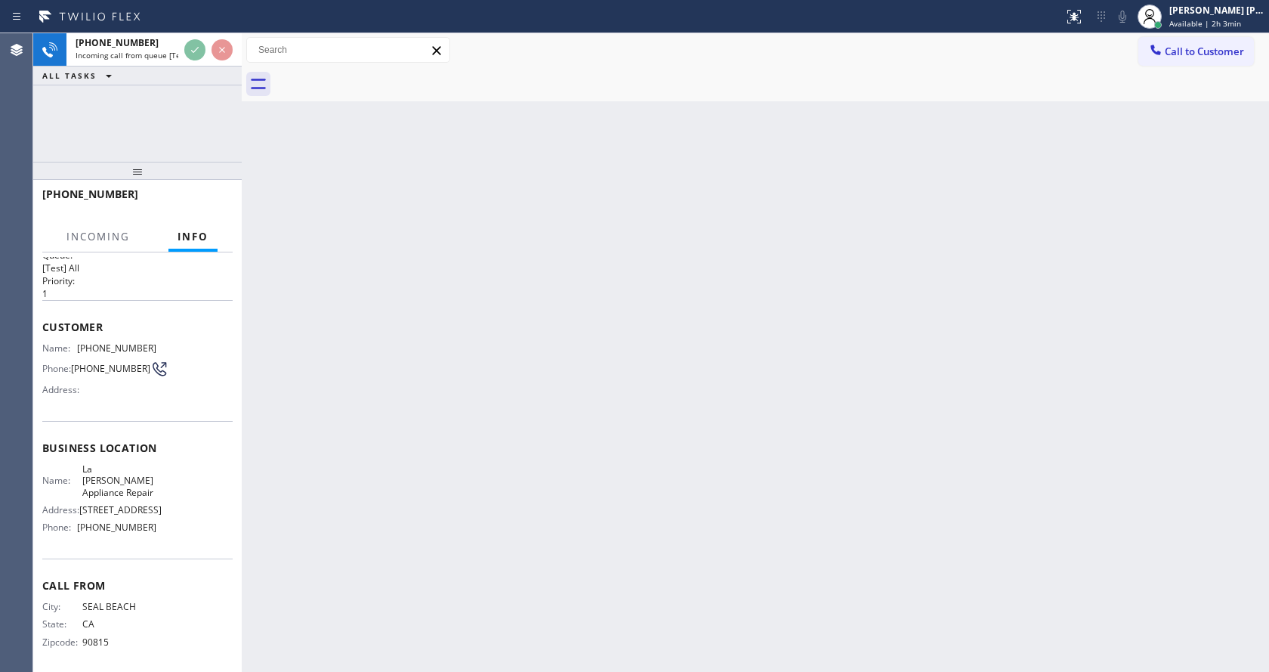
scroll to position [32, 0]
click at [595, 407] on div "Back to Dashboard Change Sender ID Customers Technicians Select a contact Outbo…" at bounding box center [756, 352] width 1028 height 639
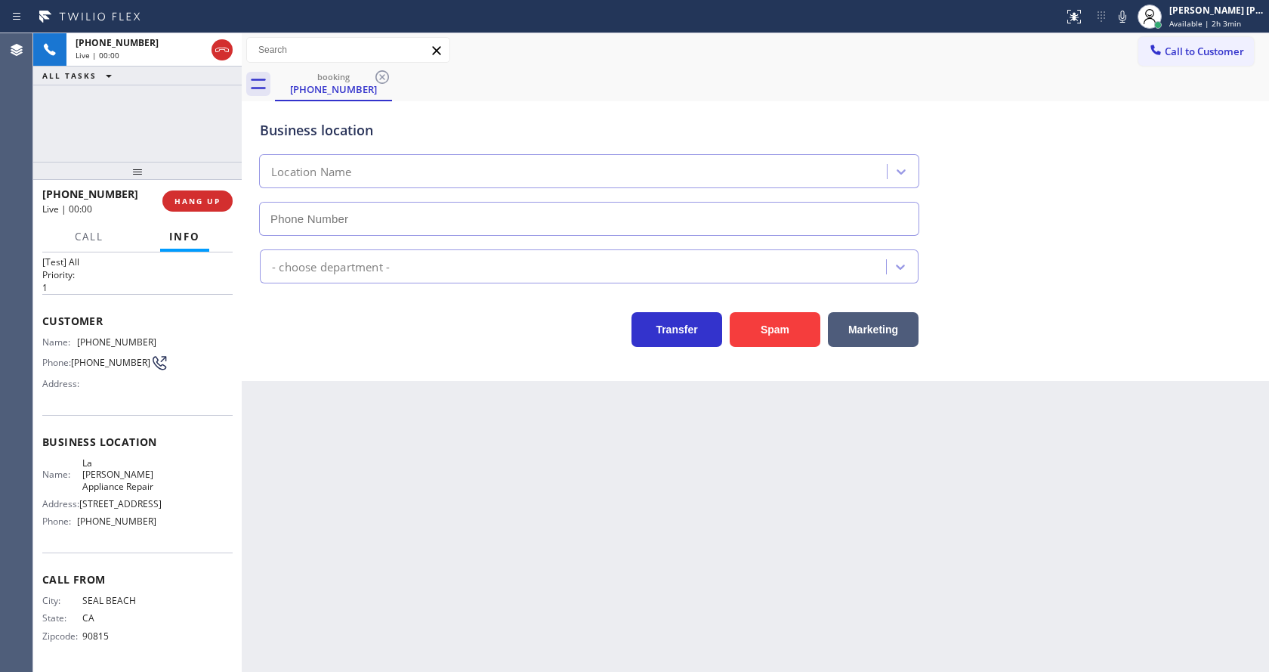
type input "[PHONE_NUMBER]"
click at [434, 467] on div "Back to Dashboard Change Sender ID Customers Technicians Select a contact Outbo…" at bounding box center [756, 352] width 1028 height 639
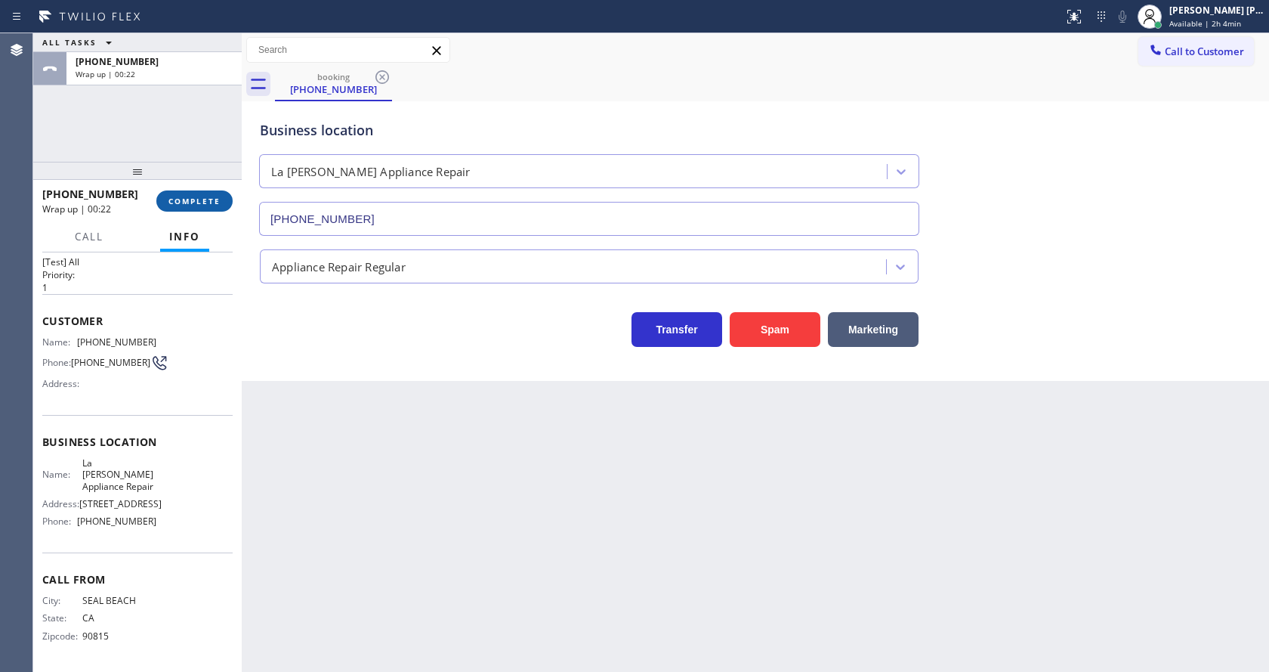
click at [203, 196] on span "COMPLETE" at bounding box center [195, 201] width 52 height 11
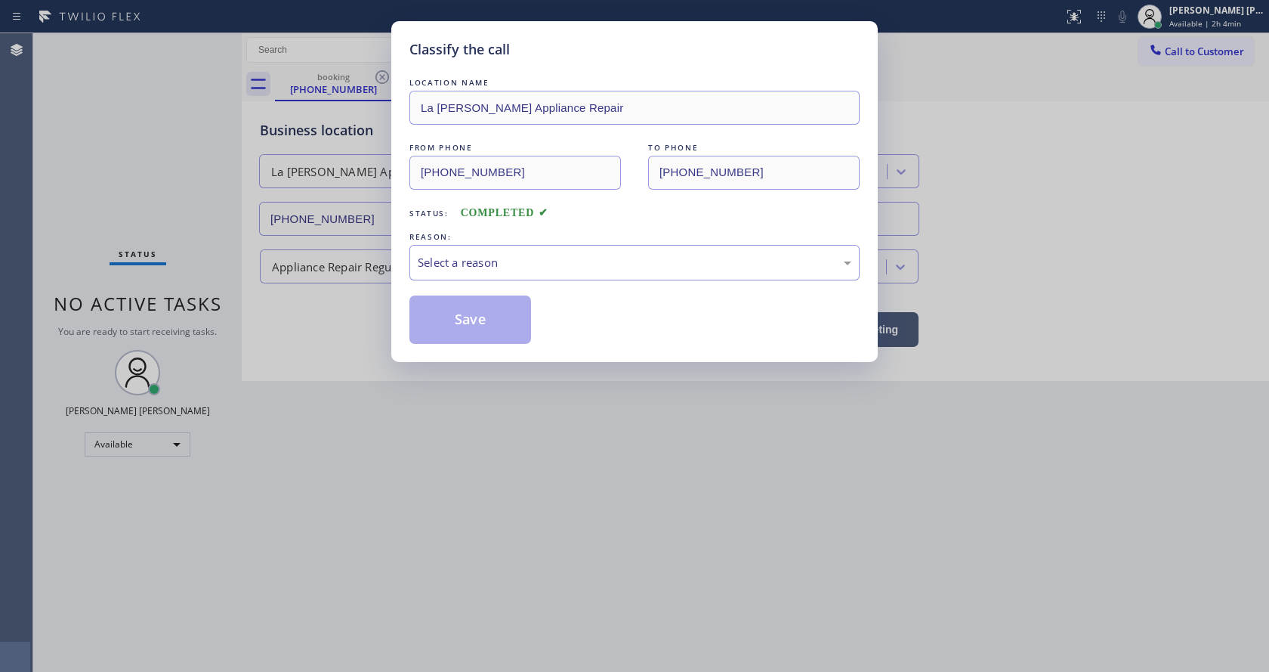
click at [453, 254] on div "Select a reason" at bounding box center [635, 262] width 434 height 17
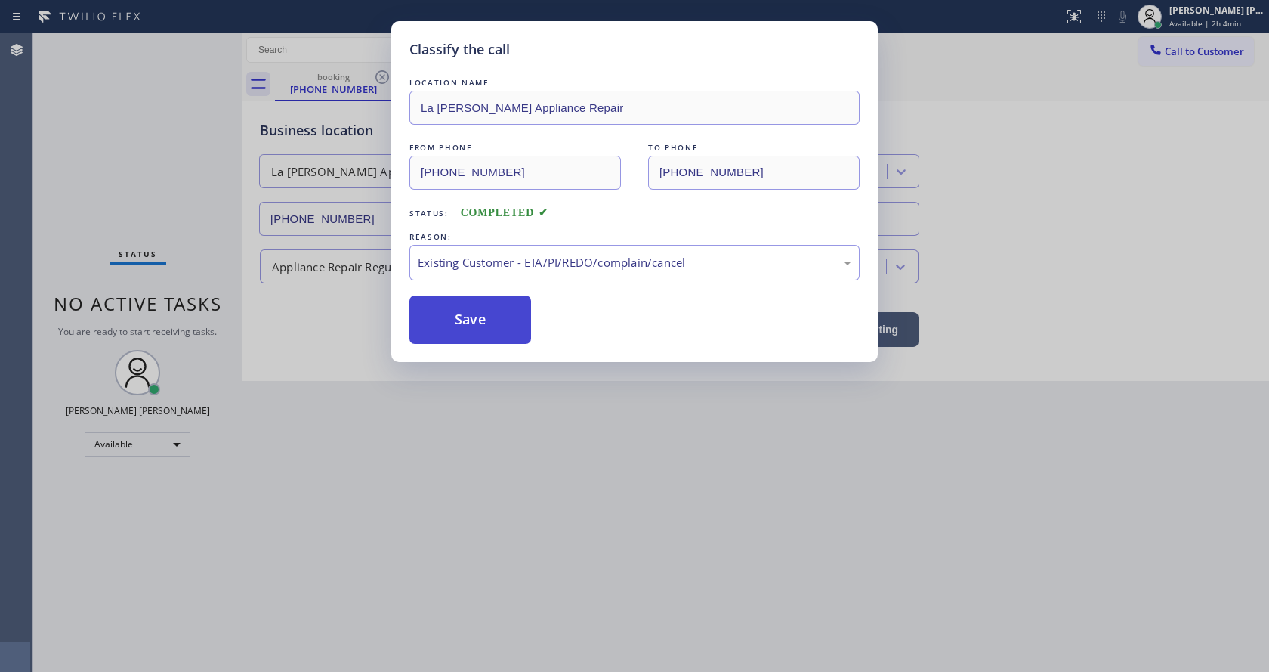
click at [467, 315] on button "Save" at bounding box center [471, 319] width 122 height 48
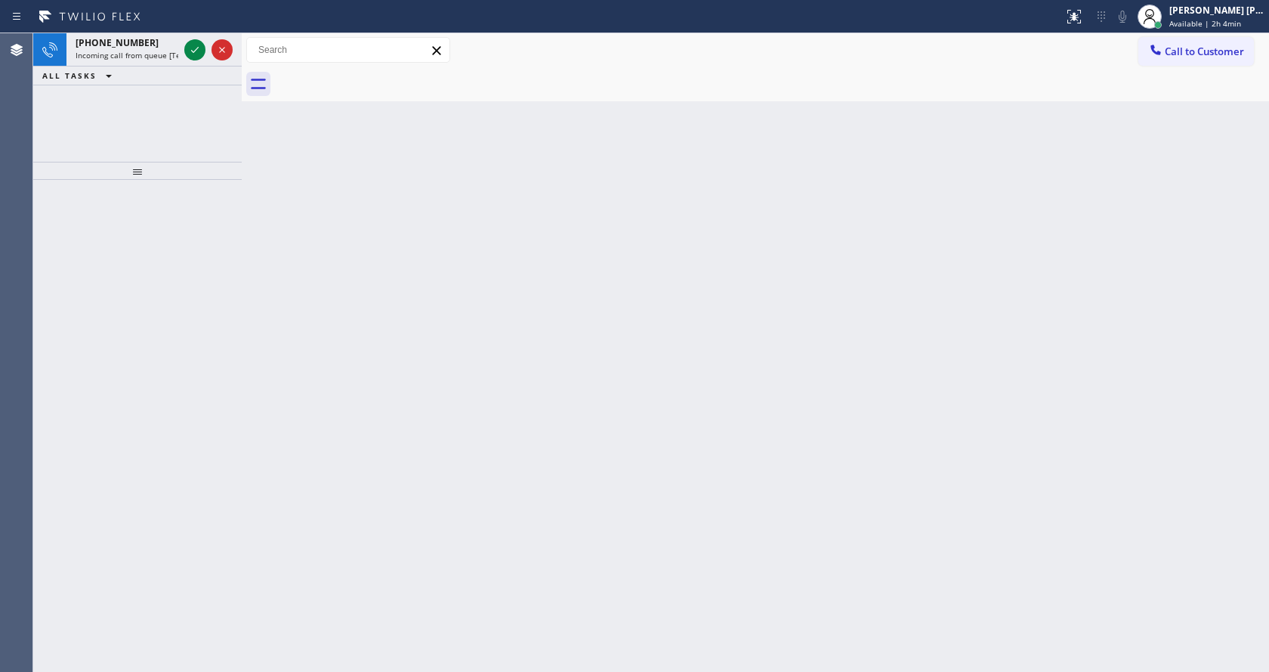
click at [392, 258] on div "Back to Dashboard Change Sender ID Customers Technicians Select a contact Outbo…" at bounding box center [756, 352] width 1028 height 639
click at [1186, 26] on span "Available | 2h 4min" at bounding box center [1206, 23] width 72 height 11
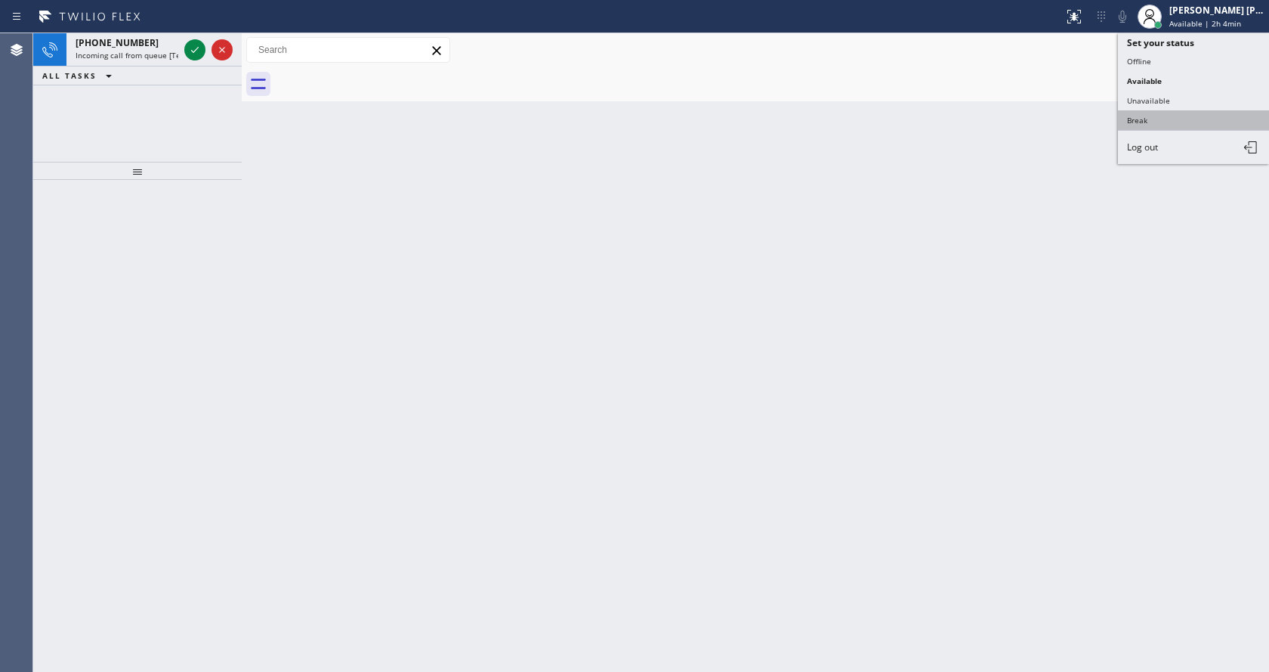
click at [1164, 116] on button "Break" at bounding box center [1193, 120] width 151 height 20
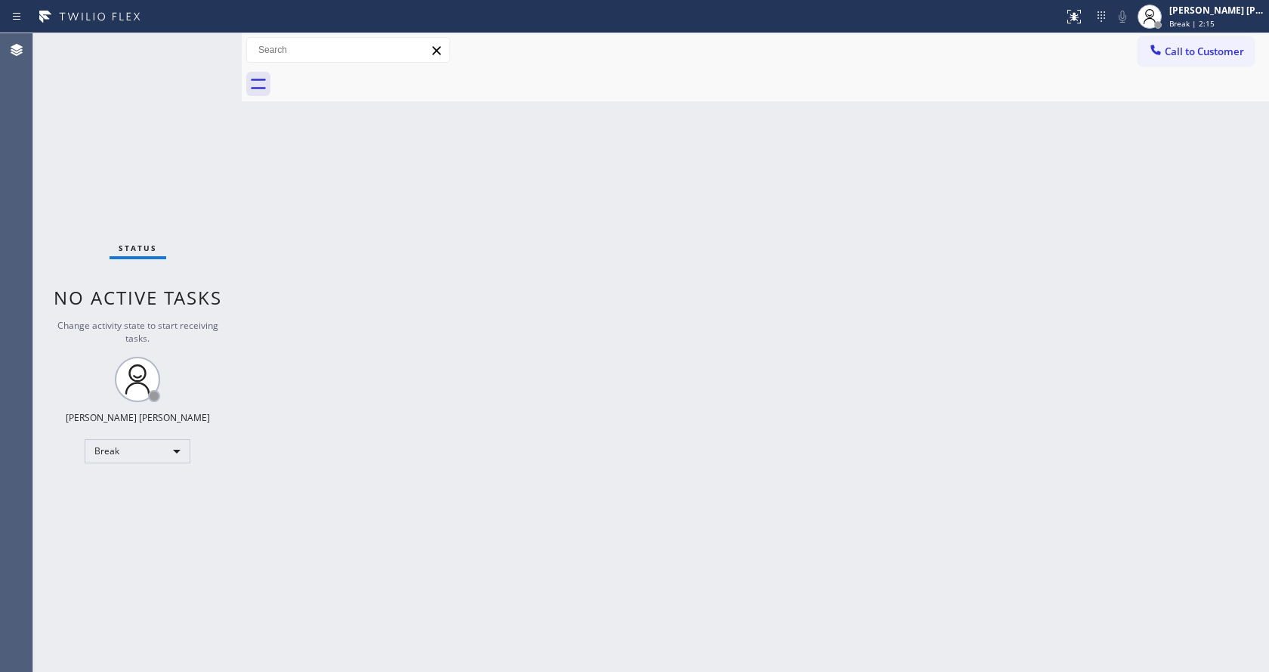
click at [312, 240] on div "Back to Dashboard Change Sender ID Customers Technicians Select a contact Outbo…" at bounding box center [756, 352] width 1028 height 639
click at [313, 205] on div "Back to Dashboard Change Sender ID Customers Technicians Select a contact Outbo…" at bounding box center [756, 352] width 1028 height 639
click at [304, 194] on div "Back to Dashboard Change Sender ID Customers Technicians Select a contact Outbo…" at bounding box center [756, 352] width 1028 height 639
click at [394, 164] on div "Back to Dashboard Change Sender ID Customers Technicians Select a contact Outbo…" at bounding box center [756, 352] width 1028 height 639
click at [991, 258] on div "Back to Dashboard Change Sender ID Customers Technicians Select a contact Outbo…" at bounding box center [756, 352] width 1028 height 639
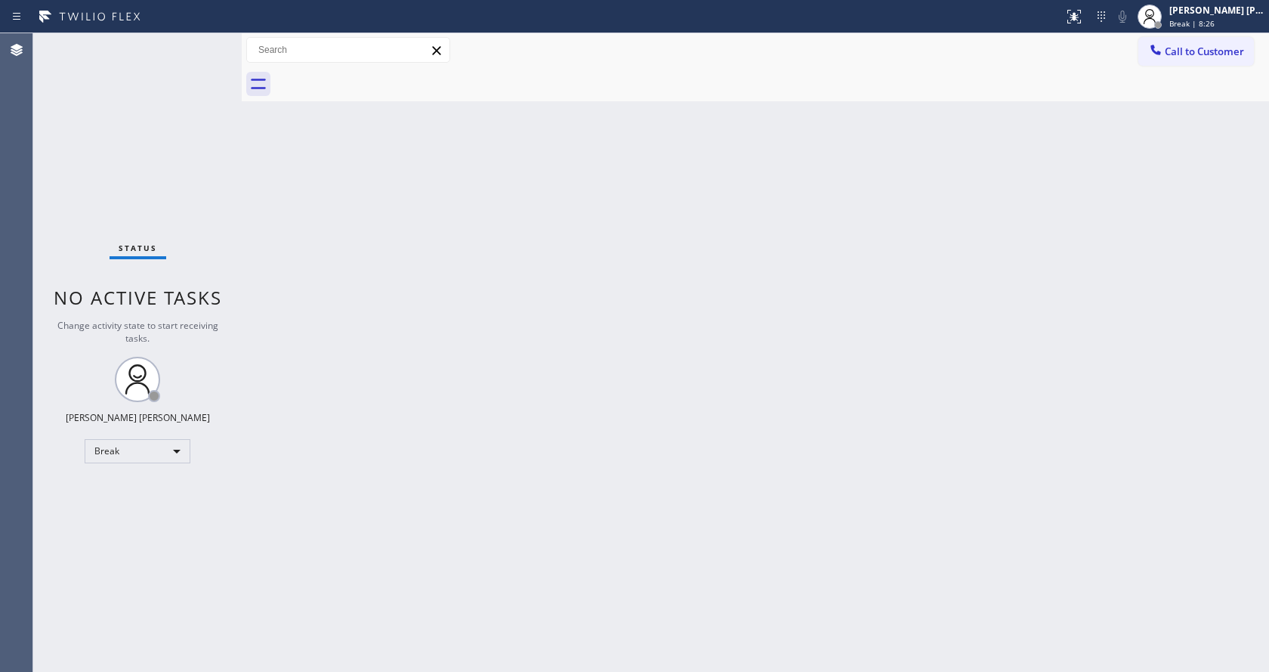
click at [268, 194] on div "Back to Dashboard Change Sender ID Customers Technicians Select a contact Outbo…" at bounding box center [756, 352] width 1028 height 639
click at [499, 267] on div "Back to Dashboard Change Sender ID Customers Technicians Select a contact Outbo…" at bounding box center [756, 352] width 1028 height 639
click at [305, 227] on div "Back to Dashboard Change Sender ID Customers Technicians Select a contact Outbo…" at bounding box center [756, 352] width 1028 height 639
click at [300, 193] on div "Back to Dashboard Change Sender ID Customers Technicians Select a contact Outbo…" at bounding box center [756, 352] width 1028 height 639
click at [651, 404] on div "Back to Dashboard Change Sender ID Customers Technicians Select a contact Outbo…" at bounding box center [756, 352] width 1028 height 639
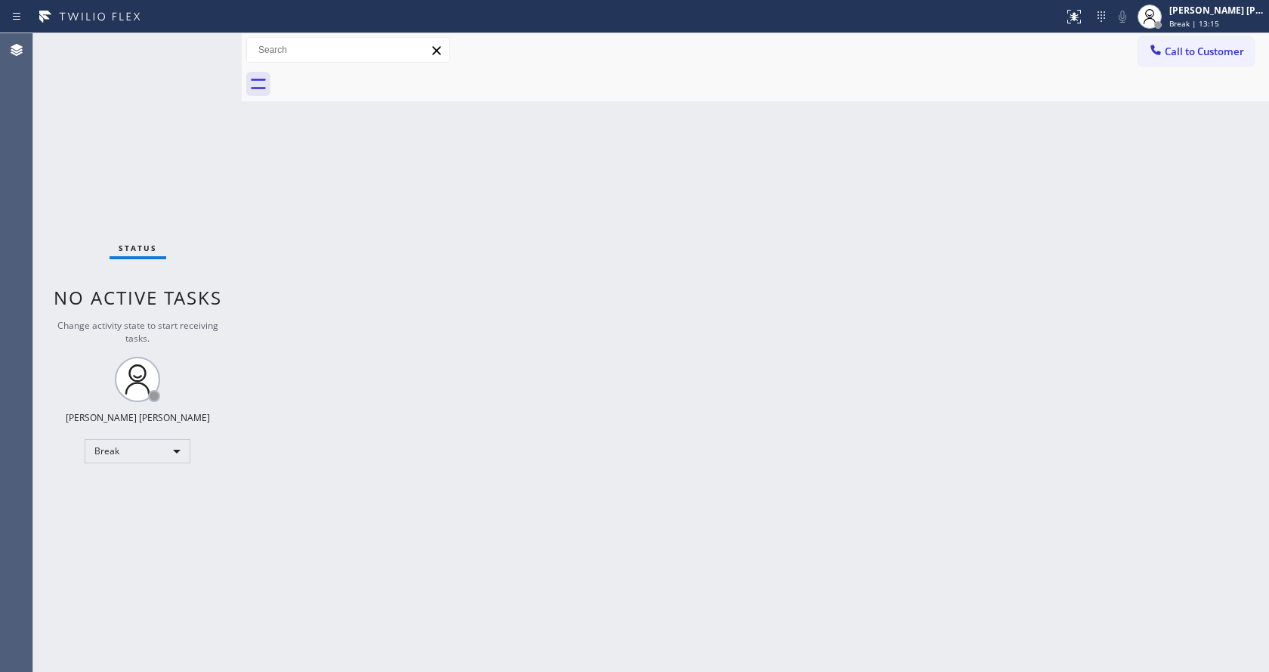
click at [59, 246] on div "Status No active tasks Change activity state to start receiving tasks. [PERSON_…" at bounding box center [137, 352] width 209 height 639
click at [577, 338] on div "Back to Dashboard Change Sender ID Customers Technicians Select a contact Outbo…" at bounding box center [756, 352] width 1028 height 639
click at [1223, 155] on div "Back to Dashboard Change Sender ID Customers Technicians Select a contact Outbo…" at bounding box center [756, 352] width 1028 height 639
click at [1208, 36] on div "Call to Customer Outbound call Location Same Day Subzero Repair [GEOGRAPHIC_DAT…" at bounding box center [756, 50] width 1028 height 34
click at [1197, 30] on div "[PERSON_NAME] [PERSON_NAME] Break | 15:04" at bounding box center [1201, 16] width 136 height 33
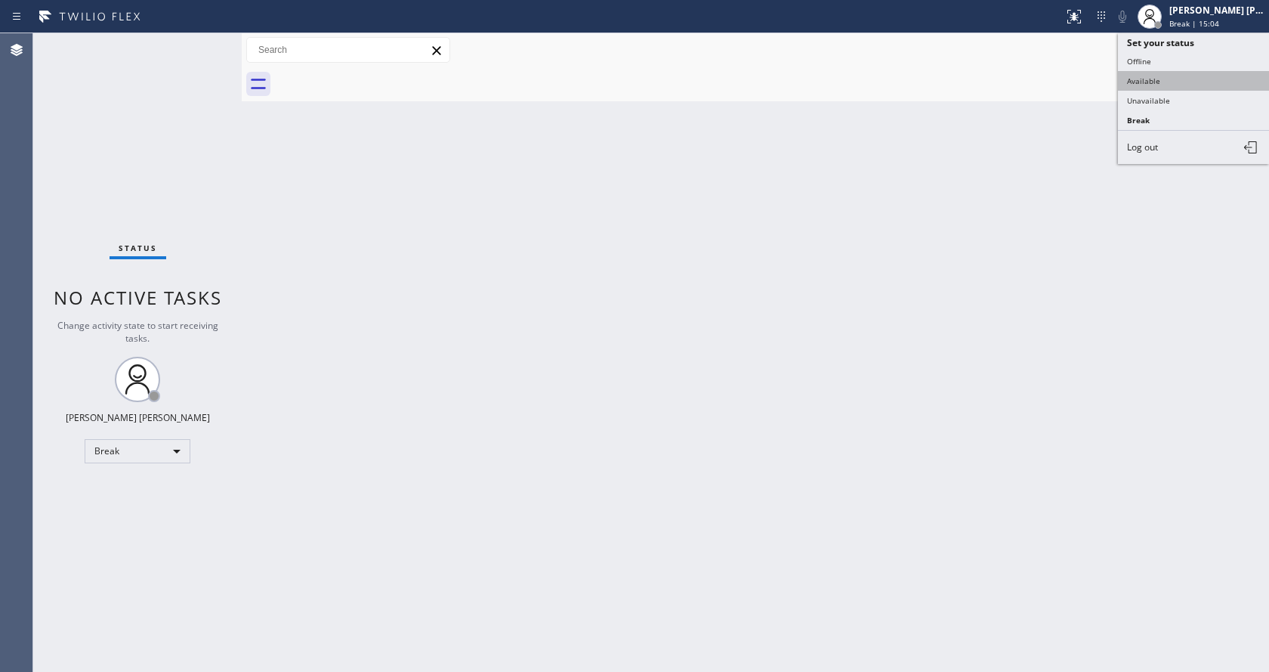
click at [1177, 76] on button "Available" at bounding box center [1193, 81] width 151 height 20
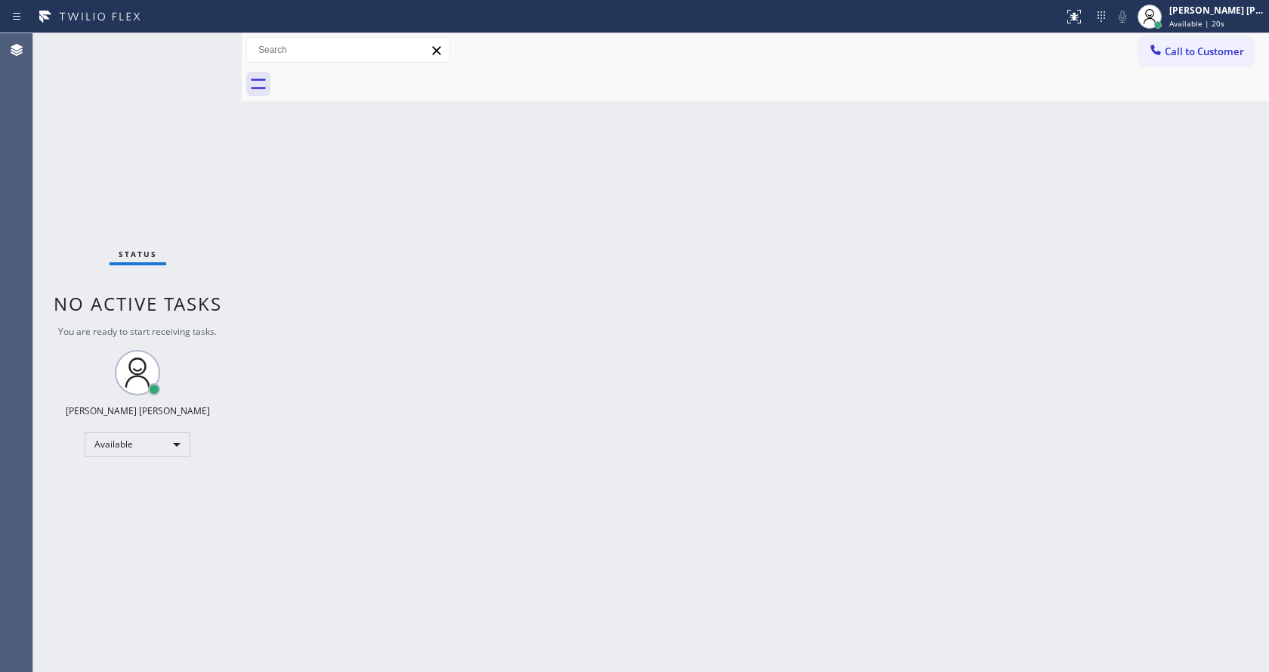
click at [171, 207] on div "Status No active tasks You are ready to start receiving tasks. [PERSON_NAME] [P…" at bounding box center [137, 352] width 209 height 639
click at [591, 346] on div "Back to Dashboard Change Sender ID Customers Technicians Select a contact Outbo…" at bounding box center [756, 352] width 1028 height 639
click at [444, 280] on div "Back to Dashboard Change Sender ID Customers Technicians Select a contact Outbo…" at bounding box center [756, 352] width 1028 height 639
click at [840, 244] on div "Back to Dashboard Change Sender ID Customers Technicians Select a contact Outbo…" at bounding box center [756, 352] width 1028 height 639
click at [333, 306] on div "Back to Dashboard Change Sender ID Customers Technicians Select a contact Outbo…" at bounding box center [756, 352] width 1028 height 639
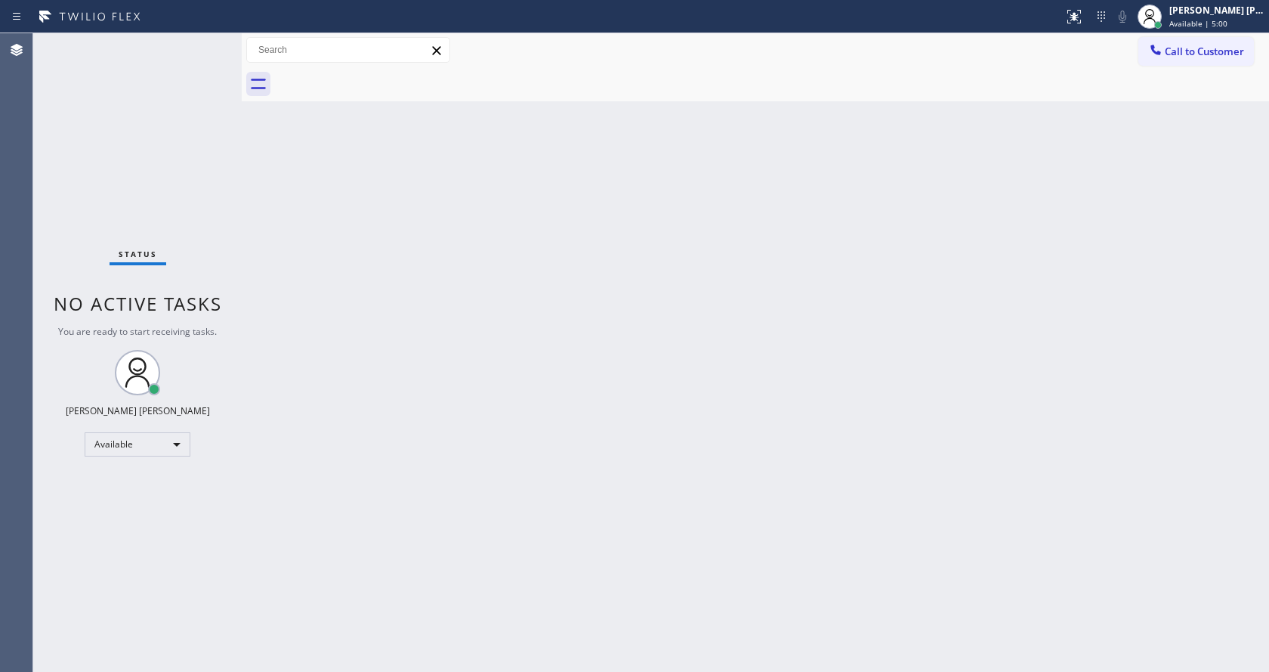
click at [294, 304] on div "Back to Dashboard Change Sender ID Customers Technicians Select a contact Outbo…" at bounding box center [756, 352] width 1028 height 639
click at [654, 447] on div "Back to Dashboard Change Sender ID Customers Technicians Select a contact Outbo…" at bounding box center [756, 352] width 1028 height 639
click at [595, 541] on div "Back to Dashboard Change Sender ID Customers Technicians Select a contact Outbo…" at bounding box center [756, 352] width 1028 height 639
click at [358, 209] on div "Back to Dashboard Change Sender ID Customers Technicians Select a contact Outbo…" at bounding box center [756, 352] width 1028 height 639
click at [1204, 294] on div "Back to Dashboard Change Sender ID Customers Technicians Select a contact Outbo…" at bounding box center [756, 352] width 1028 height 639
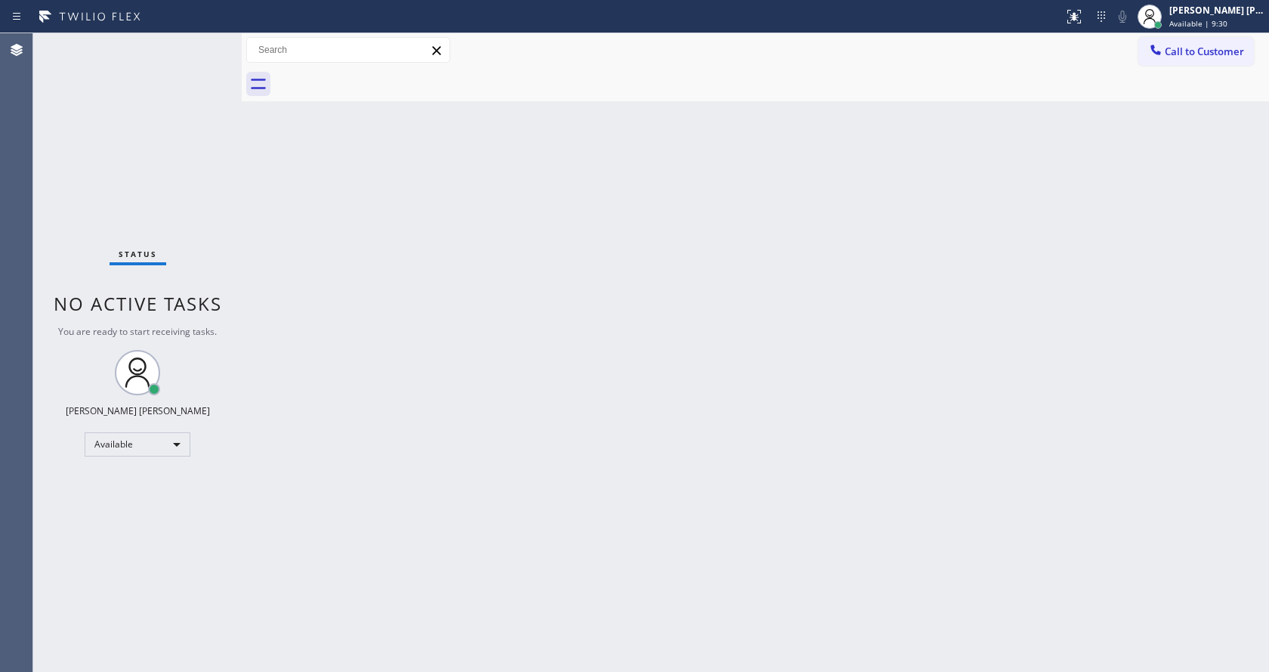
click at [684, 419] on div "Back to Dashboard Change Sender ID Customers Technicians Select a contact Outbo…" at bounding box center [756, 352] width 1028 height 639
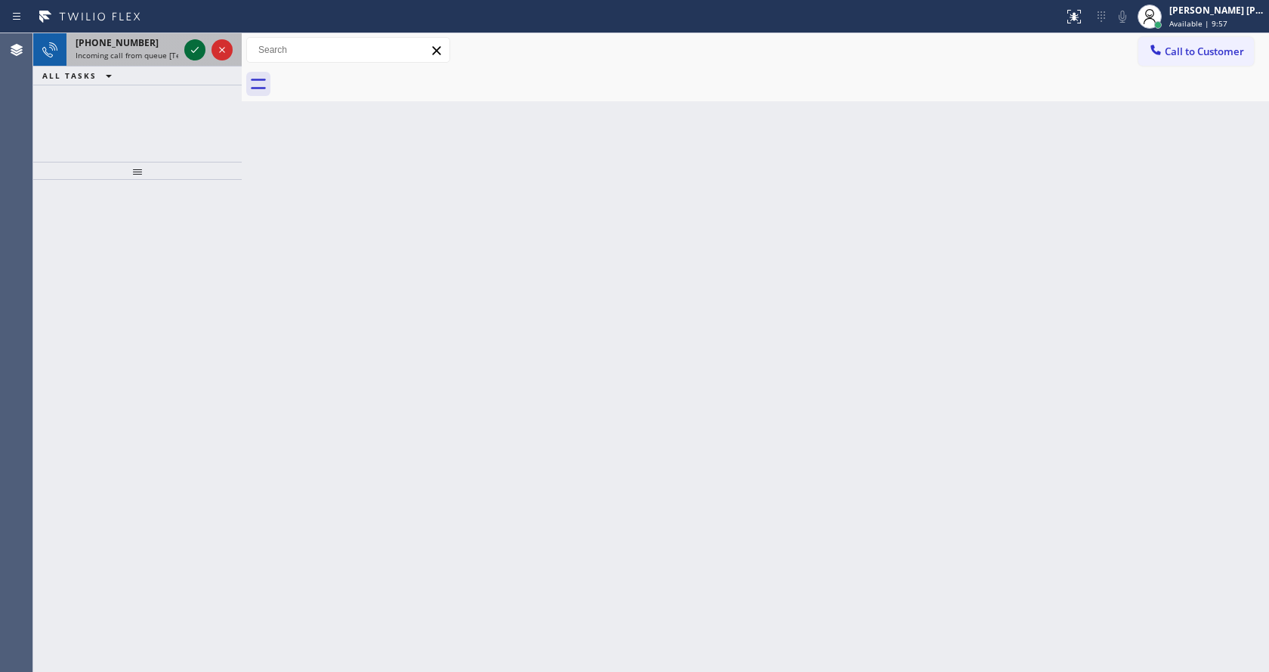
click at [196, 56] on icon at bounding box center [195, 50] width 18 height 18
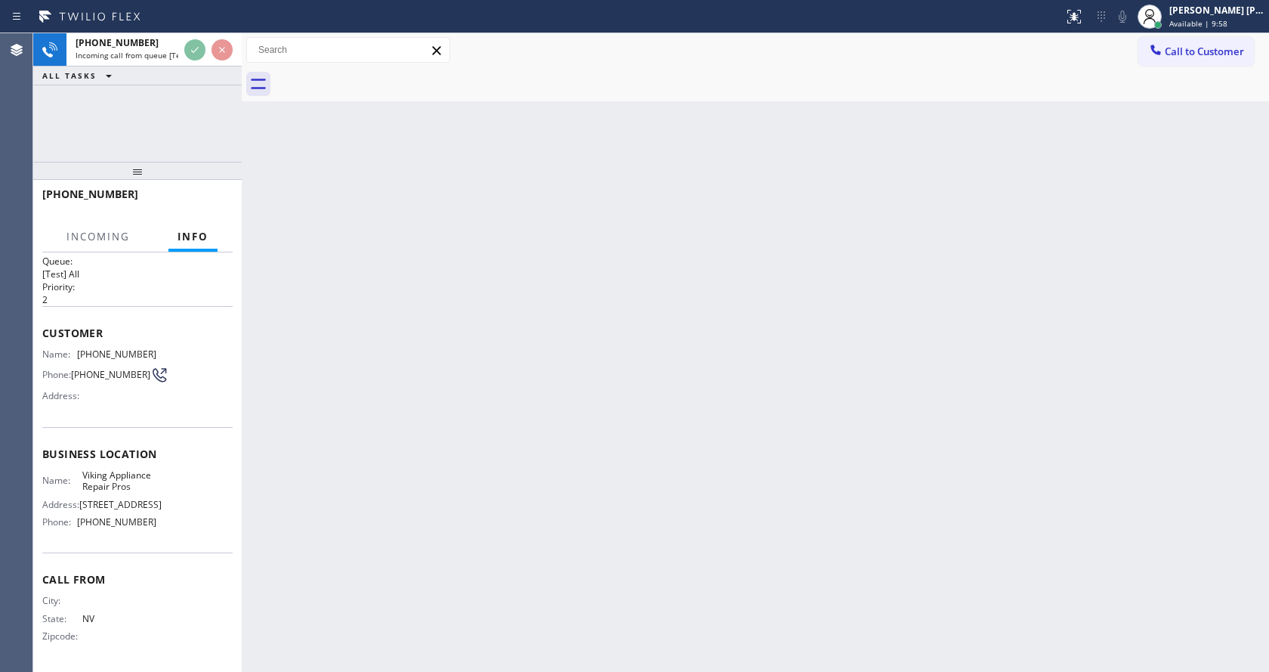
scroll to position [32, 0]
click at [654, 358] on div "Back to Dashboard Change Sender ID Customers Technicians Select a contact Outbo…" at bounding box center [756, 352] width 1028 height 639
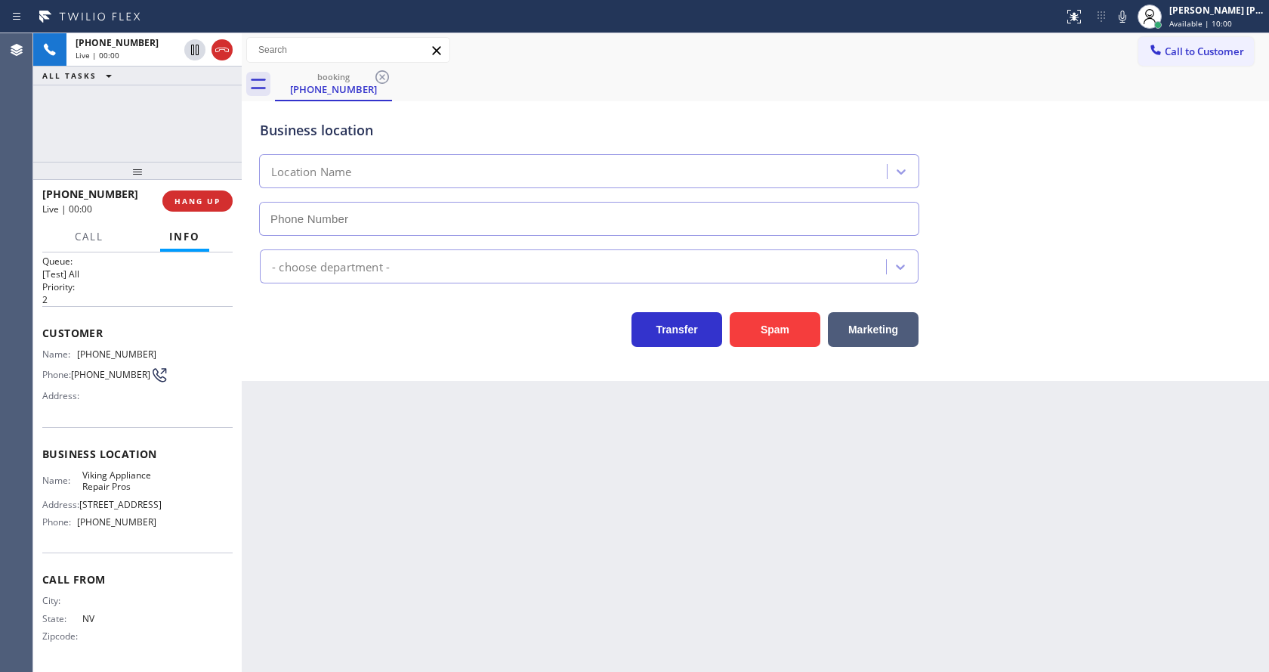
type input "[PHONE_NUMBER]"
click at [457, 496] on div "Back to Dashboard Change Sender ID Customers Technicians Select a contact Outbo…" at bounding box center [756, 352] width 1028 height 639
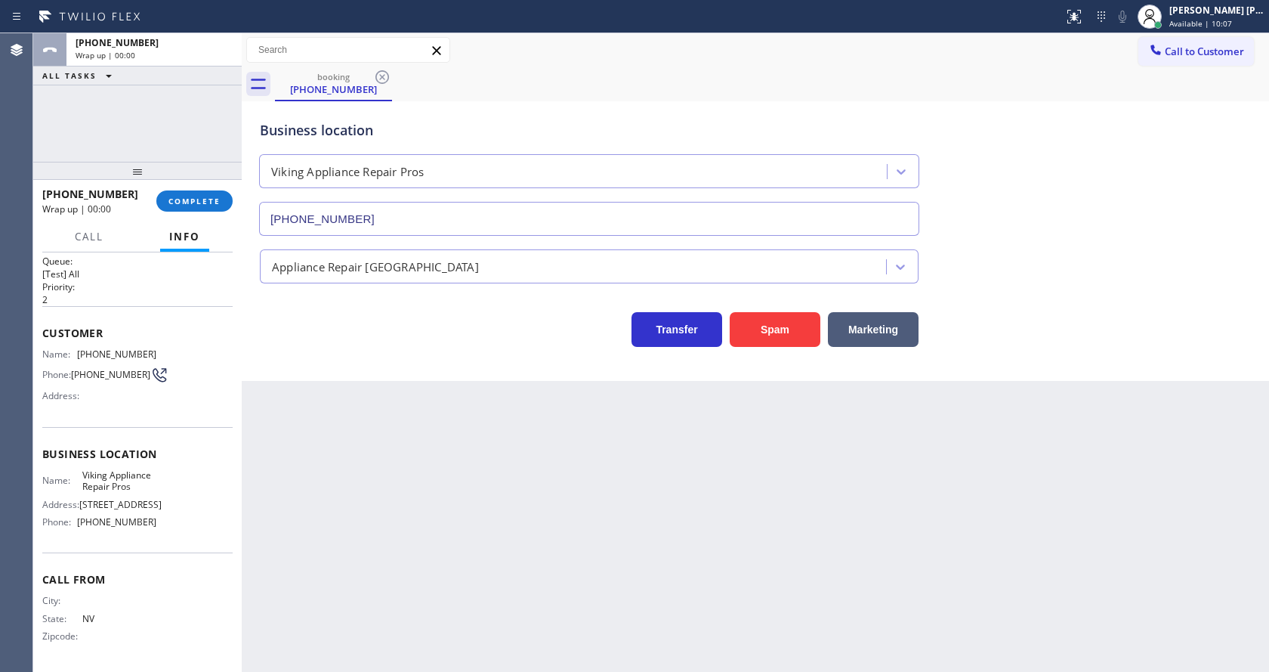
click at [397, 444] on div "Back to Dashboard Change Sender ID Customers Technicians Select a contact Outbo…" at bounding box center [756, 352] width 1028 height 639
click at [170, 191] on button "COMPLETE" at bounding box center [194, 200] width 76 height 21
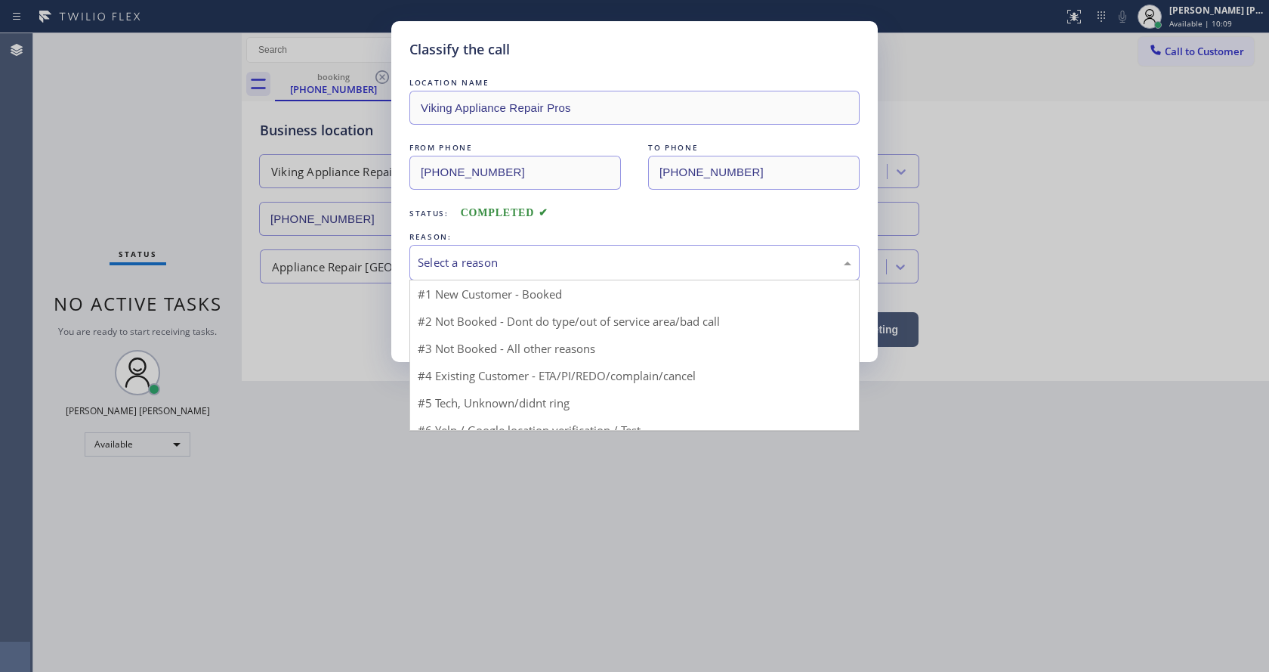
click at [502, 258] on div "Select a reason" at bounding box center [635, 262] width 434 height 17
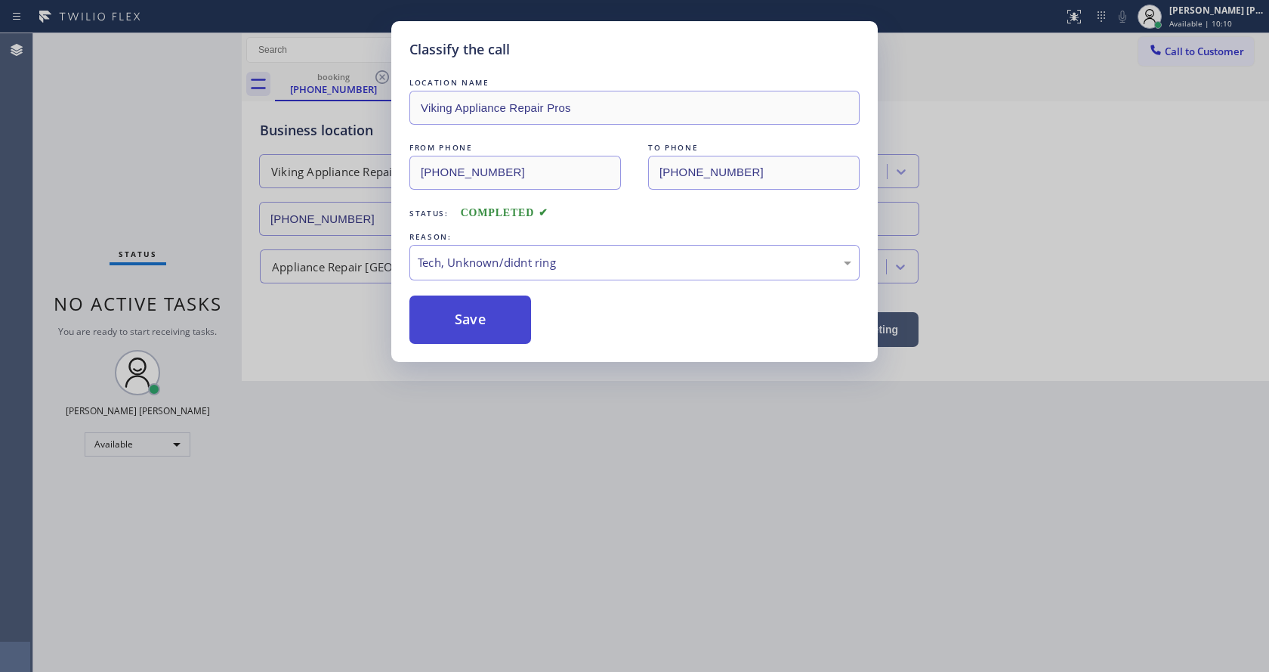
click at [472, 334] on button "Save" at bounding box center [471, 319] width 122 height 48
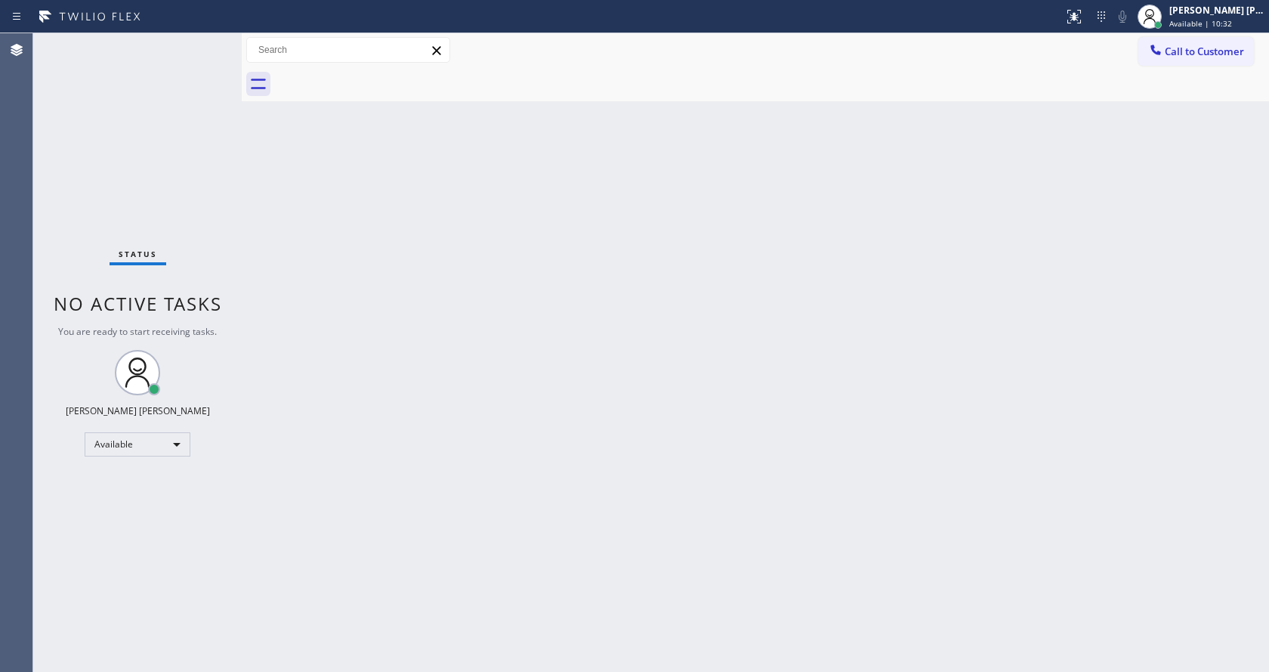
click at [322, 224] on div "Back to Dashboard Change Sender ID Customers Technicians Select a contact Outbo…" at bounding box center [756, 352] width 1028 height 639
click at [685, 304] on div "Back to Dashboard Change Sender ID Customers Technicians Select a contact Outbo…" at bounding box center [756, 352] width 1028 height 639
click at [1241, 194] on div "Back to Dashboard Change Sender ID Customers Technicians Select a contact Outbo…" at bounding box center [756, 352] width 1028 height 639
click at [777, 351] on div "Back to Dashboard Change Sender ID Customers Technicians Select a contact Outbo…" at bounding box center [756, 352] width 1028 height 639
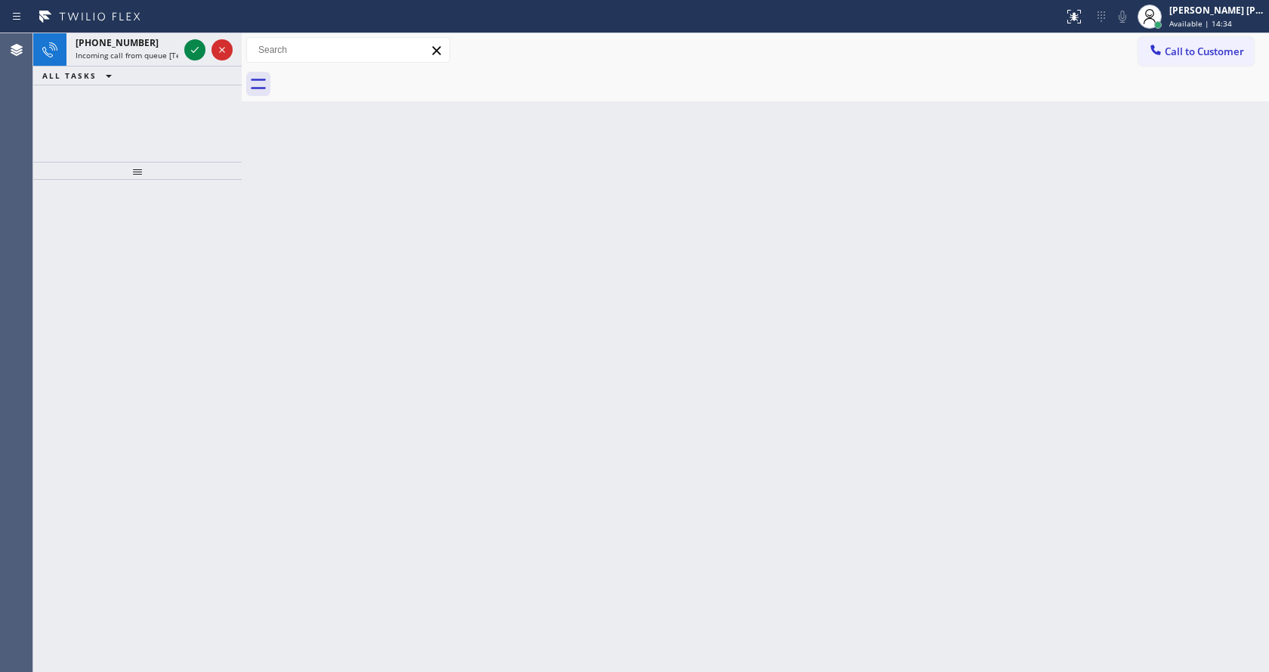
drag, startPoint x: 241, startPoint y: 273, endPoint x: 232, endPoint y: 234, distance: 39.6
click at [242, 273] on div at bounding box center [242, 352] width 0 height 639
click at [192, 47] on icon at bounding box center [195, 50] width 18 height 18
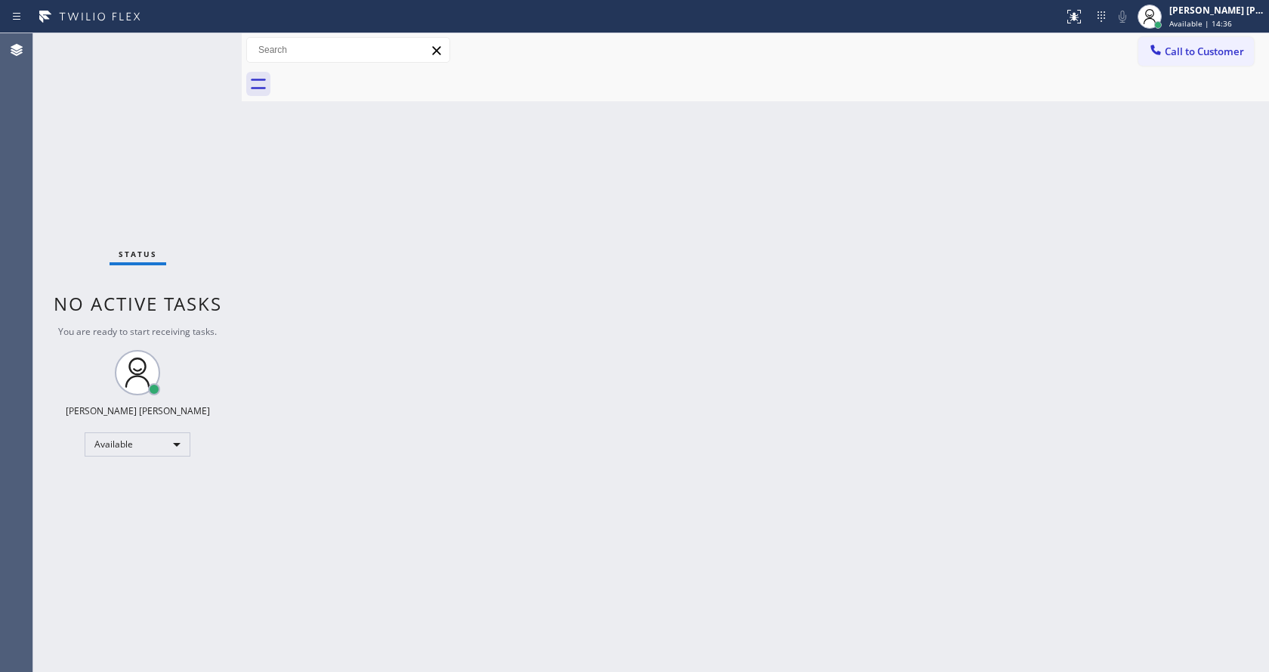
click at [485, 584] on div "Back to Dashboard Change Sender ID Customers Technicians Select a contact Outbo…" at bounding box center [756, 352] width 1028 height 639
click at [1199, 156] on div "Back to Dashboard Change Sender ID Customers Technicians Select a contact Outbo…" at bounding box center [756, 352] width 1028 height 639
click at [1084, 10] on div at bounding box center [1081, 11] width 6 height 6
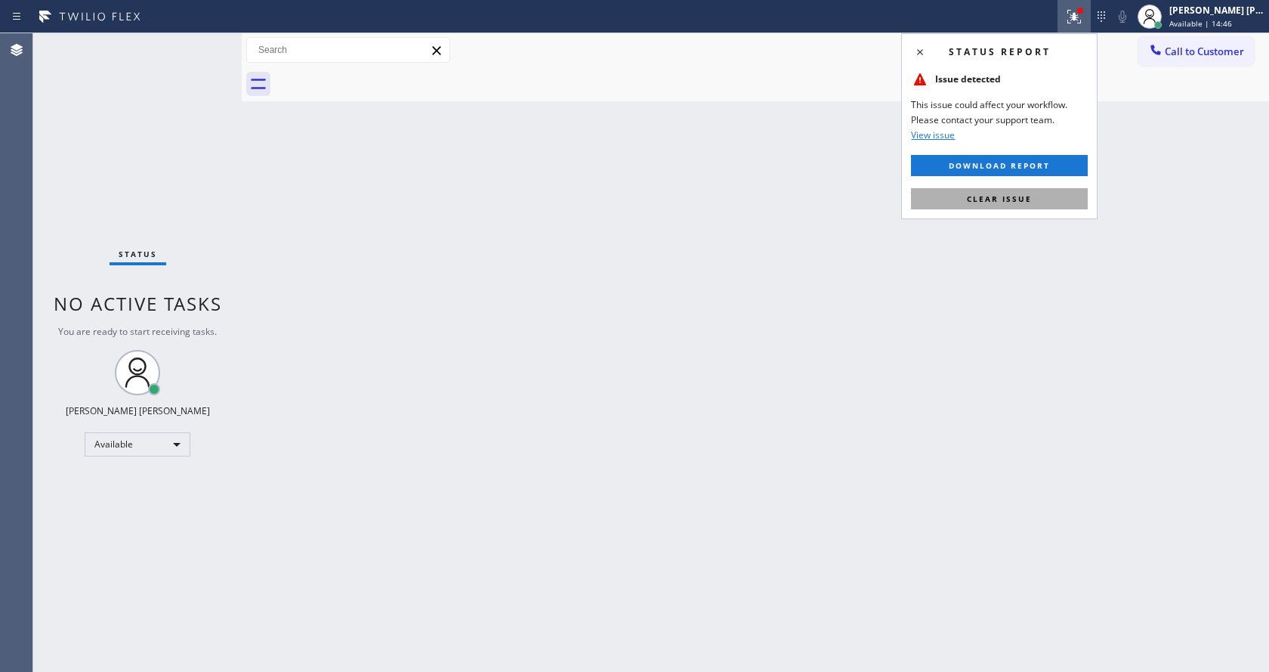
click at [1005, 205] on button "Clear issue" at bounding box center [999, 198] width 177 height 21
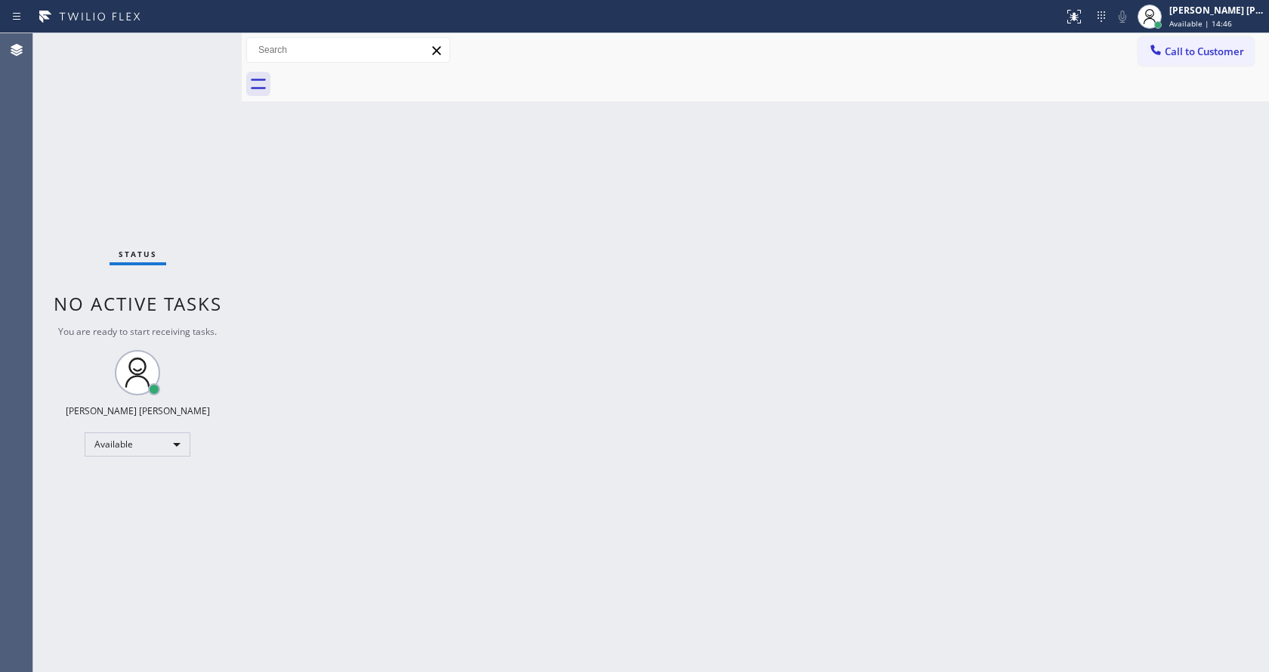
click at [590, 428] on div "Back to Dashboard Change Sender ID Customers Technicians Select a contact Outbo…" at bounding box center [756, 352] width 1028 height 639
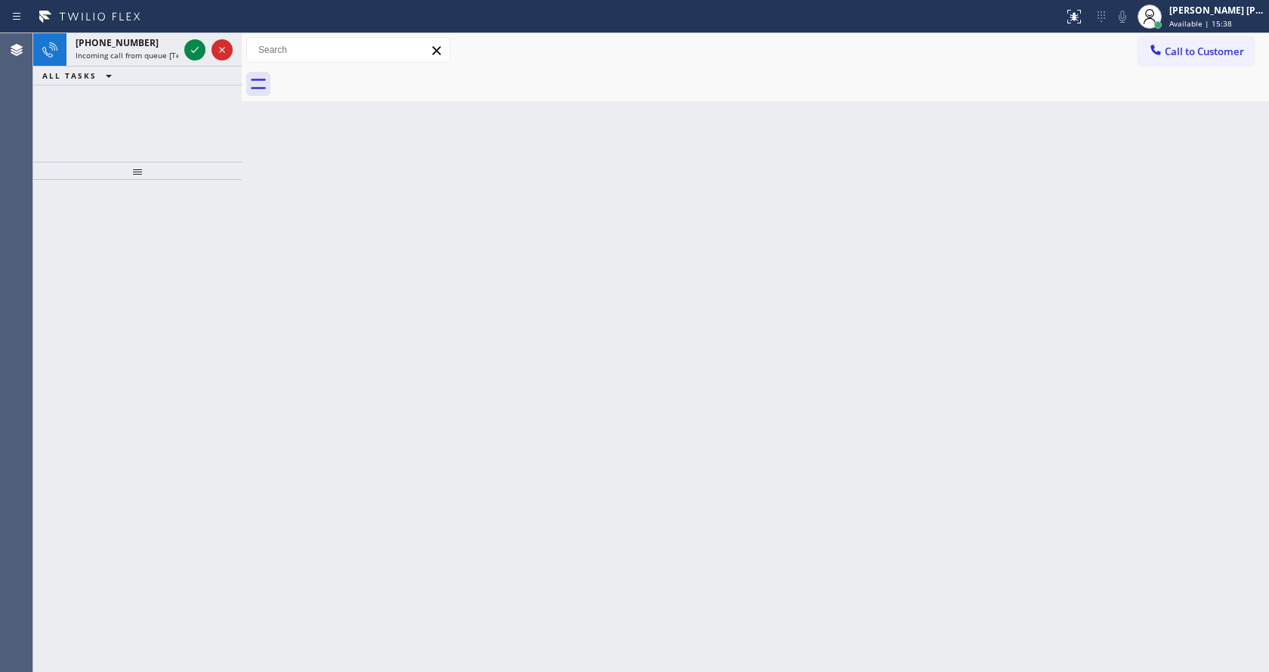
click at [209, 153] on div "[PHONE_NUMBER] Incoming call from queue [Test] All ALL TASKS ALL TASKS ACTIVE T…" at bounding box center [137, 97] width 209 height 128
click at [174, 48] on div "[PHONE_NUMBER]" at bounding box center [127, 42] width 103 height 13
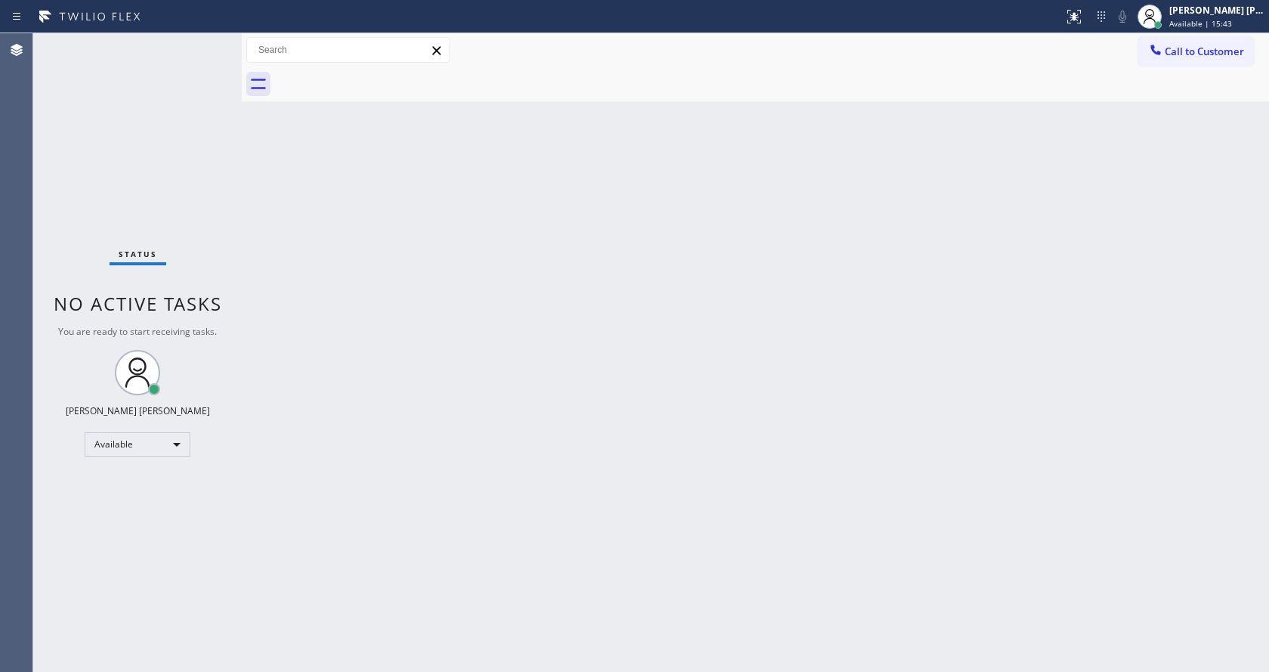
click at [838, 445] on div "Back to Dashboard Change Sender ID Customers Technicians Select a contact Outbo…" at bounding box center [756, 352] width 1028 height 639
click at [371, 208] on div "Back to Dashboard Change Sender ID Customers Technicians Select a contact Outbo…" at bounding box center [756, 352] width 1028 height 639
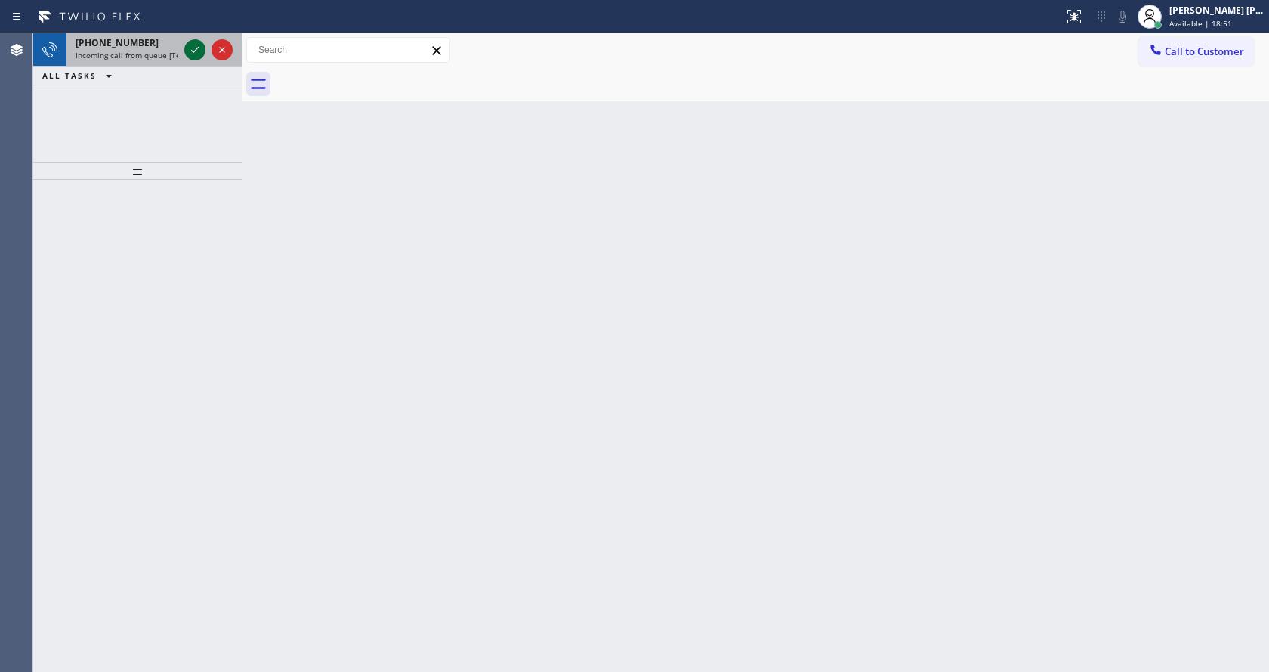
click at [191, 48] on icon at bounding box center [195, 50] width 18 height 18
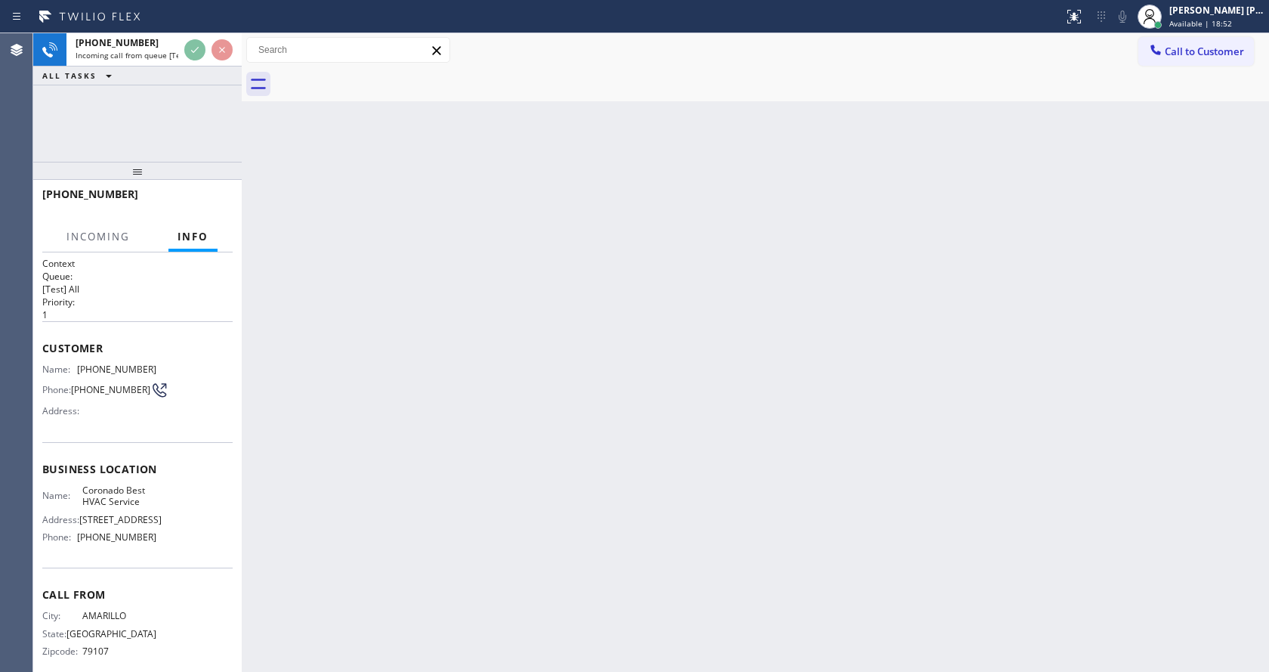
scroll to position [20, 0]
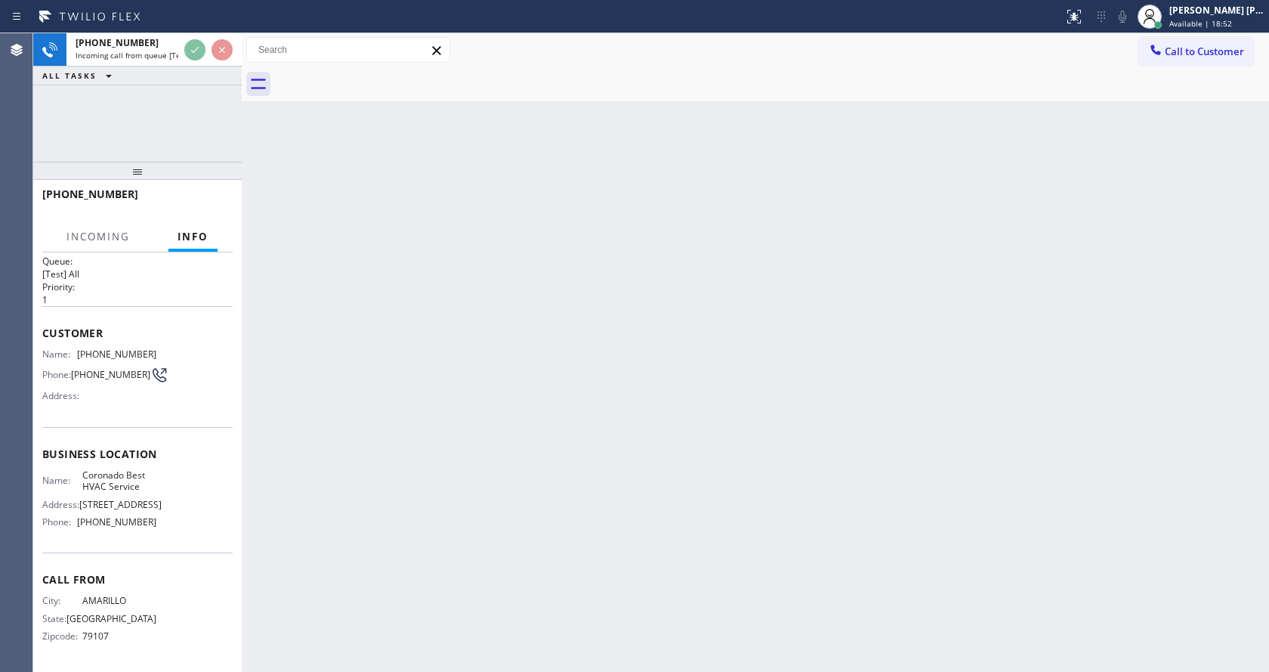
click at [464, 407] on div "Back to Dashboard Change Sender ID Customers Technicians Select a contact Outbo…" at bounding box center [756, 352] width 1028 height 639
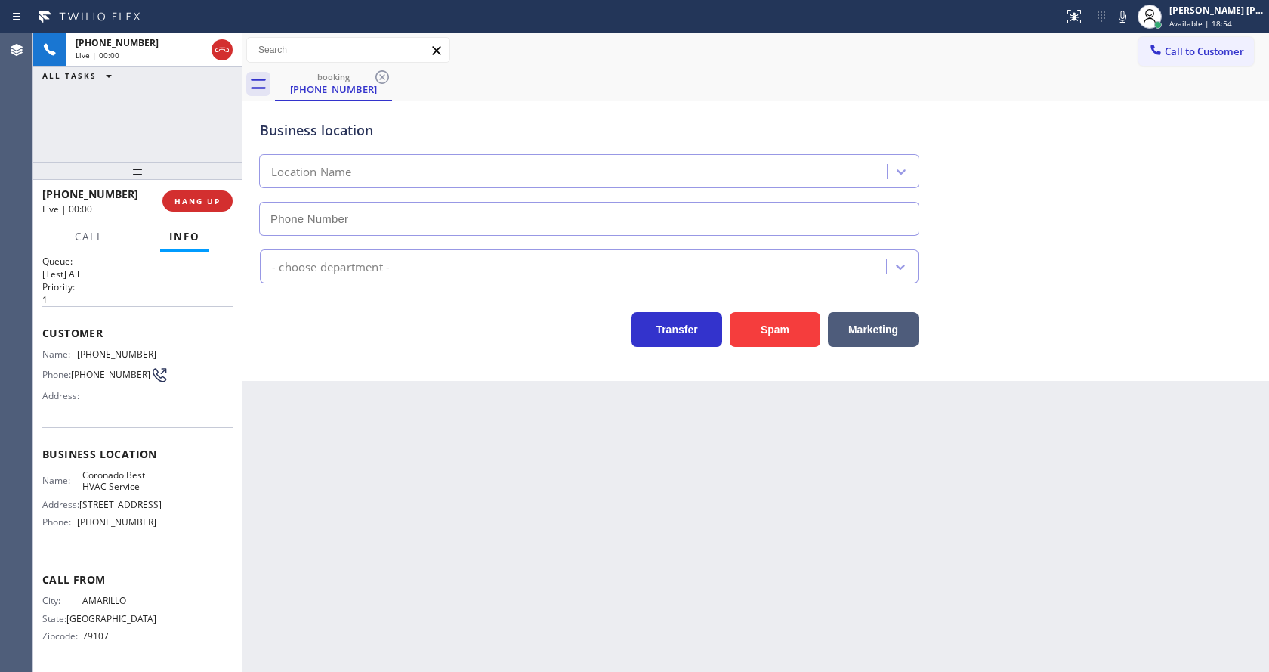
type input "[PHONE_NUMBER]"
click at [496, 441] on div "Back to Dashboard Change Sender ID Customers Technicians Select a contact Outbo…" at bounding box center [756, 352] width 1028 height 639
click at [474, 529] on div "Back to Dashboard Change Sender ID Customers Technicians Select a contact Outbo…" at bounding box center [756, 352] width 1028 height 639
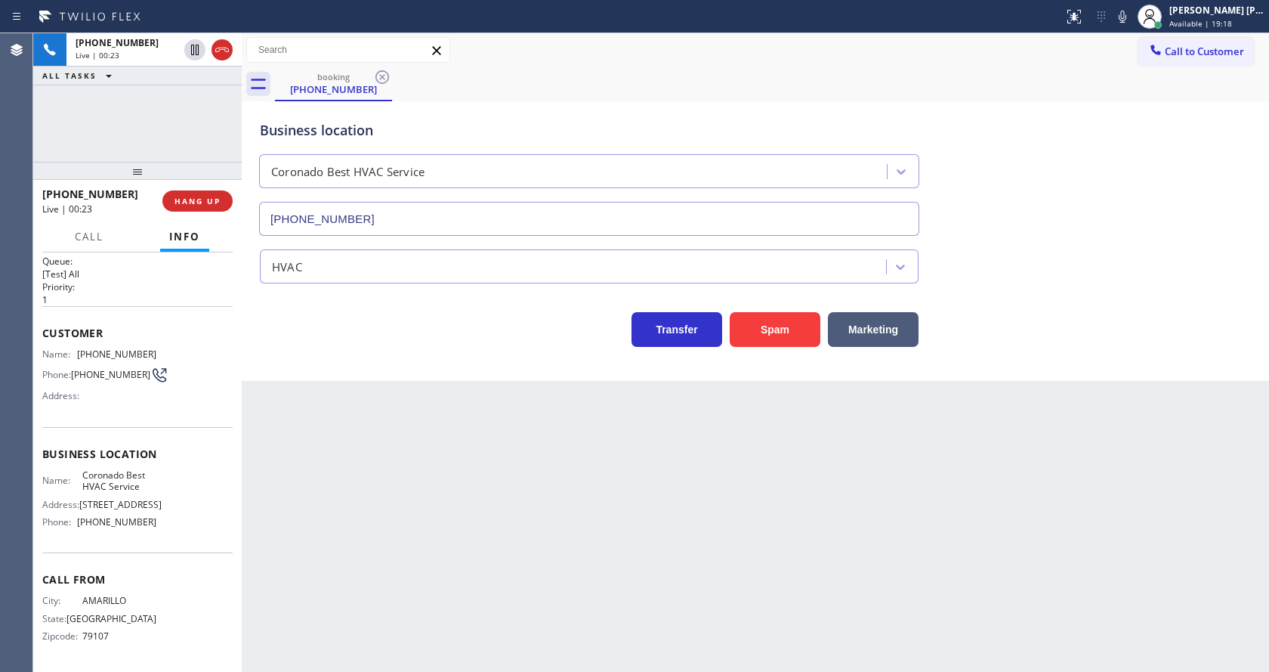
click at [54, 456] on span "Business location" at bounding box center [137, 454] width 190 height 14
drag, startPoint x: 76, startPoint y: 345, endPoint x: 153, endPoint y: 354, distance: 76.9
click at [153, 354] on div "Name: [PHONE_NUMBER] Phone: [PHONE_NUMBER] Address:" at bounding box center [137, 378] width 190 height 60
copy div "[PHONE_NUMBER]"
click at [382, 572] on div "Back to Dashboard Change Sender ID Customers Technicians Select a contact Outbo…" at bounding box center [756, 352] width 1028 height 639
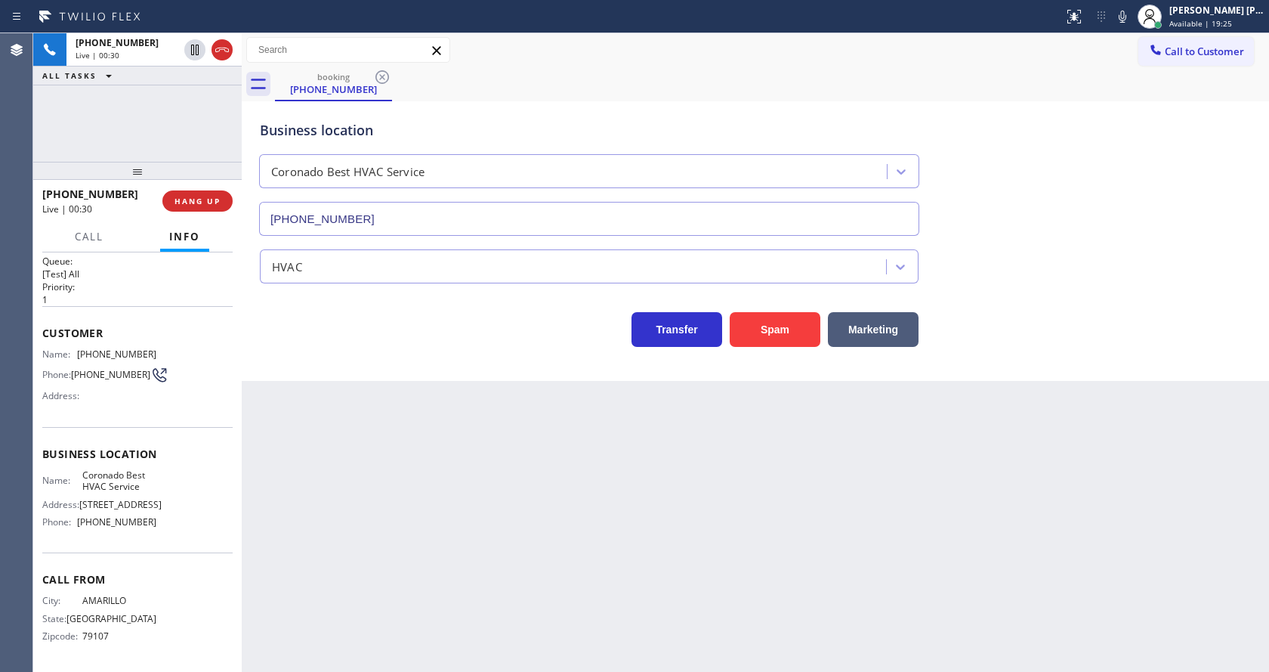
click at [16, 509] on div "Agent Desktop" at bounding box center [16, 352] width 32 height 639
drag, startPoint x: 79, startPoint y: 474, endPoint x: 149, endPoint y: 487, distance: 71.6
click at [149, 487] on div "Name: Coronado Best HVAC Service" at bounding box center [99, 480] width 114 height 23
copy div "Coronado Best HVAC Service"
drag, startPoint x: 366, startPoint y: 549, endPoint x: 368, endPoint y: 656, distance: 107.3
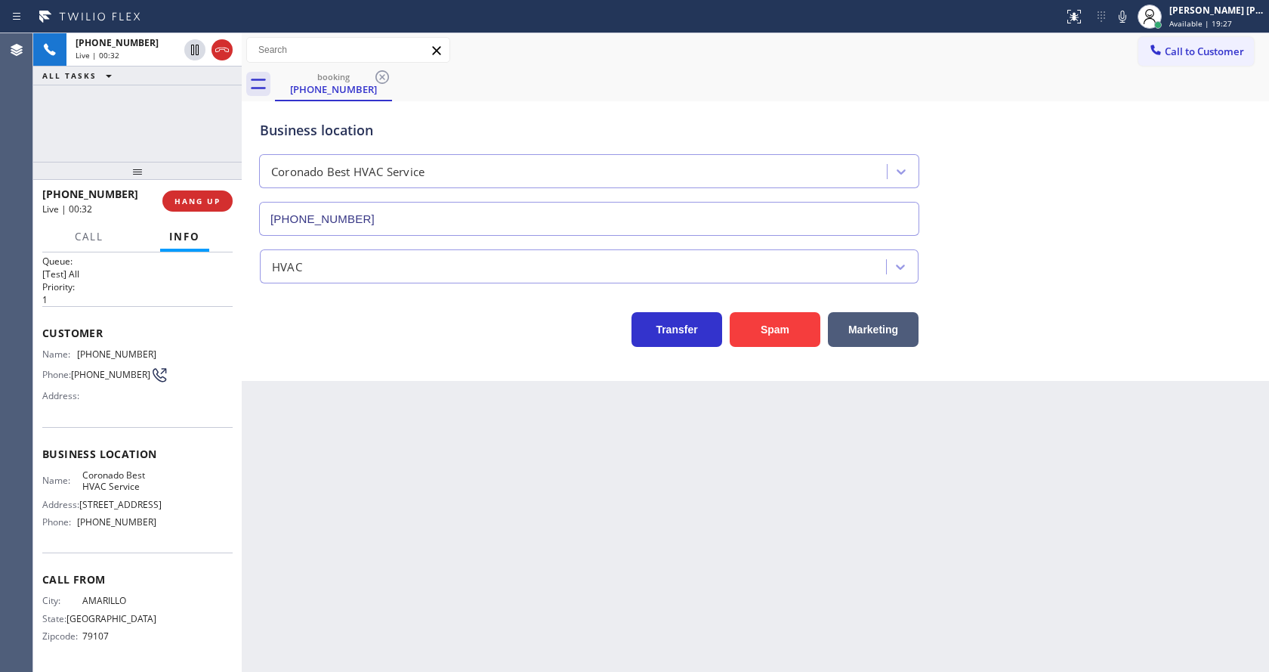
click at [366, 548] on div "Back to Dashboard Change Sender ID Customers Technicians Select a contact Outbo…" at bounding box center [756, 352] width 1028 height 639
click at [180, 518] on div "Name: Coronado Best HVAC Service Address: [STREET_ADDRESS] Phone: [PHONE_NUMBER]" at bounding box center [137, 501] width 190 height 65
drag, startPoint x: 77, startPoint y: 524, endPoint x: 212, endPoint y: 517, distance: 134.7
click at [212, 517] on div "Name: Coronado Best HVAC Service Address: [STREET_ADDRESS] Phone: [PHONE_NUMBER]" at bounding box center [137, 501] width 190 height 65
copy div "[PHONE_NUMBER]"
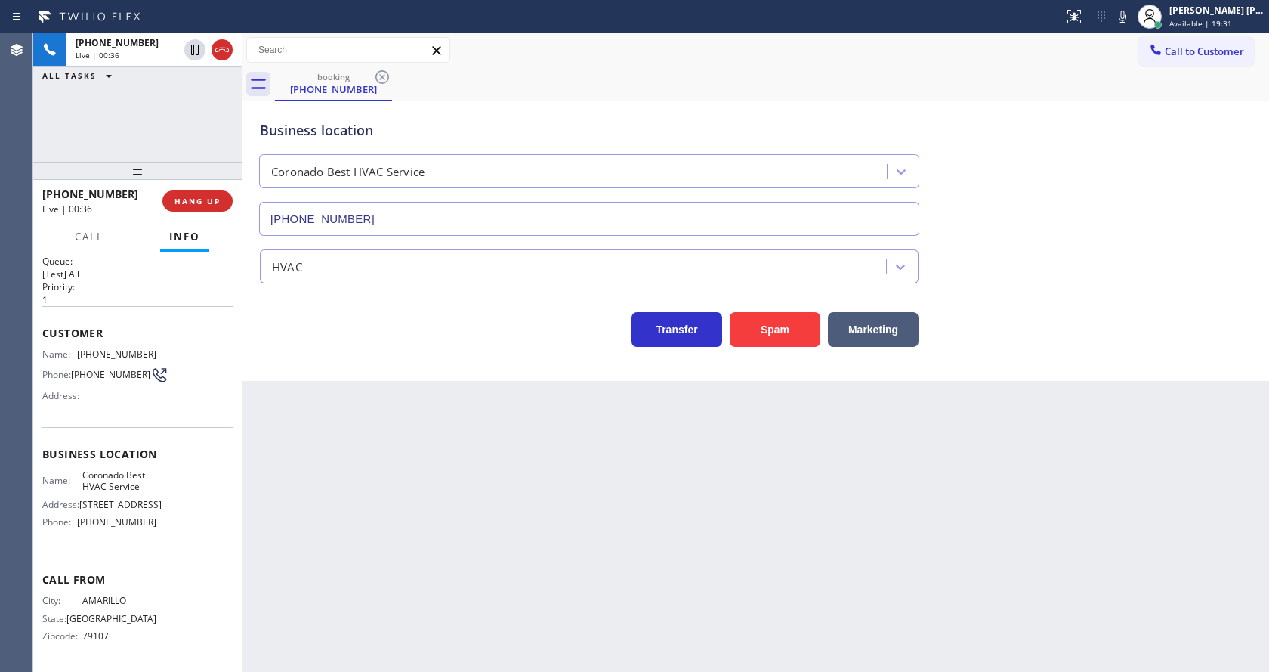
click at [406, 524] on div "Back to Dashboard Change Sender ID Customers Technicians Select a contact Outbo…" at bounding box center [756, 352] width 1028 height 639
click at [647, 605] on div "Back to Dashboard Change Sender ID Customers Technicians Select a contact Outbo…" at bounding box center [756, 352] width 1028 height 639
click at [277, 455] on div "Back to Dashboard Change Sender ID Customers Technicians Select a contact Outbo…" at bounding box center [756, 352] width 1028 height 639
drag, startPoint x: 734, startPoint y: 614, endPoint x: 823, endPoint y: 623, distance: 88.8
click at [734, 614] on div "Back to Dashboard Change Sender ID Customers Technicians Select a contact Outbo…" at bounding box center [756, 352] width 1028 height 639
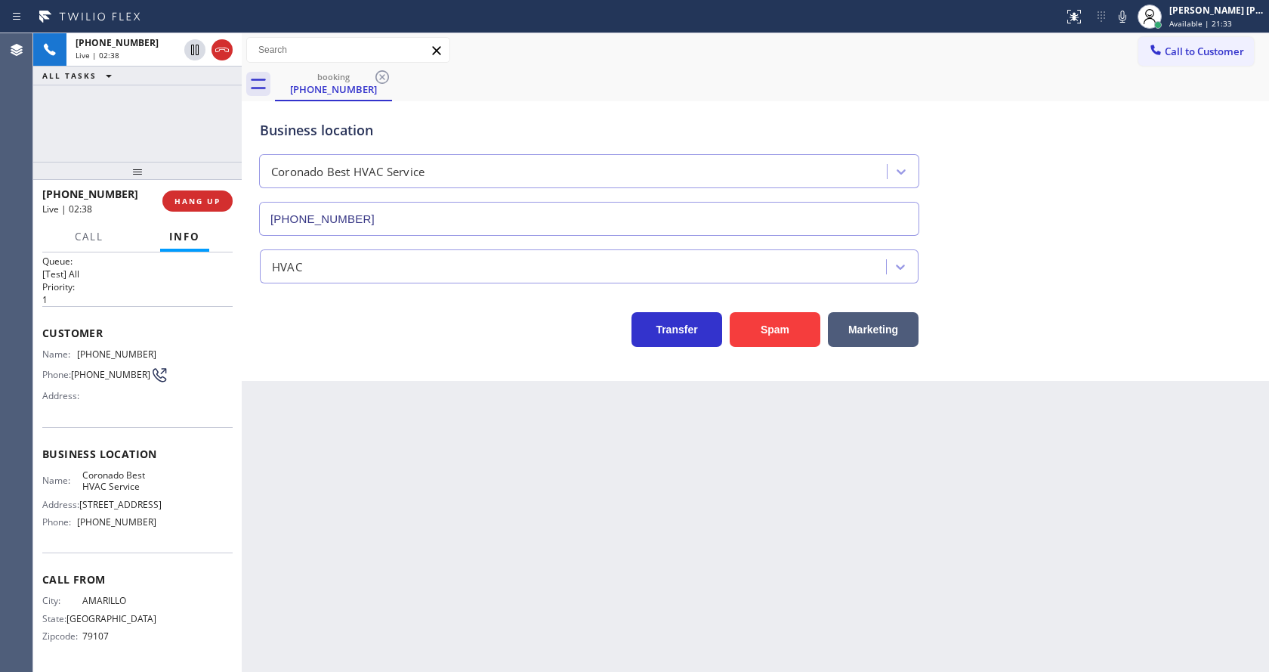
click at [600, 512] on div "Back to Dashboard Change Sender ID Customers Technicians Select a contact Outbo…" at bounding box center [756, 352] width 1028 height 639
click at [429, 506] on div "Back to Dashboard Change Sender ID Customers Technicians Select a contact Outbo…" at bounding box center [756, 352] width 1028 height 639
click at [616, 485] on div "Back to Dashboard Change Sender ID Customers Technicians Select a contact Outbo…" at bounding box center [756, 352] width 1028 height 639
click at [456, 530] on div "Back to Dashboard Change Sender ID Customers Technicians Select a contact Outbo…" at bounding box center [756, 352] width 1028 height 639
click at [359, 526] on div "Back to Dashboard Change Sender ID Customers Technicians Select a contact Outbo…" at bounding box center [756, 352] width 1028 height 639
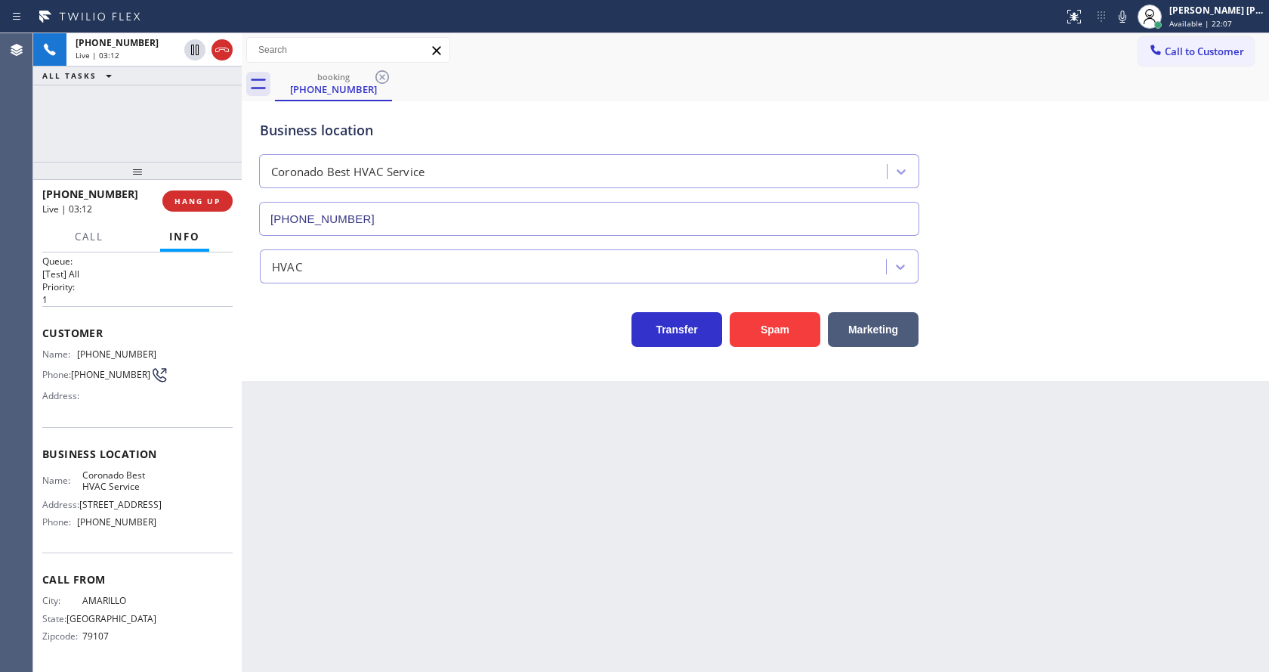
click at [693, 503] on div "Back to Dashboard Change Sender ID Customers Technicians Select a contact Outbo…" at bounding box center [756, 352] width 1028 height 639
click at [343, 431] on div "Back to Dashboard Change Sender ID Customers Technicians Select a contact Outbo…" at bounding box center [756, 352] width 1028 height 639
drag, startPoint x: 480, startPoint y: 530, endPoint x: 473, endPoint y: 543, distance: 14.5
click at [480, 530] on div "Back to Dashboard Change Sender ID Customers Technicians Select a contact Outbo…" at bounding box center [756, 352] width 1028 height 639
drag, startPoint x: 595, startPoint y: 509, endPoint x: 540, endPoint y: 562, distance: 75.9
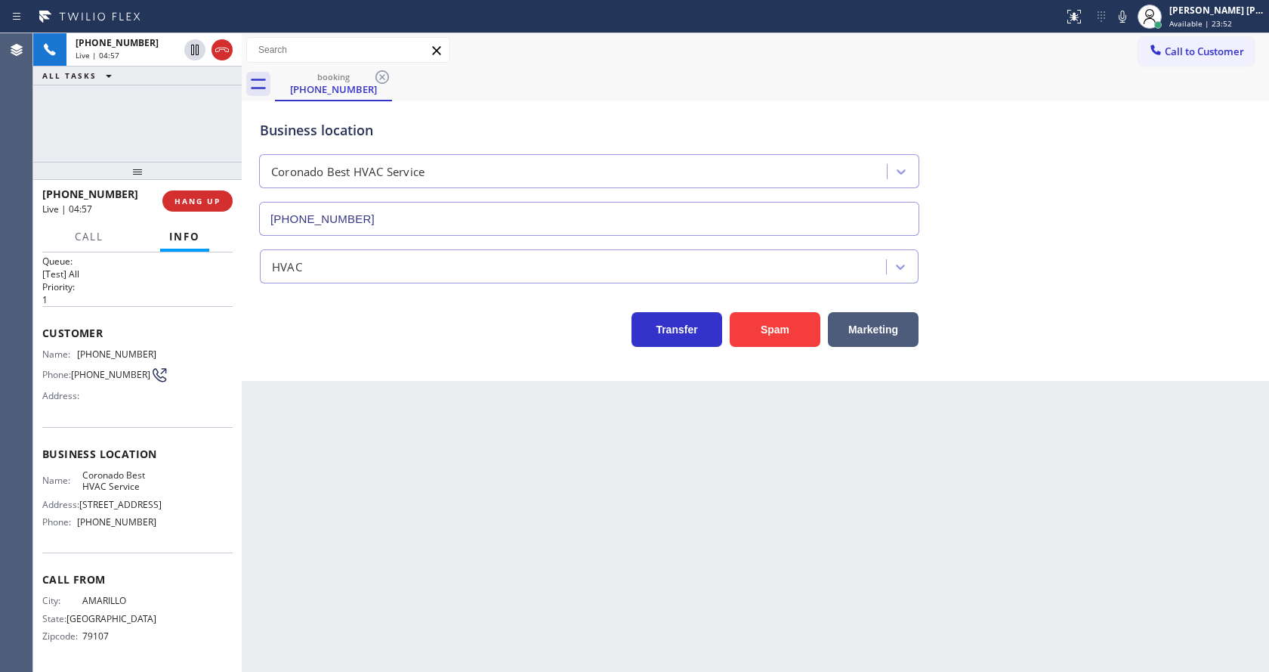
click at [595, 509] on div "Back to Dashboard Change Sender ID Customers Technicians Select a contact Outbo…" at bounding box center [756, 352] width 1028 height 639
click at [345, 454] on div "Back to Dashboard Change Sender ID Customers Technicians Select a contact Outbo…" at bounding box center [756, 352] width 1028 height 639
click at [1129, 20] on icon at bounding box center [1123, 17] width 18 height 18
click at [195, 46] on icon at bounding box center [195, 50] width 18 height 18
click at [448, 546] on div "Back to Dashboard Change Sender ID Customers Technicians Select a contact Outbo…" at bounding box center [756, 352] width 1028 height 639
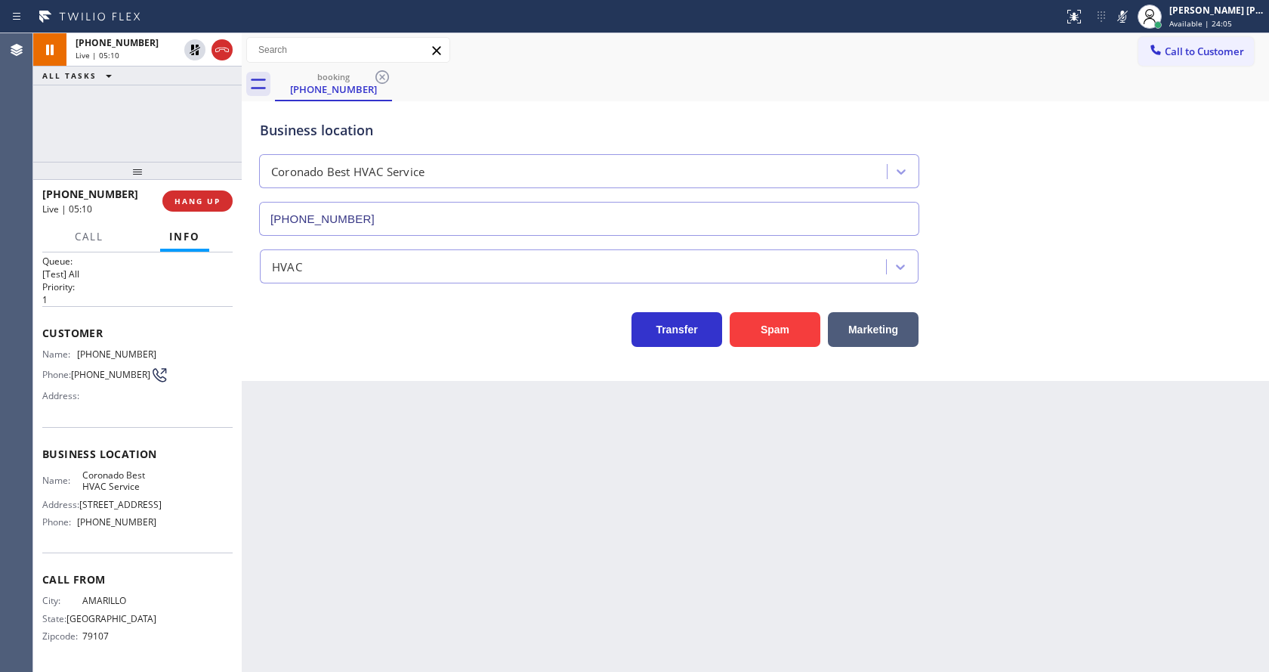
click at [425, 575] on div "Back to Dashboard Change Sender ID Customers Technicians Select a contact Outbo…" at bounding box center [756, 352] width 1028 height 639
click at [549, 534] on div "Back to Dashboard Change Sender ID Customers Technicians Select a contact Outbo…" at bounding box center [756, 352] width 1028 height 639
click at [408, 599] on div "Back to Dashboard Change Sender ID Customers Technicians Select a contact Outbo…" at bounding box center [756, 352] width 1028 height 639
click at [639, 546] on div "Back to Dashboard Change Sender ID Customers Technicians Select a contact Outbo…" at bounding box center [756, 352] width 1028 height 639
click at [348, 379] on div "Business location Coronado Best HVAC Service [PHONE_NUMBER] HVAC Transfer Spam …" at bounding box center [756, 241] width 1028 height 280
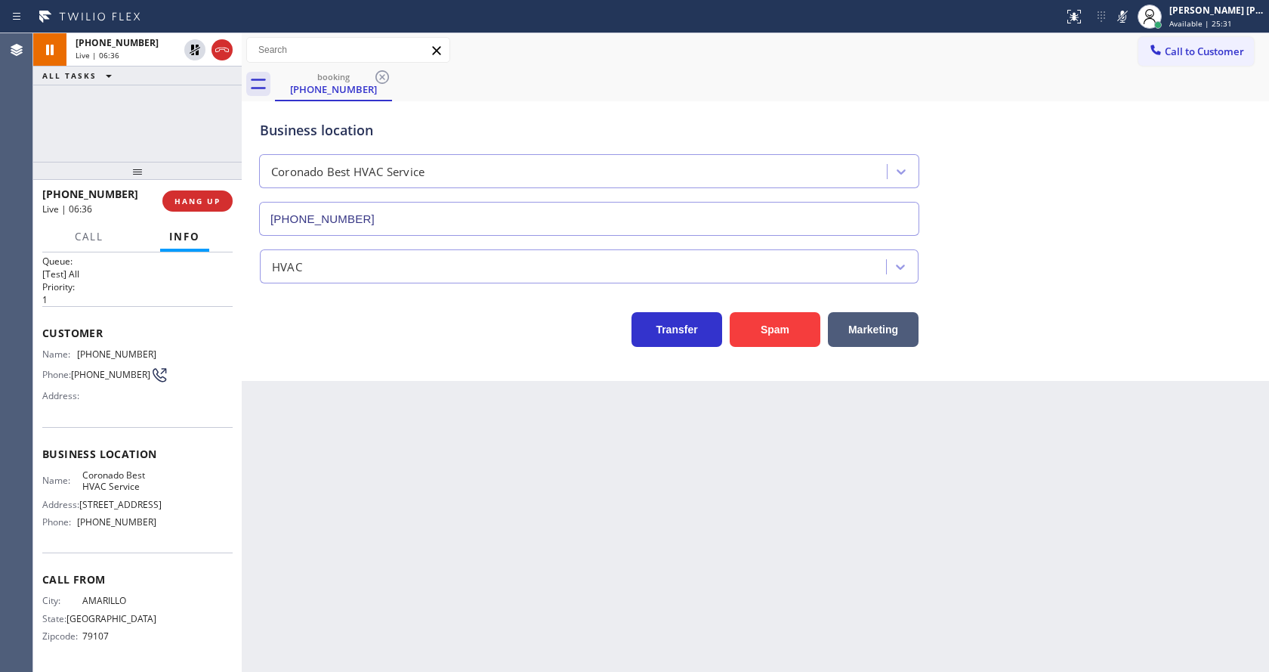
click at [468, 654] on div "Back to Dashboard Change Sender ID Customers Technicians Select a contact Outbo…" at bounding box center [756, 352] width 1028 height 639
click at [496, 423] on div "Back to Dashboard Change Sender ID Customers Technicians Select a contact Outbo…" at bounding box center [756, 352] width 1028 height 639
drag, startPoint x: 589, startPoint y: 472, endPoint x: 730, endPoint y: 287, distance: 232.9
click at [589, 472] on div "Back to Dashboard Change Sender ID Customers Technicians Select a contact Outbo…" at bounding box center [756, 352] width 1028 height 639
click at [527, 523] on div "Back to Dashboard Change Sender ID Customers Technicians Select a contact Outbo…" at bounding box center [756, 352] width 1028 height 639
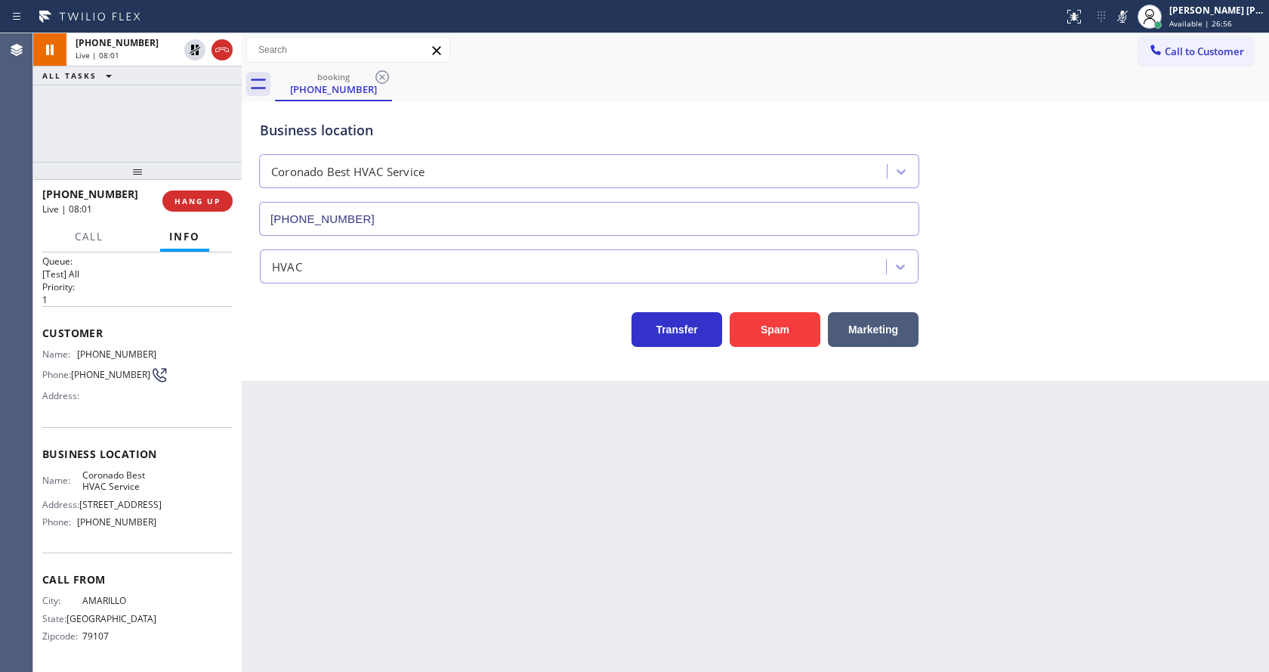
click at [651, 606] on div "Back to Dashboard Change Sender ID Customers Technicians Select a contact Outbo…" at bounding box center [756, 352] width 1028 height 639
click at [373, 529] on div "Back to Dashboard Change Sender ID Customers Technicians Select a contact Outbo…" at bounding box center [756, 352] width 1028 height 639
drag, startPoint x: 586, startPoint y: 482, endPoint x: 334, endPoint y: 314, distance: 302.4
click at [586, 482] on div "Back to Dashboard Change Sender ID Customers Technicians Select a contact Outbo…" at bounding box center [756, 352] width 1028 height 639
click at [671, 571] on div "Back to Dashboard Change Sender ID Customers Technicians Select a contact Outbo…" at bounding box center [756, 352] width 1028 height 639
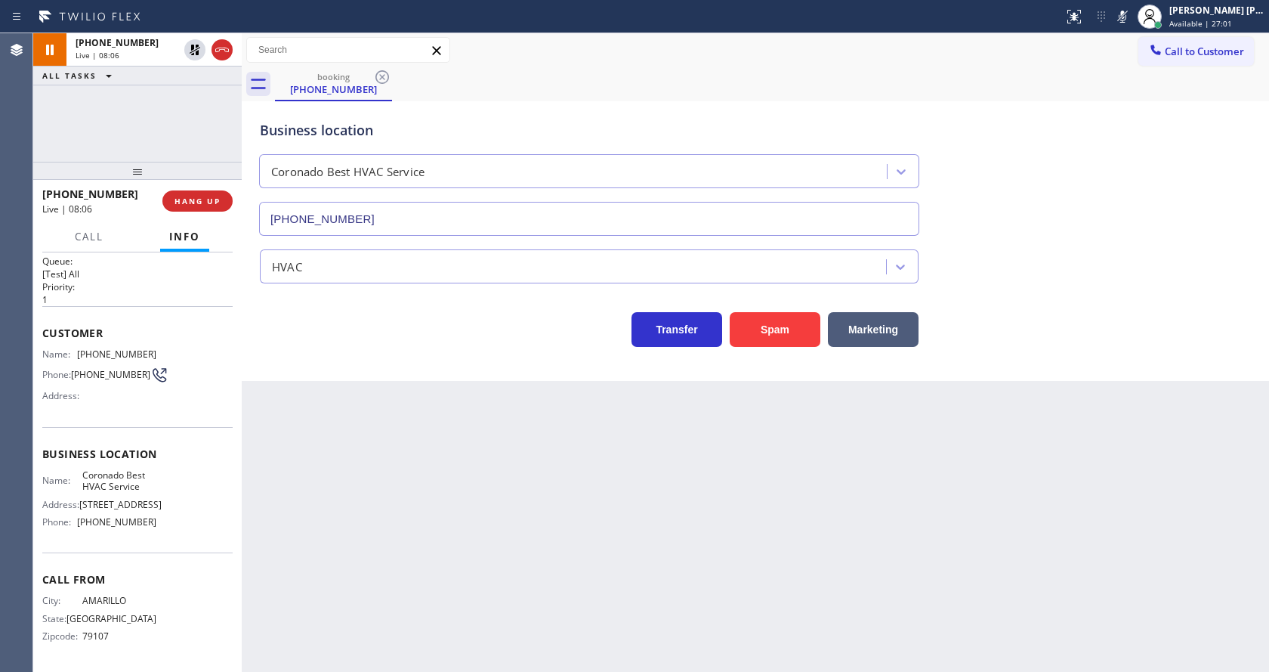
click at [521, 668] on div "Back to Dashboard Change Sender ID Customers Technicians Select a contact Outbo…" at bounding box center [756, 352] width 1028 height 639
click at [426, 524] on div "Back to Dashboard Change Sender ID Customers Technicians Select a contact Outbo…" at bounding box center [756, 352] width 1028 height 639
click at [483, 580] on div "Back to Dashboard Change Sender ID Customers Technicians Select a contact Outbo…" at bounding box center [756, 352] width 1028 height 639
click at [556, 506] on div "Back to Dashboard Change Sender ID Customers Technicians Select a contact Outbo…" at bounding box center [756, 352] width 1028 height 639
click at [196, 48] on icon at bounding box center [195, 50] width 18 height 18
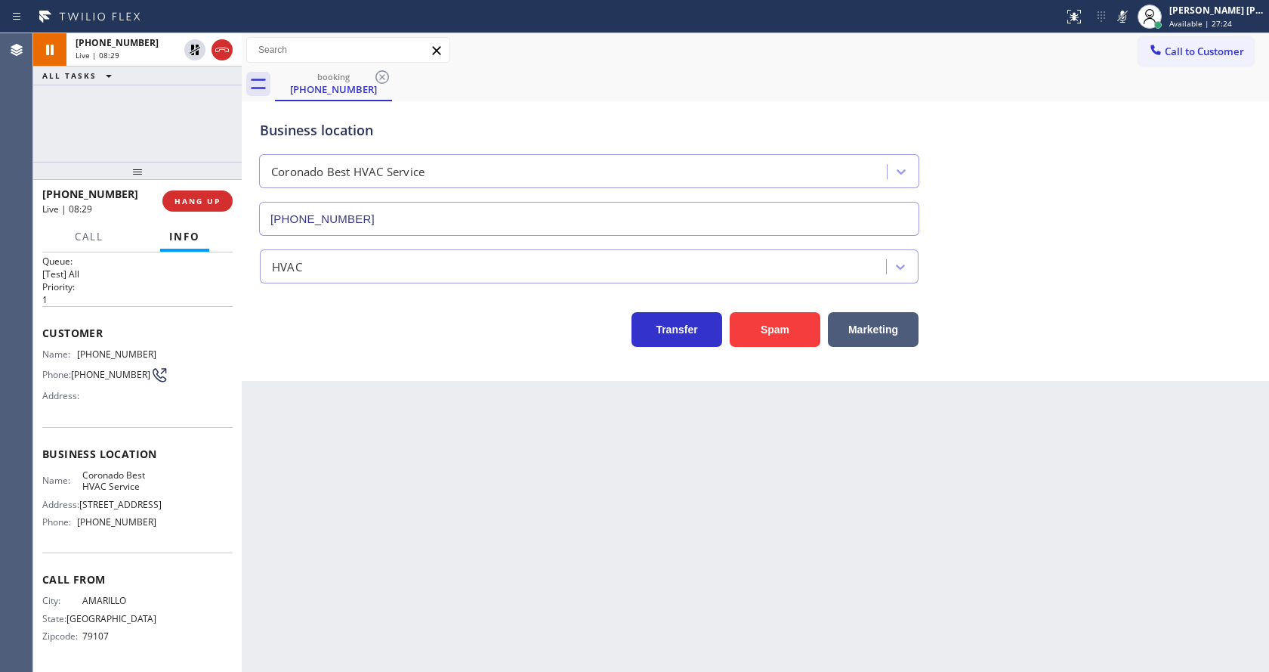
click at [1127, 19] on rect at bounding box center [1123, 15] width 11 height 11
click at [1139, 86] on div "booking [PHONE_NUMBER]" at bounding box center [772, 84] width 994 height 34
click at [439, 470] on div "Back to Dashboard Change Sender ID Customers Technicians Select a contact Outbo…" at bounding box center [756, 352] width 1028 height 639
click at [616, 572] on div "Back to Dashboard Change Sender ID Customers Technicians Select a contact Outbo…" at bounding box center [756, 352] width 1028 height 639
click at [438, 563] on div "Back to Dashboard Change Sender ID Customers Technicians Select a contact Outbo…" at bounding box center [756, 352] width 1028 height 639
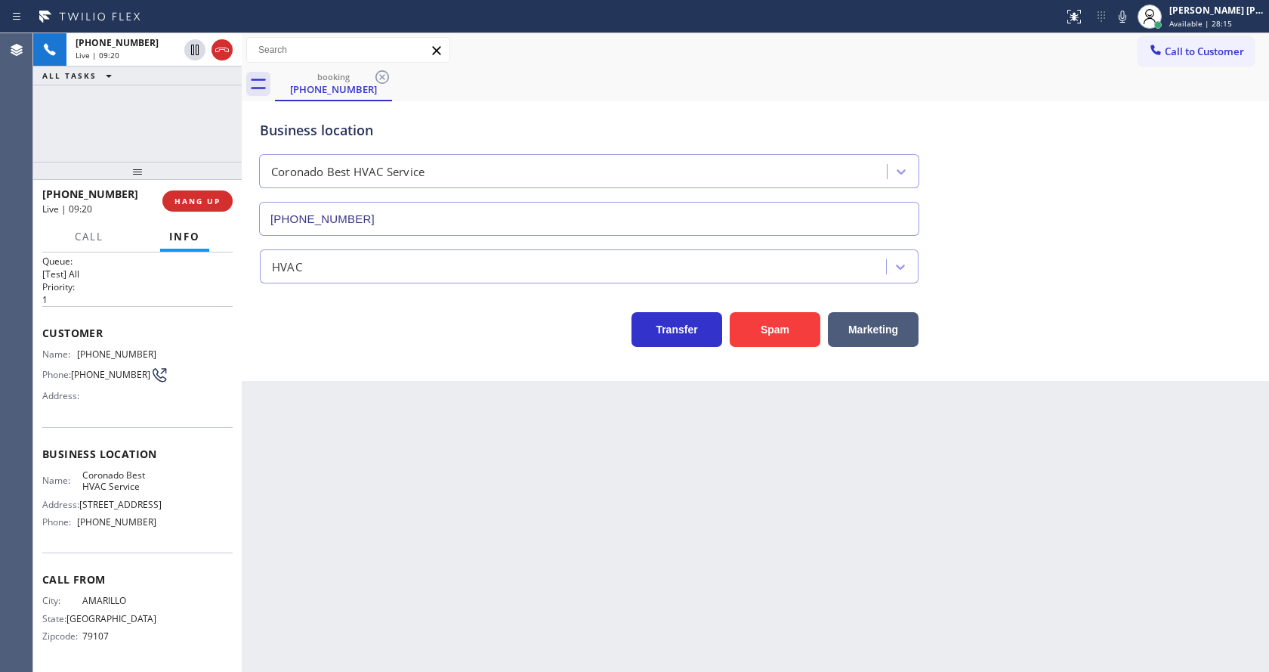
click at [362, 669] on div "Back to Dashboard Change Sender ID Customers Technicians Select a contact Outbo…" at bounding box center [756, 352] width 1028 height 639
click at [571, 534] on div "Back to Dashboard Change Sender ID Customers Technicians Select a contact Outbo…" at bounding box center [756, 352] width 1028 height 639
click at [434, 513] on div "Back to Dashboard Change Sender ID Customers Technicians Select a contact Outbo…" at bounding box center [756, 352] width 1028 height 639
click at [639, 552] on div "Back to Dashboard Change Sender ID Customers Technicians Select a contact Outbo…" at bounding box center [756, 352] width 1028 height 639
click at [472, 399] on div "Back to Dashboard Change Sender ID Customers Technicians Select a contact Outbo…" at bounding box center [756, 352] width 1028 height 639
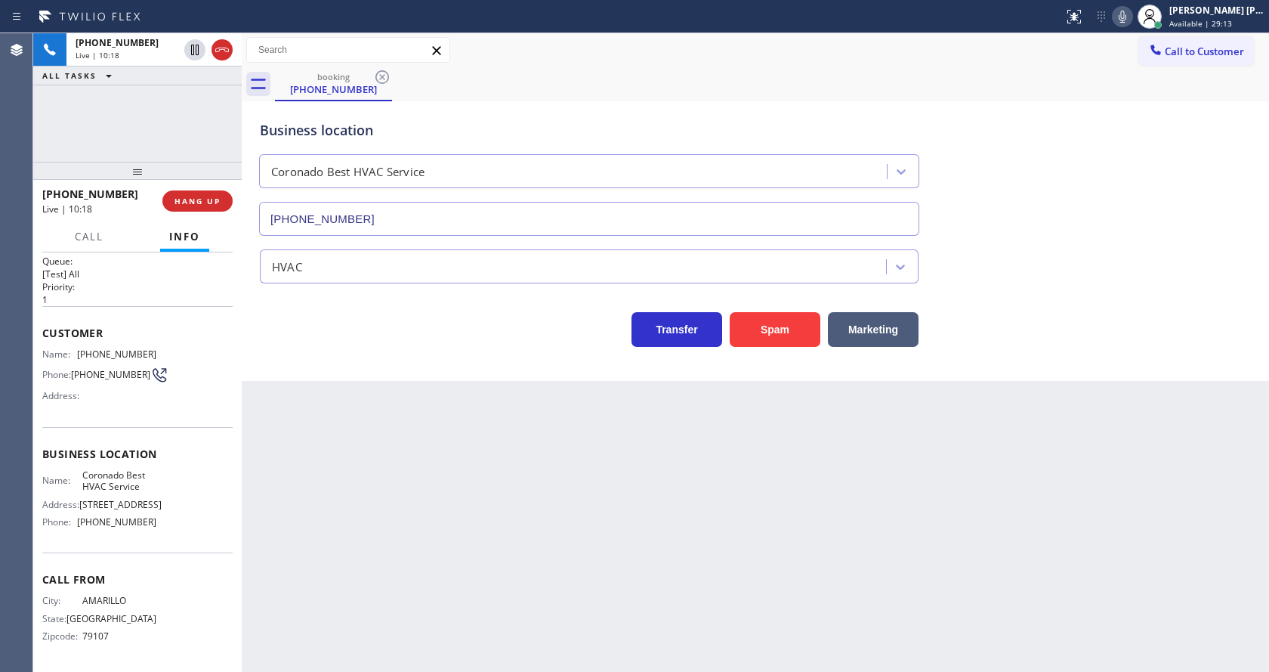
click at [1132, 12] on icon at bounding box center [1123, 17] width 18 height 18
click at [190, 48] on icon at bounding box center [195, 50] width 18 height 18
click at [468, 552] on div "Back to Dashboard Change Sender ID Customers Technicians Select a contact Outbo…" at bounding box center [756, 352] width 1028 height 639
click at [291, 598] on div "Back to Dashboard Change Sender ID Customers Technicians Select a contact Outbo…" at bounding box center [756, 352] width 1028 height 639
click at [425, 460] on div "Back to Dashboard Change Sender ID Customers Technicians Select a contact Outbo…" at bounding box center [756, 352] width 1028 height 639
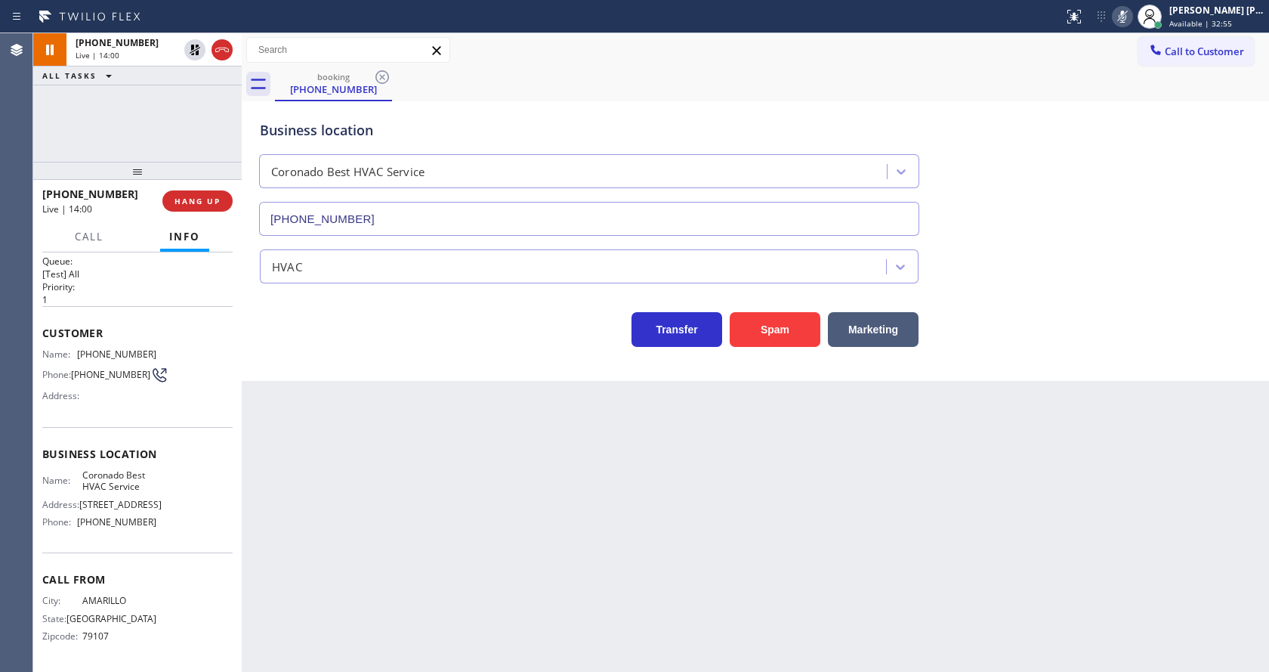
click at [479, 503] on div "Back to Dashboard Change Sender ID Customers Technicians Select a contact Outbo…" at bounding box center [756, 352] width 1028 height 639
click at [452, 432] on div "Back to Dashboard Change Sender ID Customers Technicians Select a contact Outbo…" at bounding box center [756, 352] width 1028 height 639
click at [375, 442] on div "Back to Dashboard Change Sender ID Customers Technicians Select a contact Outbo…" at bounding box center [756, 352] width 1028 height 639
click at [827, 561] on div "Back to Dashboard Change Sender ID Customers Technicians Select a contact Outbo…" at bounding box center [756, 352] width 1028 height 639
click at [419, 468] on div "Back to Dashboard Change Sender ID Customers Technicians Select a contact Outbo…" at bounding box center [756, 352] width 1028 height 639
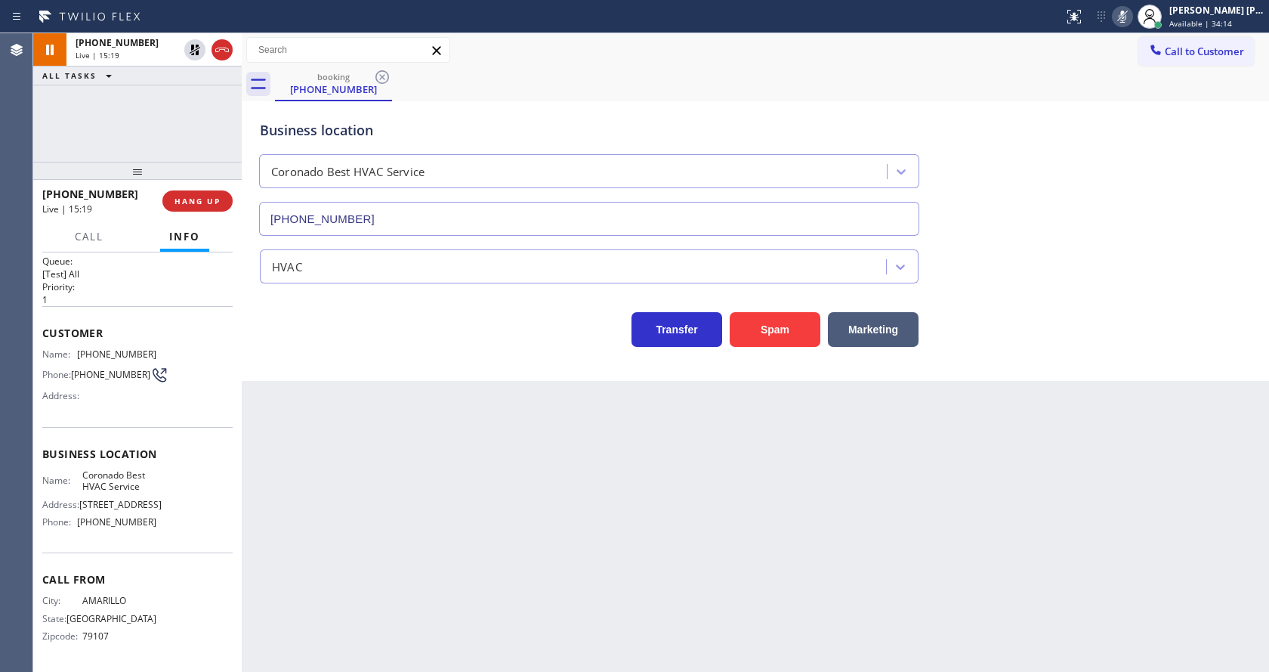
click at [731, 586] on div "Back to Dashboard Change Sender ID Customers Technicians Select a contact Outbo…" at bounding box center [756, 352] width 1028 height 639
click at [402, 477] on div "Back to Dashboard Change Sender ID Customers Technicians Select a contact Outbo…" at bounding box center [756, 352] width 1028 height 639
click at [415, 460] on div "Back to Dashboard Change Sender ID Customers Technicians Select a contact Outbo…" at bounding box center [756, 352] width 1028 height 639
click at [676, 543] on div "Back to Dashboard Change Sender ID Customers Technicians Select a contact Outbo…" at bounding box center [756, 352] width 1028 height 639
click at [664, 580] on div "Back to Dashboard Change Sender ID Customers Technicians Select a contact Outbo…" at bounding box center [756, 352] width 1028 height 639
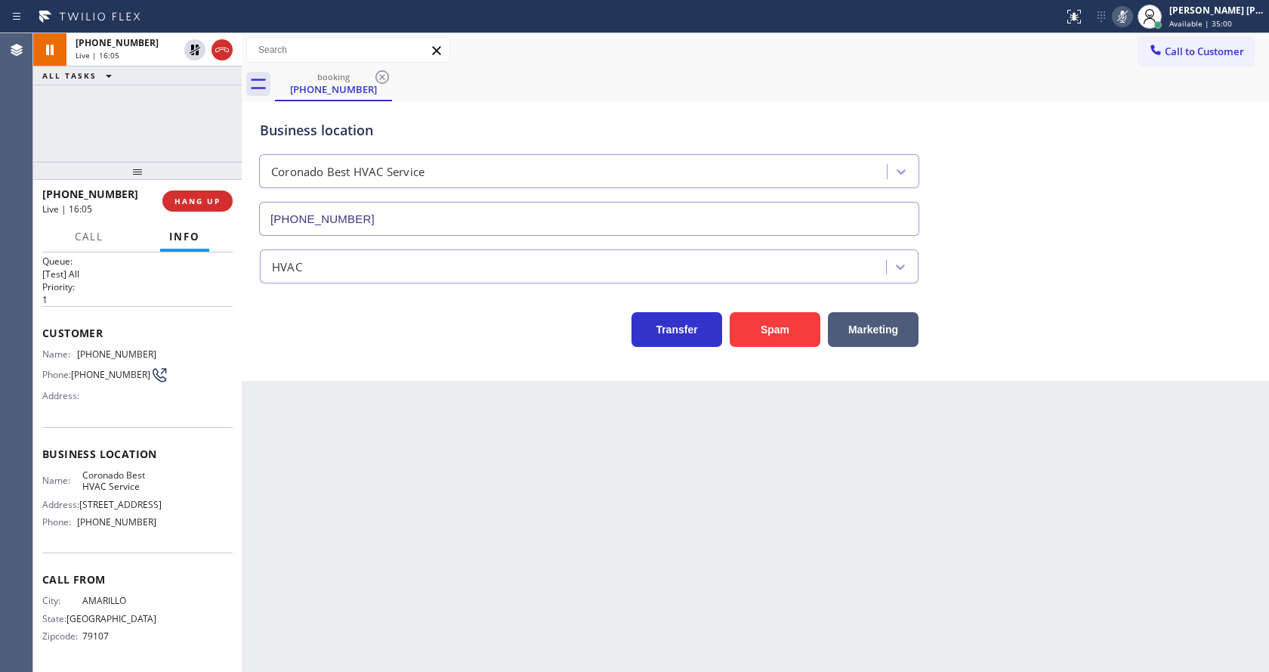
click at [1065, 248] on div "HVAC" at bounding box center [755, 263] width 997 height 40
click at [524, 343] on div "Transfer Spam Marketing" at bounding box center [589, 326] width 665 height 42
click at [740, 577] on div "Back to Dashboard Change Sender ID Customers Technicians Select a contact Outbo…" at bounding box center [756, 352] width 1028 height 639
click at [192, 48] on icon at bounding box center [195, 50] width 11 height 11
click at [1127, 18] on icon at bounding box center [1123, 17] width 8 height 12
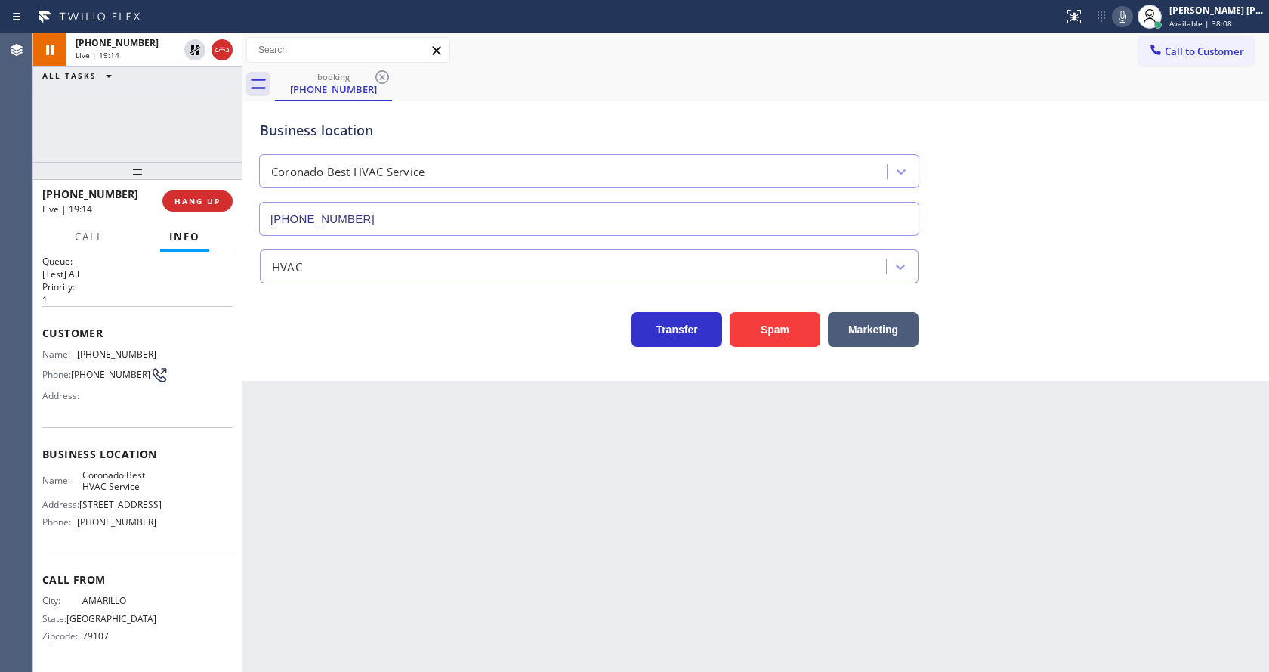
click at [1090, 280] on div "HVAC" at bounding box center [755, 263] width 997 height 40
click at [587, 585] on div "Back to Dashboard Change Sender ID Customers Technicians Select a contact Outbo…" at bounding box center [756, 352] width 1028 height 639
click at [582, 502] on div "Back to Dashboard Change Sender ID Customers Technicians Select a contact Outbo…" at bounding box center [756, 352] width 1028 height 639
click at [402, 368] on div "Business location Coronado Best HVAC Service [PHONE_NUMBER] HVAC Transfer Spam …" at bounding box center [756, 241] width 1028 height 280
click at [459, 398] on div "Back to Dashboard Change Sender ID Customers Technicians Select a contact Outbo…" at bounding box center [756, 352] width 1028 height 639
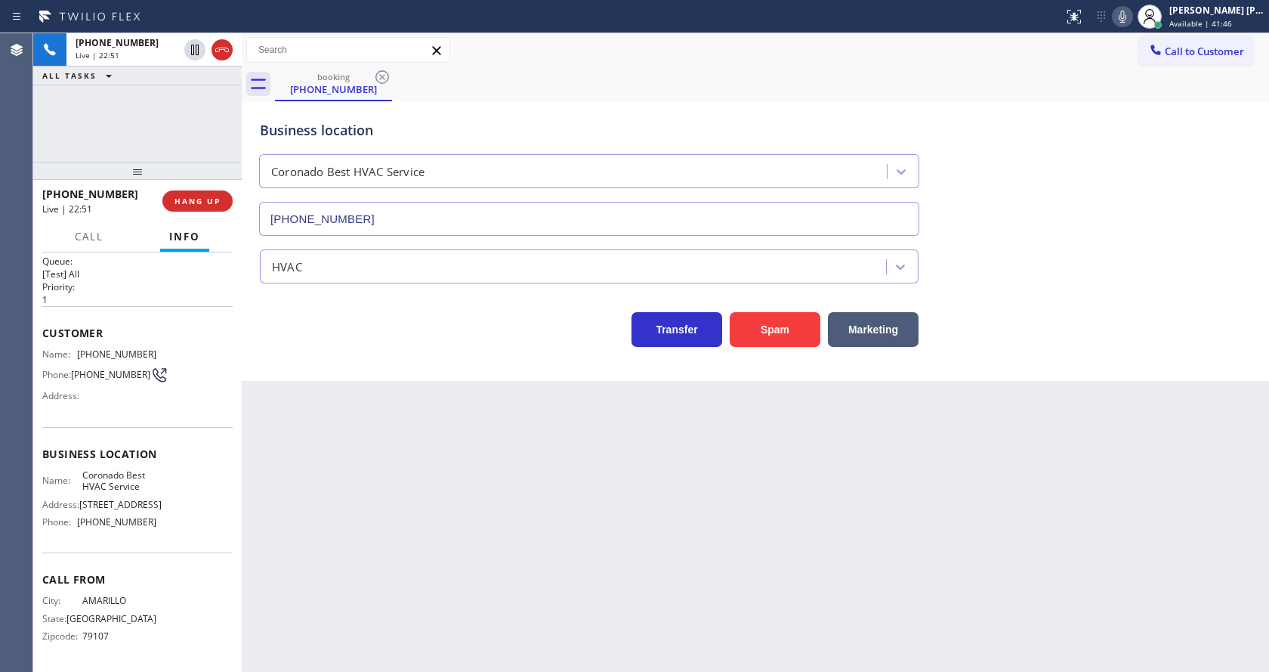
click at [332, 319] on div "Transfer Spam Marketing" at bounding box center [589, 326] width 665 height 42
click at [744, 515] on div "Back to Dashboard Change Sender ID Customers Technicians Select a contact Outbo…" at bounding box center [756, 352] width 1028 height 639
click at [418, 430] on div "Back to Dashboard Change Sender ID Customers Technicians Select a contact Outbo…" at bounding box center [756, 352] width 1028 height 639
click at [596, 583] on div "Back to Dashboard Change Sender ID Customers Technicians Select a contact Outbo…" at bounding box center [756, 352] width 1028 height 639
click at [479, 459] on div "Back to Dashboard Change Sender ID Customers Technicians Select a contact Outbo…" at bounding box center [756, 352] width 1028 height 639
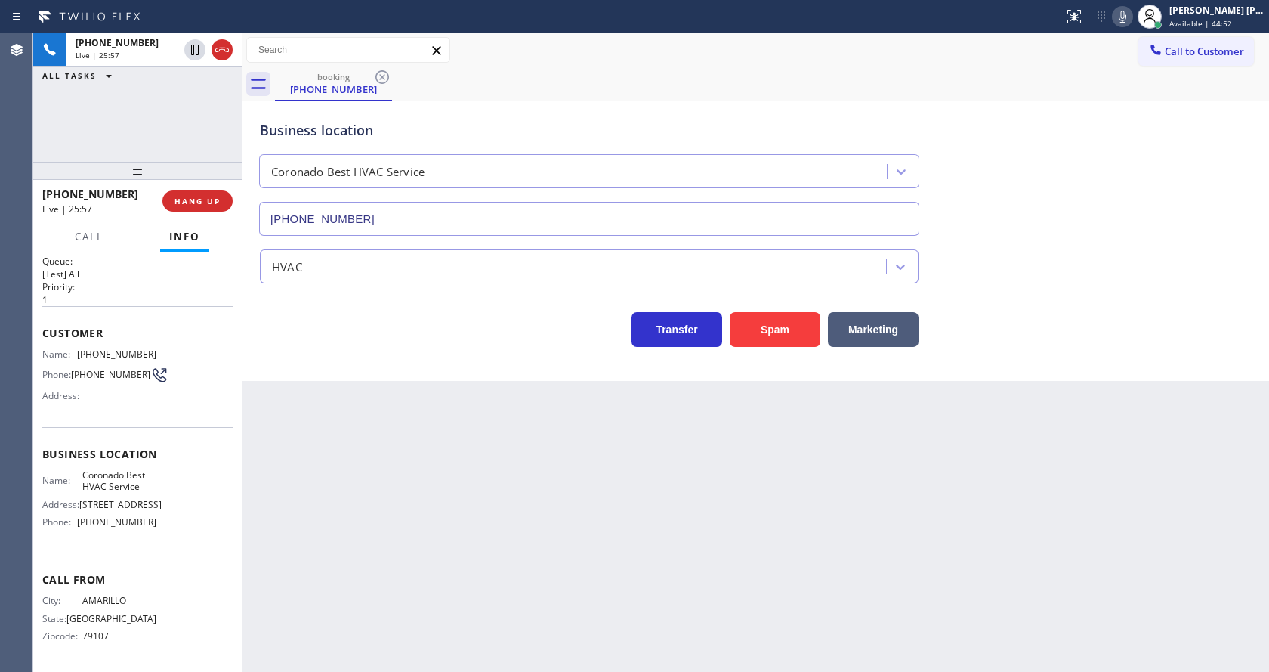
click at [607, 500] on div "Back to Dashboard Change Sender ID Customers Technicians Select a contact Outbo…" at bounding box center [756, 352] width 1028 height 639
click at [363, 400] on div "Back to Dashboard Change Sender ID Customers Technicians Select a contact Outbo…" at bounding box center [756, 352] width 1028 height 639
drag, startPoint x: 682, startPoint y: 542, endPoint x: 660, endPoint y: 542, distance: 21.9
click at [682, 542] on div "Back to Dashboard Change Sender ID Customers Technicians Select a contact Outbo…" at bounding box center [756, 352] width 1028 height 639
click at [413, 552] on div "Back to Dashboard Change Sender ID Customers Technicians Select a contact Outbo…" at bounding box center [756, 352] width 1028 height 639
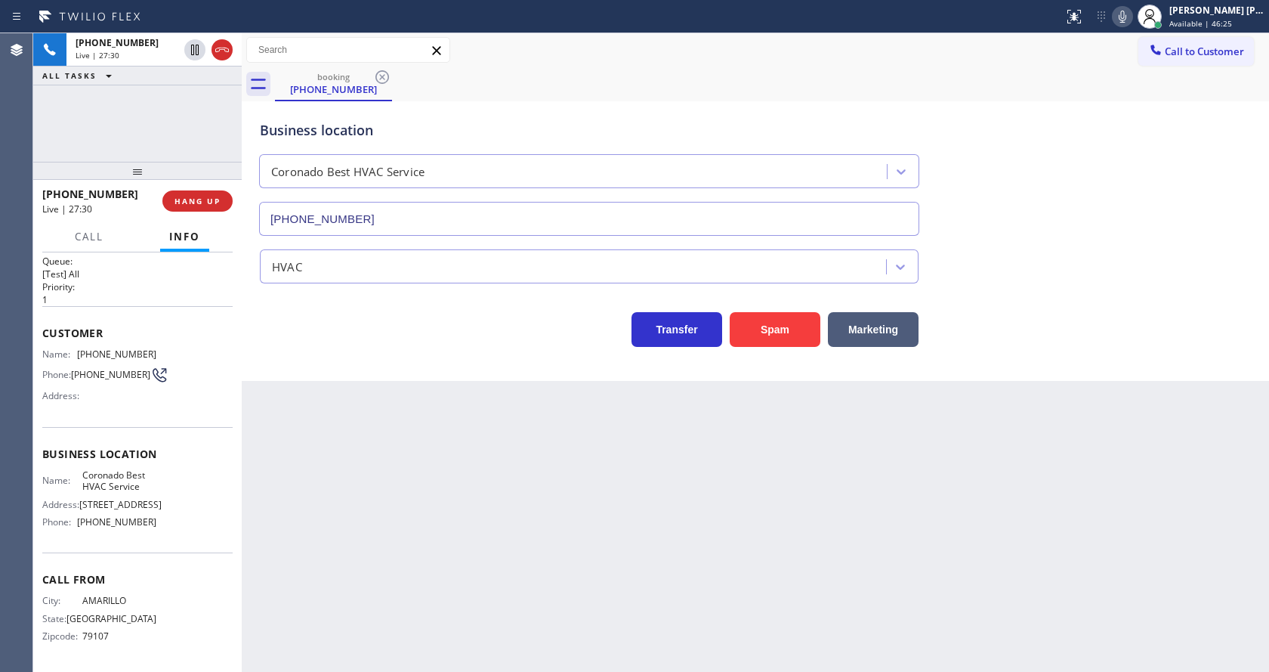
click at [732, 574] on div "Back to Dashboard Change Sender ID Customers Technicians Select a contact Outbo…" at bounding box center [756, 352] width 1028 height 639
click at [292, 442] on div "Back to Dashboard Change Sender ID Customers Technicians Select a contact Outbo…" at bounding box center [756, 352] width 1028 height 639
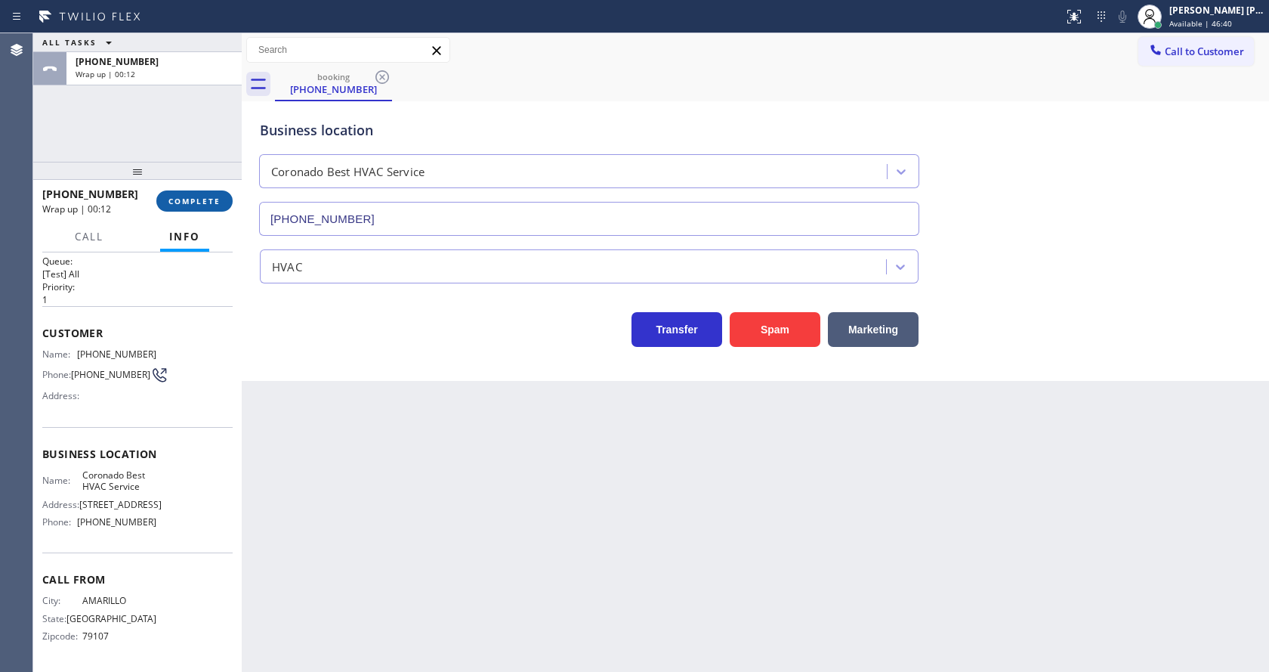
click at [166, 193] on button "COMPLETE" at bounding box center [194, 200] width 76 height 21
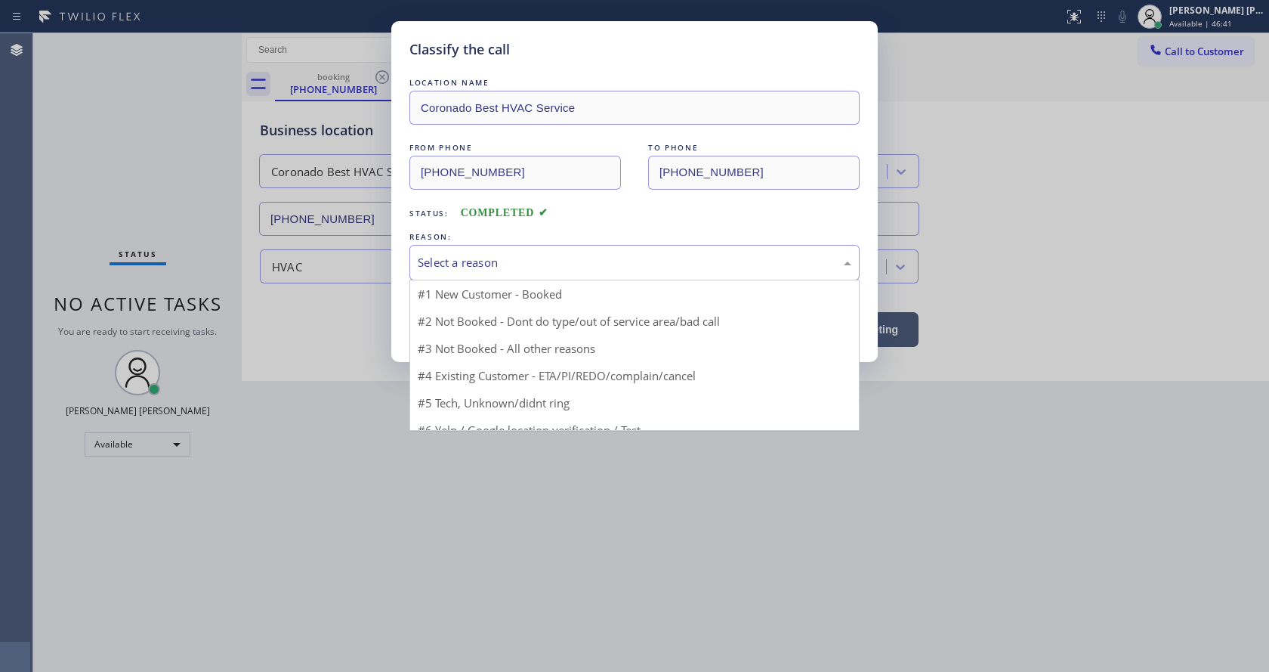
click at [490, 269] on div "Select a reason" at bounding box center [635, 262] width 434 height 17
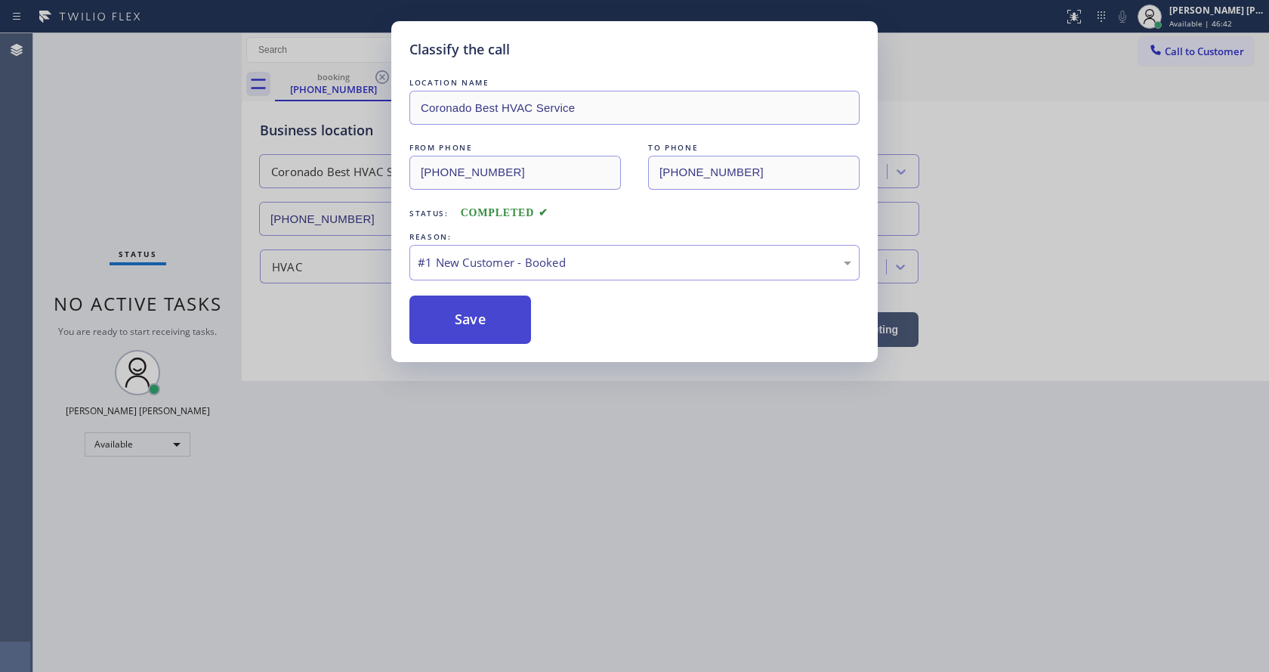
click at [479, 340] on button "Save" at bounding box center [471, 319] width 122 height 48
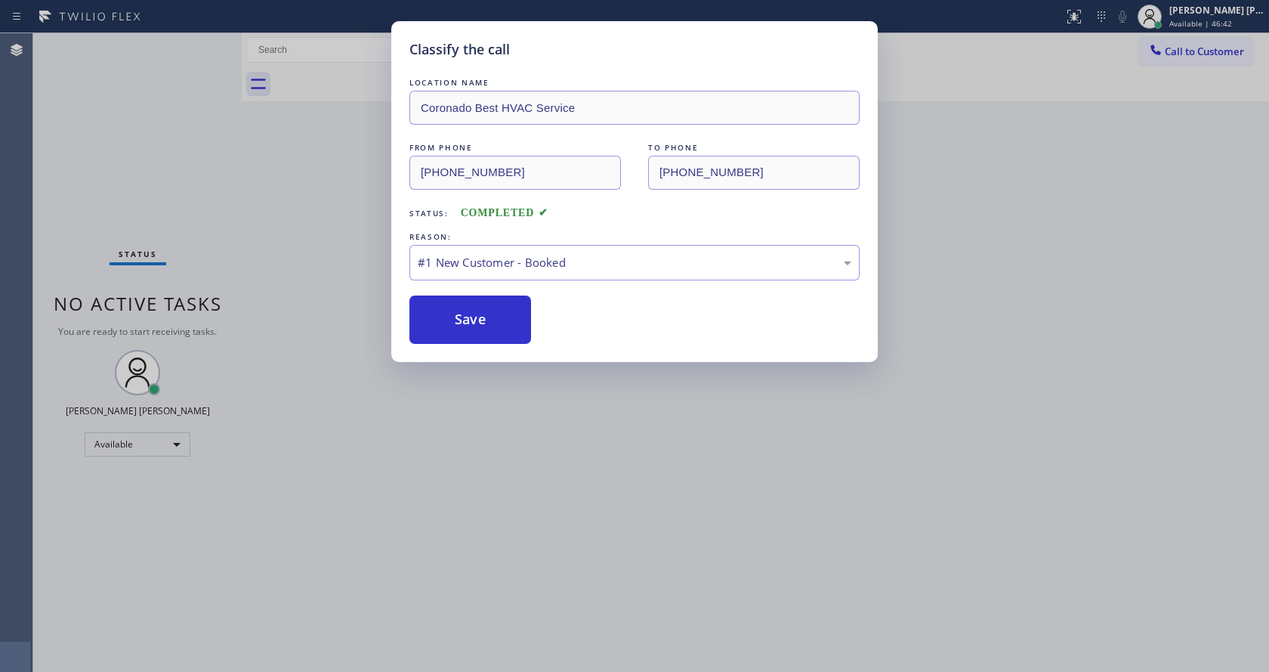
click at [558, 499] on div "Classify the call LOCATION NAME Coronado Best HVAC Service FROM PHONE [PHONE_NU…" at bounding box center [634, 336] width 1269 height 672
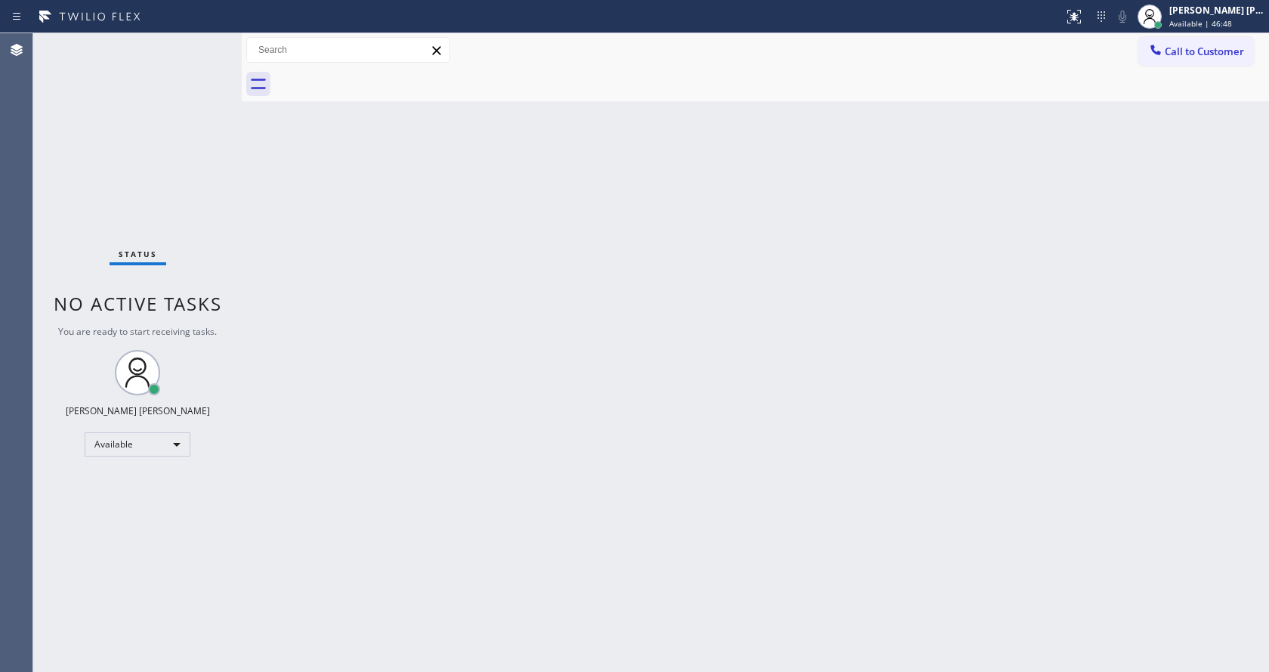
click at [287, 238] on div "Back to Dashboard Change Sender ID Customers Technicians Select a contact Outbo…" at bounding box center [756, 352] width 1028 height 639
click at [429, 399] on div "Back to Dashboard Change Sender ID Customers Technicians Select a contact Outbo…" at bounding box center [756, 352] width 1028 height 639
click at [66, 230] on div "Status No active tasks You are ready to start receiving tasks. [PERSON_NAME] [P…" at bounding box center [137, 352] width 209 height 639
click at [711, 453] on div "Back to Dashboard Change Sender ID Customers Technicians Select a contact Outbo…" at bounding box center [756, 352] width 1028 height 639
click at [699, 293] on div "Back to Dashboard Change Sender ID Customers Technicians Select a contact Outbo…" at bounding box center [756, 352] width 1028 height 639
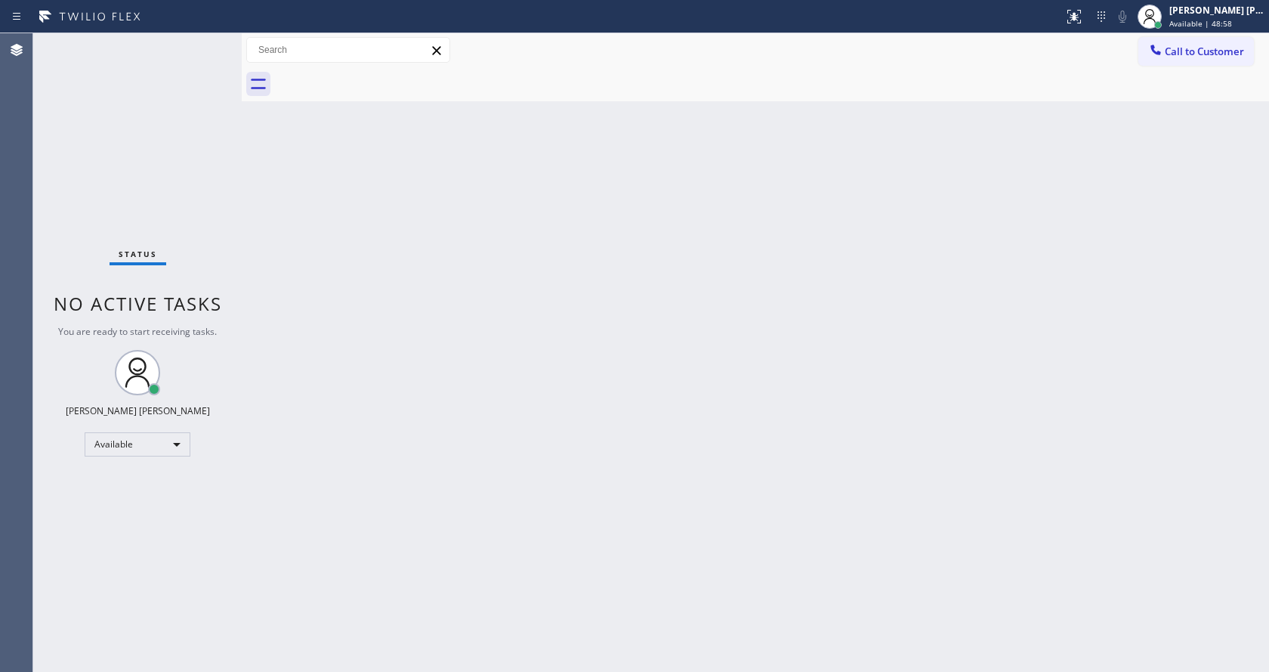
click at [325, 233] on div "Back to Dashboard Change Sender ID Customers Technicians Select a contact Outbo…" at bounding box center [756, 352] width 1028 height 639
click at [459, 365] on div "Back to Dashboard Change Sender ID Customers Technicians Select a contact Outbo…" at bounding box center [756, 352] width 1028 height 639
click at [312, 223] on div "Back to Dashboard Change Sender ID Customers Technicians Select a contact Outbo…" at bounding box center [756, 352] width 1028 height 639
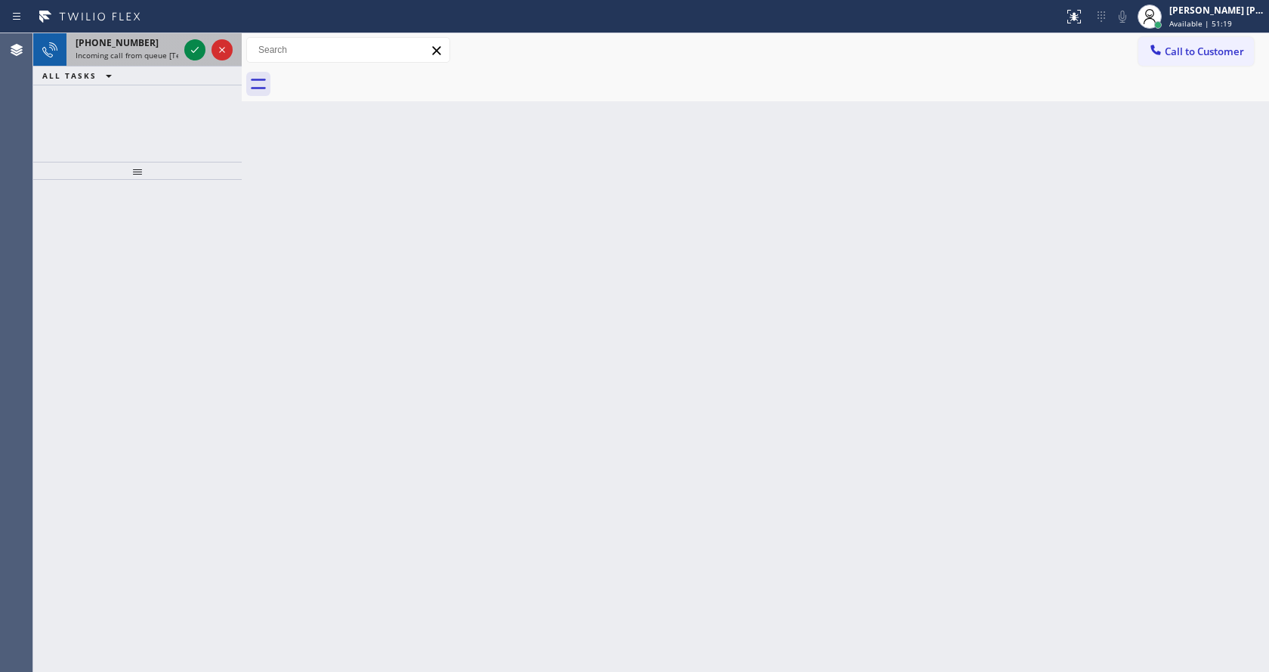
click at [135, 53] on span "Incoming call from queue [Test] All" at bounding box center [138, 55] width 125 height 11
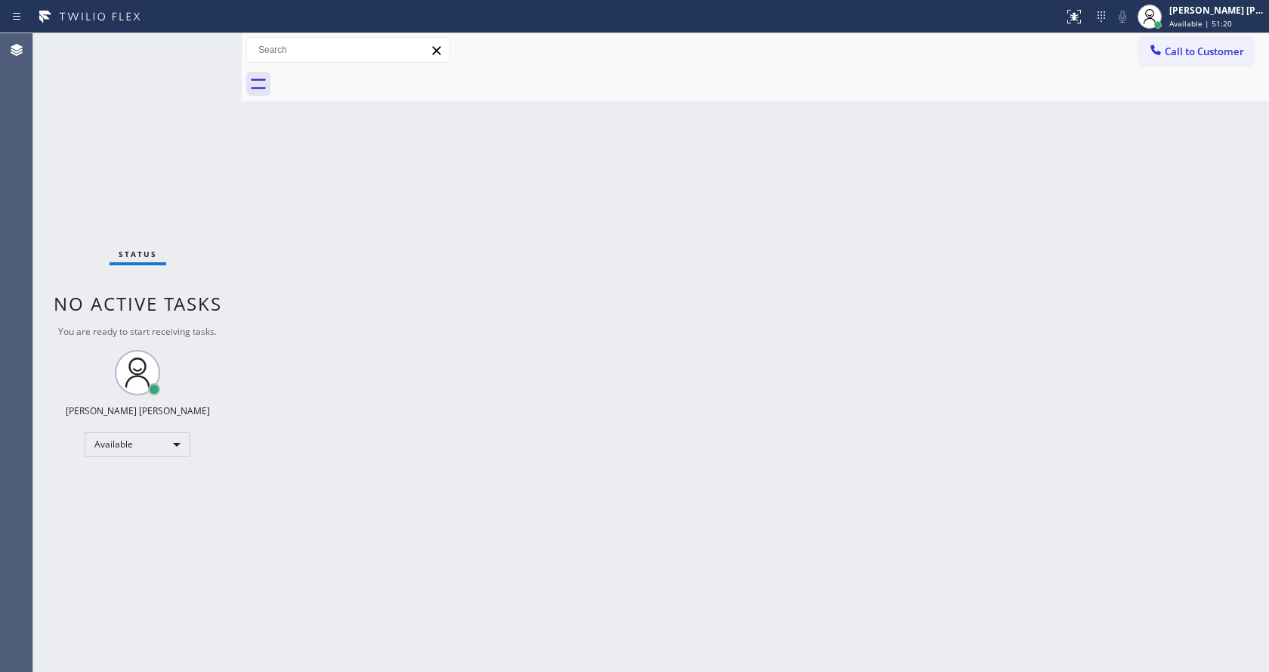
click at [461, 254] on div "Back to Dashboard Change Sender ID Customers Technicians Select a contact Outbo…" at bounding box center [756, 352] width 1028 height 639
click at [409, 263] on div "Back to Dashboard Change Sender ID Customers Technicians Select a contact Outbo…" at bounding box center [756, 352] width 1028 height 639
click at [475, 250] on div "Back to Dashboard Change Sender ID Customers Technicians Select a contact Outbo…" at bounding box center [756, 352] width 1028 height 639
click at [211, 38] on div "Status No active tasks You are ready to start receiving tasks. [PERSON_NAME] [P…" at bounding box center [137, 352] width 209 height 639
click at [374, 271] on div "Back to Dashboard Change Sender ID Customers Technicians Select a contact Outbo…" at bounding box center [756, 352] width 1028 height 639
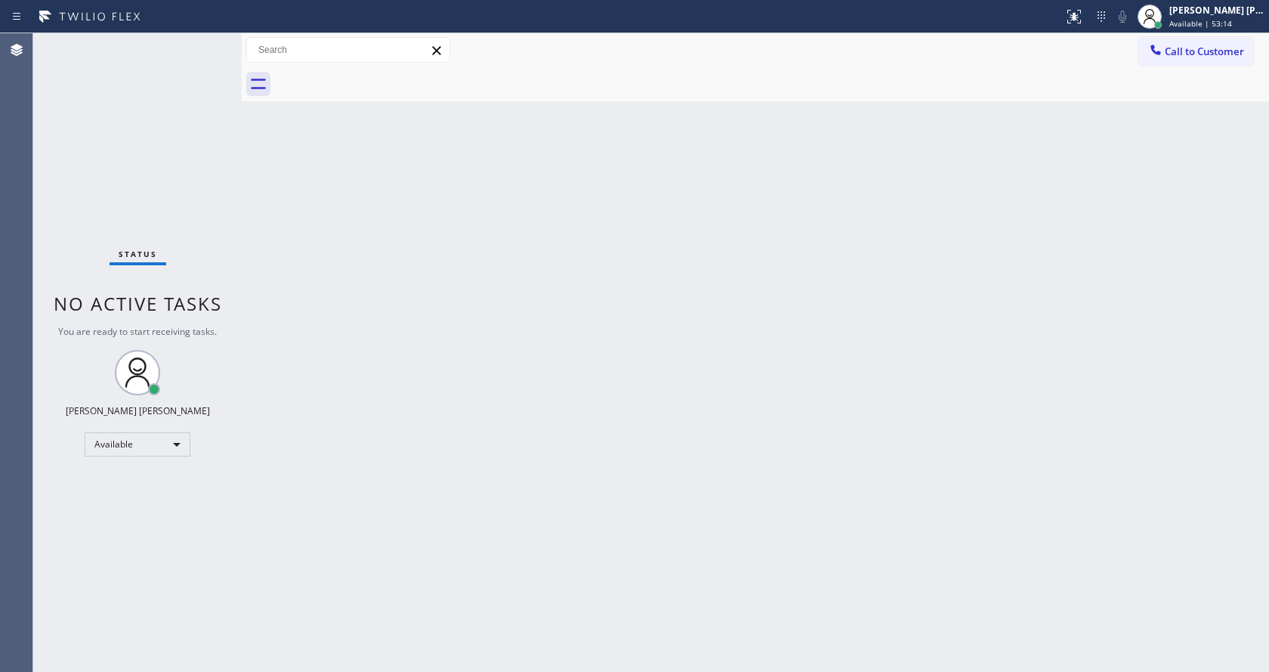
click at [515, 256] on div "Back to Dashboard Change Sender ID Customers Technicians Select a contact Outbo…" at bounding box center [756, 352] width 1028 height 639
click at [200, 39] on div "Status No active tasks You are ready to start receiving tasks. [PERSON_NAME] [P…" at bounding box center [137, 352] width 209 height 639
click at [205, 42] on div "Status No active tasks You are ready to start receiving tasks. [PERSON_NAME] [P…" at bounding box center [137, 352] width 209 height 639
drag, startPoint x: 431, startPoint y: 253, endPoint x: 408, endPoint y: 230, distance: 32.1
click at [431, 253] on div "Back to Dashboard Change Sender ID Customers Technicians Select a contact Outbo…" at bounding box center [756, 352] width 1028 height 639
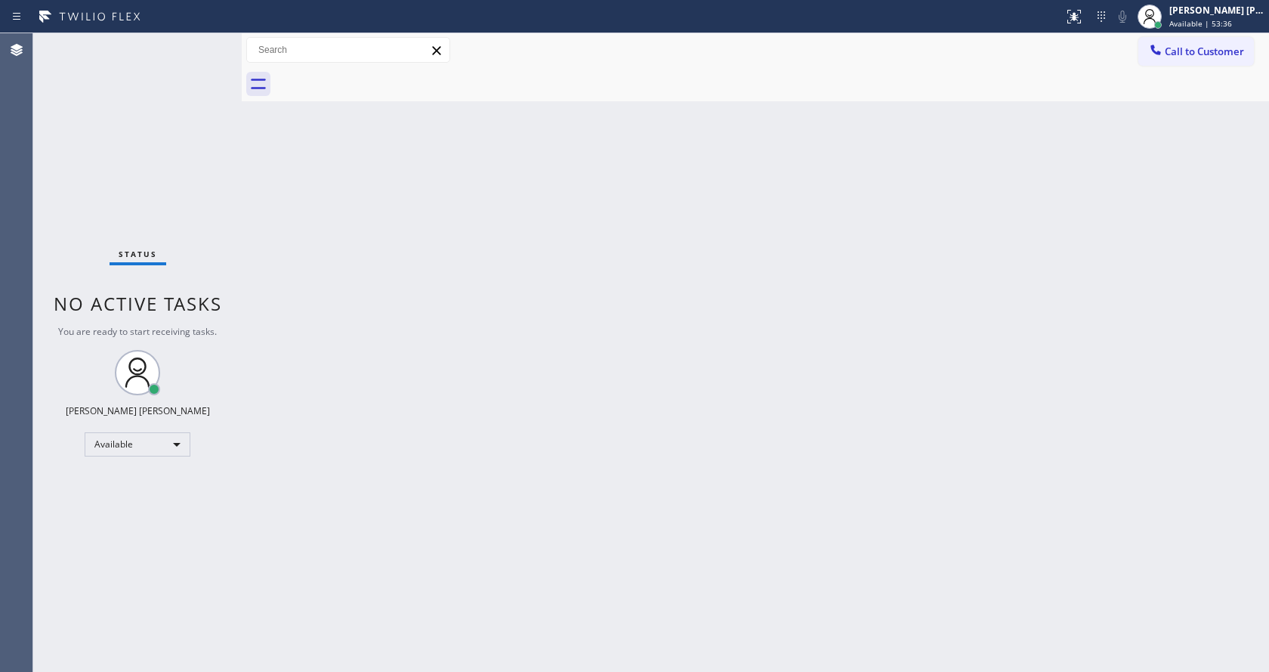
click at [208, 43] on div "Status No active tasks You are ready to start receiving tasks. [PERSON_NAME] [P…" at bounding box center [137, 352] width 209 height 639
click at [301, 97] on div at bounding box center [772, 84] width 994 height 34
click at [624, 328] on div "Back to Dashboard Change Sender ID Customers Technicians Select a contact Outbo…" at bounding box center [756, 352] width 1028 height 639
click at [278, 284] on div "Back to Dashboard Change Sender ID Customers Technicians Select a contact Outbo…" at bounding box center [756, 352] width 1028 height 639
click at [205, 43] on div "Status No active tasks You are ready to start receiving tasks. [PERSON_NAME] [P…" at bounding box center [137, 352] width 209 height 639
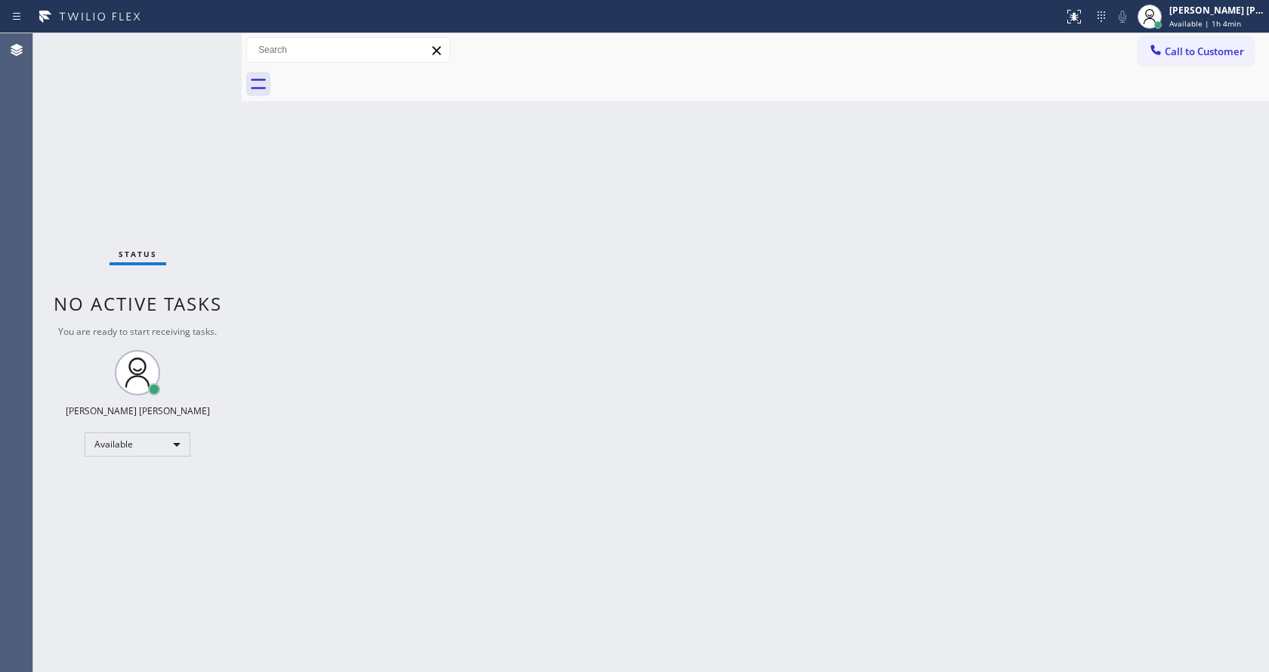
click at [110, 225] on div "Status No active tasks You are ready to start receiving tasks. [PERSON_NAME] [P…" at bounding box center [137, 352] width 209 height 639
click at [205, 42] on div "Status No active tasks You are ready to start receiving tasks. [PERSON_NAME] [P…" at bounding box center [137, 352] width 209 height 639
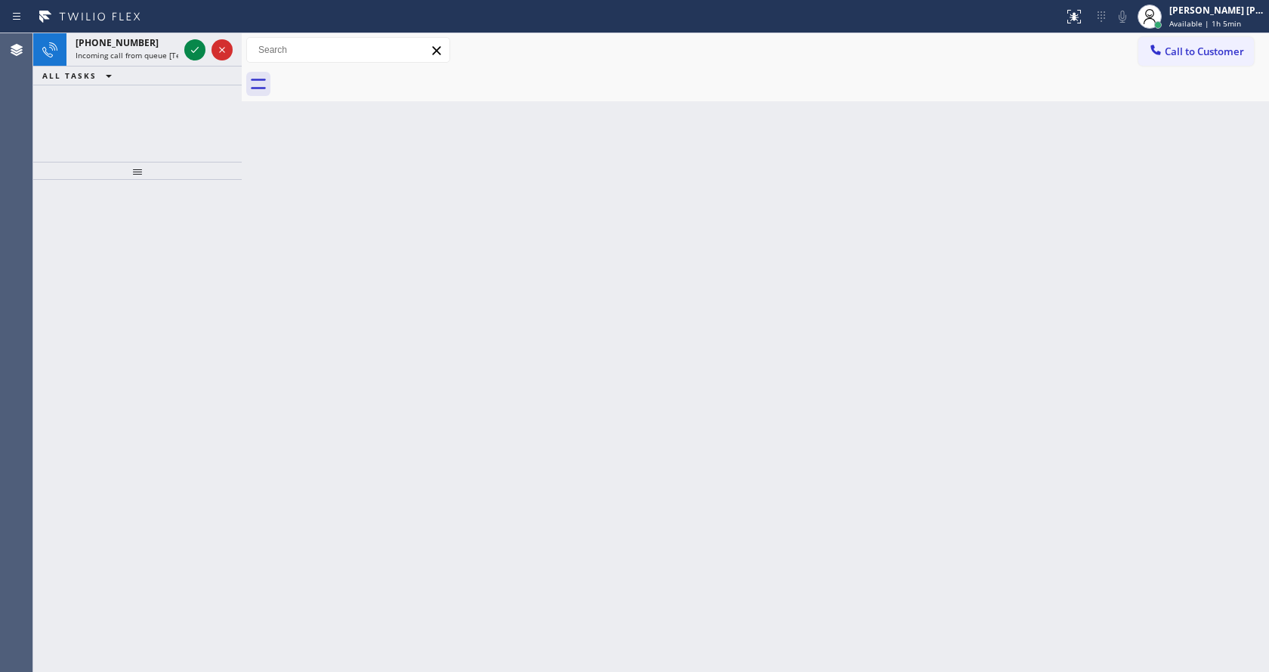
click at [172, 150] on div "[PHONE_NUMBER] Incoming call from queue [Test] All ALL TASKS ALL TASKS ACTIVE T…" at bounding box center [137, 97] width 209 height 128
click at [197, 51] on icon at bounding box center [195, 50] width 18 height 18
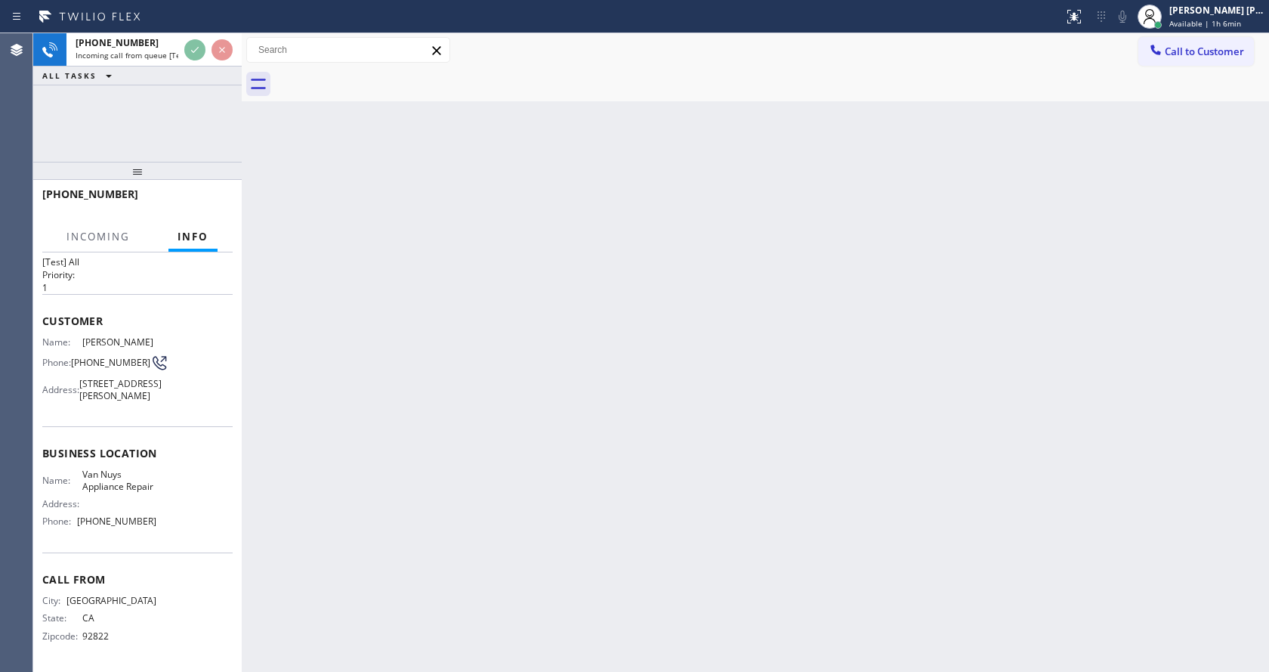
scroll to position [55, 0]
click at [586, 453] on div "Back to Dashboard Change Sender ID Customers Technicians Select a contact Outbo…" at bounding box center [756, 352] width 1028 height 639
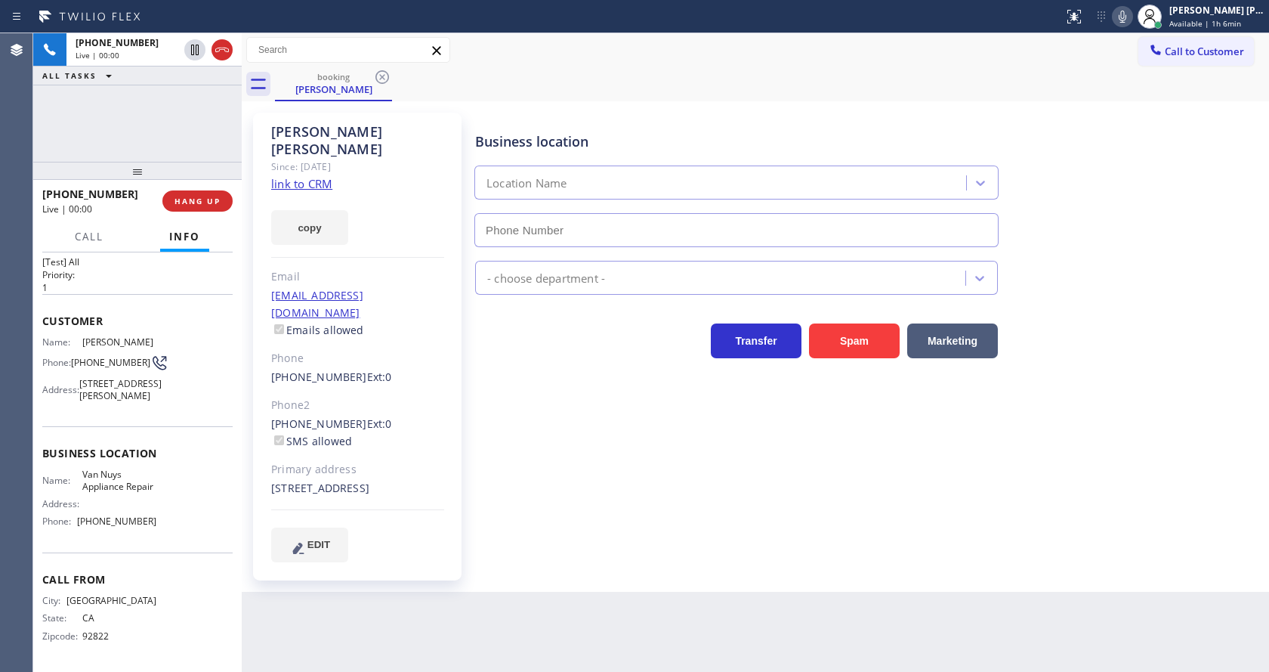
type input "[PHONE_NUMBER]"
click at [730, 477] on div "Business location Van Nuys Appliance Repair [PHONE_NUMBER] Appliance Repair Reg…" at bounding box center [868, 336] width 793 height 441
click at [828, 354] on button "Spam" at bounding box center [854, 340] width 91 height 35
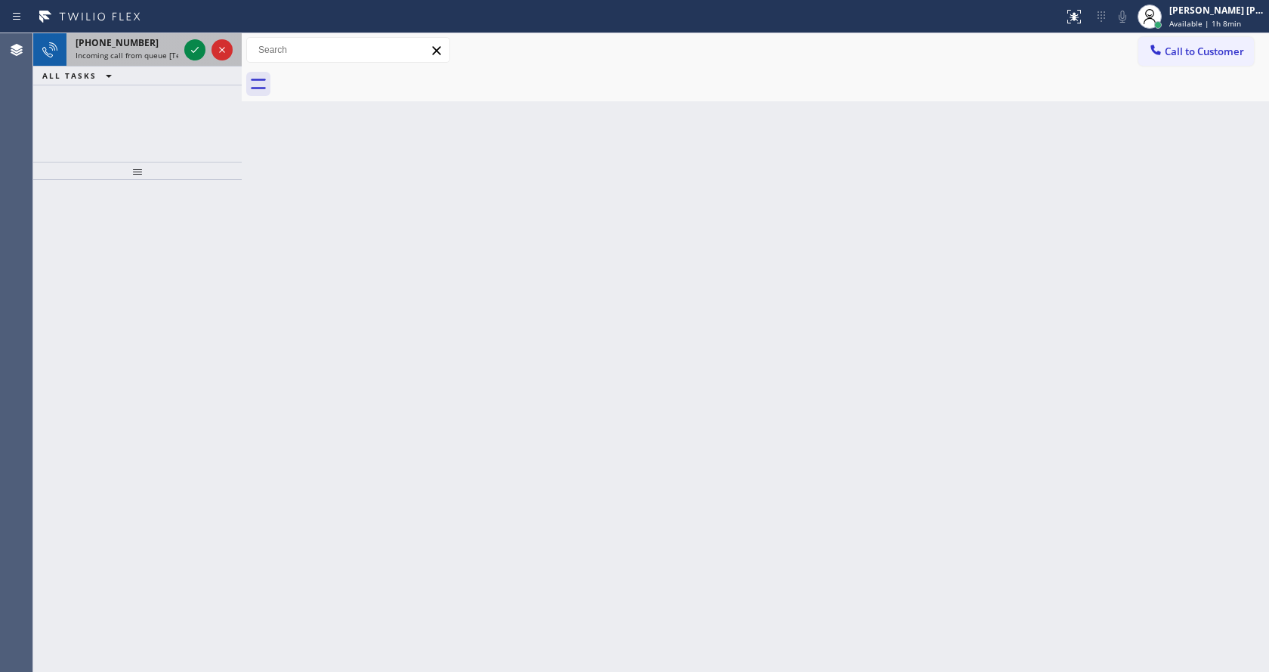
click at [150, 60] on div "[PHONE_NUMBER] Incoming call from queue [Test] All" at bounding box center [123, 49] width 115 height 33
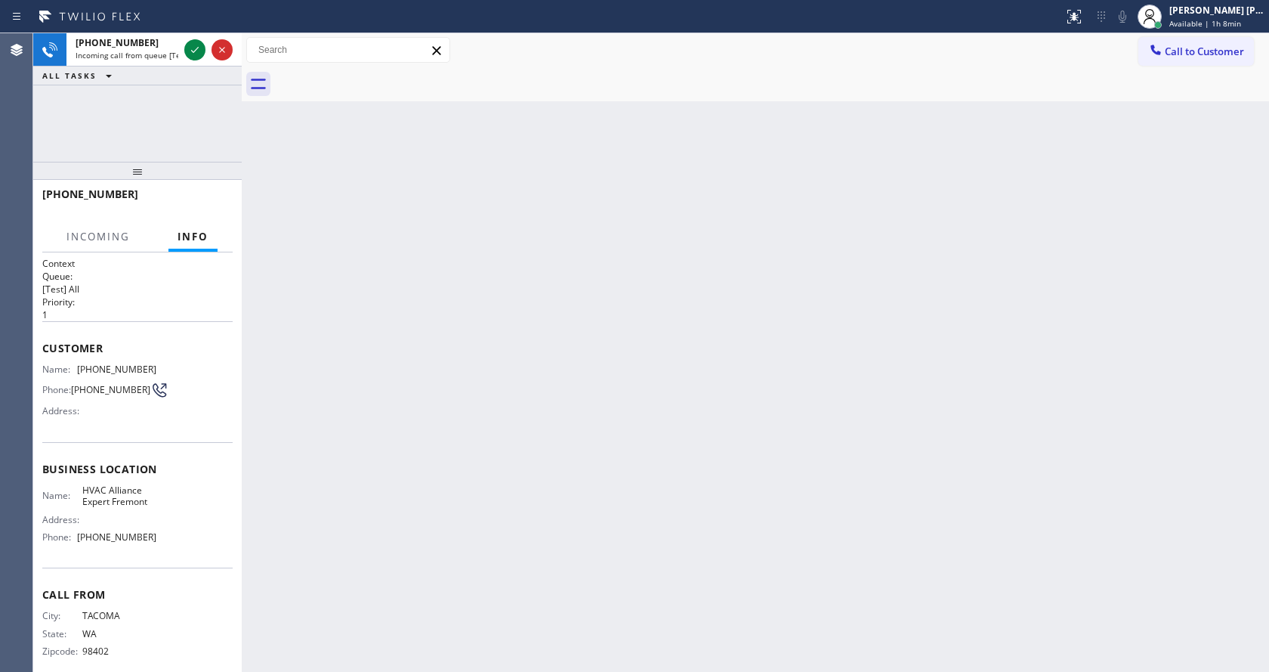
click at [607, 304] on div "Back to Dashboard Change Sender ID Customers Technicians Select a contact Outbo…" at bounding box center [756, 352] width 1028 height 639
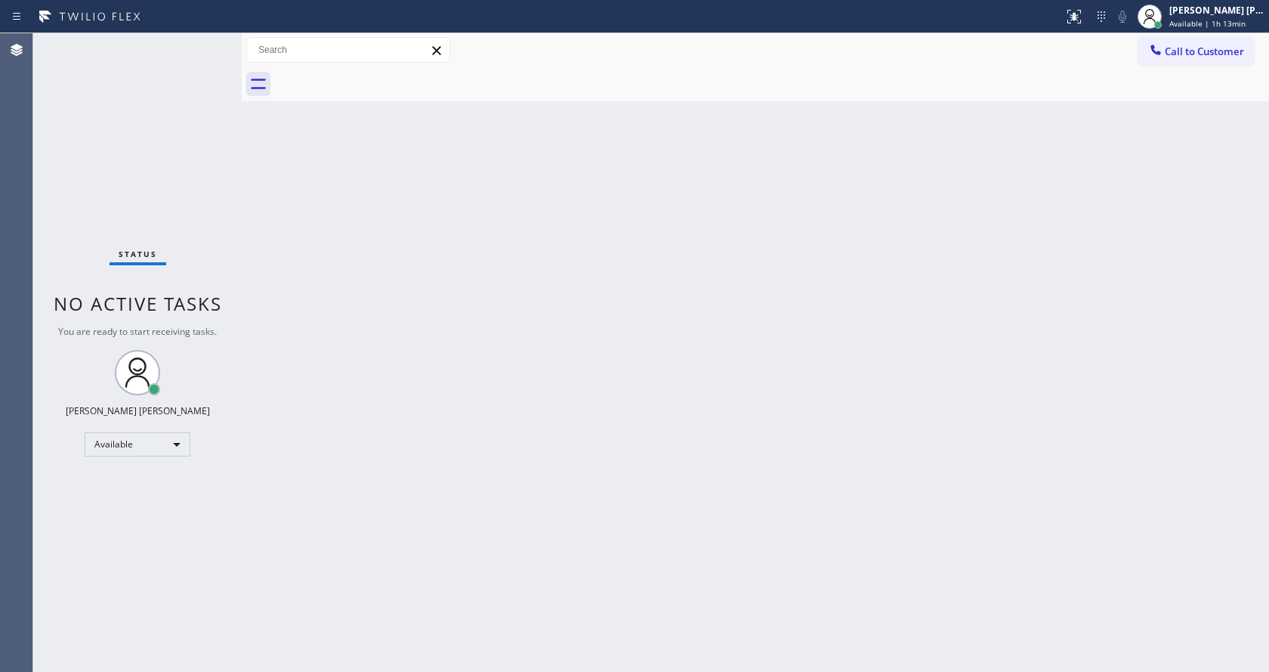
click at [242, 212] on div at bounding box center [242, 352] width 0 height 639
click at [203, 42] on div "Status No active tasks You are ready to start receiving tasks. [PERSON_NAME] [P…" at bounding box center [137, 352] width 209 height 639
click at [232, 200] on div "Status No active tasks You are ready to start receiving tasks. [PERSON_NAME] [P…" at bounding box center [137, 352] width 209 height 639
click at [589, 354] on div "Back to Dashboard Change Sender ID Customers Technicians Select a contact Outbo…" at bounding box center [756, 352] width 1028 height 639
click at [283, 185] on div "Back to Dashboard Change Sender ID Customers Technicians Select a contact Outbo…" at bounding box center [756, 352] width 1028 height 639
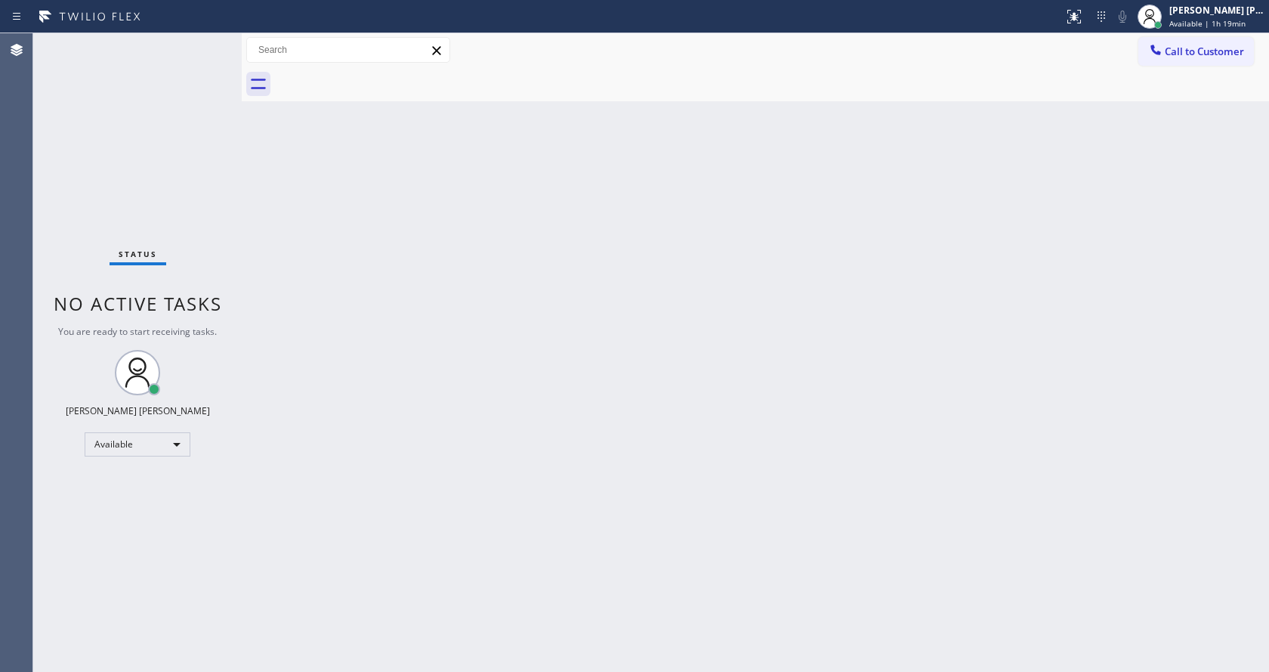
click at [206, 45] on div "Status No active tasks You are ready to start receiving tasks. [PERSON_NAME] [P…" at bounding box center [137, 352] width 209 height 639
click at [254, 263] on div "Back to Dashboard Change Sender ID Customers Technicians Select a contact Outbo…" at bounding box center [756, 352] width 1028 height 639
click at [175, 111] on div "Status No active tasks You are ready to start receiving tasks. [PERSON_NAME] [P…" at bounding box center [137, 352] width 209 height 639
click at [258, 138] on div "Back to Dashboard Change Sender ID Customers Technicians Select a contact Outbo…" at bounding box center [756, 352] width 1028 height 639
click at [301, 104] on div "Back to Dashboard Change Sender ID Customers Technicians Select a contact Outbo…" at bounding box center [756, 352] width 1028 height 639
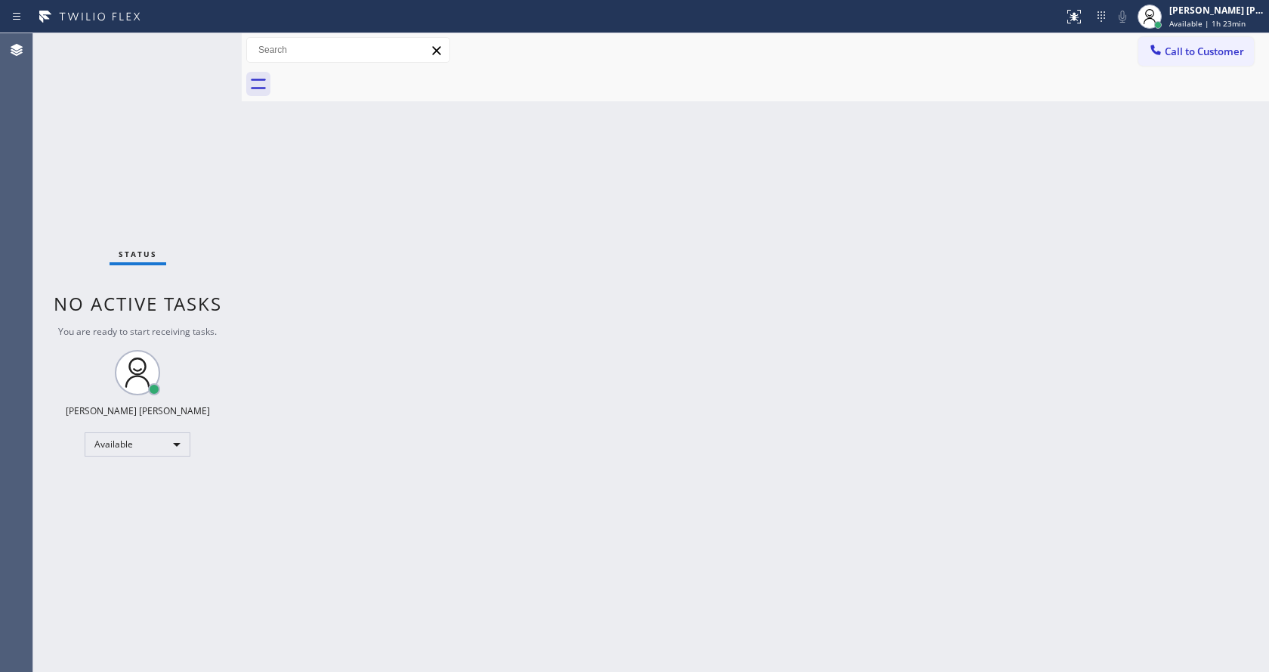
click at [163, 128] on div "Status No active tasks You are ready to start receiving tasks. [PERSON_NAME] [P…" at bounding box center [137, 352] width 209 height 639
click at [712, 366] on div "Back to Dashboard Change Sender ID Customers Technicians Select a contact Outbo…" at bounding box center [756, 352] width 1028 height 639
click at [508, 460] on div "Back to Dashboard Change Sender ID Customers Technicians Select a contact Outbo…" at bounding box center [756, 352] width 1028 height 639
click at [274, 129] on div "Back to Dashboard Change Sender ID Customers Technicians Select a contact Outbo…" at bounding box center [756, 352] width 1028 height 639
click at [304, 191] on div "Back to Dashboard Change Sender ID Customers Technicians Select a contact Outbo…" at bounding box center [756, 352] width 1028 height 639
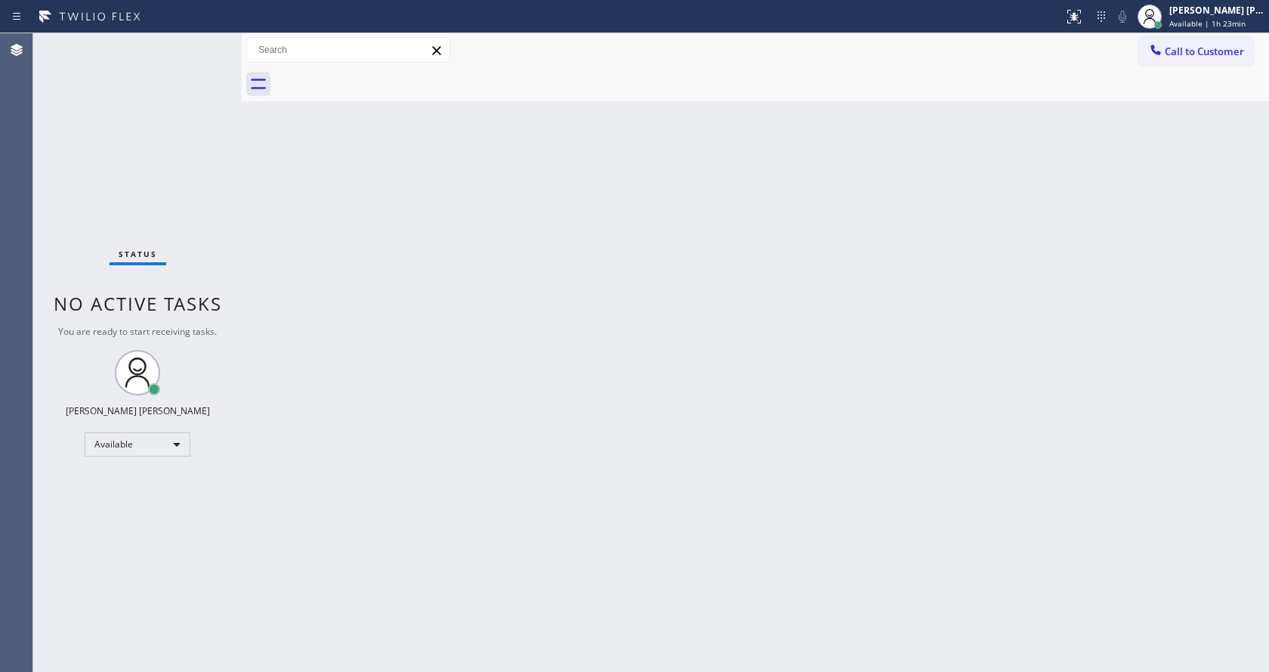
click at [664, 388] on div "Back to Dashboard Change Sender ID Customers Technicians Select a contact Outbo…" at bounding box center [756, 352] width 1028 height 639
click at [138, 174] on div "Status No active tasks You are ready to start receiving tasks. [PERSON_NAME] [P…" at bounding box center [137, 352] width 209 height 639
click at [206, 42] on div "Status No active tasks You are ready to start receiving tasks. [PERSON_NAME] [P…" at bounding box center [137, 352] width 209 height 639
click at [190, 258] on div "Status No active tasks You are ready to start receiving tasks. [PERSON_NAME] [P…" at bounding box center [137, 352] width 209 height 639
click at [199, 205] on div "Status No active tasks You are ready to start receiving tasks. [PERSON_NAME] [P…" at bounding box center [137, 352] width 209 height 639
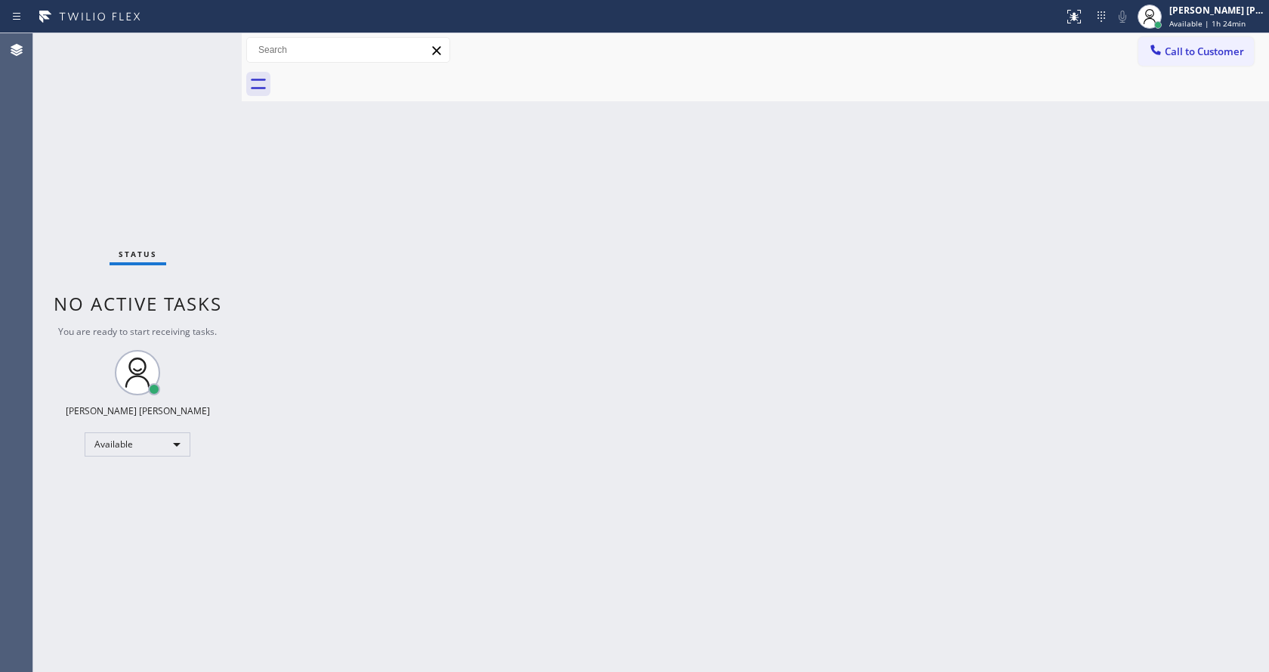
drag, startPoint x: 238, startPoint y: 69, endPoint x: 193, endPoint y: 62, distance: 45.8
click at [193, 62] on div "Status No active tasks You are ready to start receiving tasks. [PERSON_NAME] [P…" at bounding box center [651, 352] width 1236 height 639
click at [511, 409] on div "Back to Dashboard Change Sender ID Customers Technicians Select a contact Outbo…" at bounding box center [756, 352] width 1028 height 639
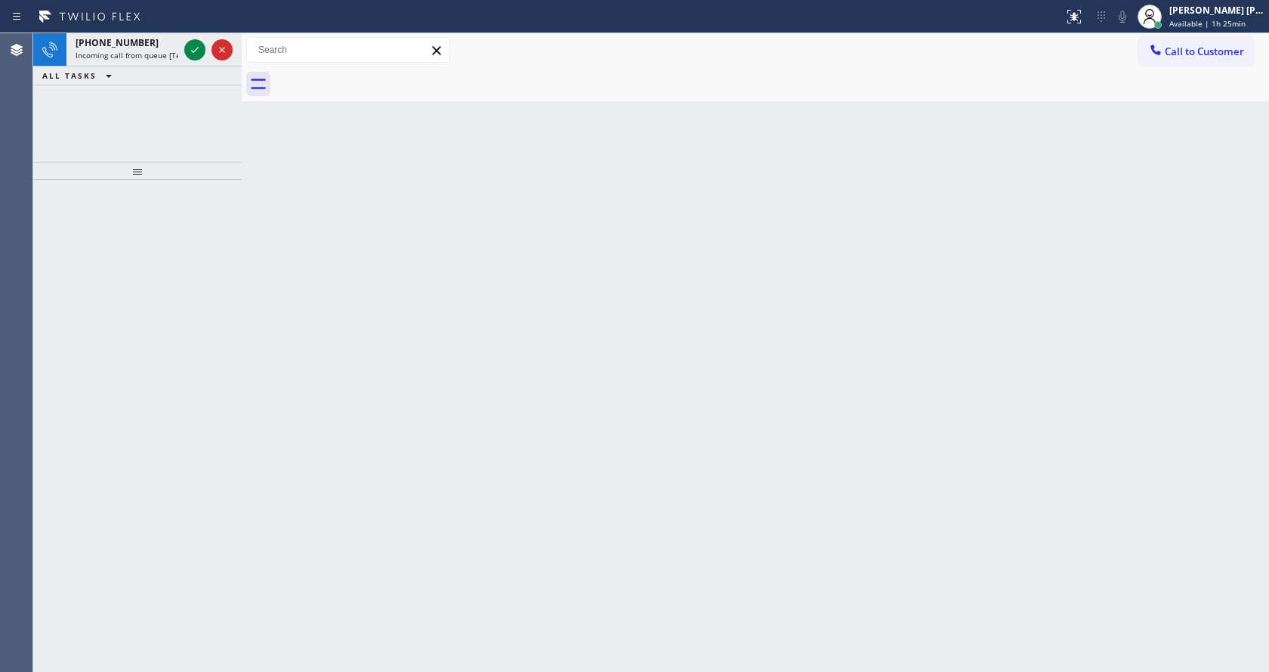
click at [242, 280] on div at bounding box center [242, 352] width 0 height 639
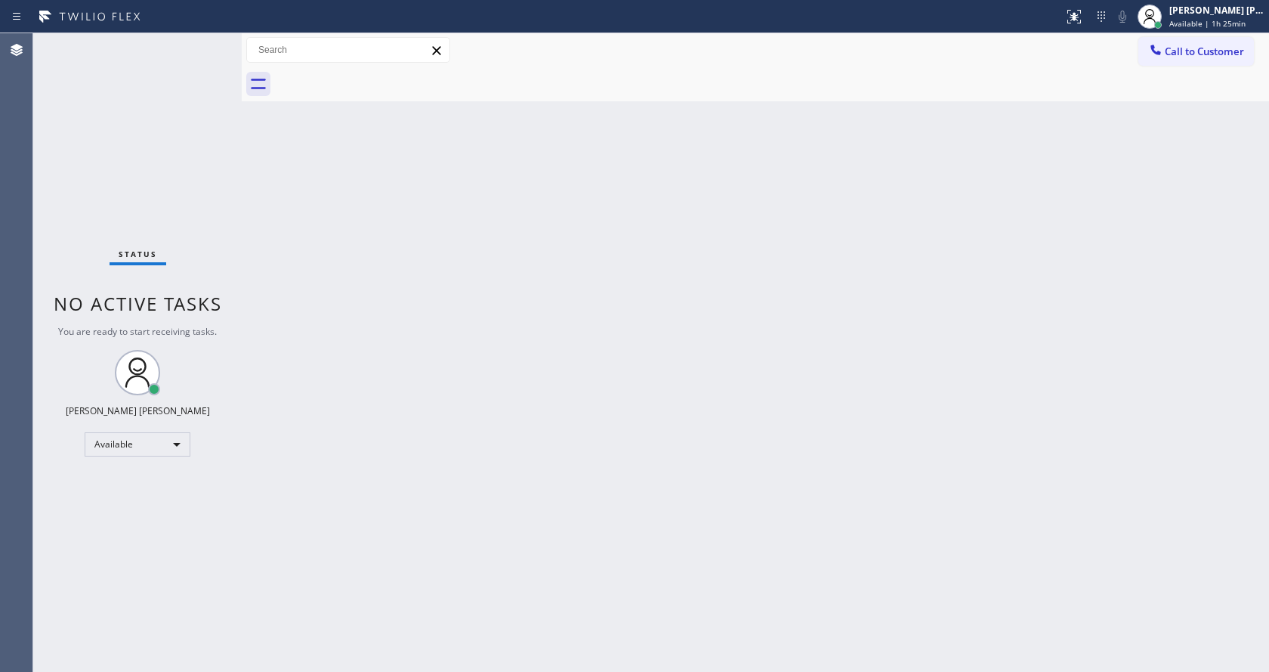
click at [510, 453] on div "Back to Dashboard Change Sender ID Customers Technicians Select a contact Outbo…" at bounding box center [756, 352] width 1028 height 639
click at [230, 224] on div "Status No active tasks You are ready to start receiving tasks. [PERSON_NAME] [P…" at bounding box center [137, 352] width 209 height 639
click at [720, 306] on div "Back to Dashboard Change Sender ID Customers Technicians Select a contact Outbo…" at bounding box center [756, 352] width 1028 height 639
click at [215, 180] on div "Status No active tasks You are ready to start receiving tasks. [PERSON_NAME] [P…" at bounding box center [137, 352] width 209 height 639
click at [203, 43] on div "Status No active tasks You are ready to start receiving tasks. [PERSON_NAME] [P…" at bounding box center [137, 352] width 209 height 639
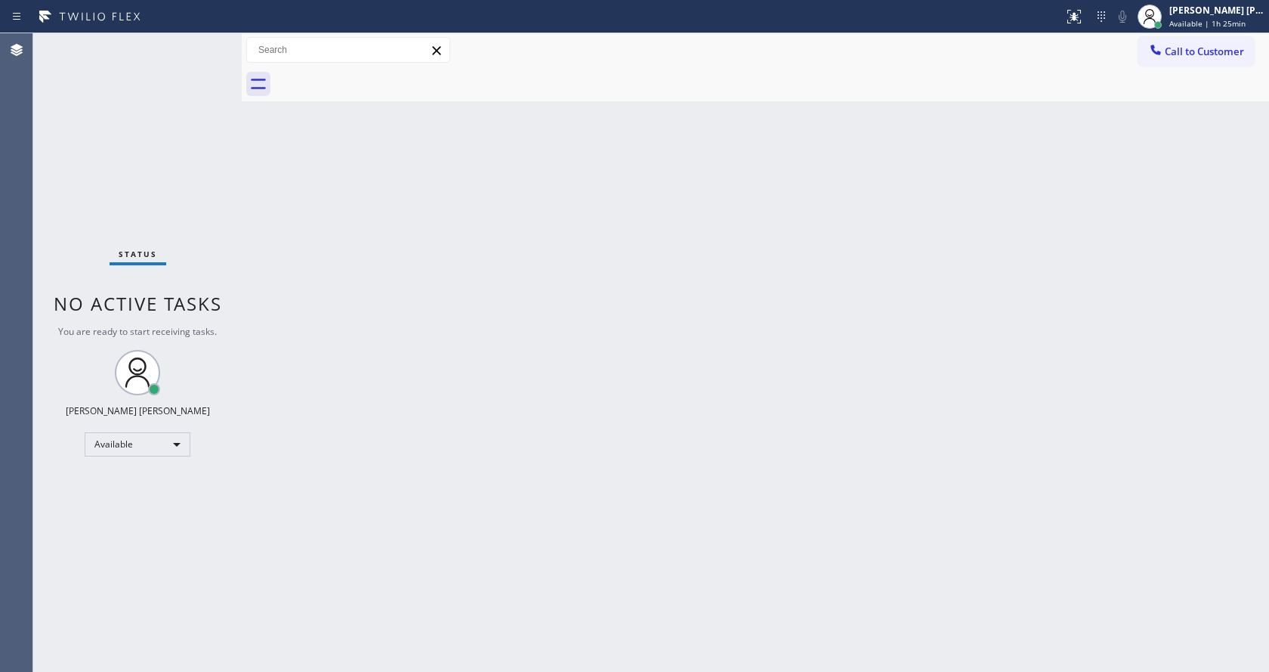
click at [501, 380] on div "Back to Dashboard Change Sender ID Customers Technicians Select a contact Outbo…" at bounding box center [756, 352] width 1028 height 639
click at [202, 150] on div "Status No active tasks You are ready to start receiving tasks. [PERSON_NAME] [P…" at bounding box center [137, 352] width 209 height 639
click at [208, 41] on div "Status No active tasks You are ready to start receiving tasks. [PERSON_NAME] [P…" at bounding box center [137, 352] width 209 height 639
click at [548, 394] on div "Back to Dashboard Change Sender ID Customers Technicians Select a contact Outbo…" at bounding box center [756, 352] width 1028 height 639
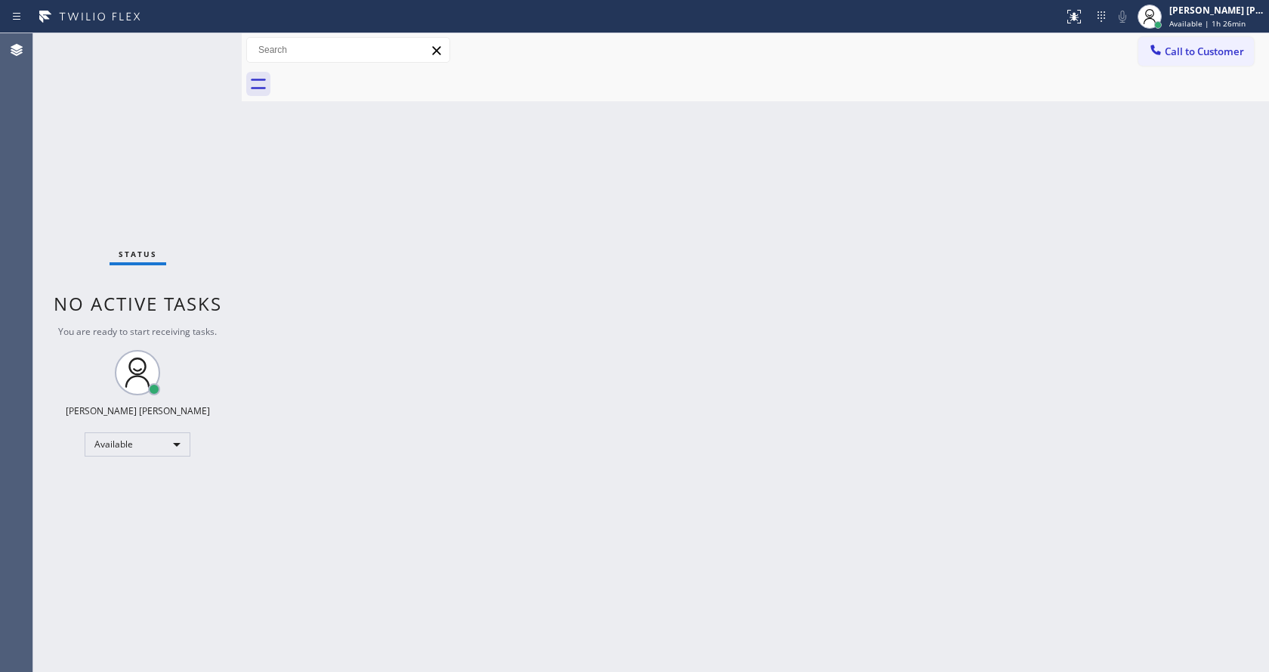
click at [291, 229] on div "Back to Dashboard Change Sender ID Customers Technicians Select a contact Outbo…" at bounding box center [756, 352] width 1028 height 639
click at [398, 360] on div "Back to Dashboard Change Sender ID Customers Technicians Select a contact Outbo…" at bounding box center [756, 352] width 1028 height 639
click at [184, 207] on div "Status No active tasks You are ready to start receiving tasks. [PERSON_NAME] [P…" at bounding box center [137, 352] width 209 height 639
click at [949, 372] on div "Back to Dashboard Change Sender ID Customers Technicians Select a contact Outbo…" at bounding box center [756, 352] width 1028 height 639
click at [114, 119] on div "Status No active tasks You are ready to start receiving tasks. [PERSON_NAME] [P…" at bounding box center [137, 352] width 209 height 639
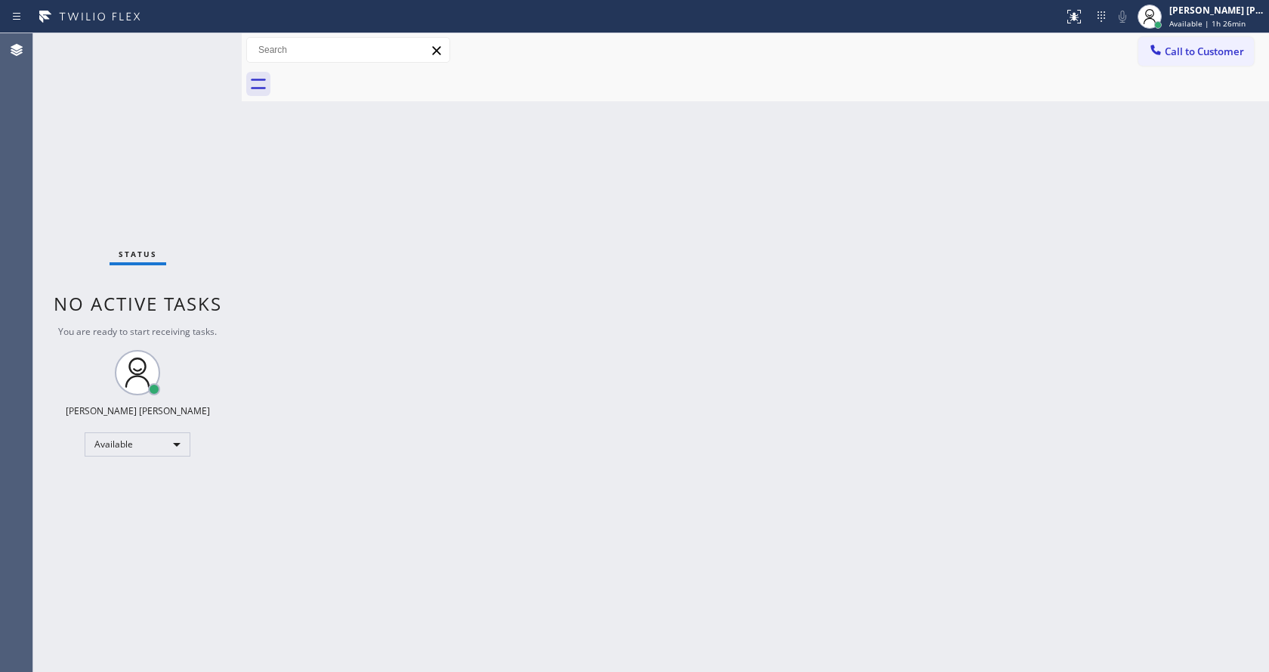
click at [209, 42] on div "Status No active tasks You are ready to start receiving tasks. [PERSON_NAME] [P…" at bounding box center [137, 352] width 209 height 639
click at [163, 128] on div "Status No active tasks You are ready to start receiving tasks. [PERSON_NAME] [P…" at bounding box center [137, 352] width 209 height 639
click at [368, 299] on div "Back to Dashboard Change Sender ID Customers Technicians Select a contact Outbo…" at bounding box center [756, 352] width 1028 height 639
click at [249, 245] on div "Back to Dashboard Change Sender ID Customers Technicians Select a contact Outbo…" at bounding box center [756, 352] width 1028 height 639
click at [264, 214] on div "Back to Dashboard Change Sender ID Customers Technicians Select a contact Outbo…" at bounding box center [756, 352] width 1028 height 639
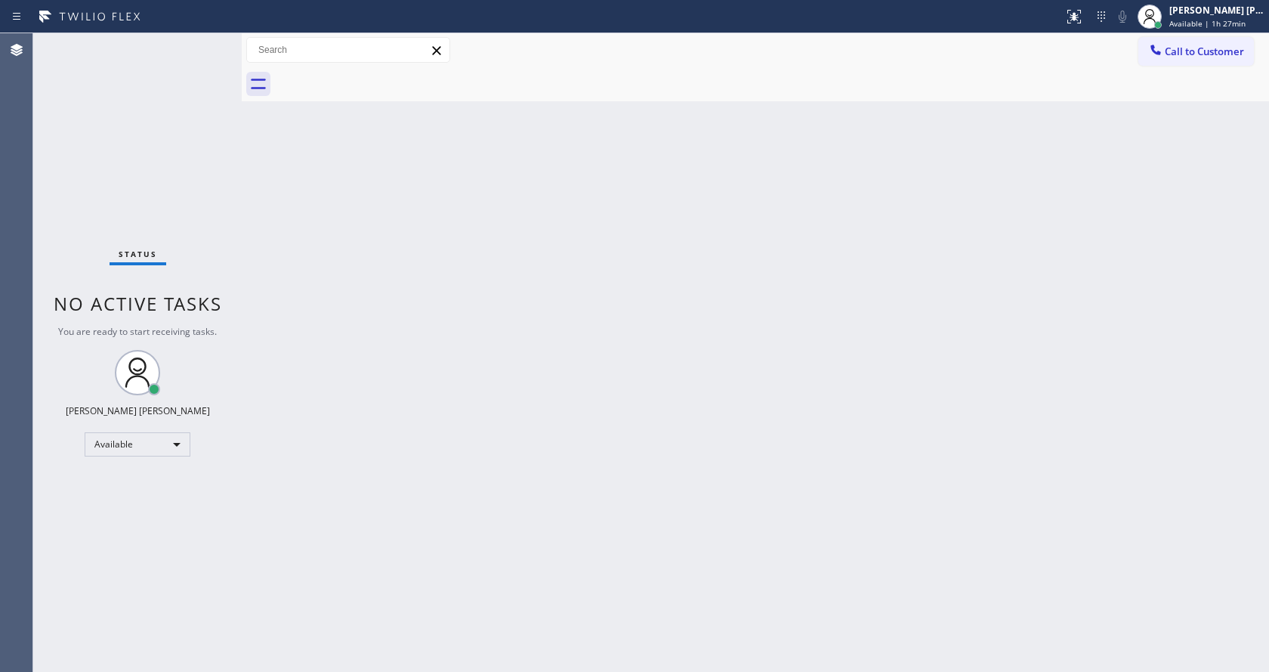
click at [209, 44] on div "Status No active tasks You are ready to start receiving tasks. [PERSON_NAME] [P…" at bounding box center [137, 352] width 209 height 639
click at [314, 315] on div "Back to Dashboard Change Sender ID Customers Technicians Select a contact Outbo…" at bounding box center [756, 352] width 1028 height 639
click at [862, 462] on div "Back to Dashboard Change Sender ID Customers Technicians Select a contact Outbo…" at bounding box center [756, 352] width 1028 height 639
click at [1105, 462] on div "Back to Dashboard Change Sender ID Customers Technicians Select a contact Outbo…" at bounding box center [756, 352] width 1028 height 639
click at [1212, 29] on div "[PERSON_NAME] [PERSON_NAME] Available | 1h 28min" at bounding box center [1201, 16] width 136 height 33
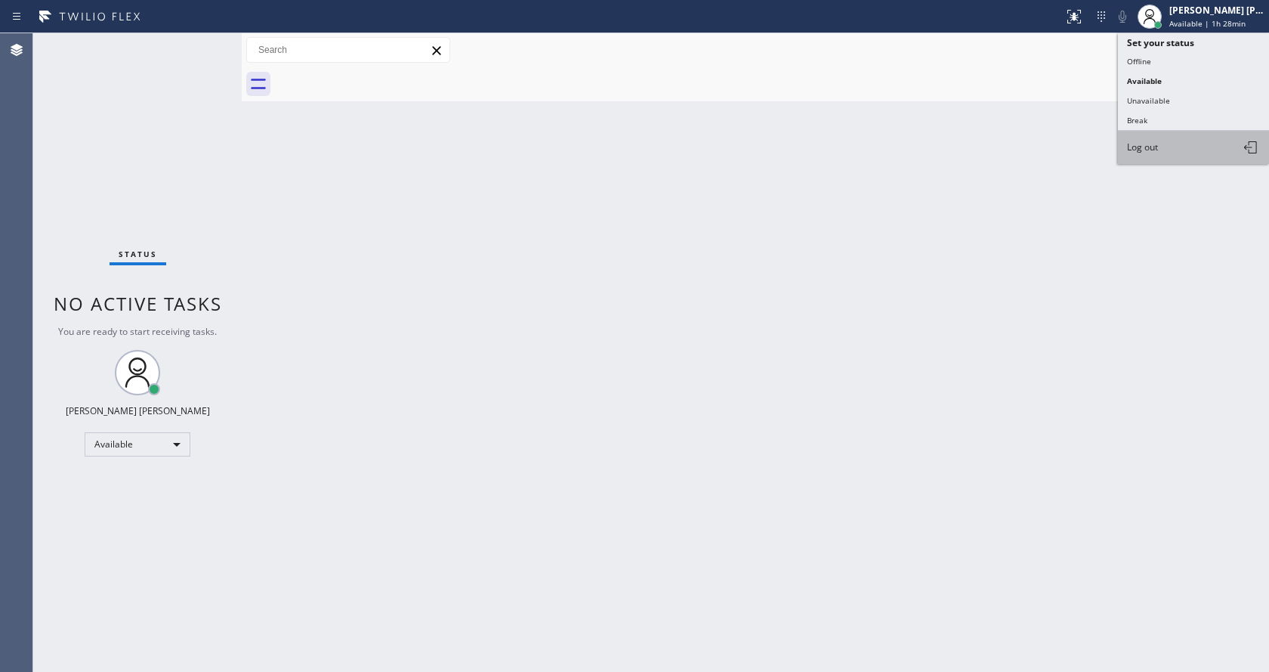
click at [1139, 153] on button "Log out" at bounding box center [1193, 147] width 151 height 33
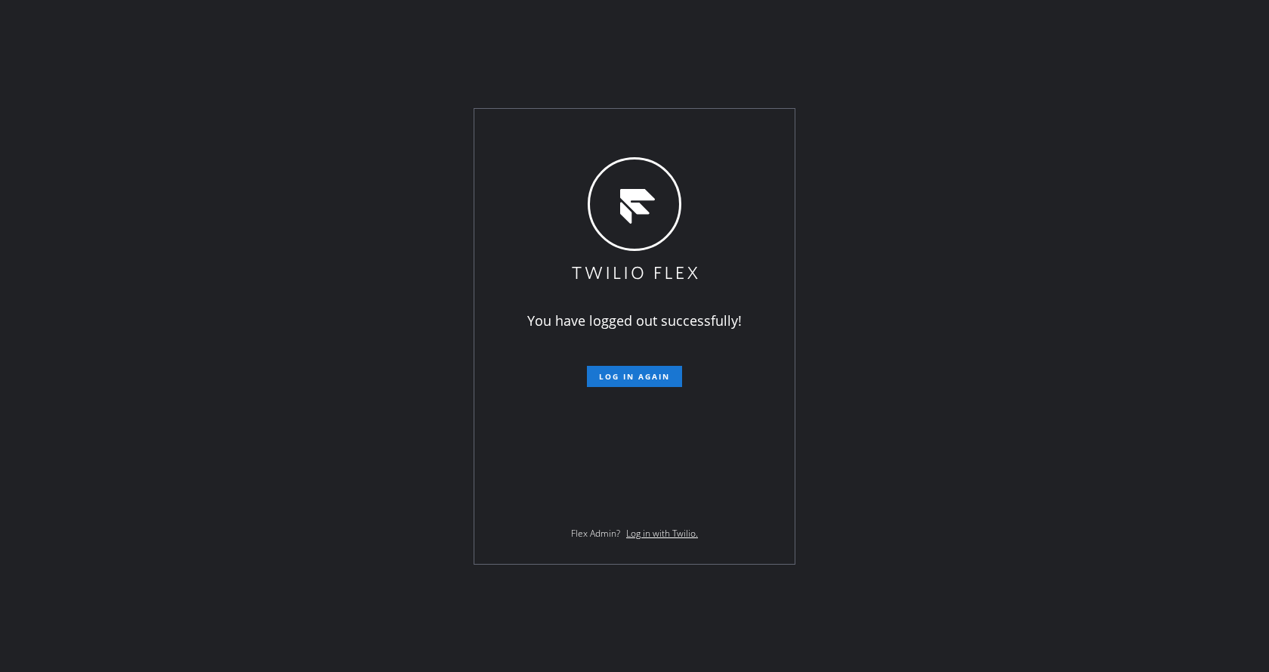
click at [246, 251] on div "You have logged out successfully! Log in again Flex Admin? Log in with Twilio." at bounding box center [634, 336] width 1269 height 672
